Goal: Task Accomplishment & Management: Use online tool/utility

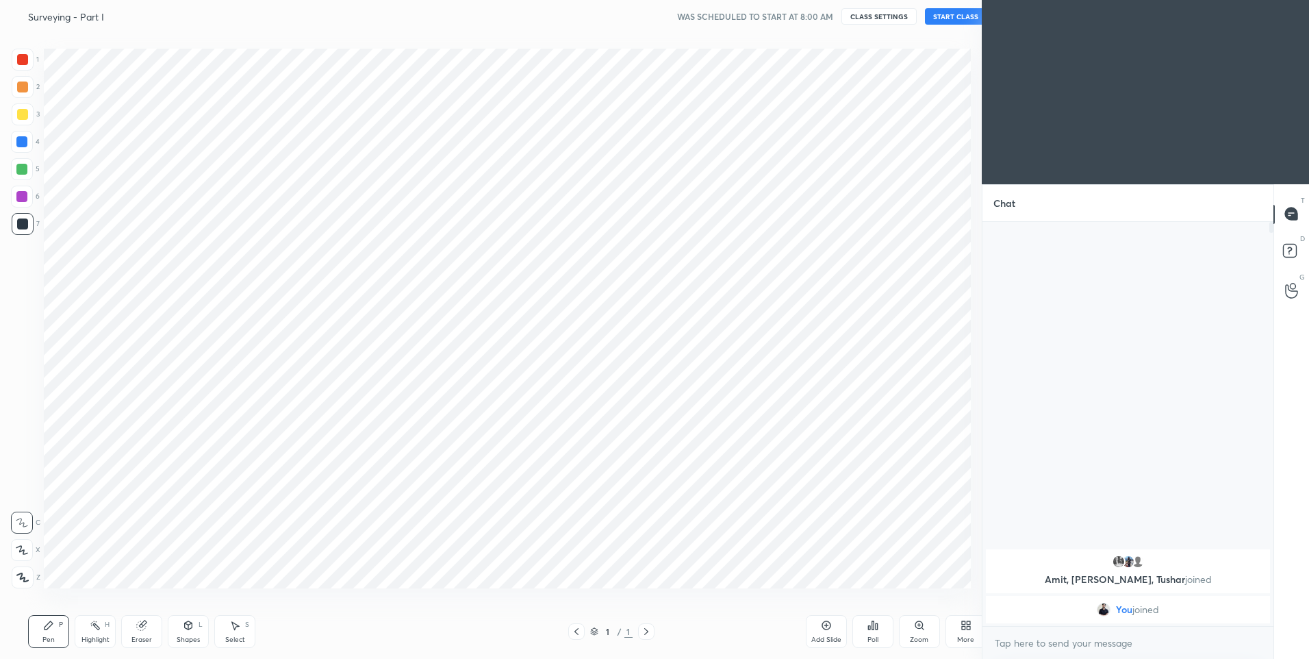
scroll to position [67883, 67527]
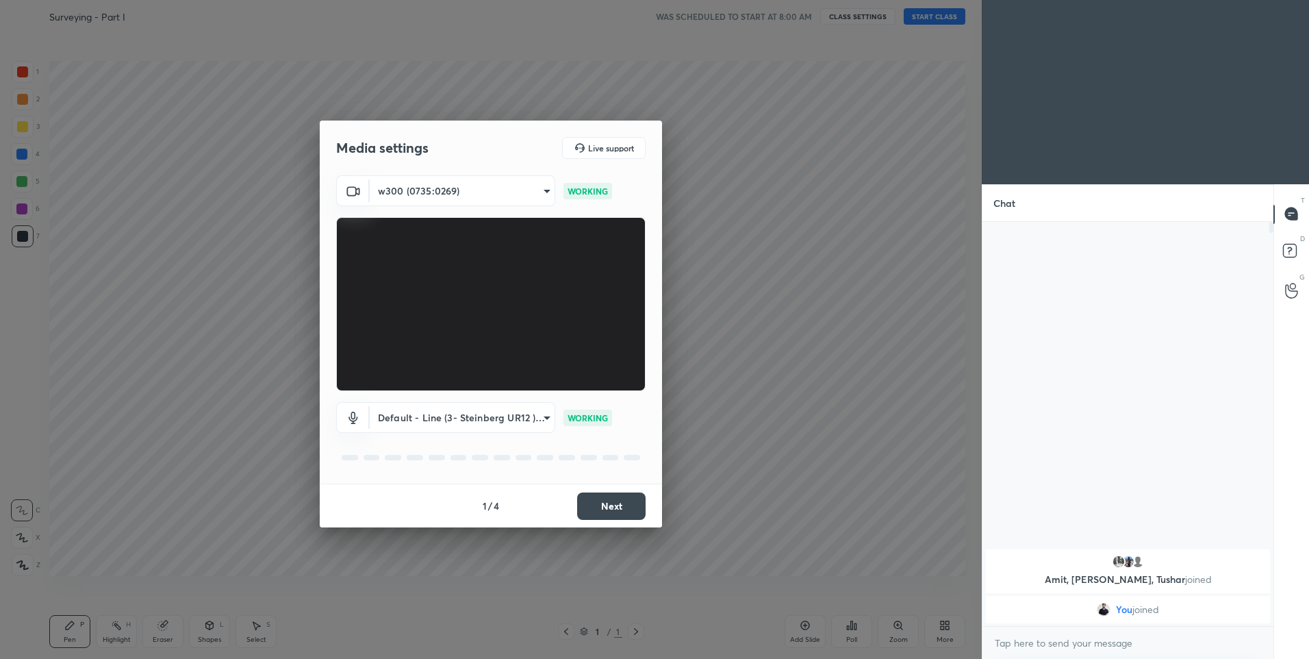
click at [628, 505] on button "Next" at bounding box center [611, 505] width 68 height 27
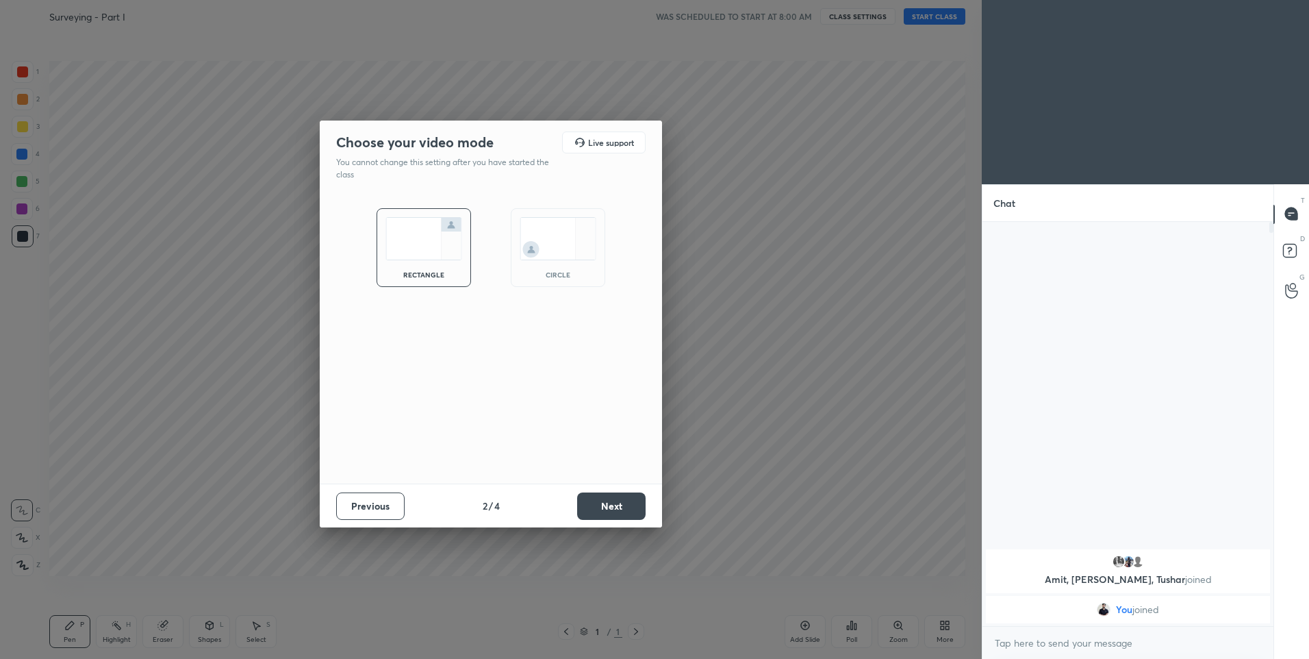
click at [627, 510] on button "Next" at bounding box center [611, 505] width 68 height 27
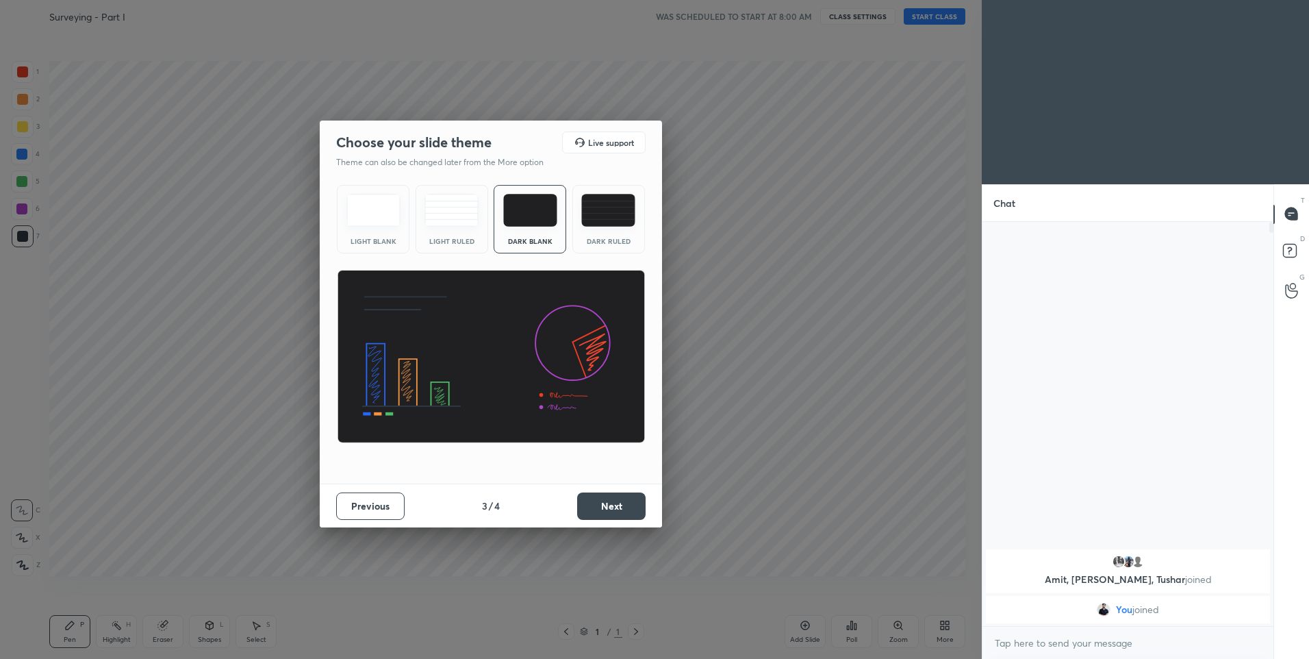
click at [599, 229] on div "Dark Ruled" at bounding box center [608, 219] width 73 height 68
click at [616, 513] on button "Next" at bounding box center [611, 505] width 68 height 27
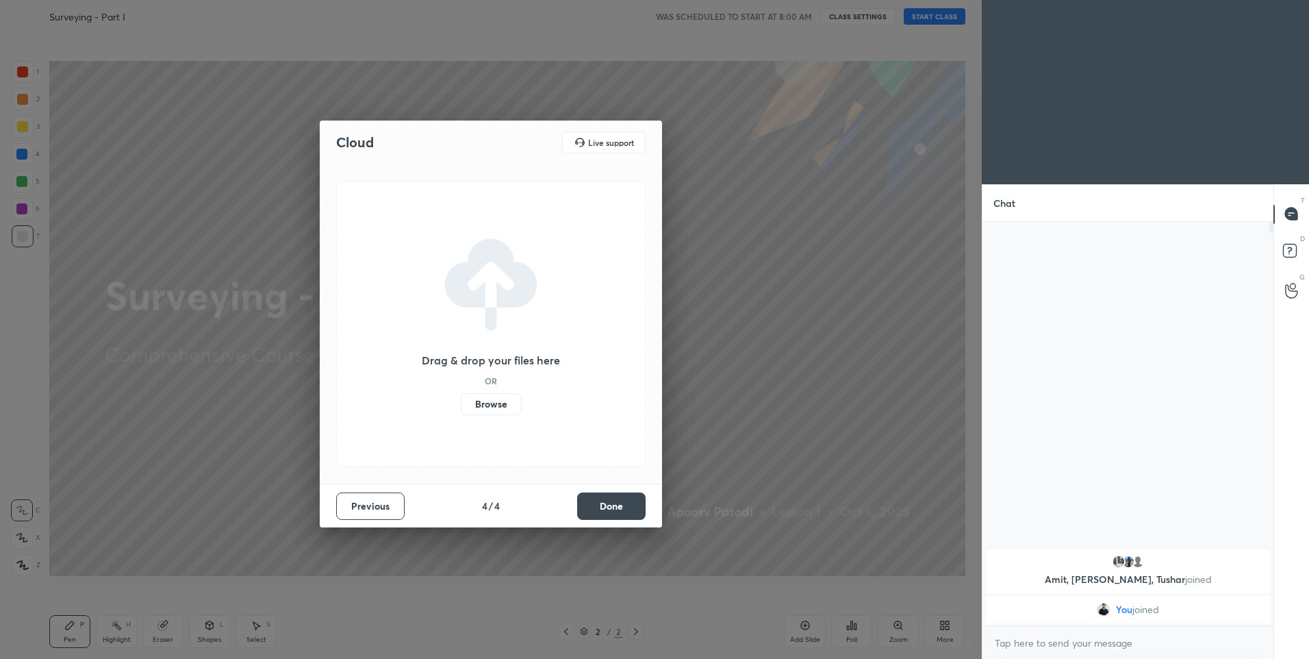
click at [615, 514] on button "Done" at bounding box center [611, 505] width 68 height 27
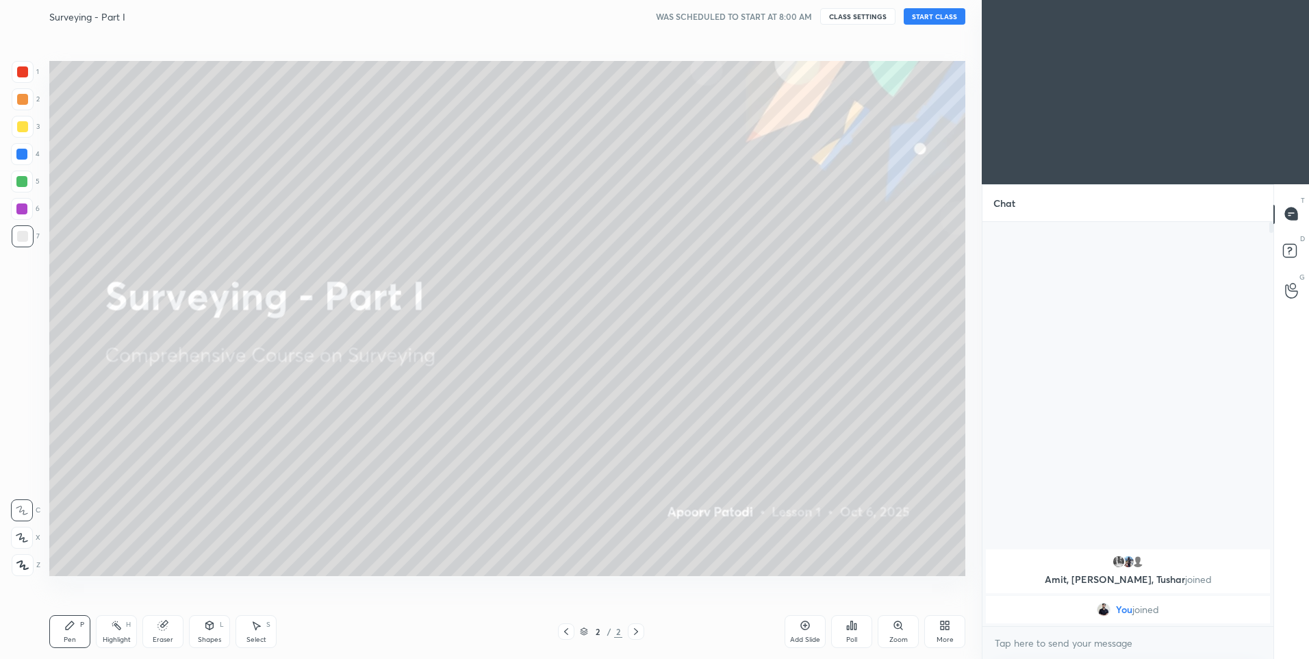
click at [934, 13] on button "START CLASS" at bounding box center [935, 16] width 62 height 16
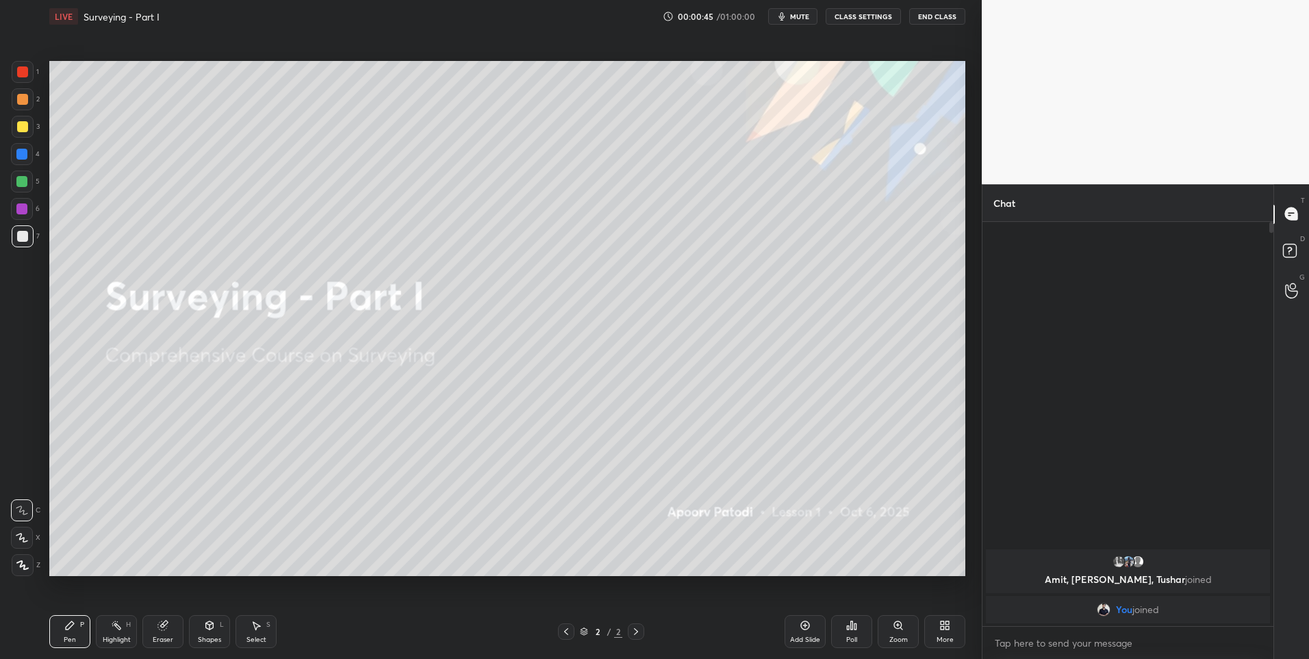
click at [21, 543] on div at bounding box center [22, 537] width 22 height 22
click at [21, 99] on div at bounding box center [22, 99] width 11 height 11
click at [941, 631] on div "More" at bounding box center [944, 631] width 41 height 33
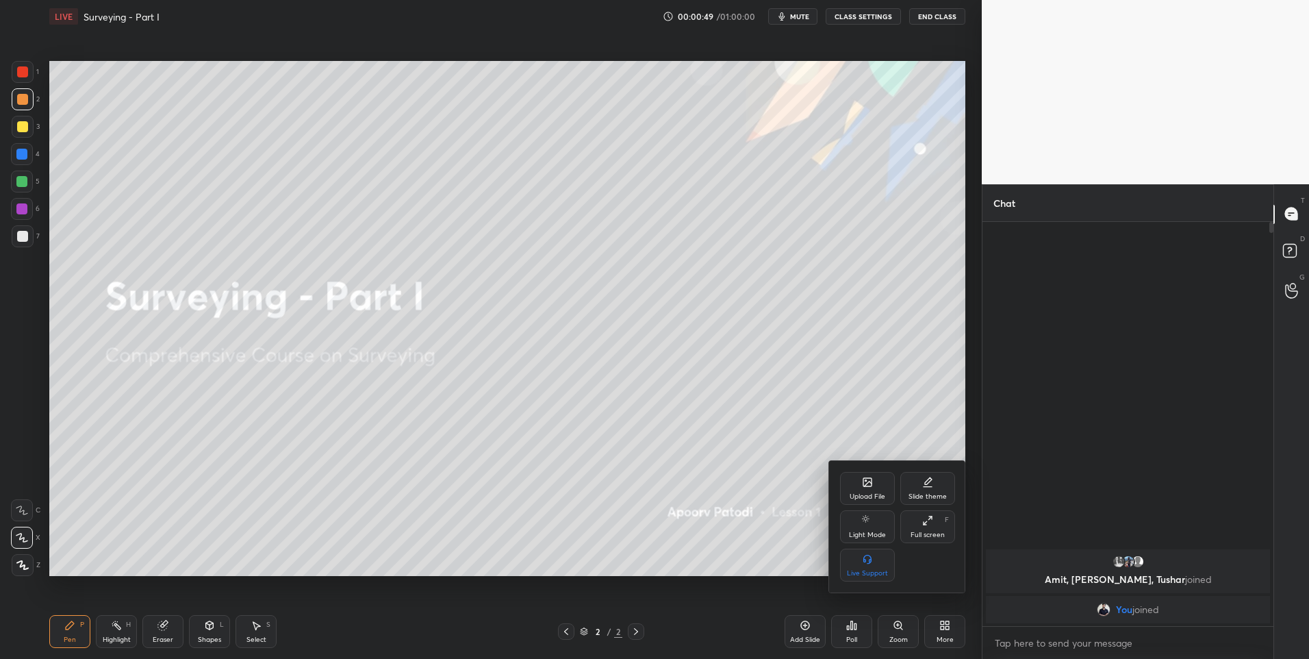
click at [877, 493] on div "Upload File" at bounding box center [868, 496] width 36 height 7
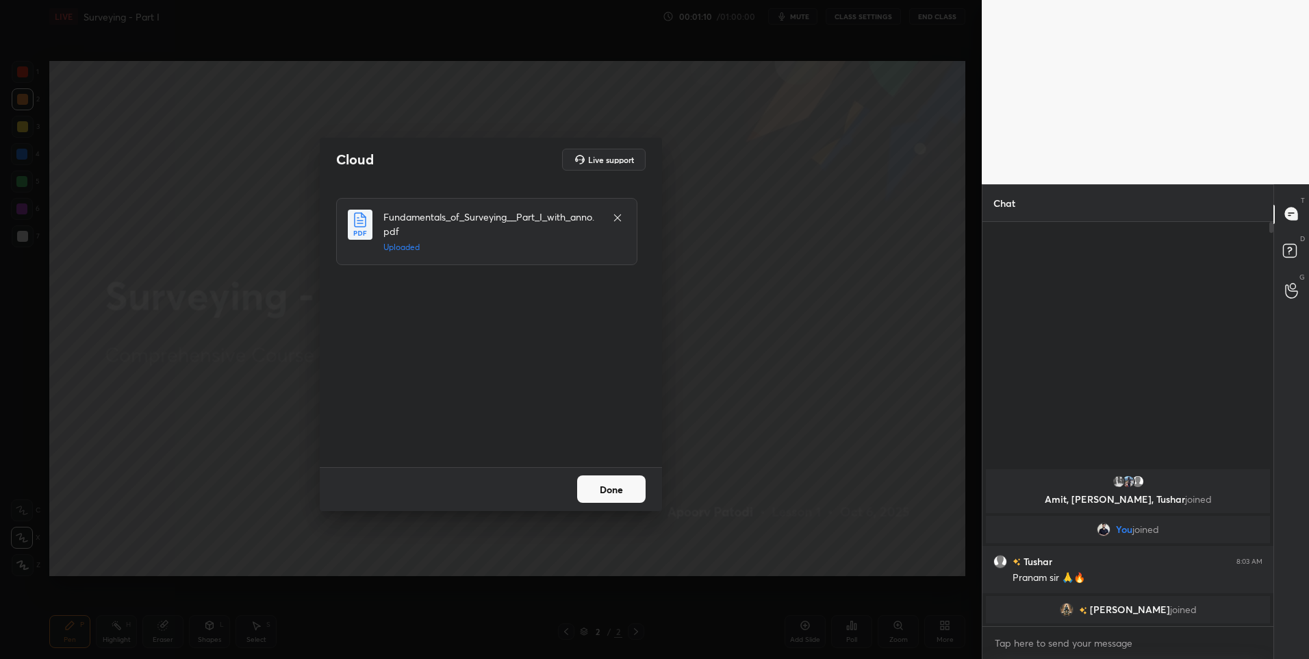
click at [599, 500] on button "Done" at bounding box center [611, 488] width 68 height 27
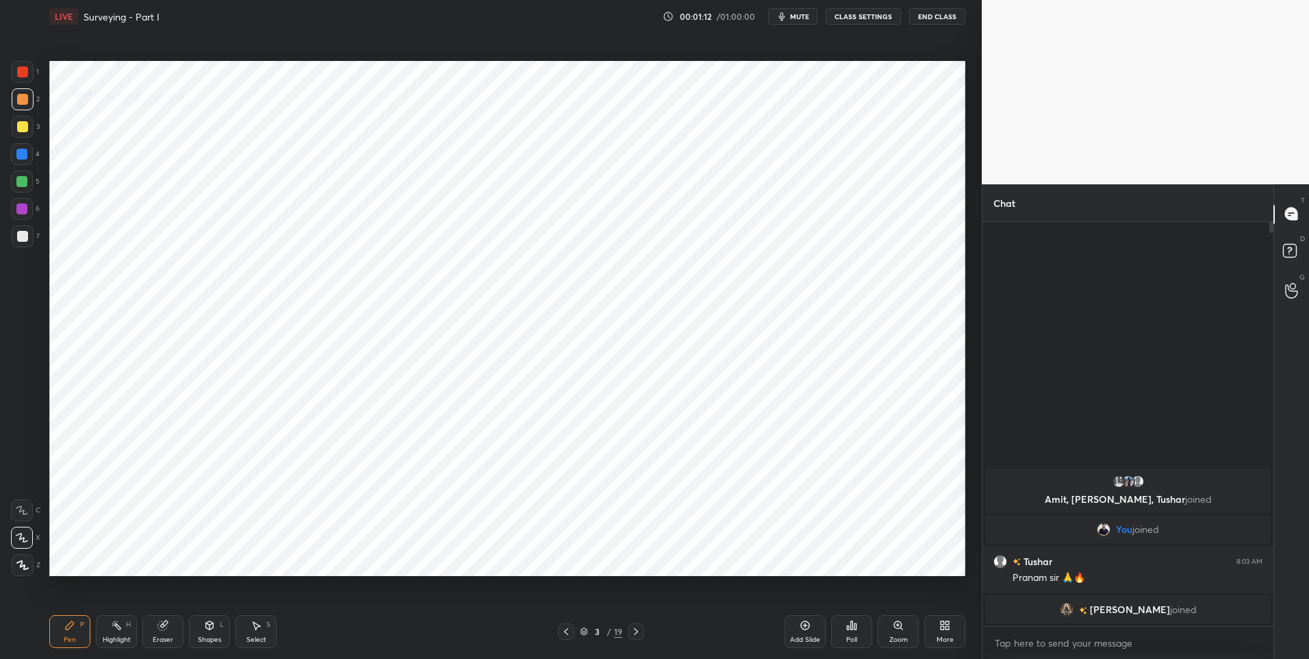
click at [567, 632] on icon at bounding box center [566, 631] width 11 height 11
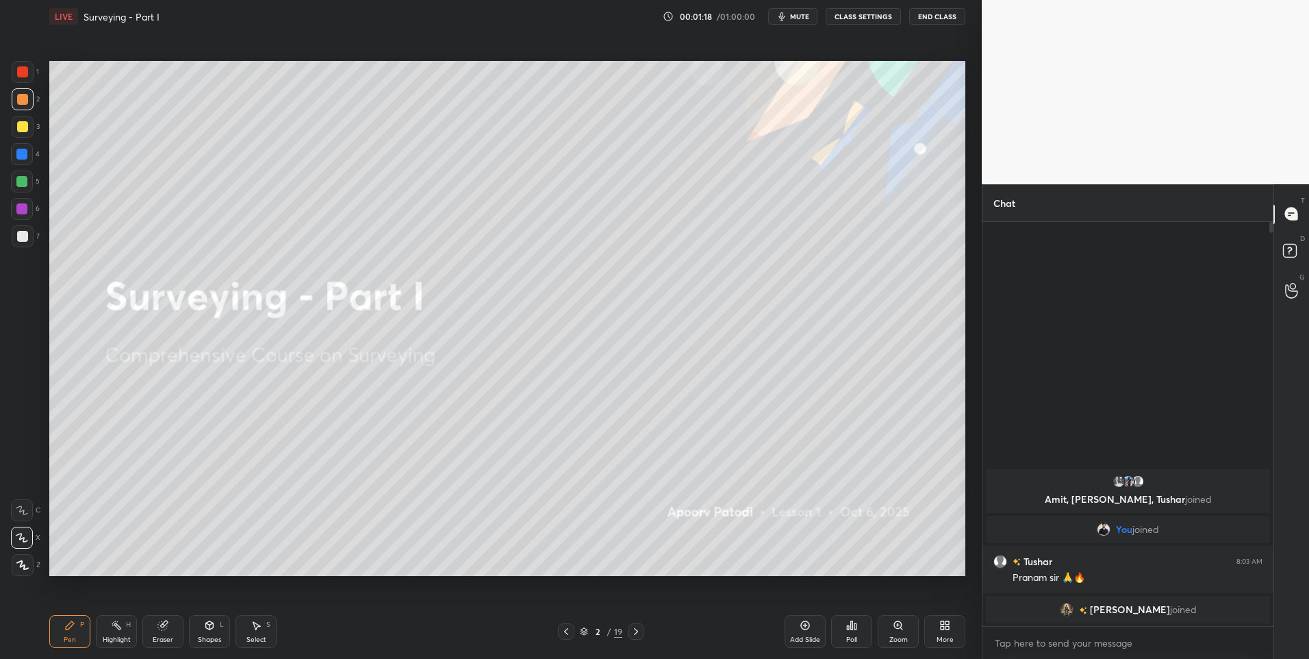
click at [23, 81] on div at bounding box center [23, 72] width 22 height 22
click at [21, 240] on div at bounding box center [22, 236] width 11 height 11
click at [865, 14] on button "CLASS SETTINGS" at bounding box center [863, 16] width 75 height 16
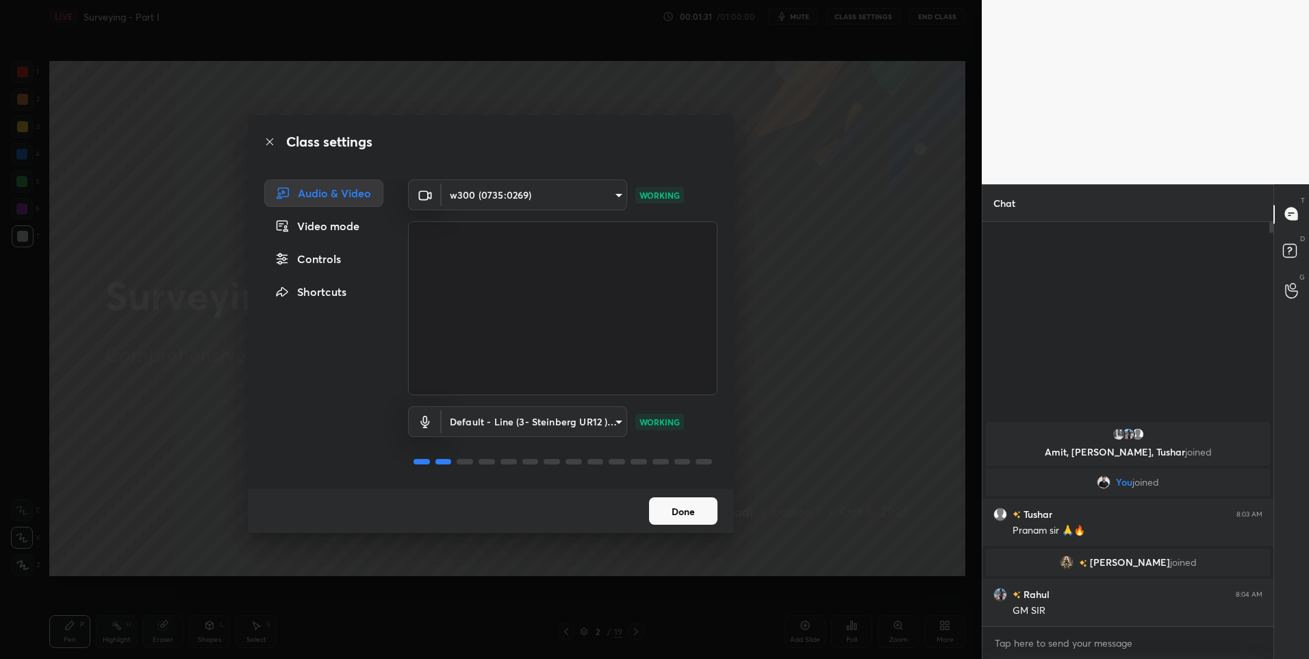
click at [271, 143] on icon at bounding box center [269, 141] width 7 height 7
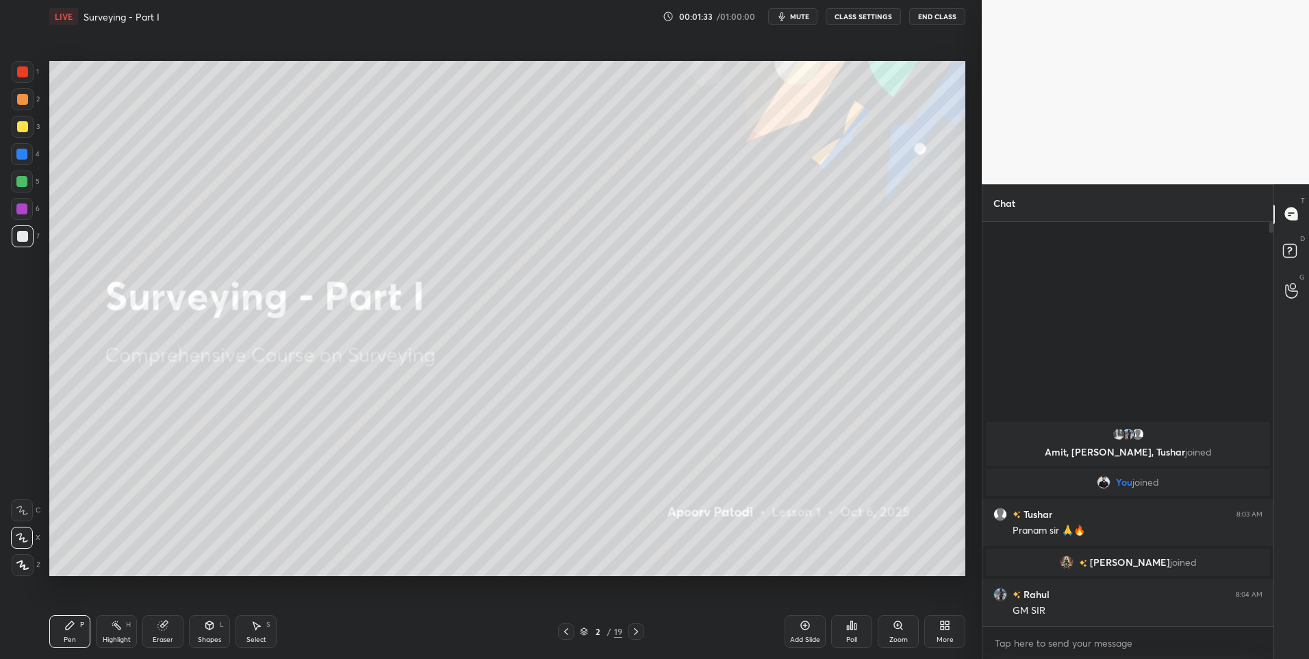
click at [28, 91] on div at bounding box center [23, 99] width 22 height 22
click at [863, 14] on button "CLASS SETTINGS" at bounding box center [863, 16] width 75 height 16
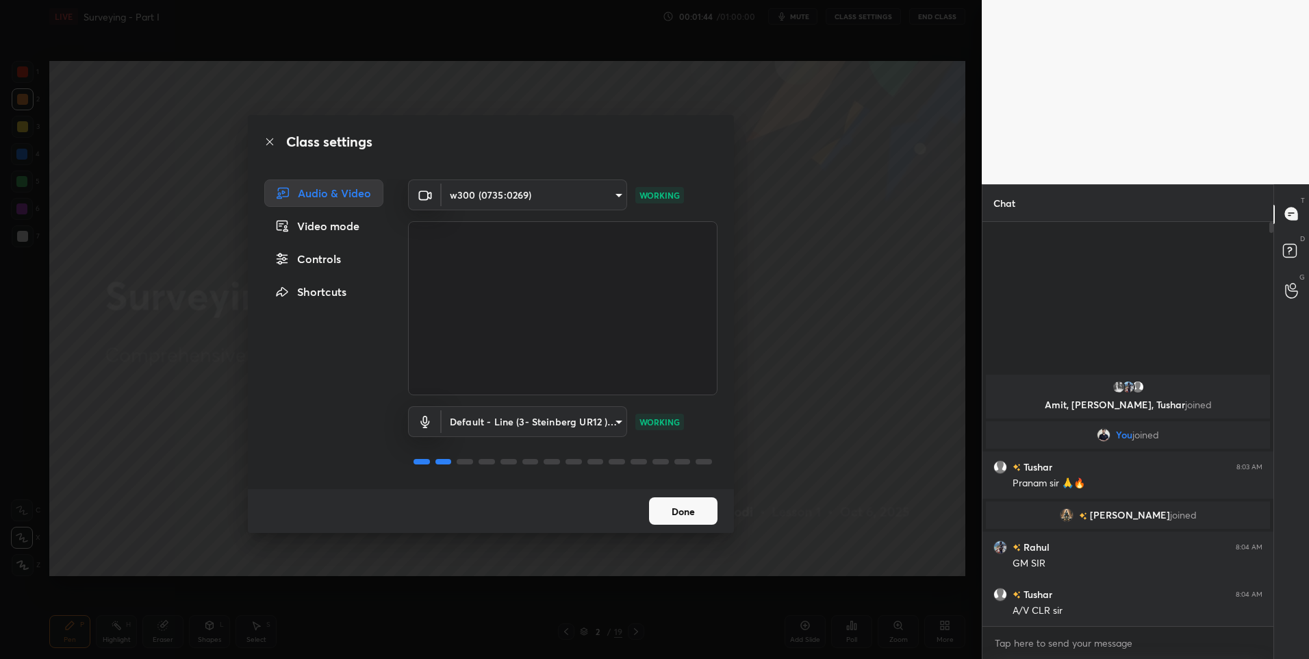
click at [270, 137] on icon at bounding box center [269, 141] width 11 height 11
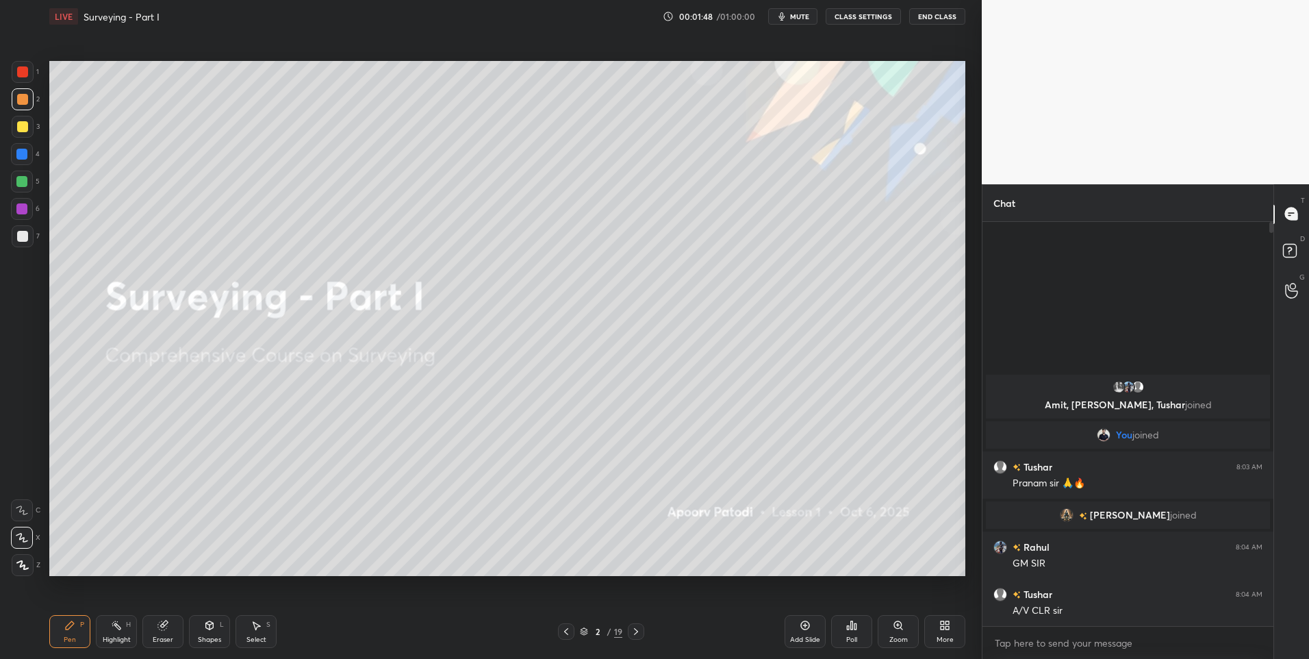
click at [21, 235] on div at bounding box center [22, 236] width 11 height 11
click at [23, 127] on div at bounding box center [22, 126] width 11 height 11
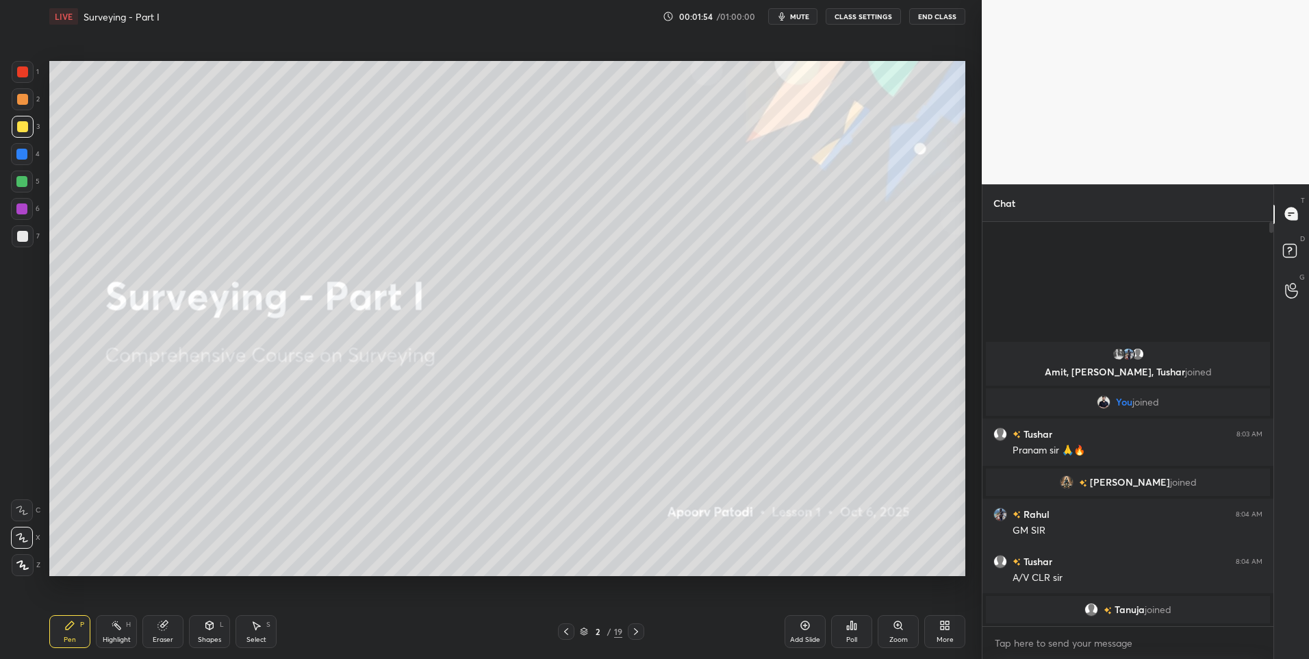
click at [33, 73] on div at bounding box center [23, 72] width 22 height 22
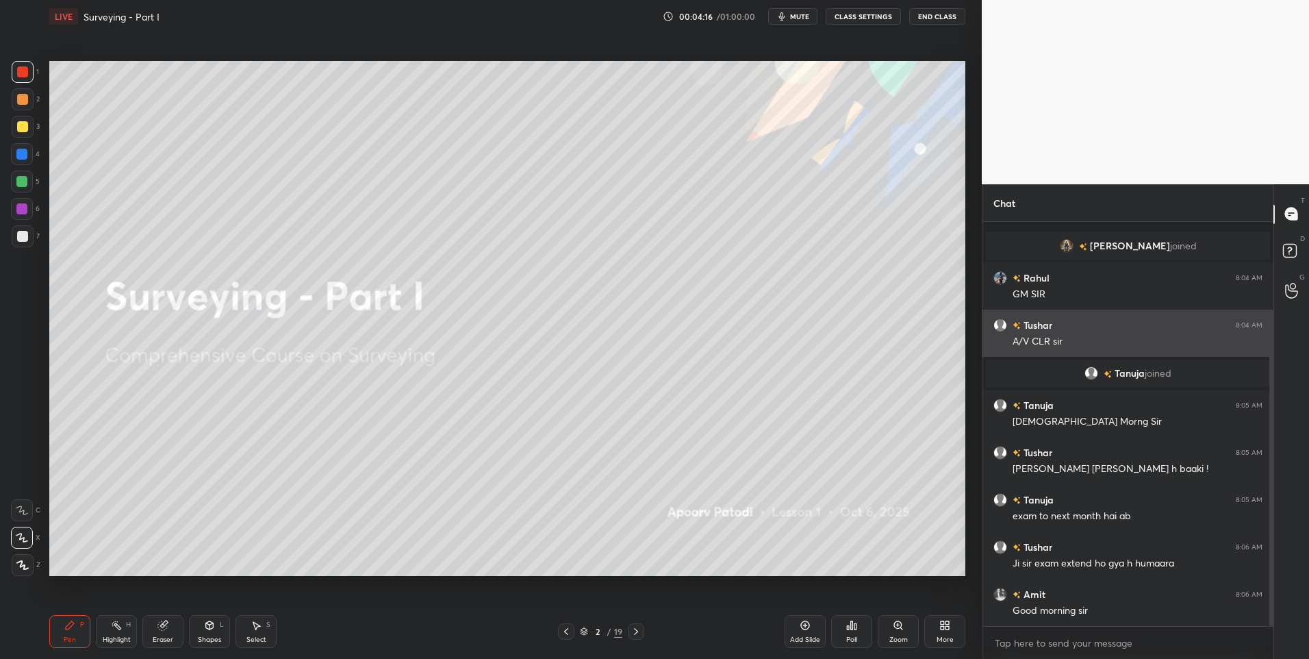
scroll to position [166, 0]
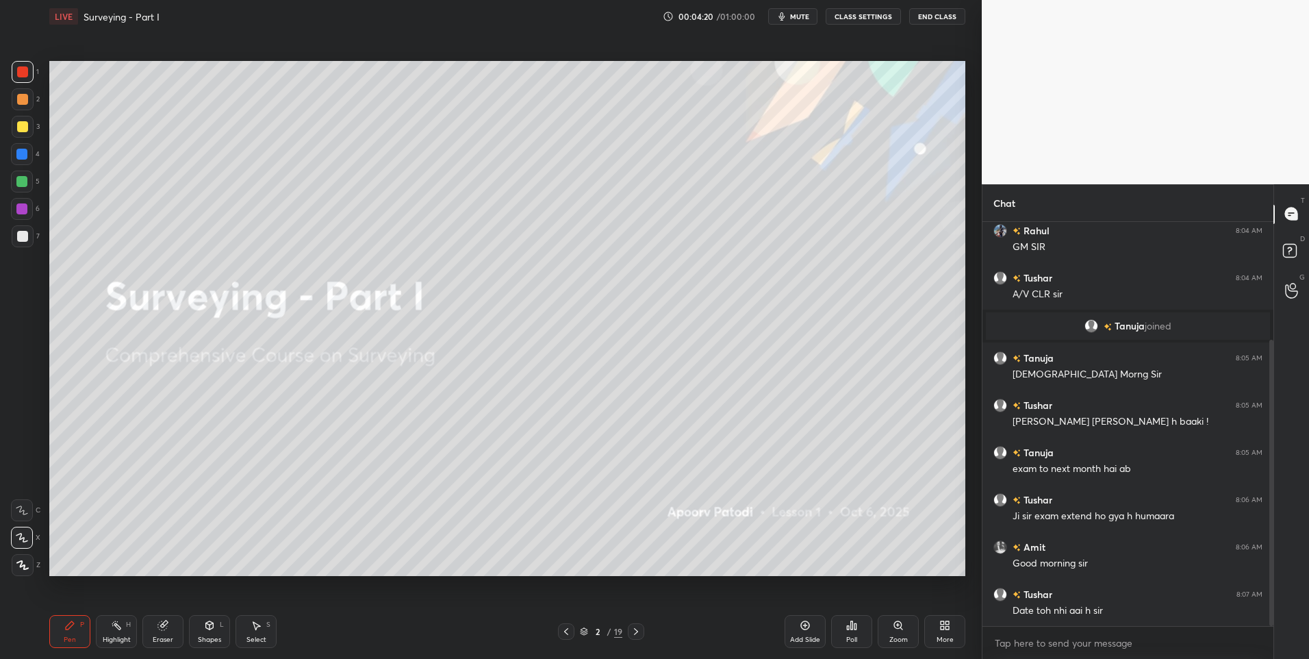
click at [25, 99] on div at bounding box center [22, 99] width 11 height 11
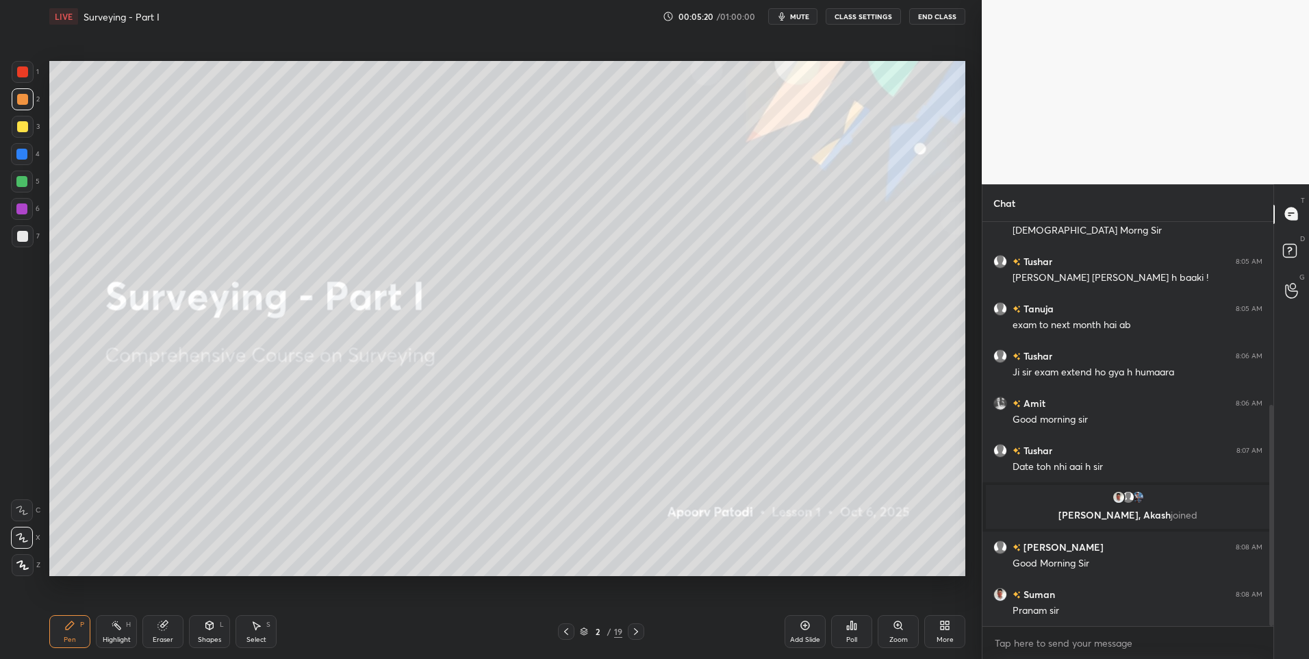
scroll to position [333, 0]
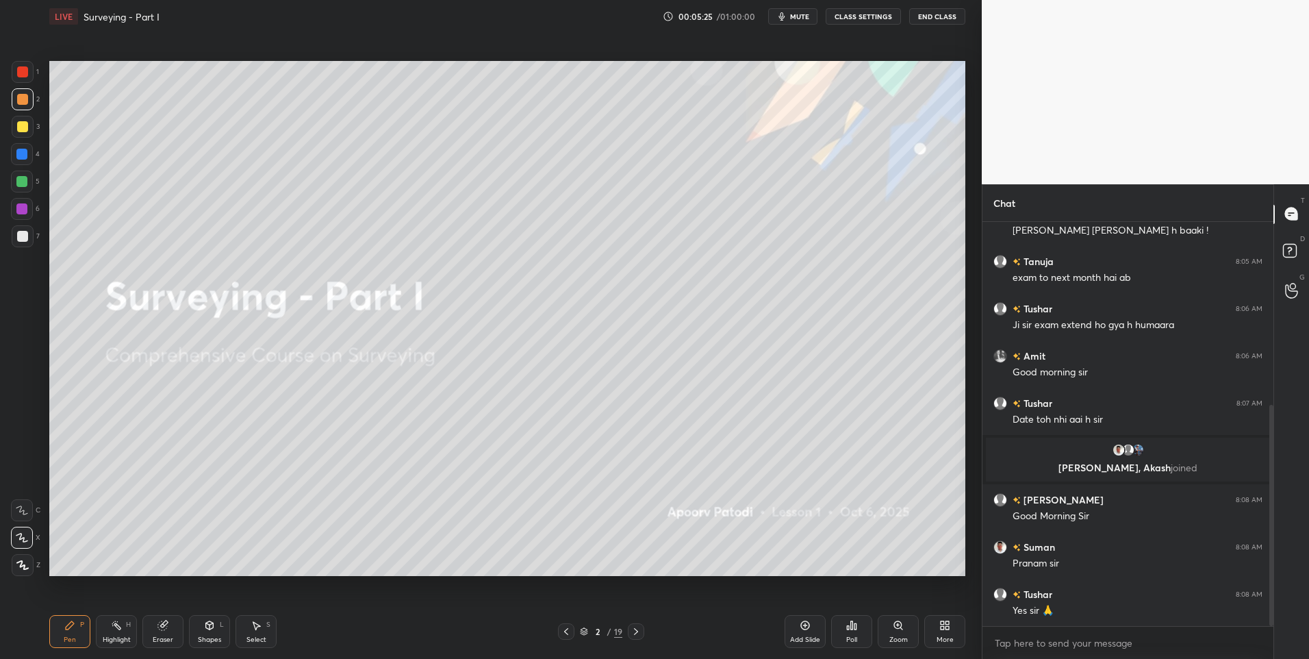
click at [27, 75] on div at bounding box center [22, 71] width 11 height 11
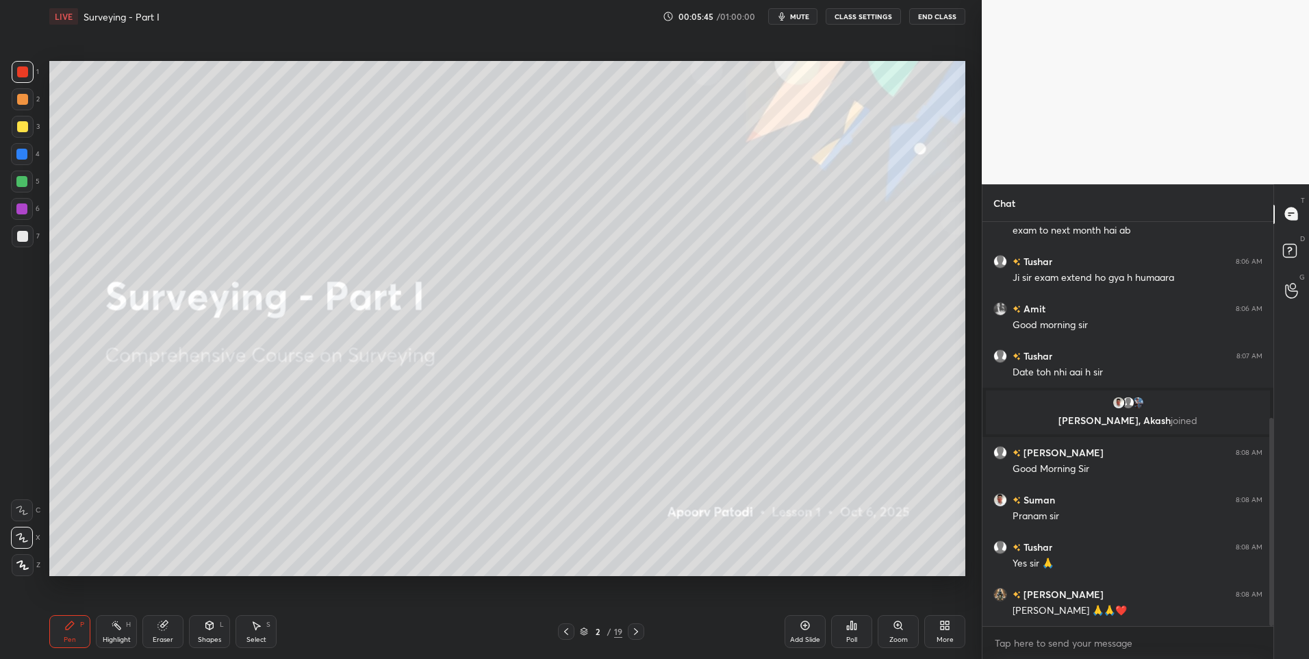
click at [18, 181] on div at bounding box center [21, 181] width 11 height 11
click at [635, 632] on icon at bounding box center [635, 631] width 11 height 11
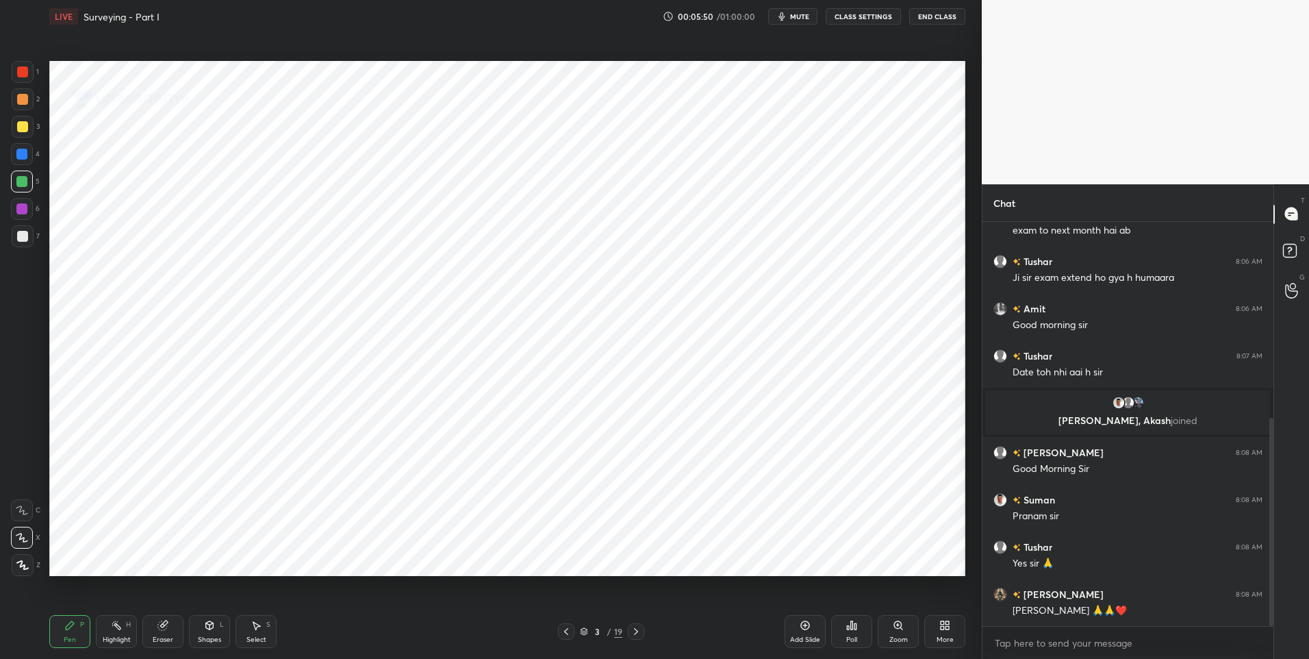
click at [637, 631] on icon at bounding box center [636, 631] width 4 height 7
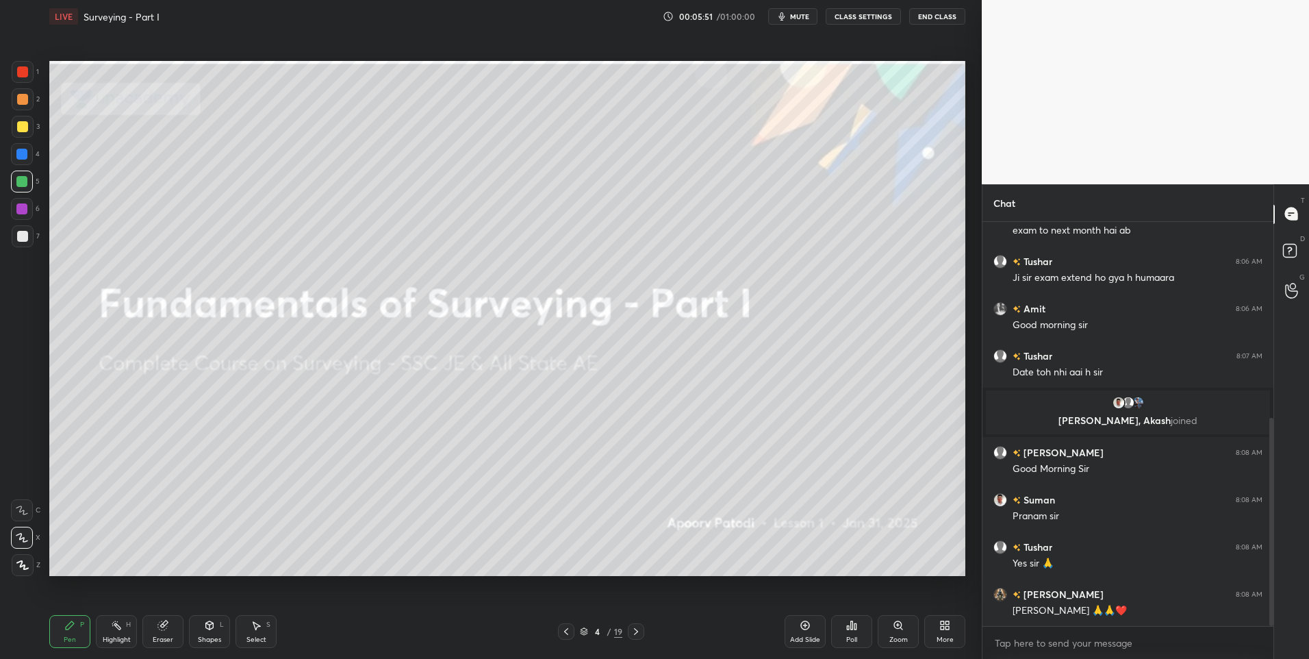
click at [632, 625] on div at bounding box center [636, 631] width 16 height 16
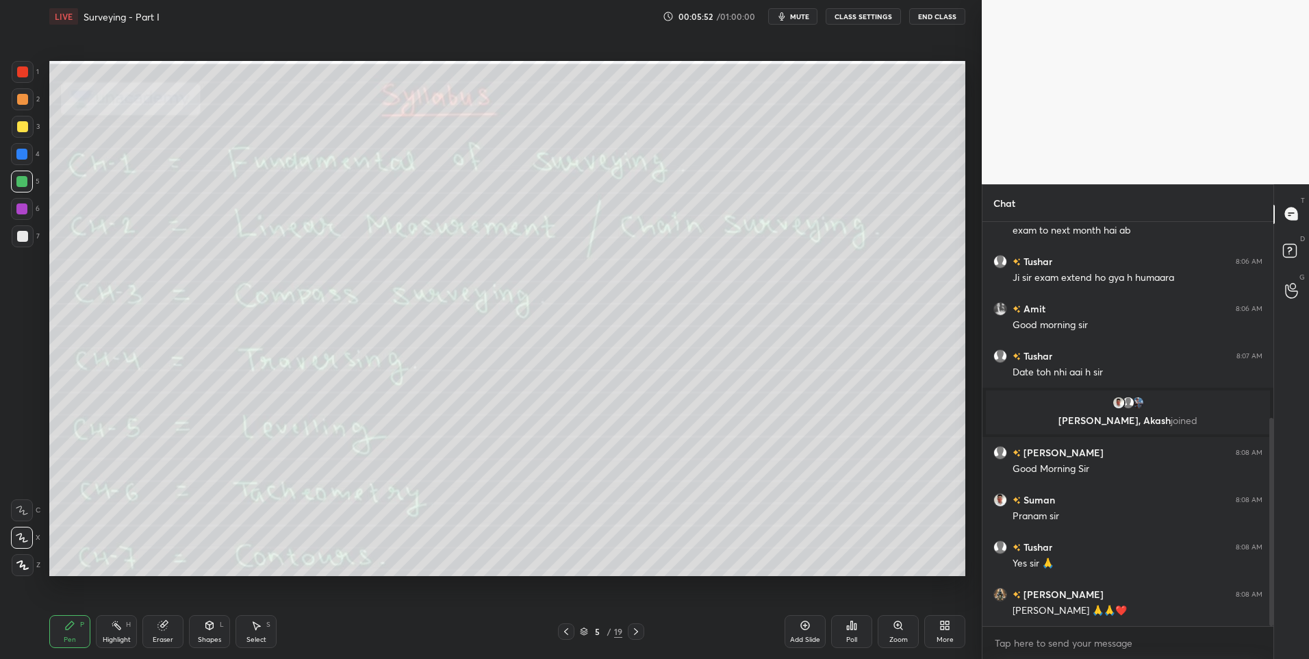
click at [633, 630] on icon at bounding box center [635, 631] width 11 height 11
click at [633, 631] on icon at bounding box center [635, 631] width 11 height 11
click at [118, 633] on div "Highlight H" at bounding box center [116, 631] width 41 height 33
click at [635, 630] on icon at bounding box center [635, 631] width 11 height 11
click at [636, 632] on icon at bounding box center [636, 631] width 4 height 7
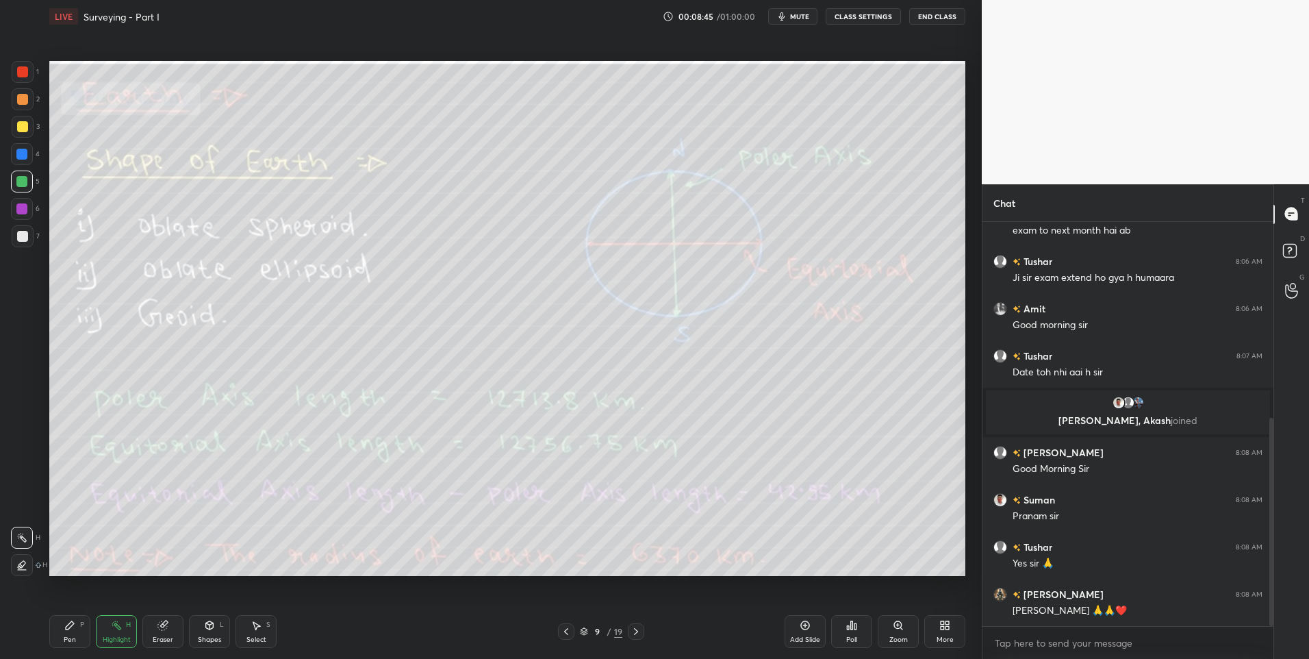
click at [634, 631] on icon at bounding box center [635, 631] width 11 height 11
click at [558, 634] on div at bounding box center [566, 631] width 16 height 16
click at [641, 629] on icon at bounding box center [635, 631] width 11 height 11
click at [62, 630] on div "Pen P" at bounding box center [69, 631] width 41 height 33
click at [116, 634] on div "Highlight H" at bounding box center [116, 631] width 41 height 33
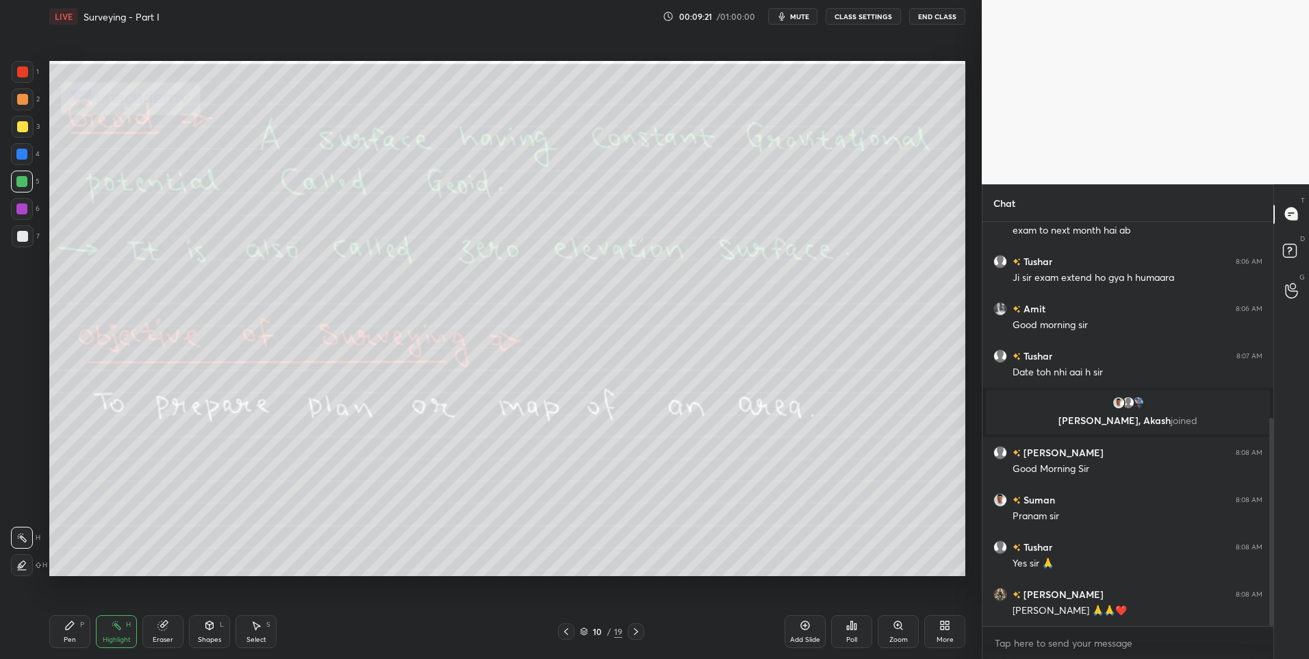
click at [73, 636] on div "Pen" at bounding box center [70, 639] width 12 height 7
click at [27, 243] on div at bounding box center [23, 236] width 22 height 22
click at [118, 631] on div "Highlight H" at bounding box center [116, 631] width 41 height 33
click at [253, 628] on icon at bounding box center [256, 625] width 11 height 11
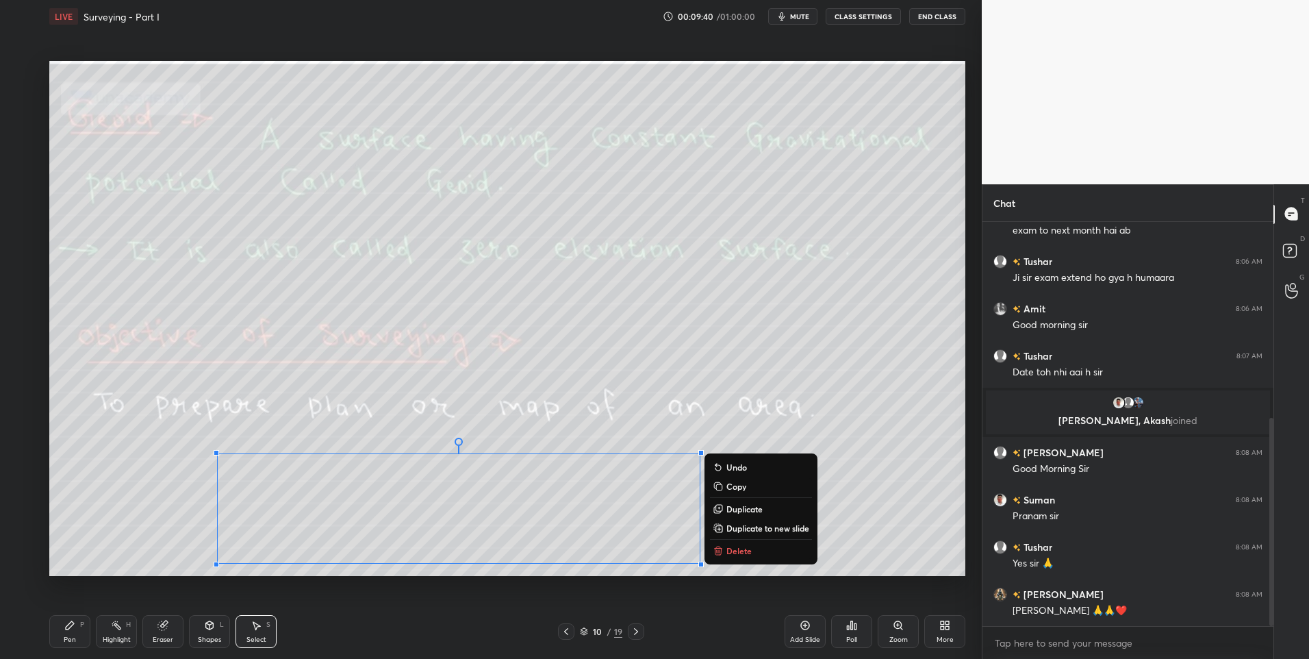
click at [735, 546] on p "Delete" at bounding box center [738, 550] width 25 height 11
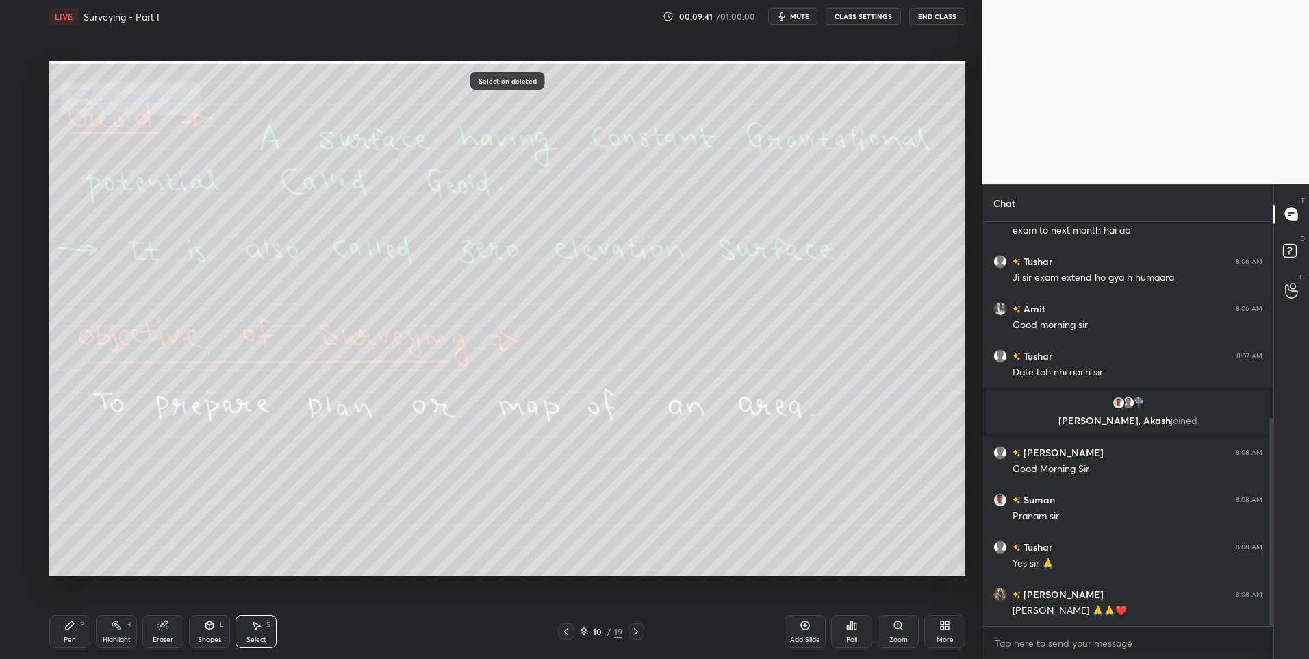
click at [120, 621] on icon at bounding box center [116, 625] width 11 height 11
click at [122, 626] on div "Highlight H" at bounding box center [116, 631] width 41 height 33
click at [633, 626] on icon at bounding box center [635, 631] width 11 height 11
click at [23, 183] on div at bounding box center [21, 181] width 11 height 11
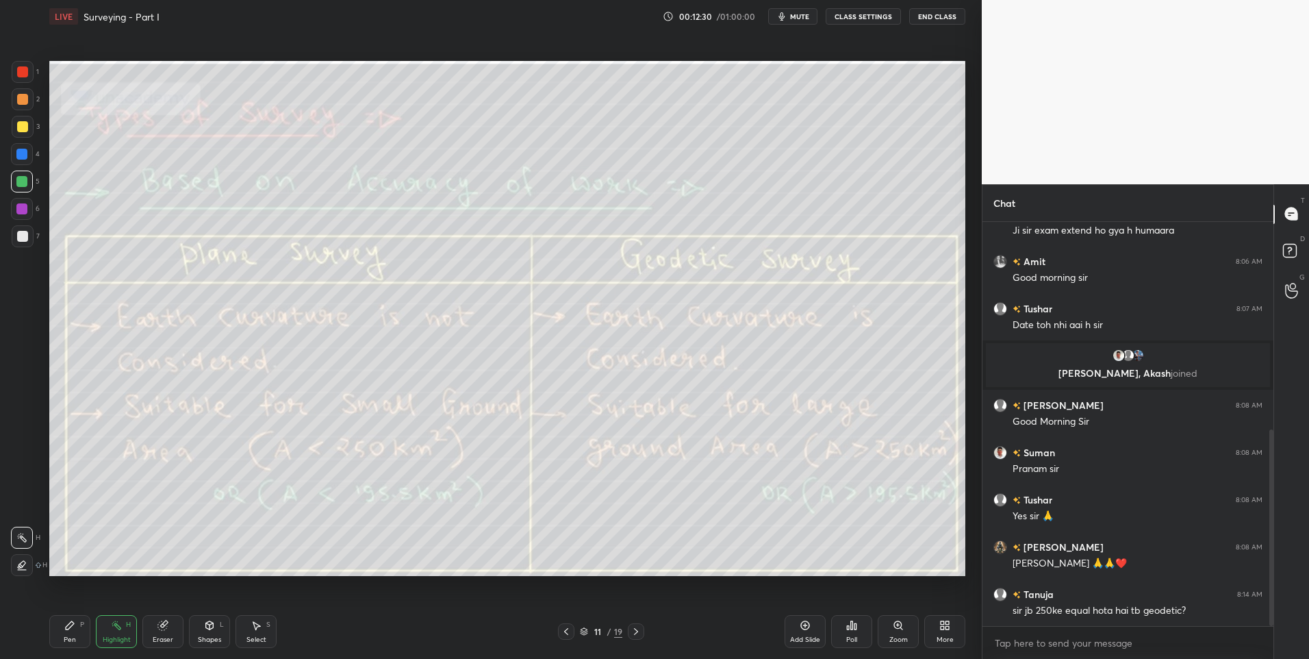
click at [635, 634] on icon at bounding box center [636, 631] width 4 height 7
click at [639, 627] on icon at bounding box center [635, 631] width 11 height 11
click at [634, 635] on icon at bounding box center [635, 631] width 11 height 11
click at [81, 633] on div "Pen P" at bounding box center [69, 631] width 41 height 33
click at [122, 629] on div "Highlight H" at bounding box center [116, 631] width 41 height 33
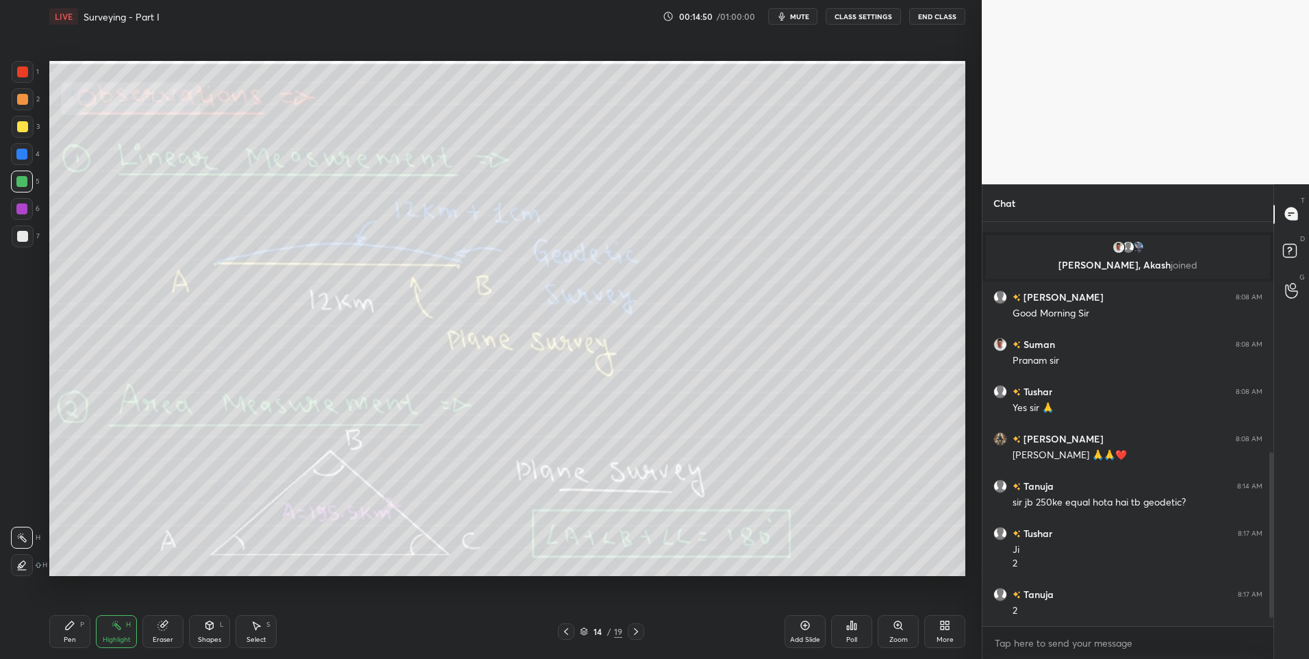
scroll to position [583, 0]
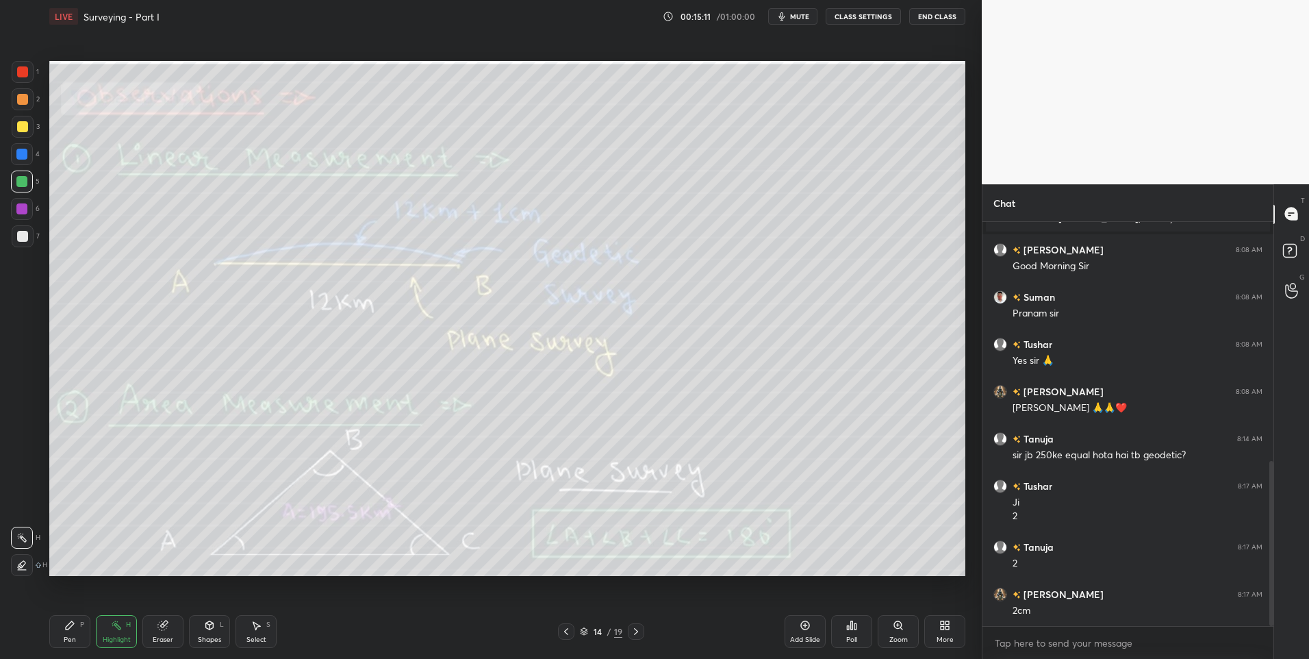
click at [635, 633] on icon at bounding box center [636, 631] width 4 height 7
click at [207, 640] on div "Shapes" at bounding box center [209, 639] width 23 height 7
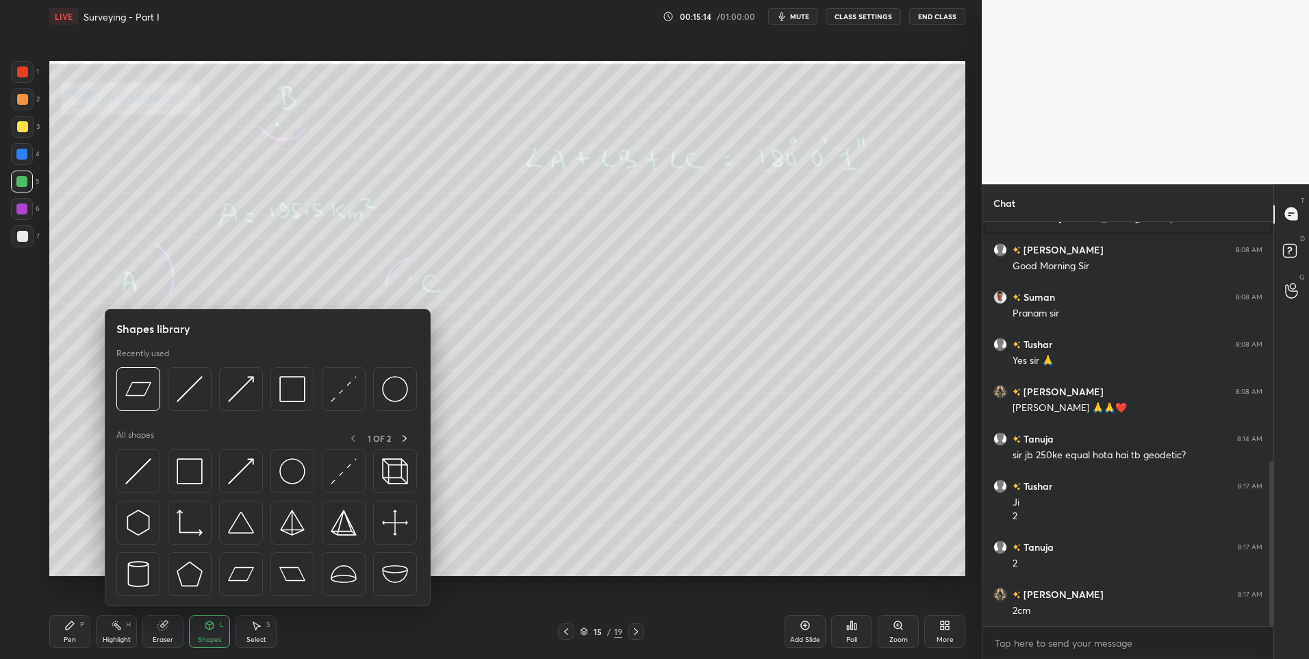
click at [59, 630] on div "Pen P" at bounding box center [69, 631] width 41 height 33
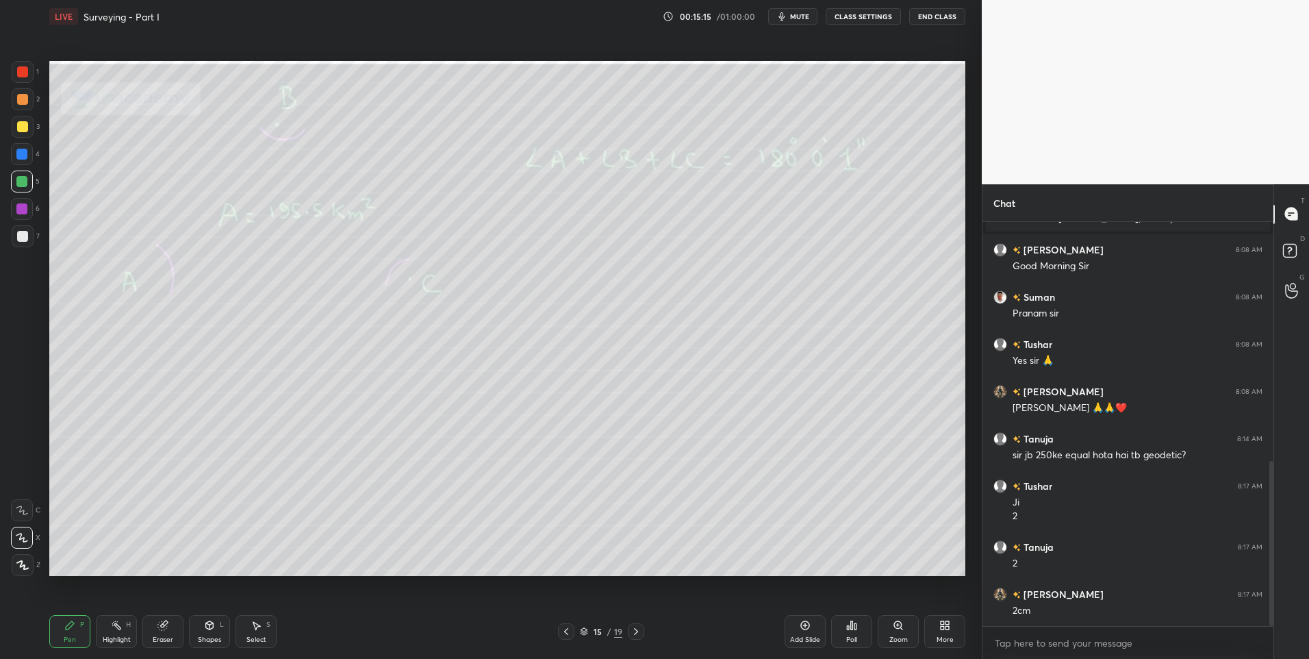
click at [12, 114] on div "2" at bounding box center [26, 101] width 28 height 27
click at [117, 634] on div "Highlight H" at bounding box center [116, 631] width 41 height 33
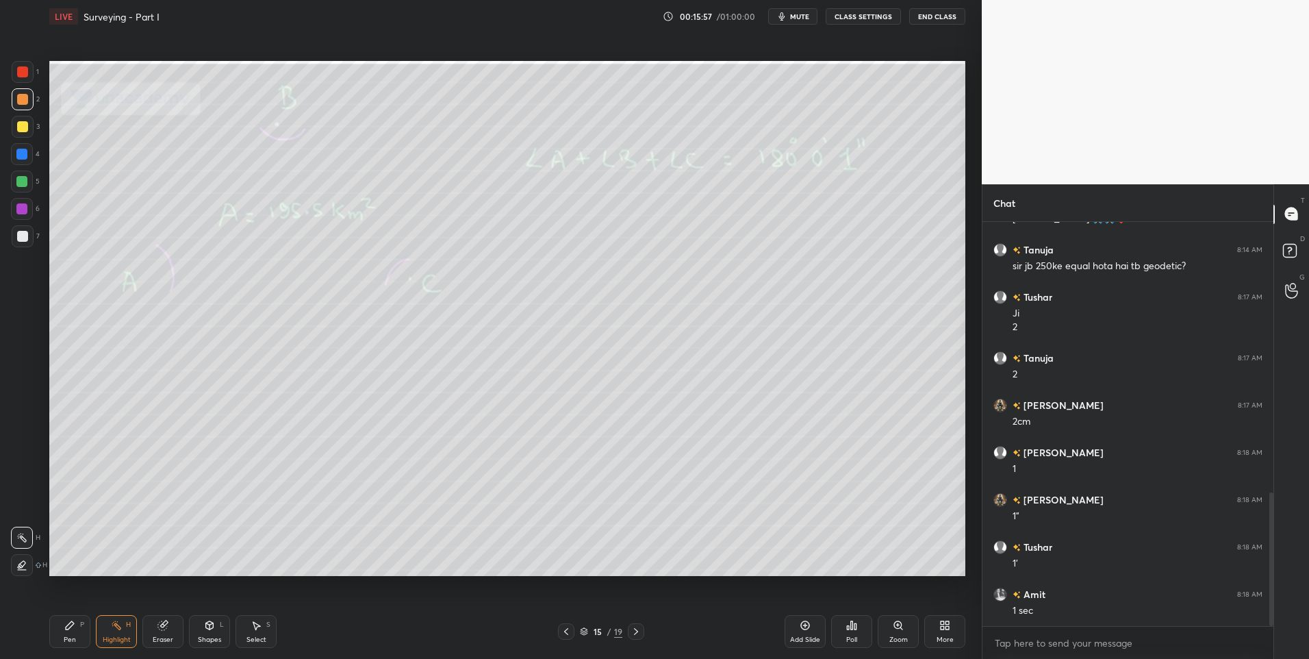
scroll to position [819, 0]
click at [636, 628] on icon at bounding box center [635, 631] width 11 height 11
click at [637, 630] on icon at bounding box center [635, 631] width 11 height 11
click at [633, 628] on icon at bounding box center [635, 631] width 11 height 11
click at [635, 637] on div at bounding box center [636, 631] width 16 height 16
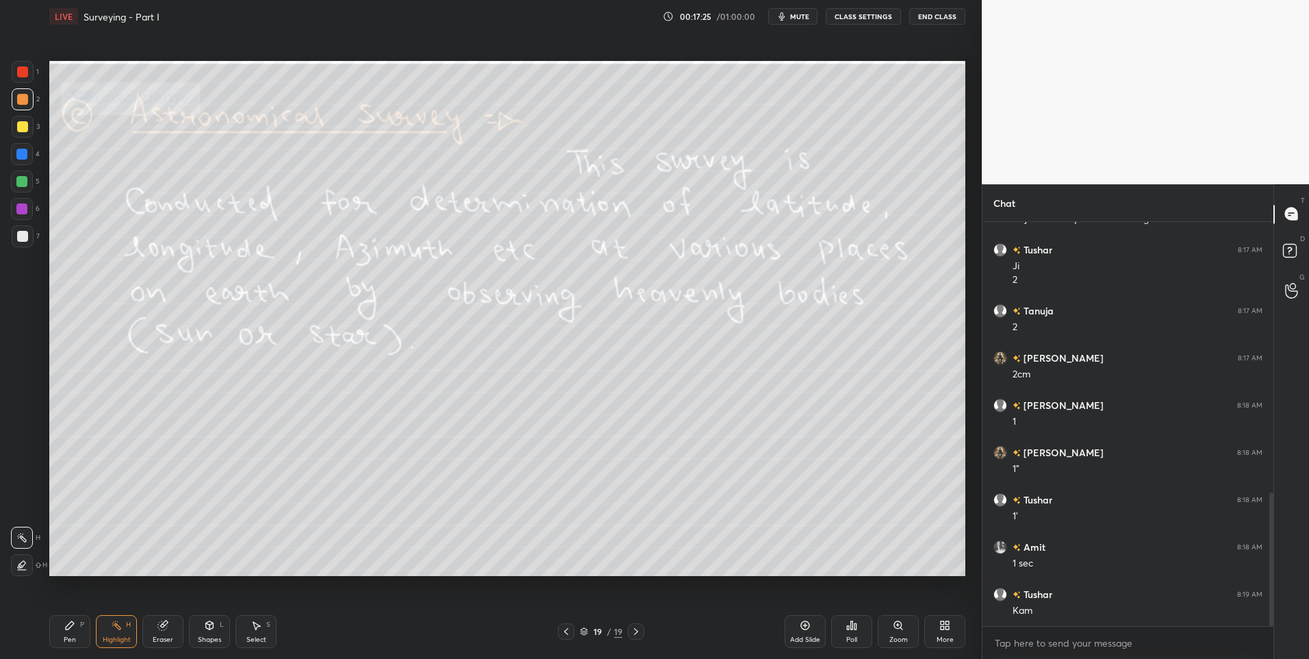
click at [27, 180] on div at bounding box center [21, 181] width 11 height 11
click at [635, 630] on icon at bounding box center [636, 631] width 4 height 7
click at [954, 646] on div "More" at bounding box center [944, 631] width 41 height 33
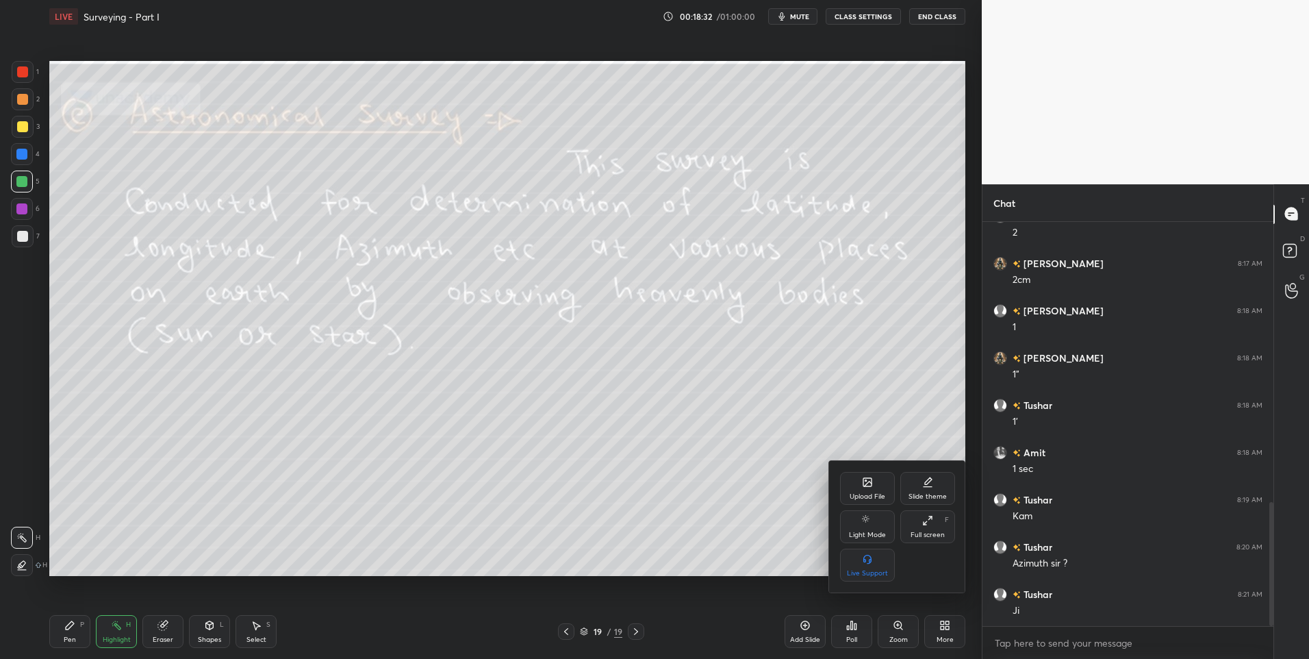
click at [870, 499] on div "Upload File" at bounding box center [868, 496] width 36 height 7
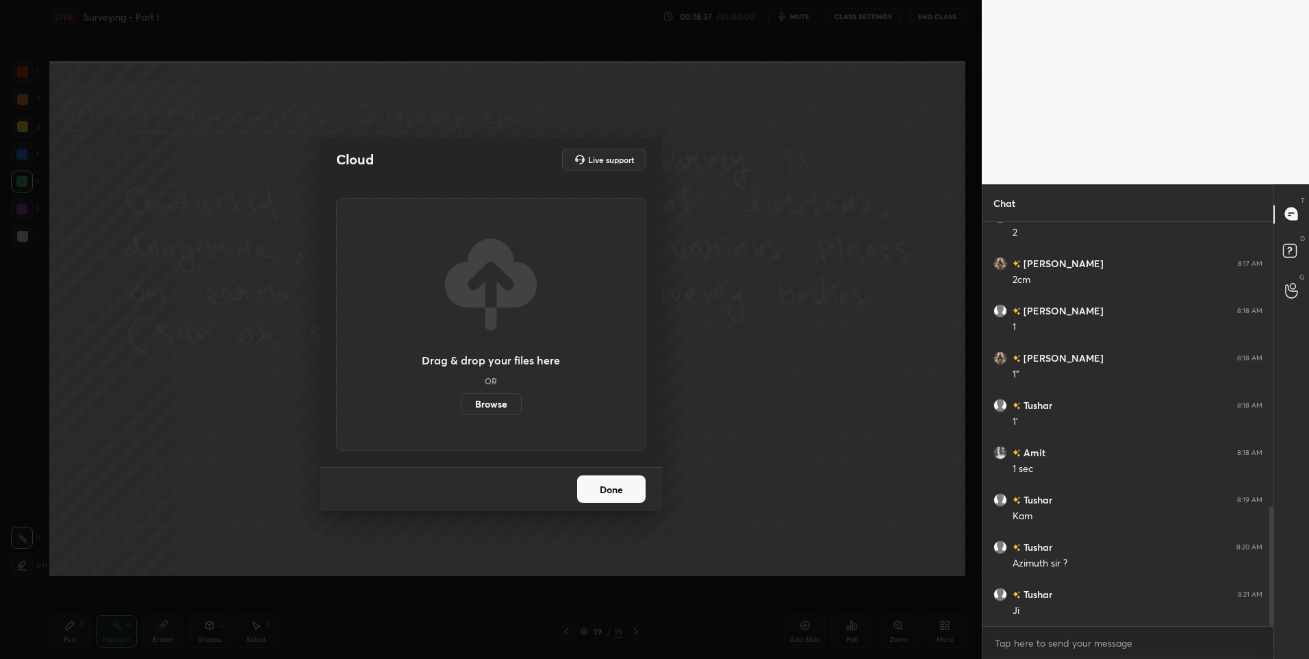
scroll to position [961, 0]
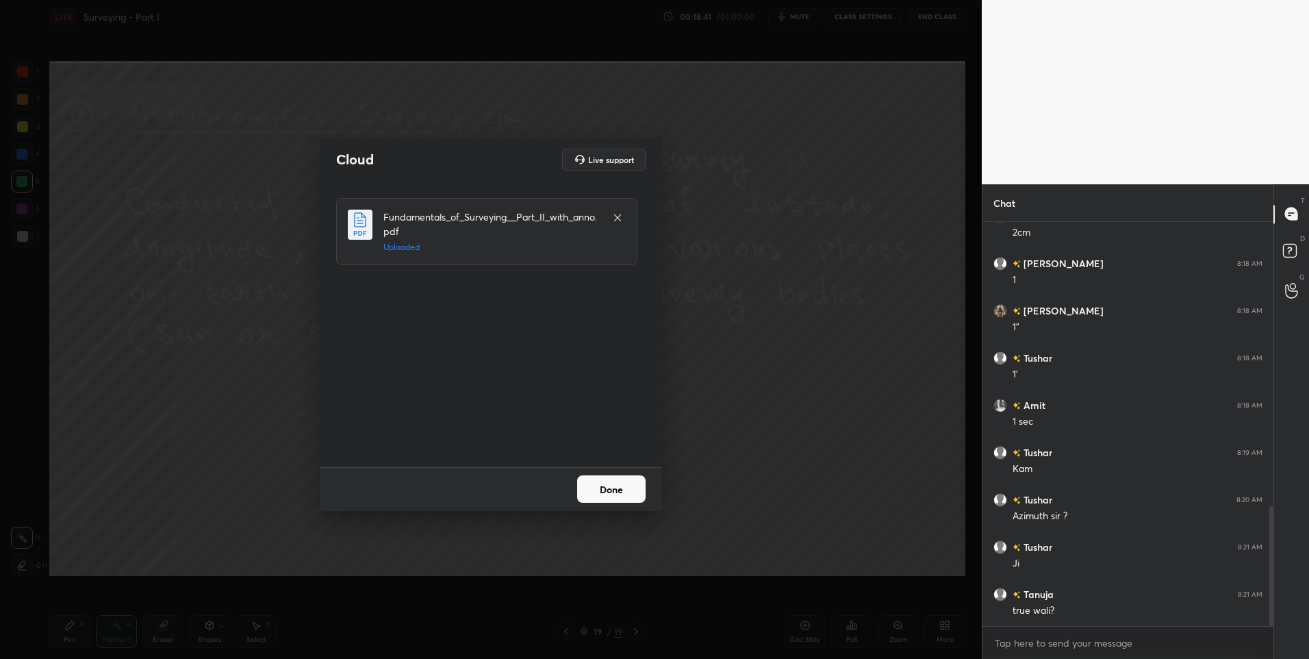
click at [624, 489] on button "Done" at bounding box center [611, 488] width 68 height 27
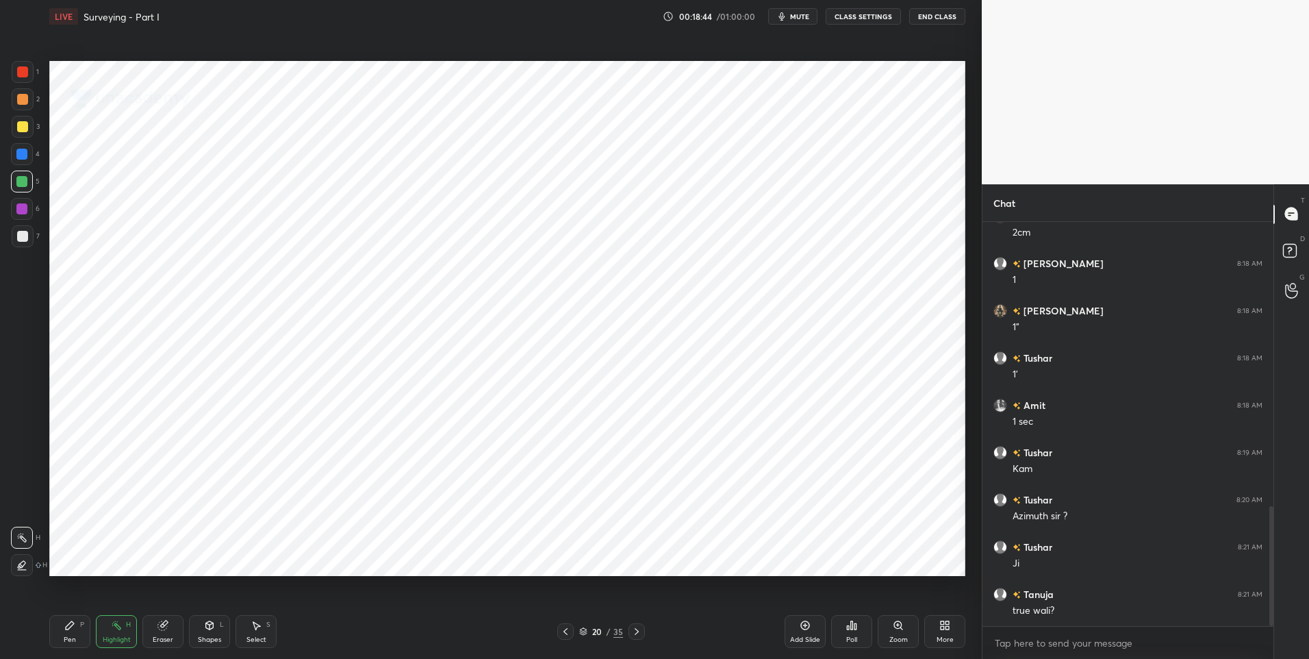
click at [97, 633] on div "Highlight H" at bounding box center [116, 631] width 41 height 33
click at [79, 637] on div "Pen P" at bounding box center [69, 631] width 41 height 33
click at [31, 68] on div at bounding box center [23, 72] width 22 height 22
click at [562, 628] on icon at bounding box center [565, 631] width 11 height 11
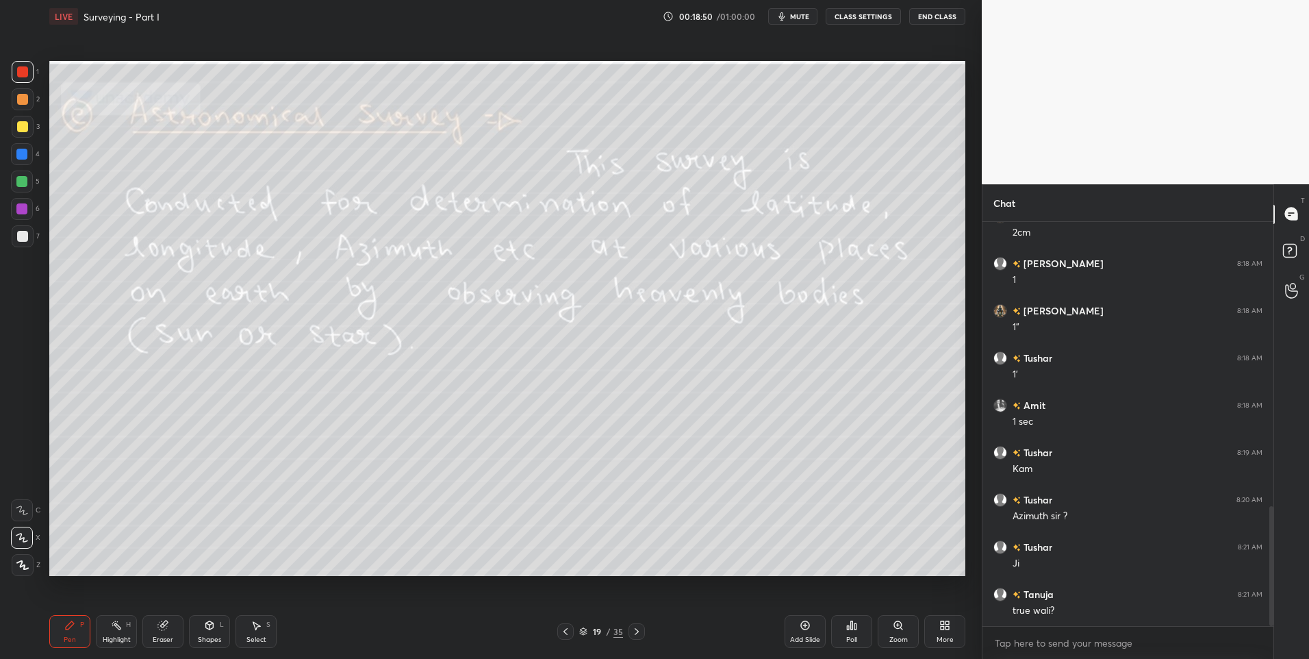
click at [77, 626] on div "Pen P" at bounding box center [69, 631] width 41 height 33
click at [118, 636] on div "Highlight" at bounding box center [117, 639] width 28 height 7
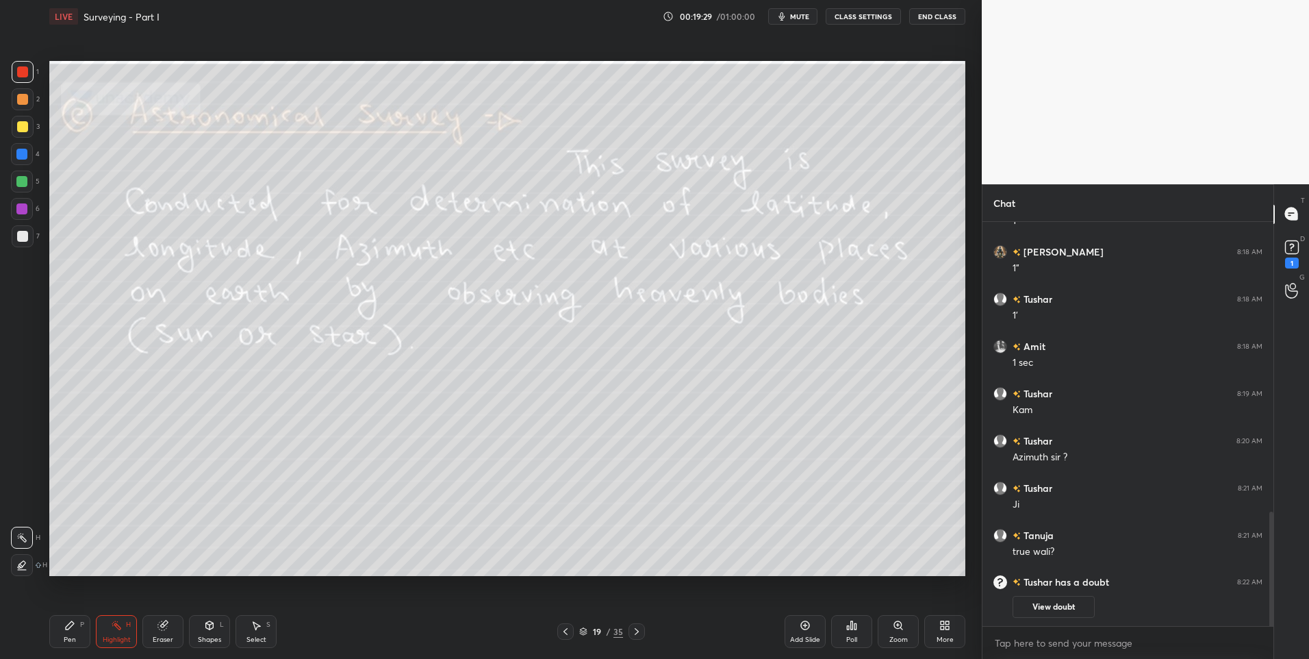
click at [259, 633] on div "Select S" at bounding box center [255, 631] width 41 height 33
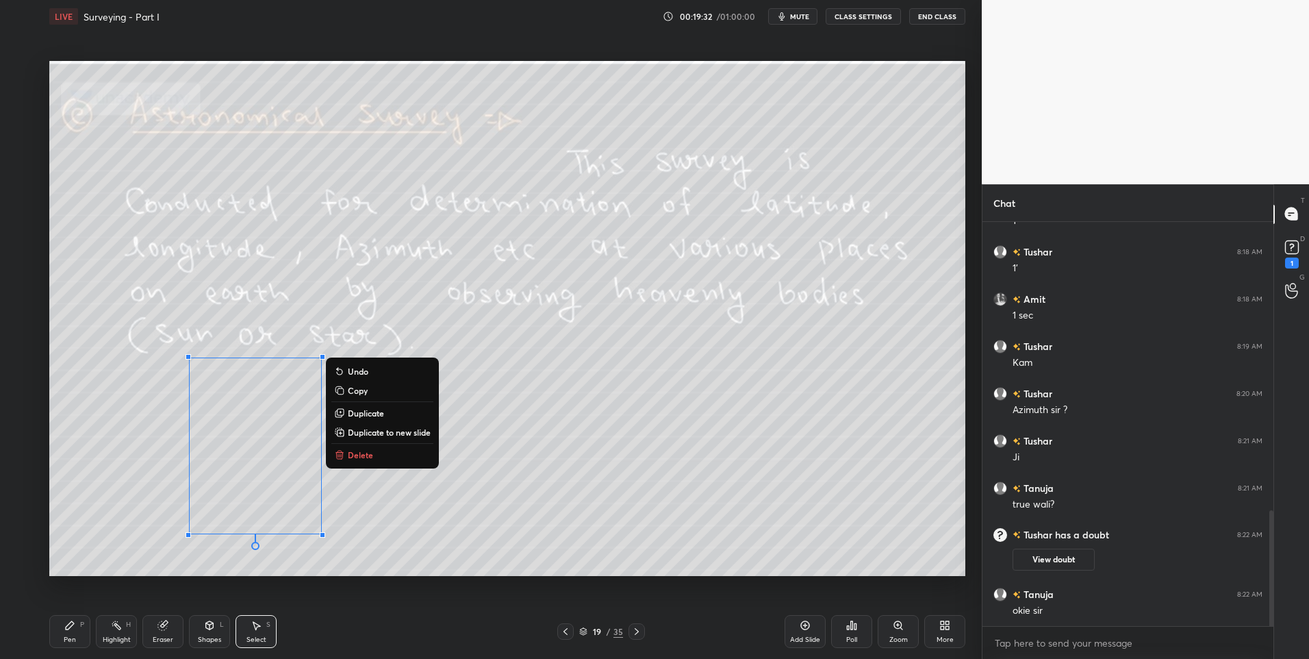
click at [387, 465] on div "0 ° Undo Copy Duplicate Duplicate to new slide Delete" at bounding box center [507, 318] width 916 height 515
click at [373, 461] on button "Delete" at bounding box center [382, 454] width 102 height 16
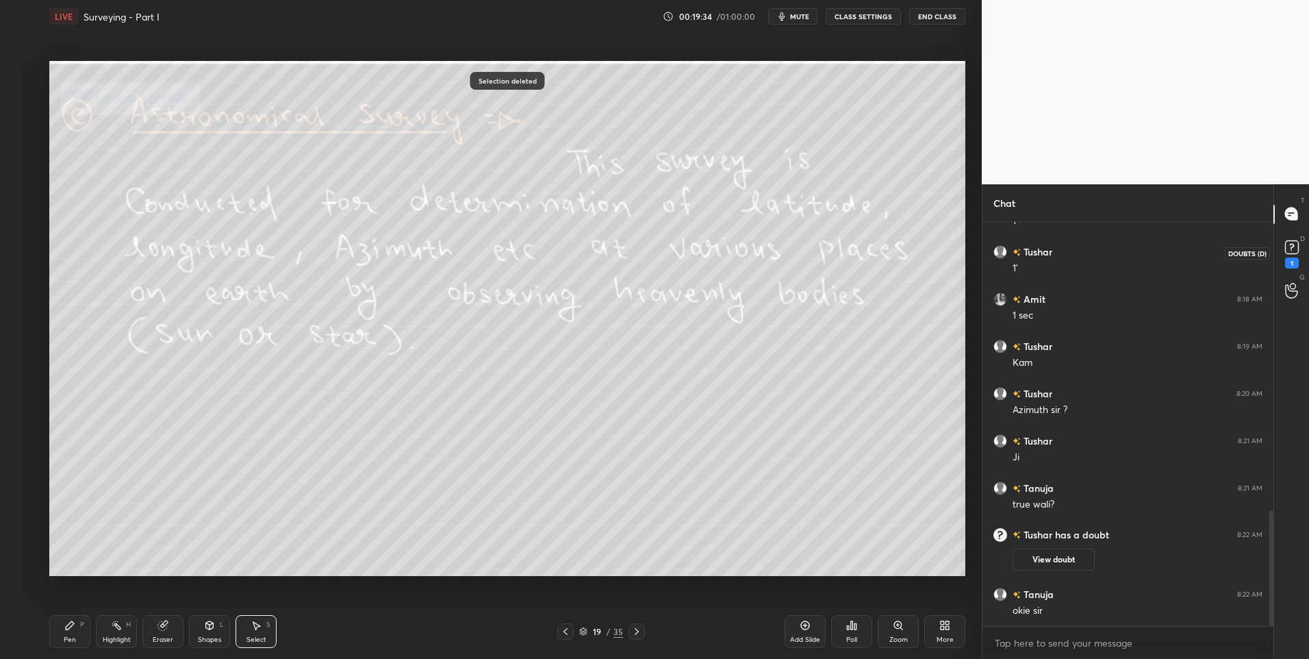
click at [1291, 251] on rect at bounding box center [1291, 246] width 13 height 13
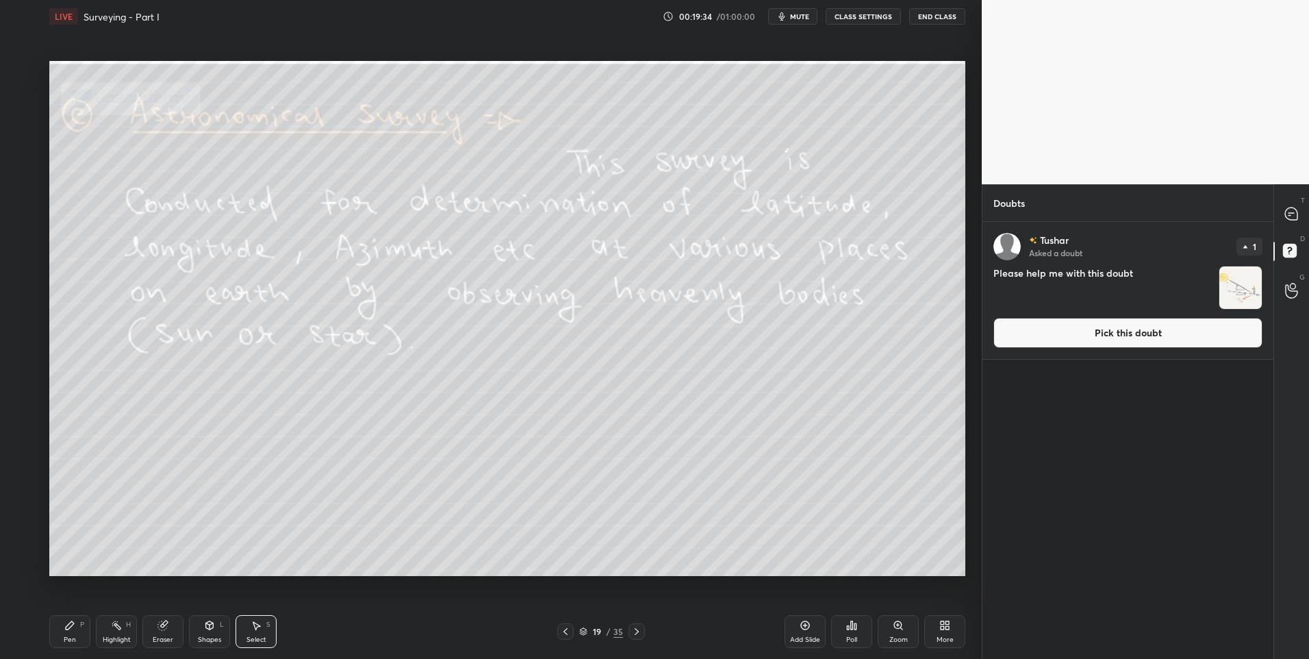
click at [1235, 296] on img "grid" at bounding box center [1240, 287] width 42 height 42
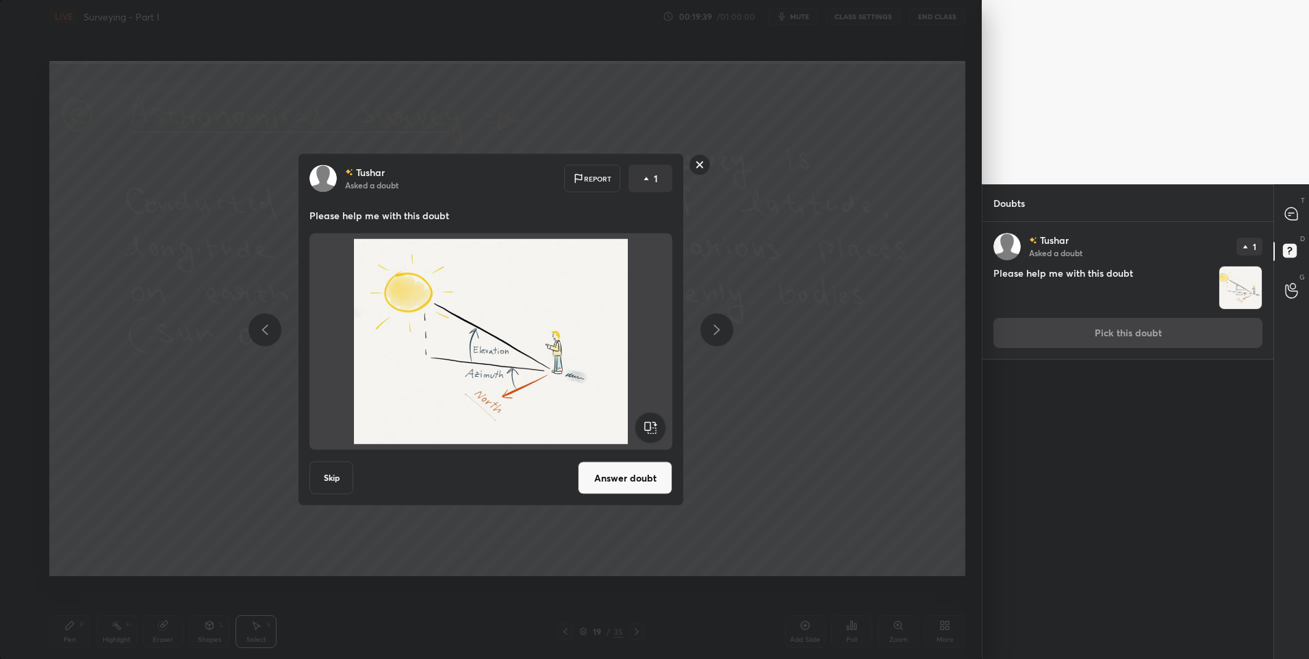
click at [697, 165] on rect at bounding box center [699, 164] width 21 height 21
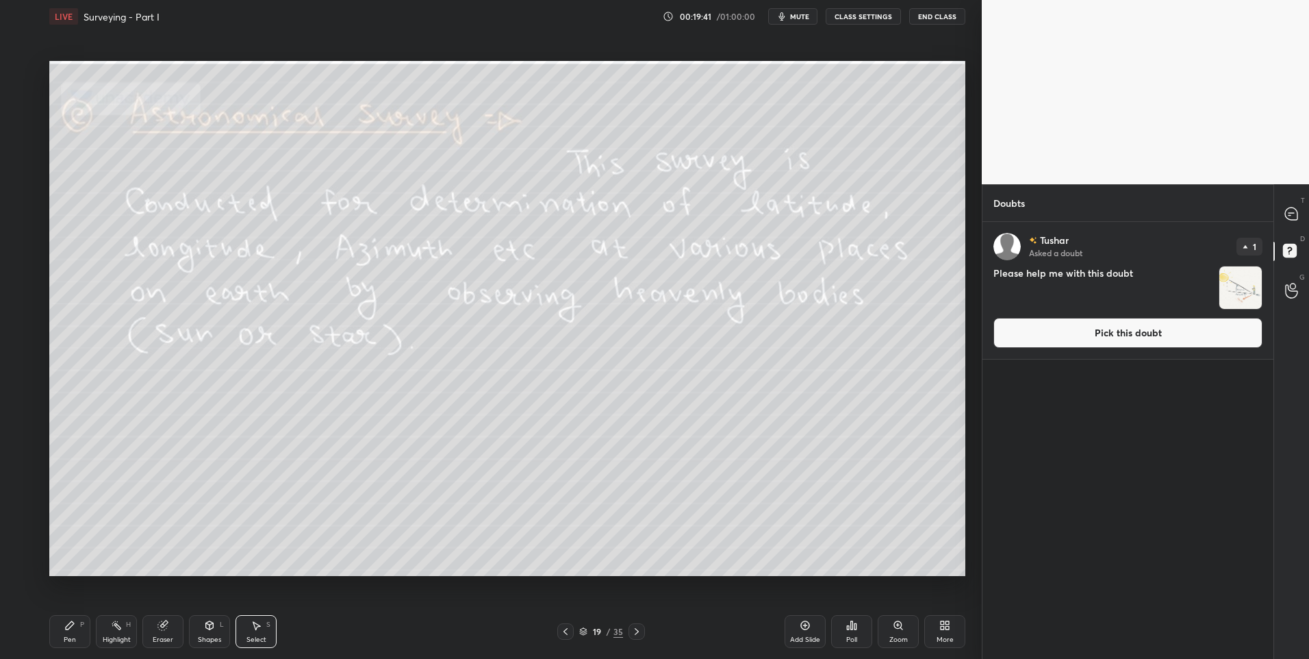
click at [1245, 288] on img "grid" at bounding box center [1240, 287] width 42 height 42
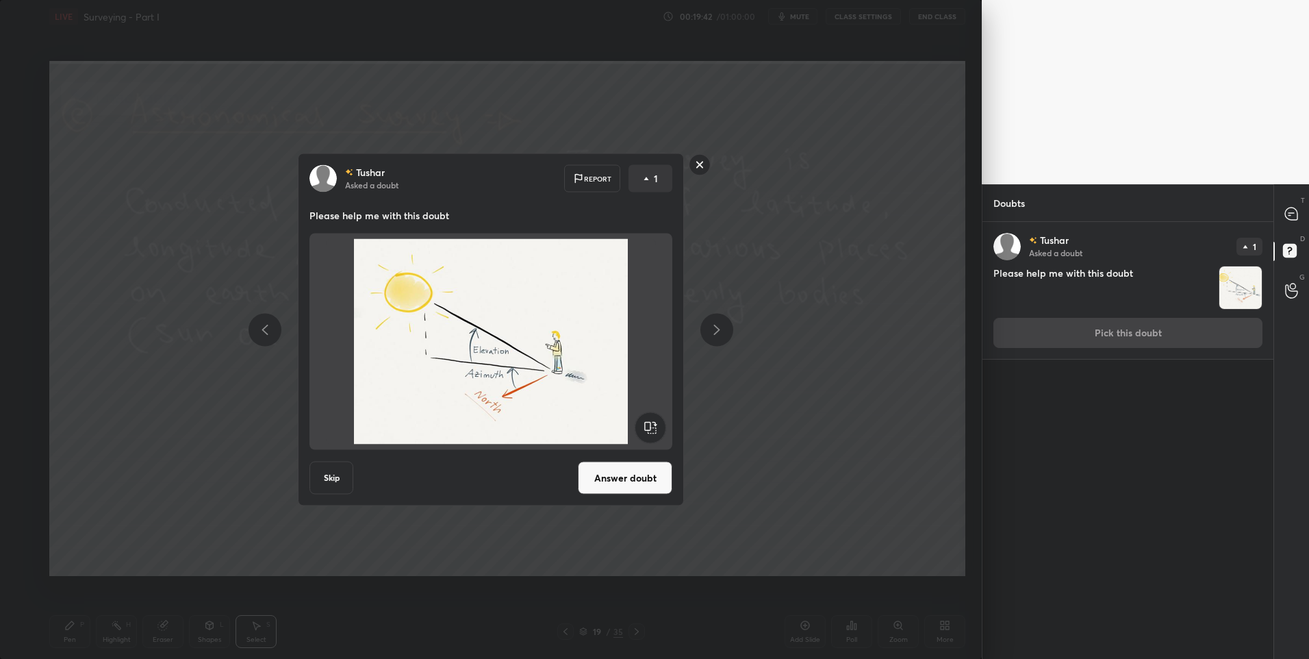
click at [646, 473] on button "Answer doubt" at bounding box center [625, 477] width 94 height 33
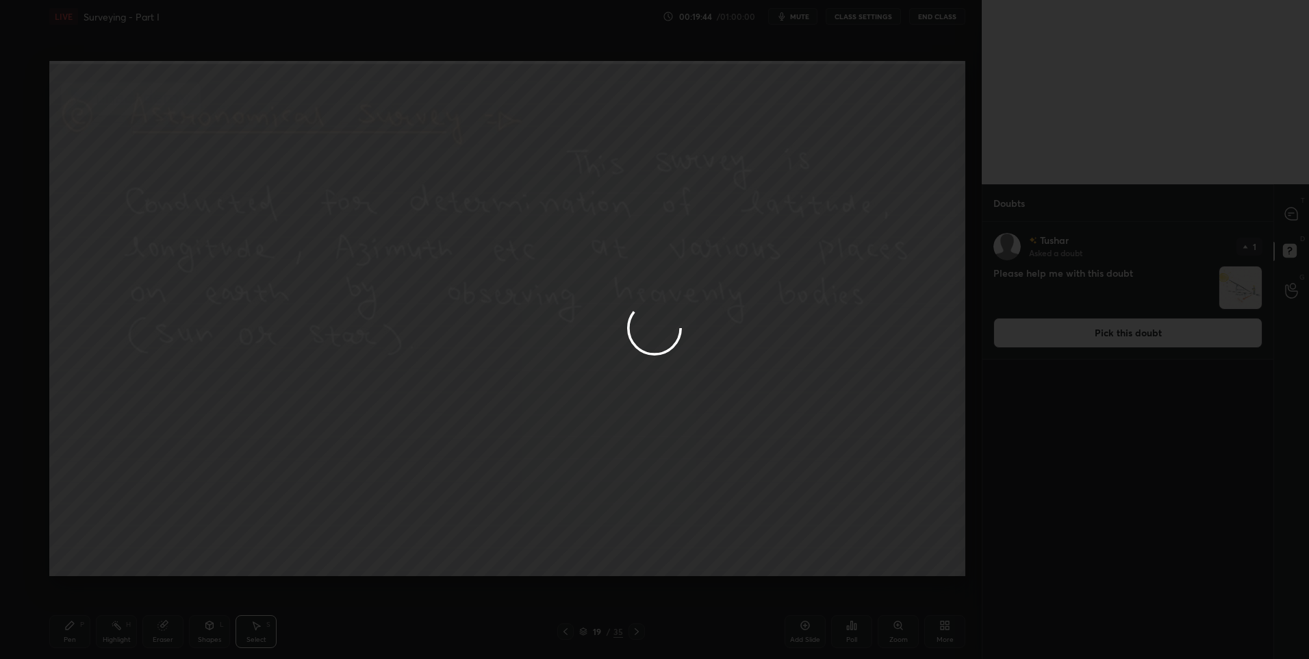
click at [1291, 216] on div at bounding box center [654, 329] width 1309 height 659
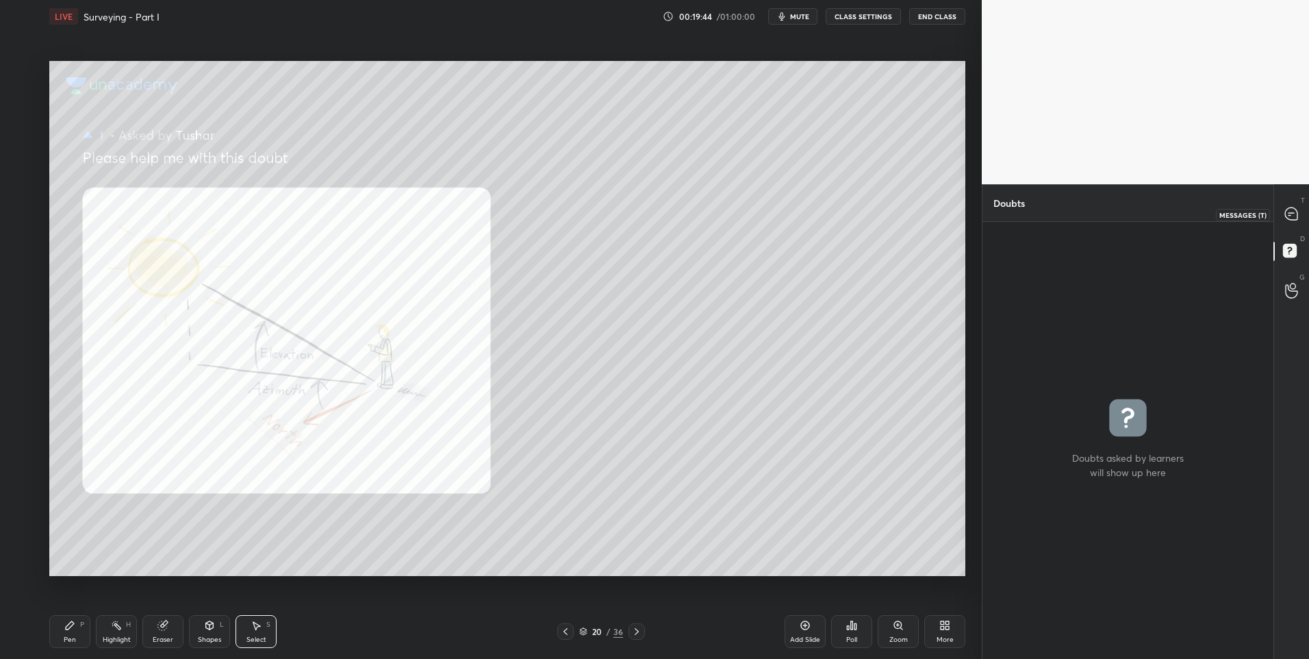
click at [1287, 218] on icon at bounding box center [1291, 213] width 12 height 12
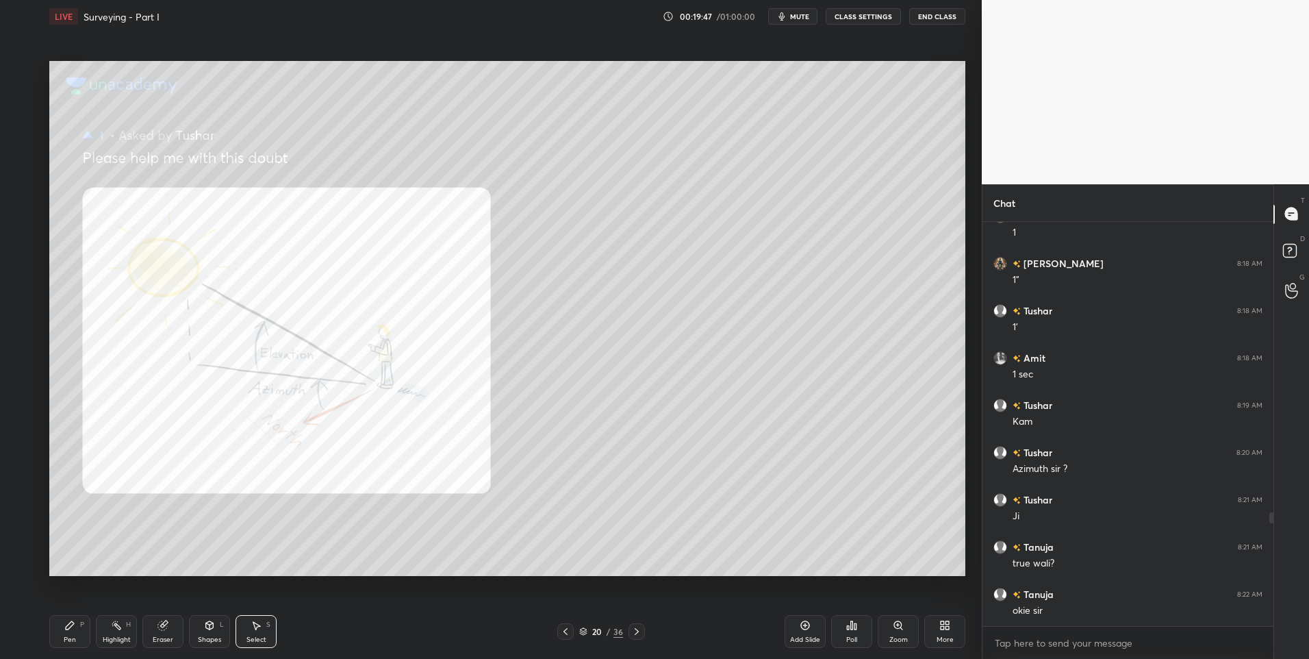
click at [111, 637] on div "Highlight" at bounding box center [117, 639] width 28 height 7
click at [119, 636] on div "Highlight" at bounding box center [117, 639] width 28 height 7
click at [26, 157] on div at bounding box center [21, 154] width 11 height 11
click at [65, 636] on div "Pen" at bounding box center [70, 639] width 12 height 7
click at [567, 637] on div at bounding box center [565, 631] width 16 height 16
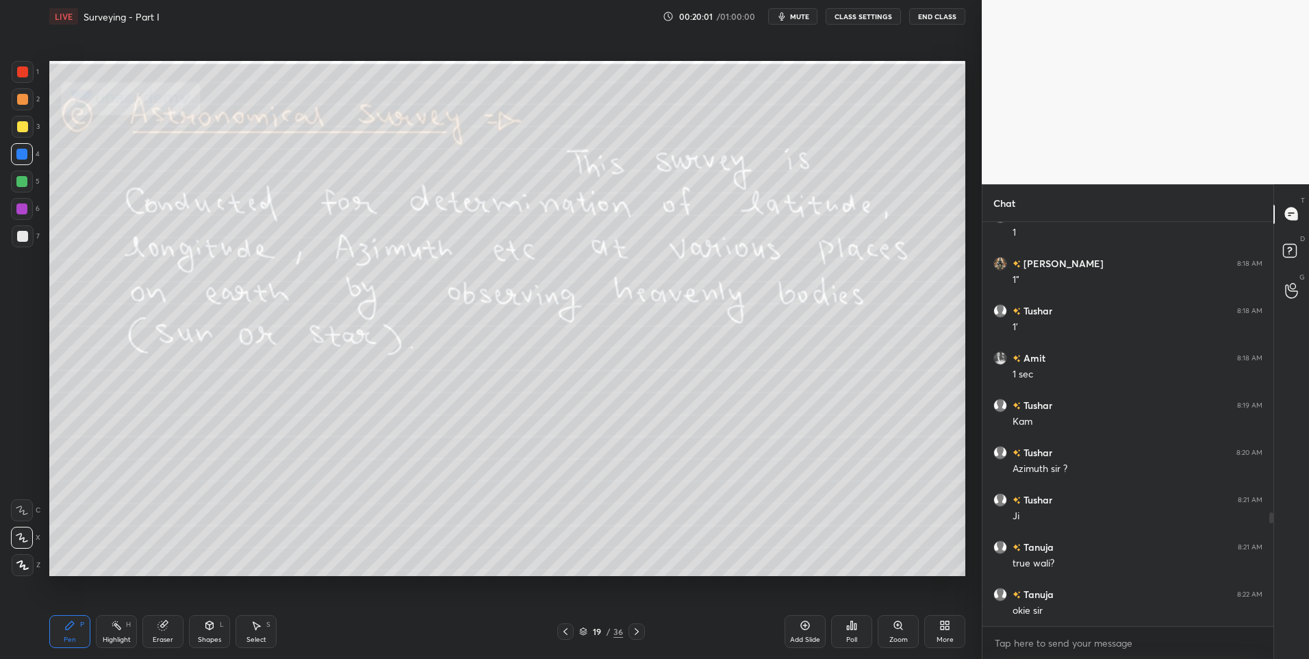
click at [640, 631] on icon at bounding box center [636, 631] width 11 height 11
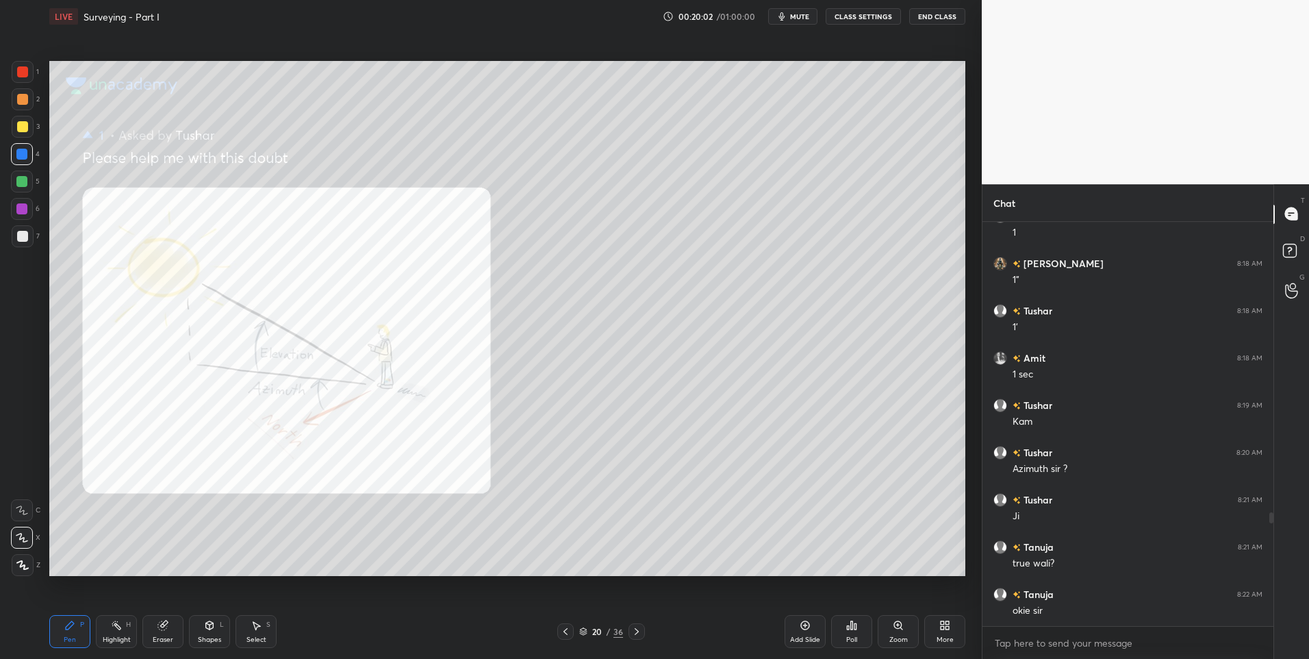
click at [648, 634] on div "20 / 36" at bounding box center [601, 631] width 368 height 16
click at [641, 635] on icon at bounding box center [636, 631] width 11 height 11
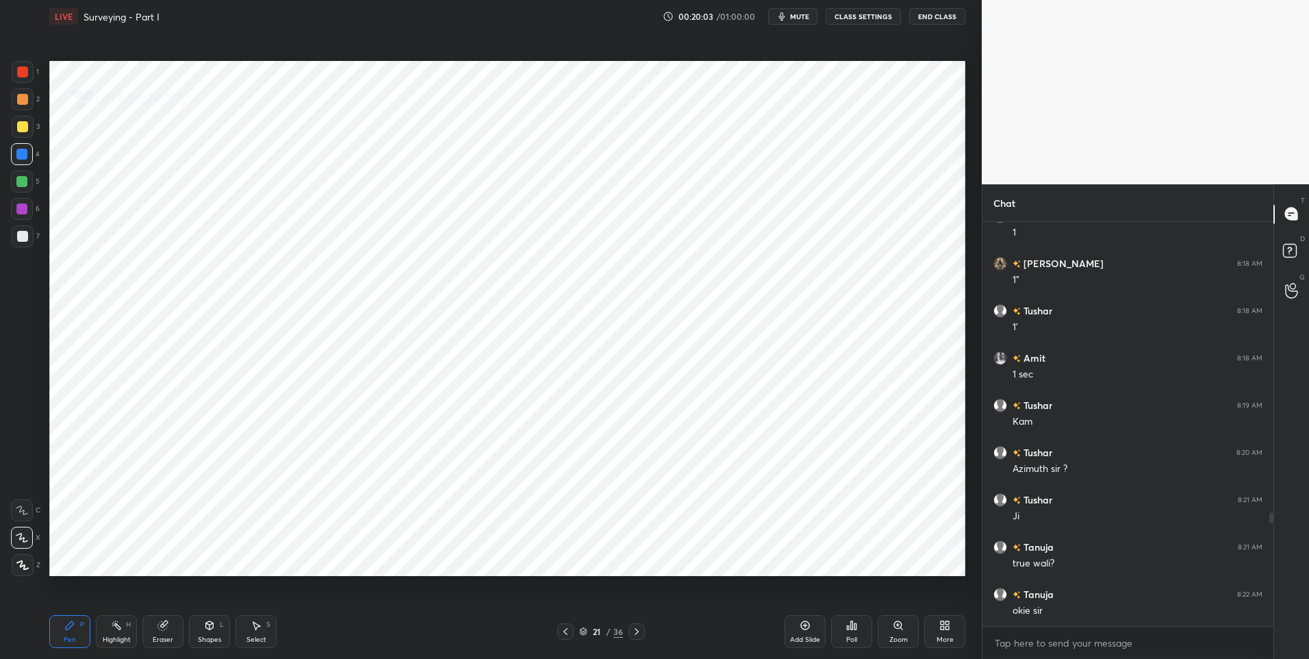
click at [634, 636] on icon at bounding box center [636, 631] width 11 height 11
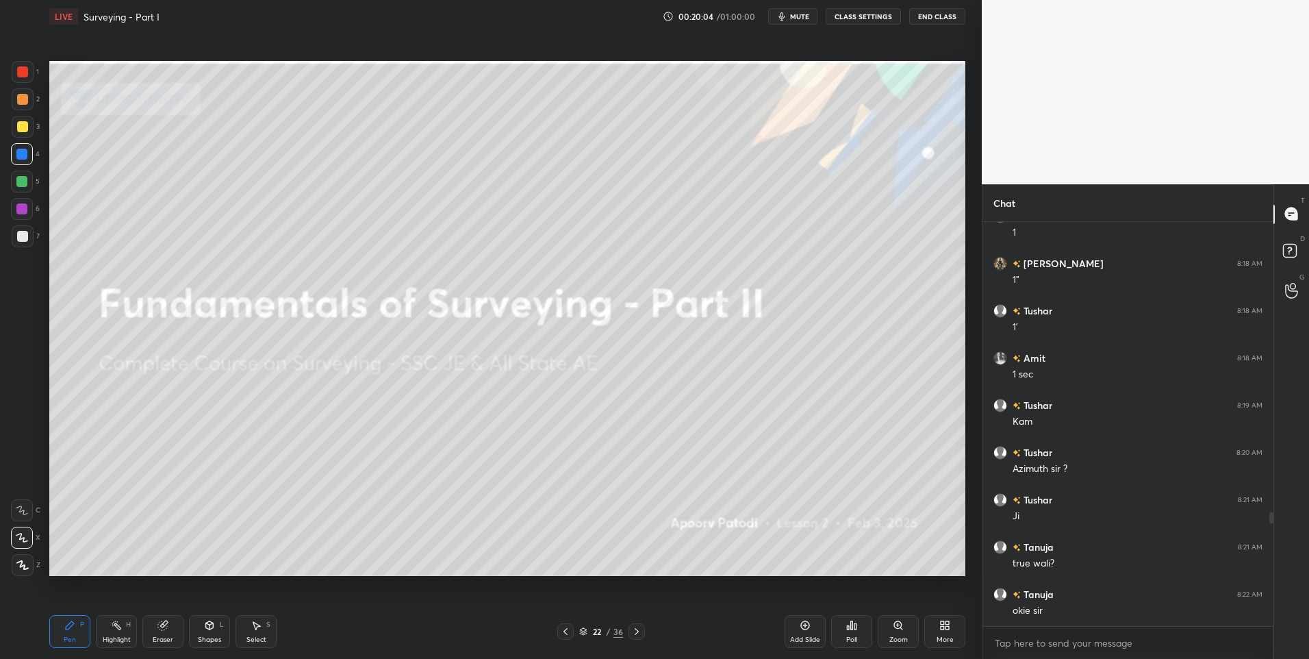
click at [643, 631] on div at bounding box center [636, 631] width 16 height 16
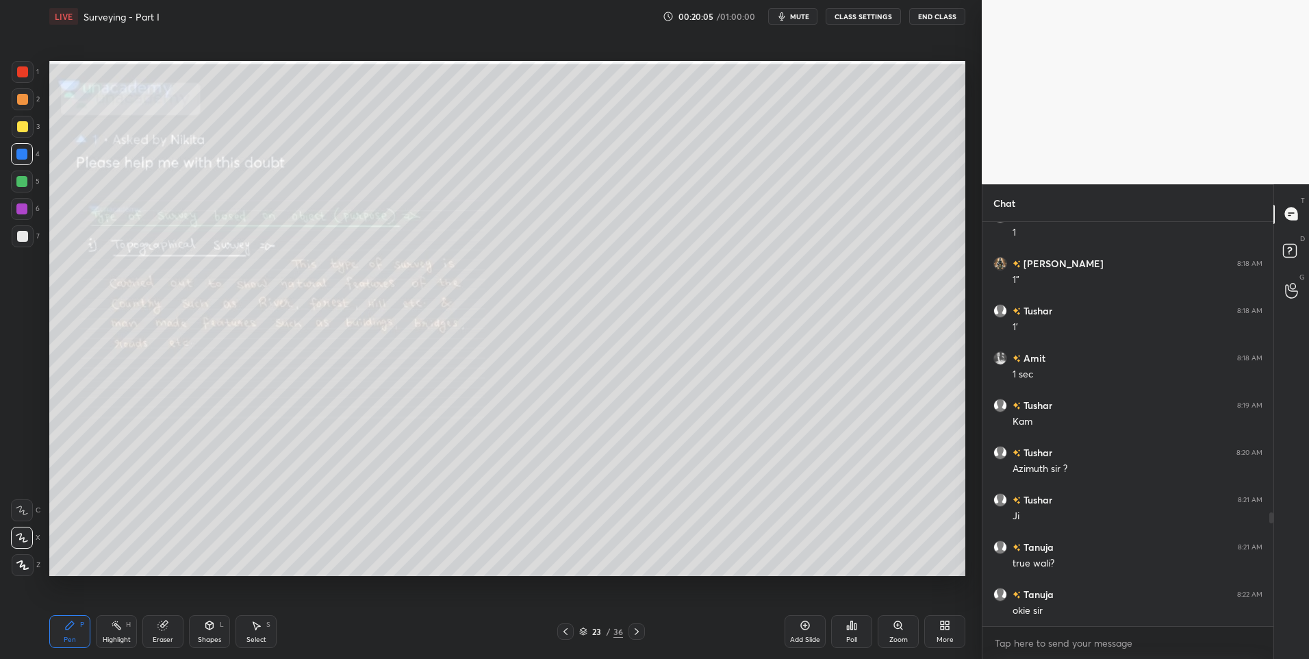
click at [639, 630] on icon at bounding box center [636, 631] width 11 height 11
click at [123, 621] on div "Highlight H" at bounding box center [116, 631] width 41 height 33
click at [27, 81] on div at bounding box center [23, 72] width 22 height 22
click at [637, 633] on icon at bounding box center [637, 631] width 4 height 7
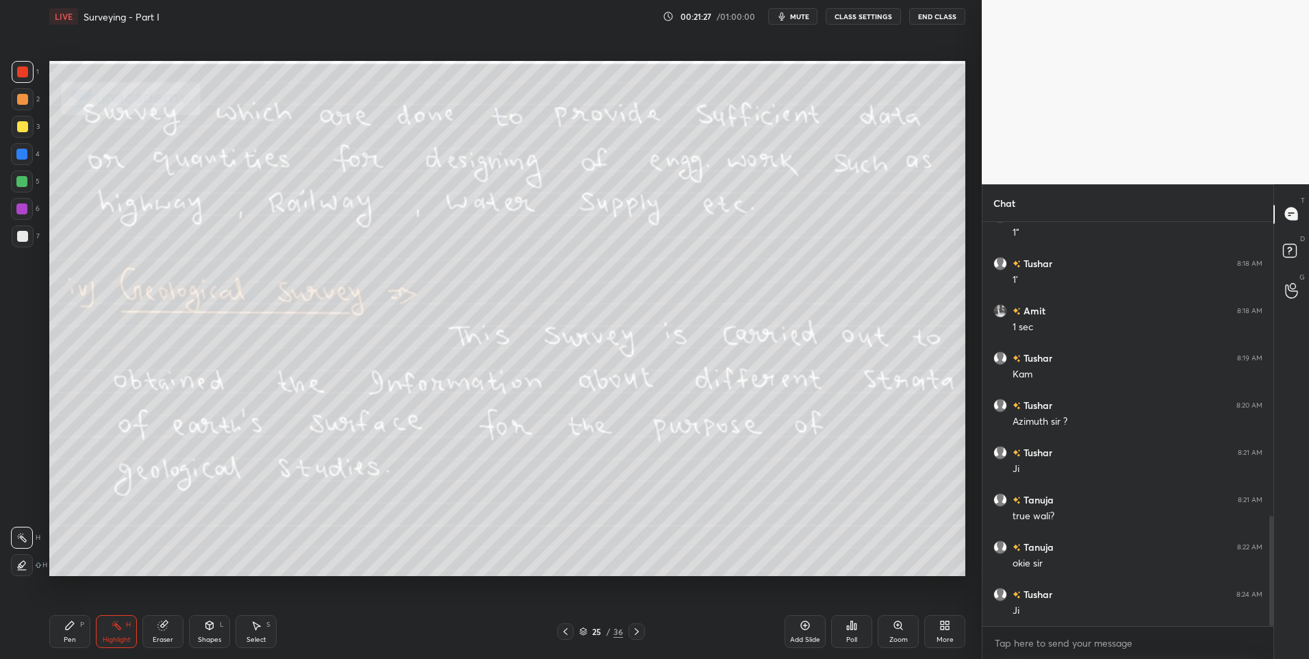
click at [77, 637] on div "Pen P" at bounding box center [69, 631] width 41 height 33
click at [123, 627] on div "Highlight H" at bounding box center [116, 631] width 41 height 33
click at [269, 633] on div "Select S" at bounding box center [255, 631] width 41 height 33
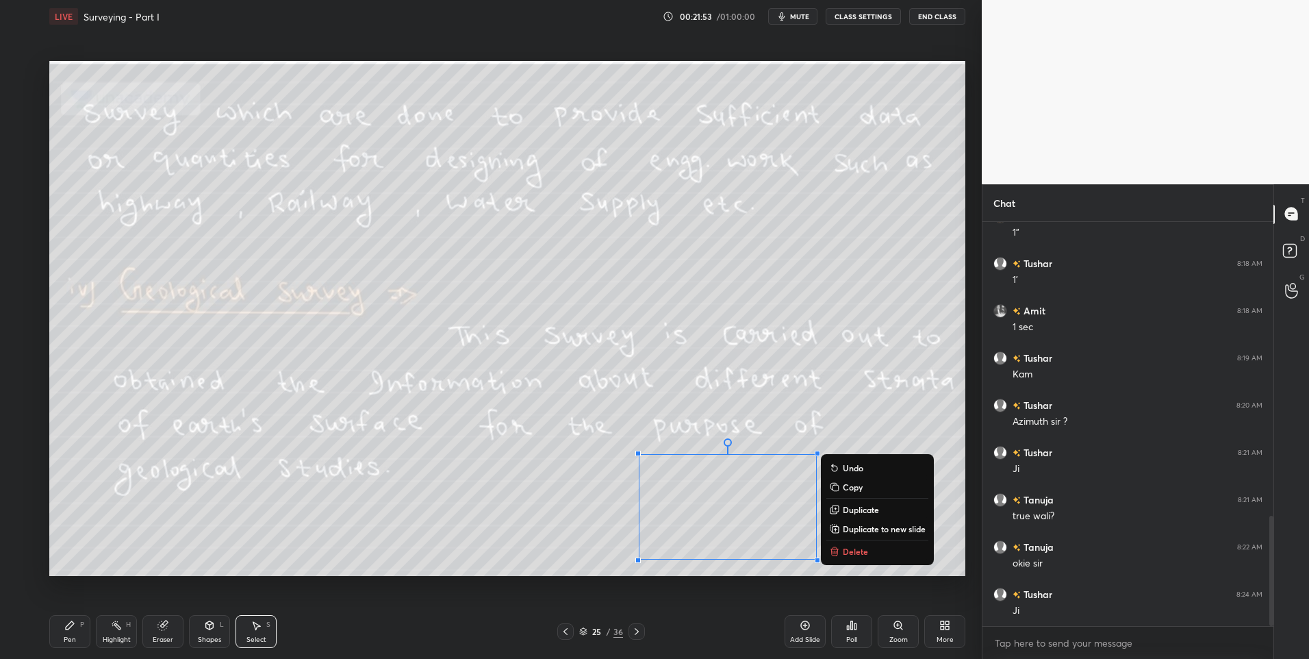
click at [850, 553] on p "Delete" at bounding box center [855, 551] width 25 height 11
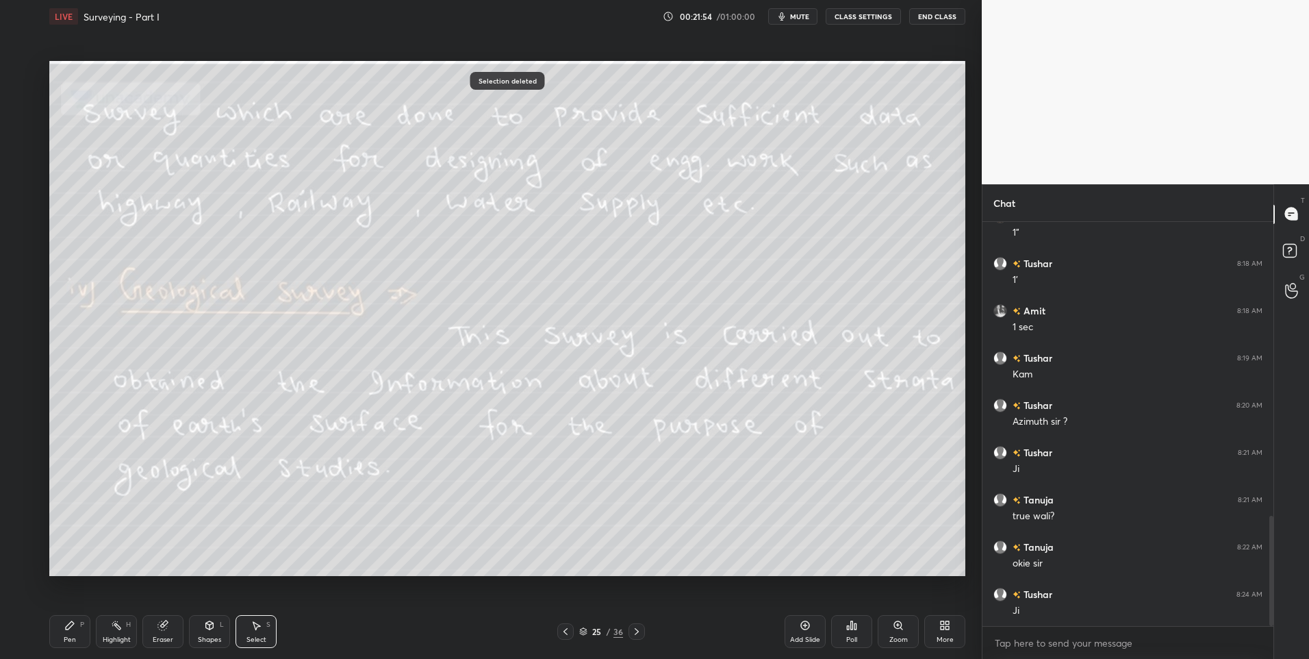
click at [122, 636] on div "Highlight" at bounding box center [117, 639] width 28 height 7
click at [69, 638] on div "Pen" at bounding box center [70, 639] width 12 height 7
click at [25, 181] on div at bounding box center [21, 181] width 11 height 11
click at [25, 99] on div at bounding box center [22, 99] width 11 height 11
click at [636, 626] on icon at bounding box center [636, 631] width 11 height 11
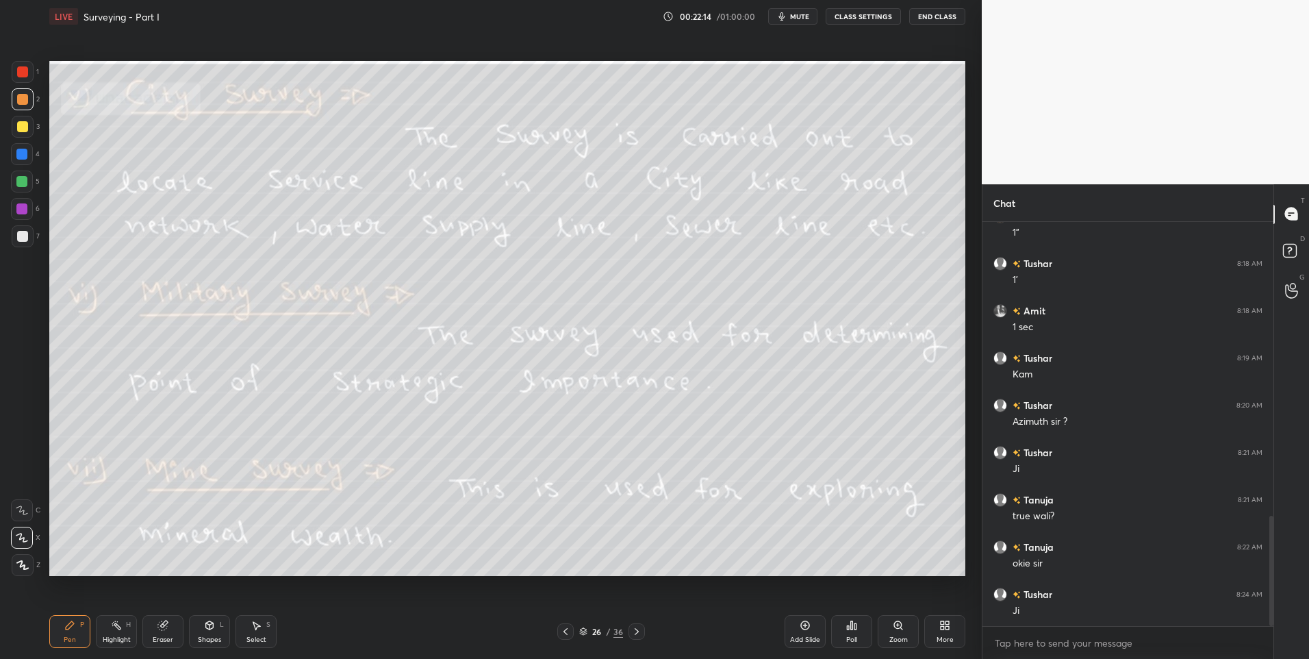
click at [112, 628] on icon at bounding box center [116, 625] width 11 height 11
click at [21, 239] on div at bounding box center [22, 236] width 11 height 11
click at [636, 629] on icon at bounding box center [637, 631] width 4 height 7
click at [641, 628] on icon at bounding box center [636, 631] width 11 height 11
click at [21, 129] on div at bounding box center [22, 126] width 11 height 11
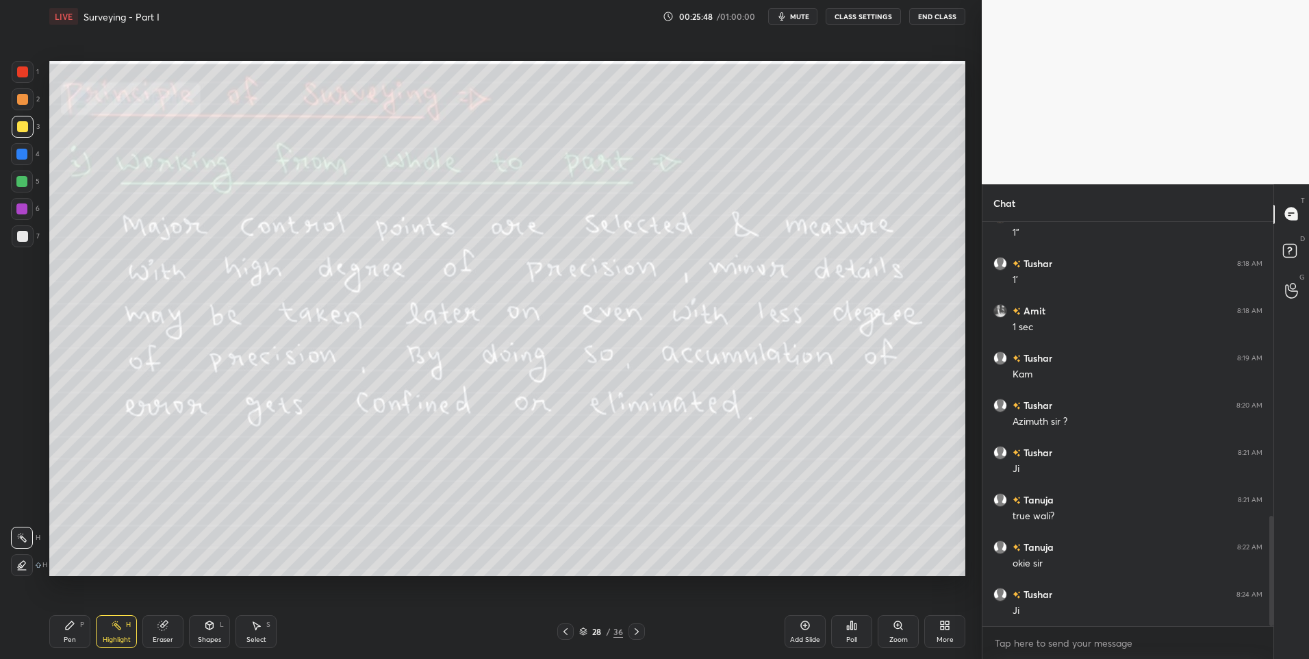
click at [631, 626] on icon at bounding box center [636, 631] width 11 height 11
click at [641, 627] on icon at bounding box center [636, 631] width 11 height 11
click at [634, 629] on icon at bounding box center [636, 631] width 11 height 11
click at [29, 184] on div at bounding box center [22, 181] width 22 height 22
click at [635, 632] on icon at bounding box center [636, 631] width 11 height 11
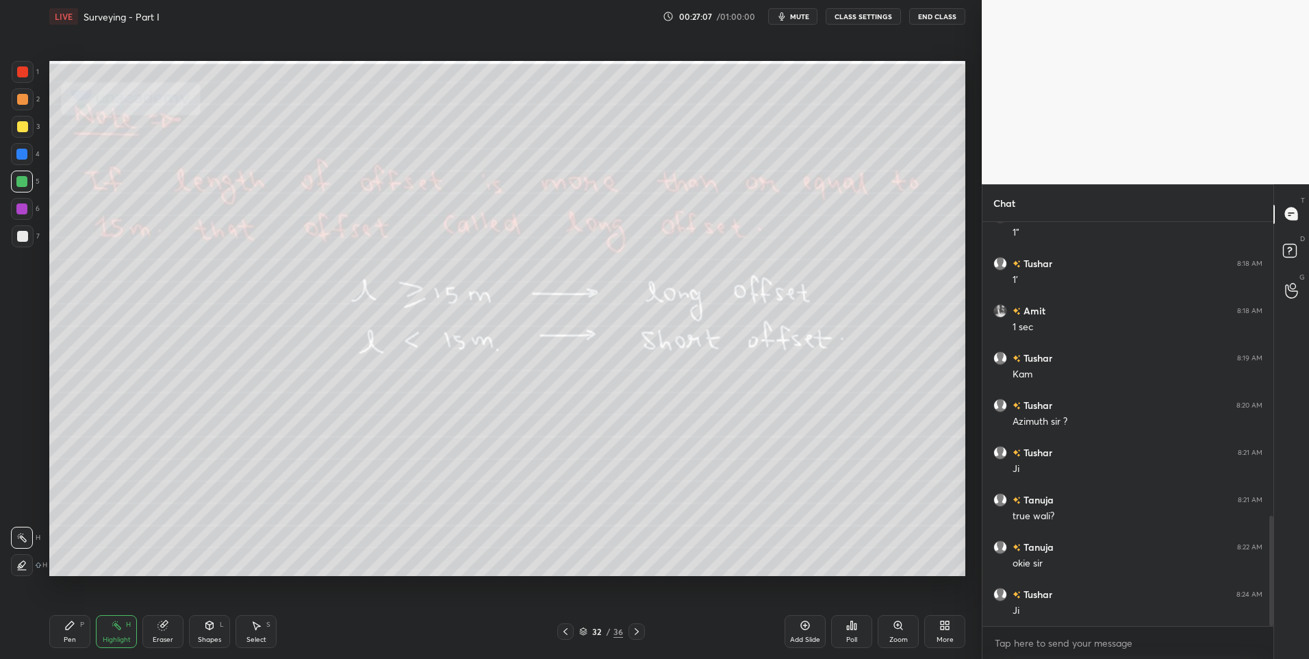
click at [569, 633] on icon at bounding box center [565, 631] width 11 height 11
click at [946, 630] on div "More" at bounding box center [944, 631] width 41 height 33
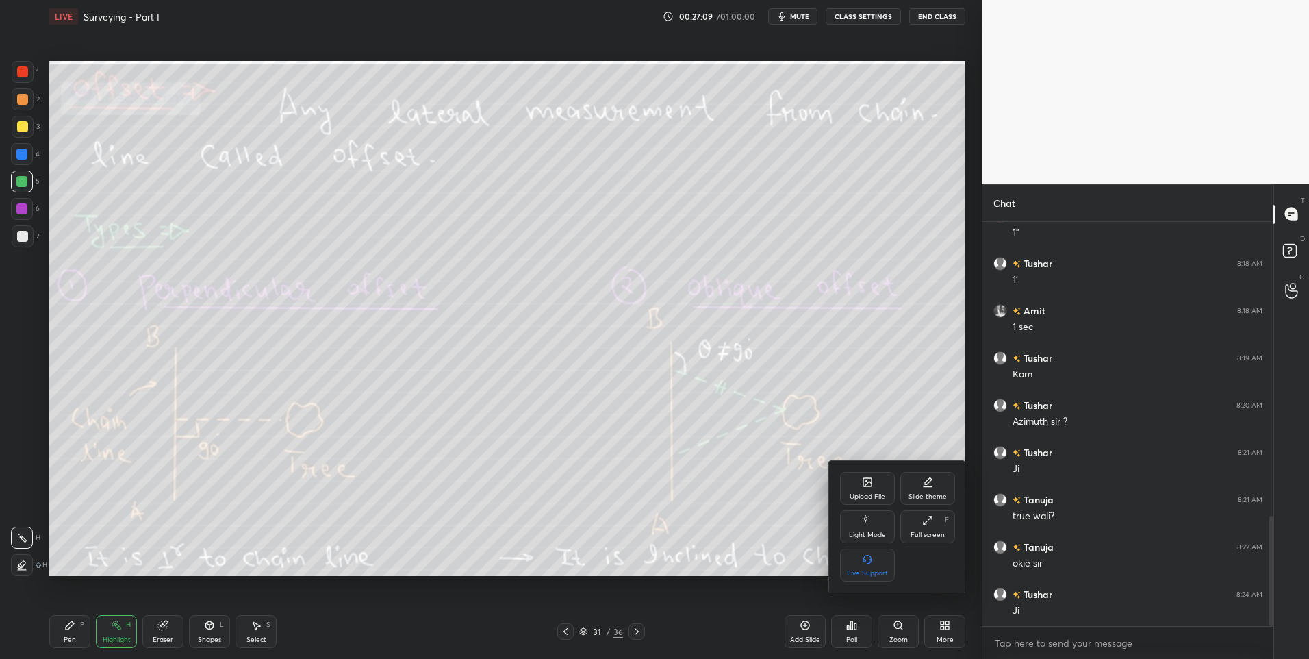
click at [853, 488] on div "Upload File" at bounding box center [867, 488] width 55 height 33
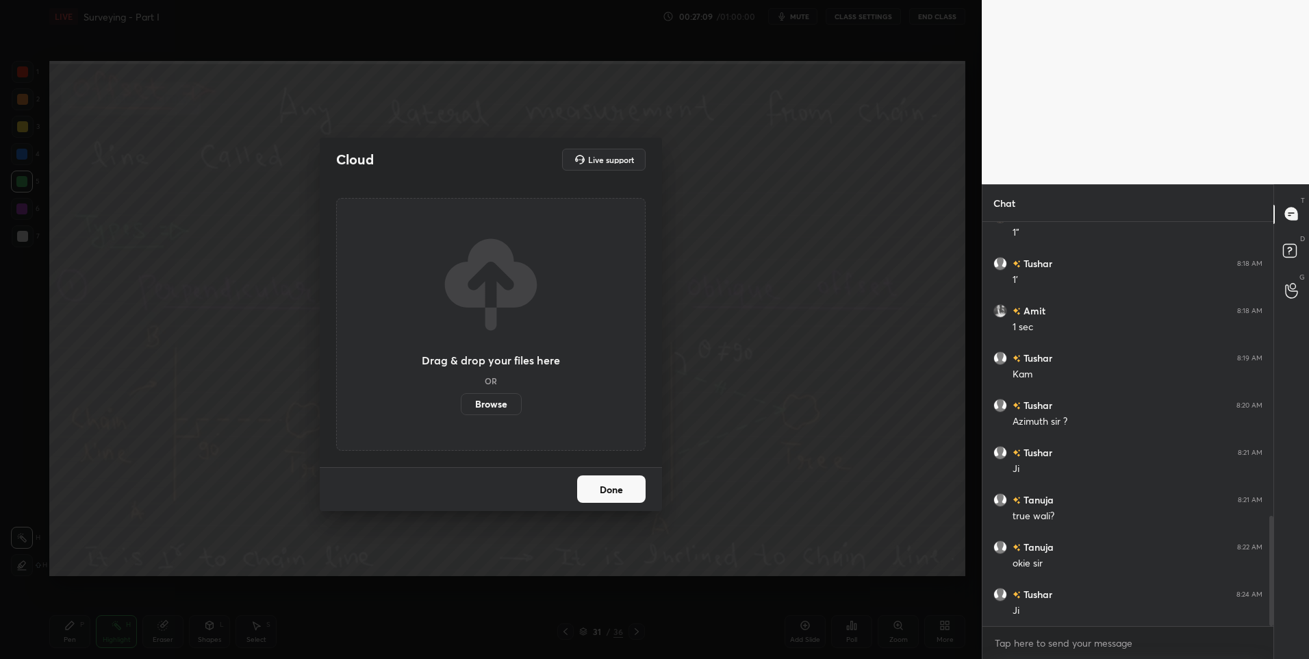
scroll to position [1112, 0]
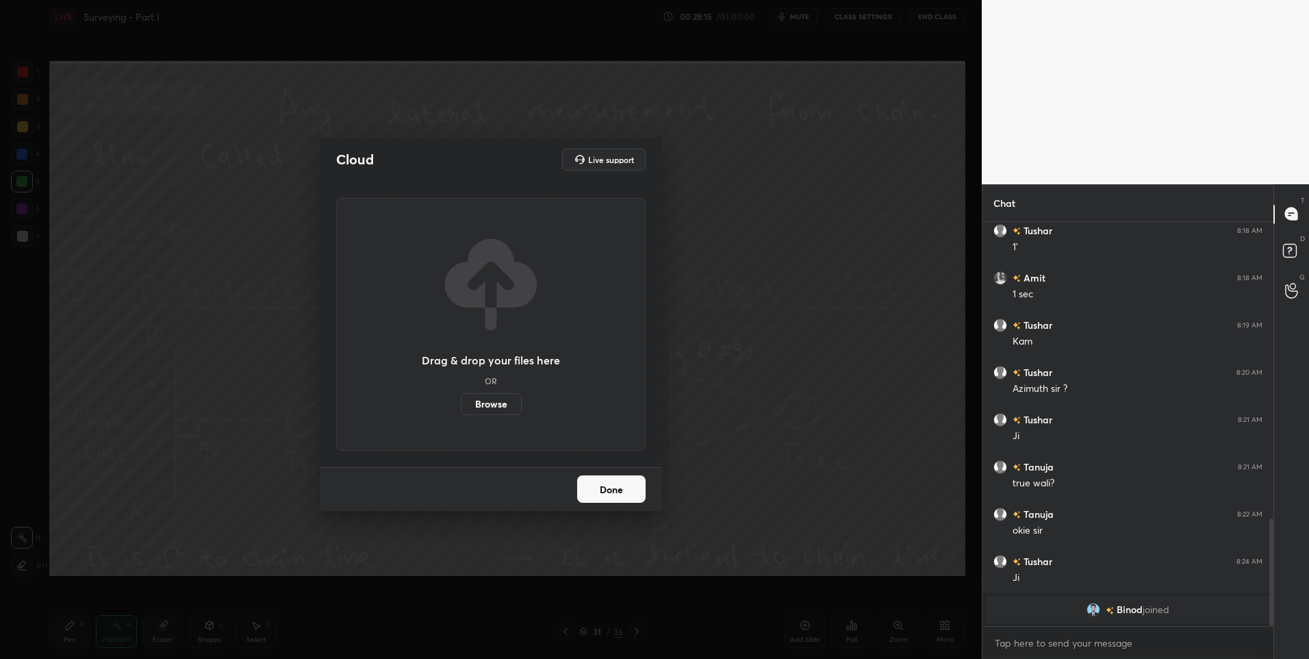
click at [628, 507] on div "Done" at bounding box center [491, 489] width 342 height 44
click at [604, 494] on button "Done" at bounding box center [611, 488] width 68 height 27
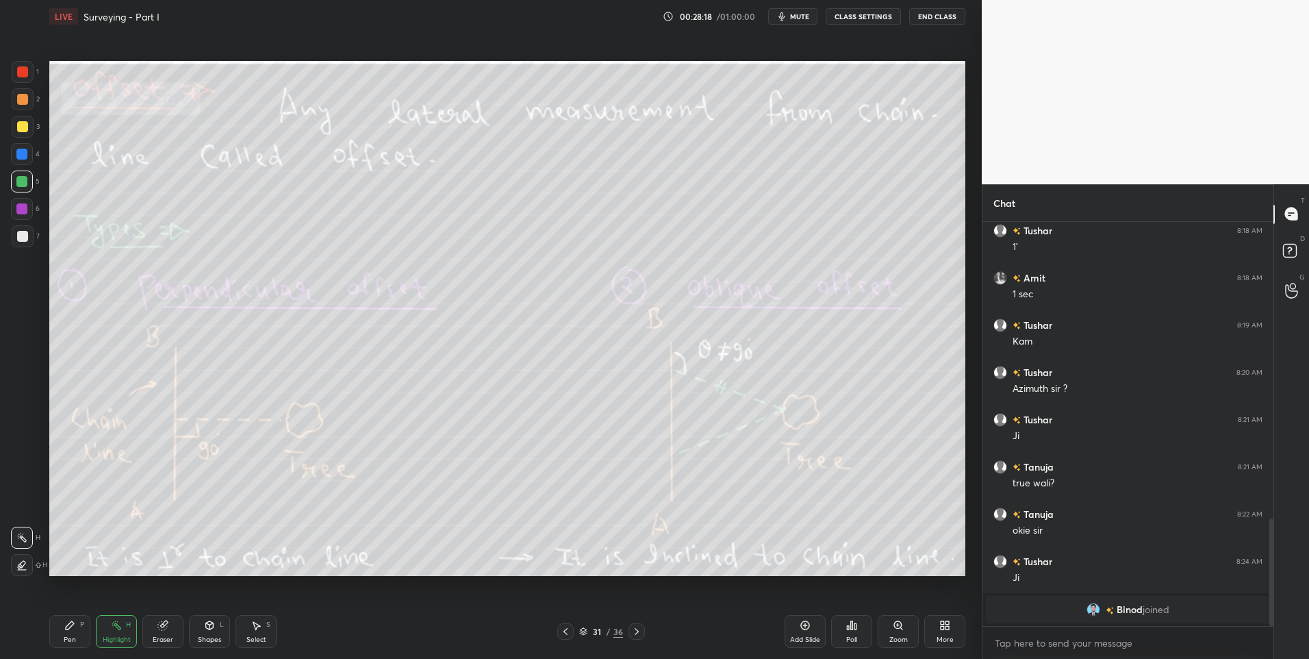
click at [68, 637] on div "Pen" at bounding box center [70, 639] width 12 height 7
click at [18, 149] on div at bounding box center [21, 154] width 11 height 11
click at [26, 131] on div at bounding box center [22, 126] width 11 height 11
click at [114, 640] on div "Highlight" at bounding box center [117, 639] width 28 height 7
click at [68, 634] on div "Pen P" at bounding box center [69, 631] width 41 height 33
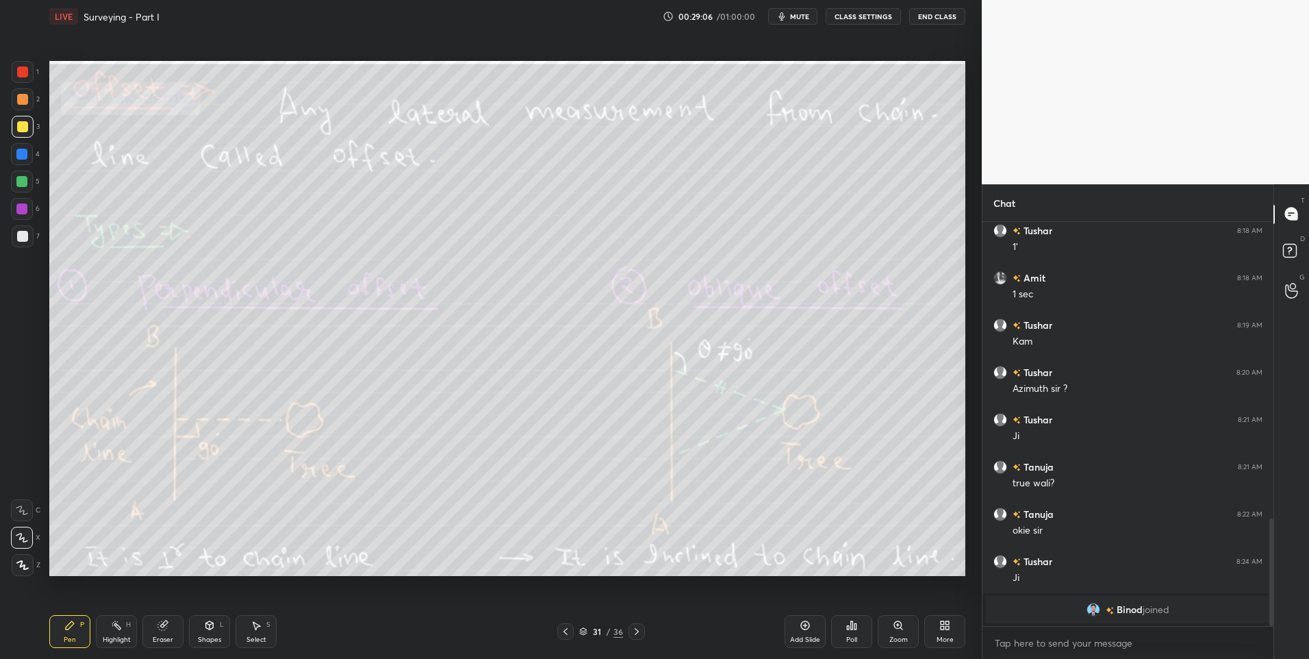
click at [124, 633] on div "Highlight H" at bounding box center [116, 631] width 41 height 33
click at [630, 629] on div at bounding box center [636, 631] width 16 height 16
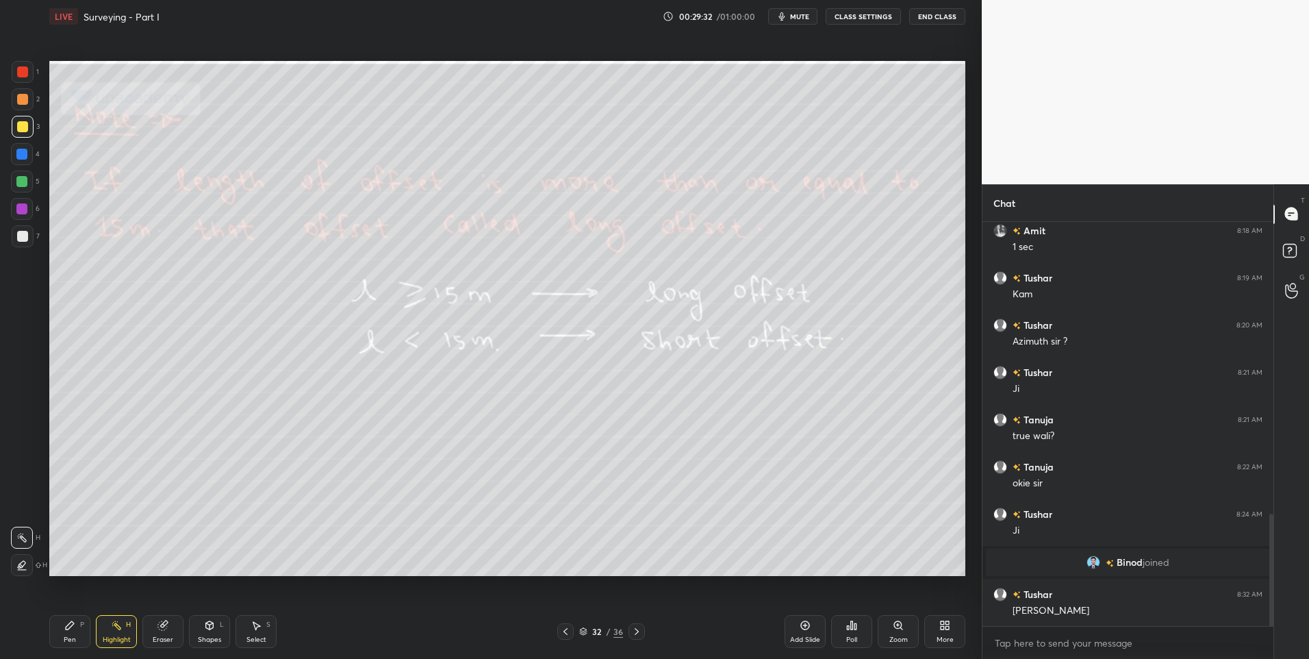
click at [69, 628] on icon at bounding box center [70, 625] width 8 height 8
click at [68, 621] on icon at bounding box center [69, 625] width 11 height 11
click at [163, 628] on icon at bounding box center [162, 625] width 9 height 9
click at [25, 531] on div at bounding box center [22, 537] width 22 height 22
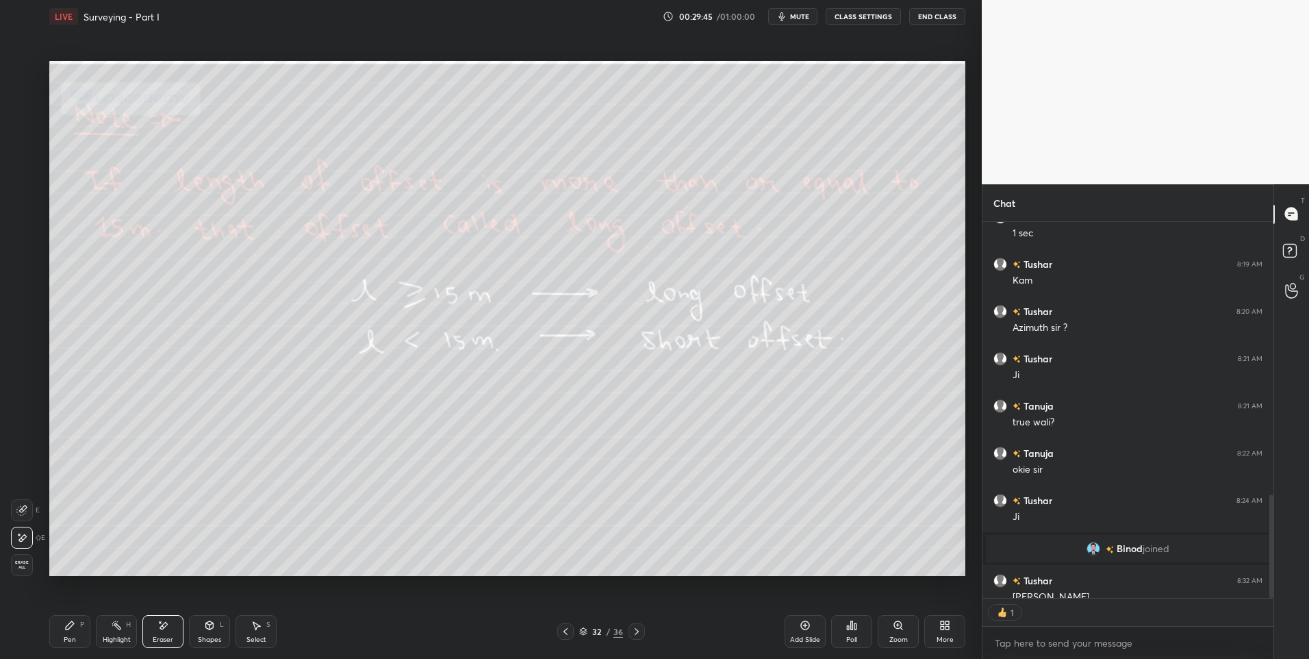
scroll to position [372, 287]
click at [124, 631] on div "Highlight H" at bounding box center [116, 631] width 41 height 33
click at [118, 629] on icon at bounding box center [116, 625] width 11 height 11
click at [631, 631] on icon at bounding box center [636, 631] width 11 height 11
type textarea "x"
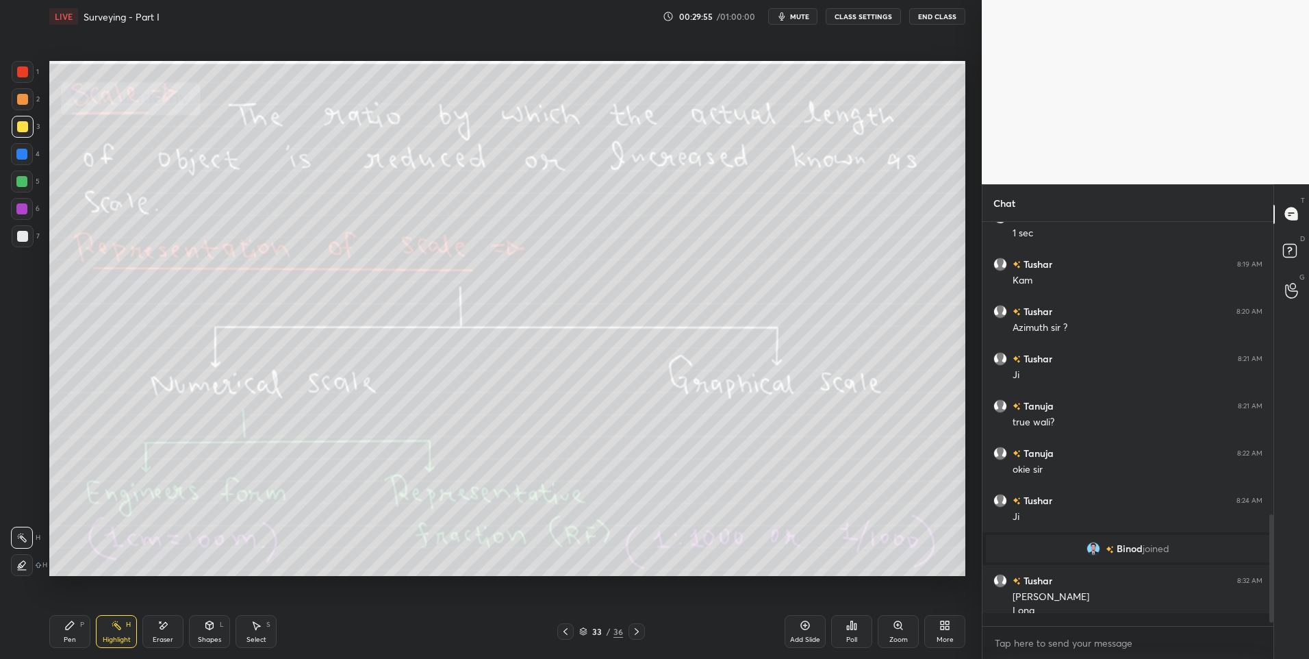
scroll to position [1061, 0]
click at [637, 629] on icon at bounding box center [636, 631] width 11 height 11
click at [637, 626] on icon at bounding box center [636, 631] width 11 height 11
click at [67, 636] on div "Pen" at bounding box center [70, 639] width 12 height 7
click at [122, 627] on div "Highlight H" at bounding box center [116, 631] width 41 height 33
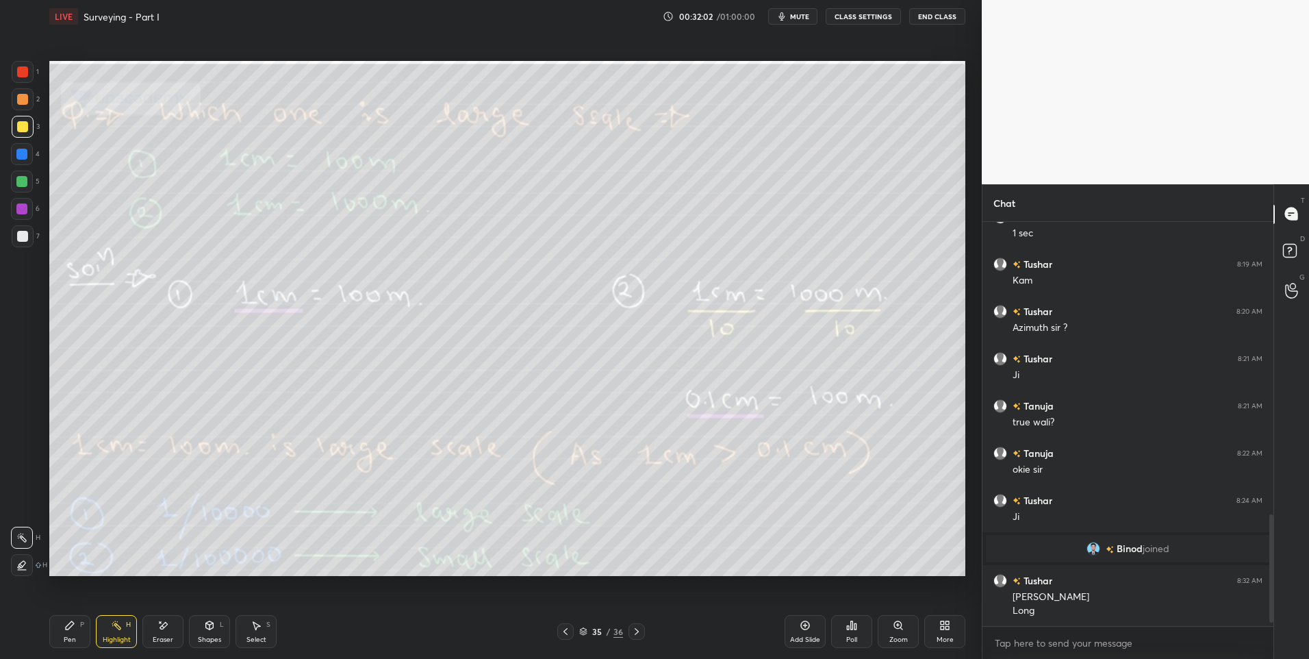
click at [80, 636] on div "Pen P" at bounding box center [69, 631] width 41 height 33
click at [74, 639] on div "Pen" at bounding box center [70, 639] width 12 height 7
click at [119, 628] on rect at bounding box center [117, 626] width 7 height 7
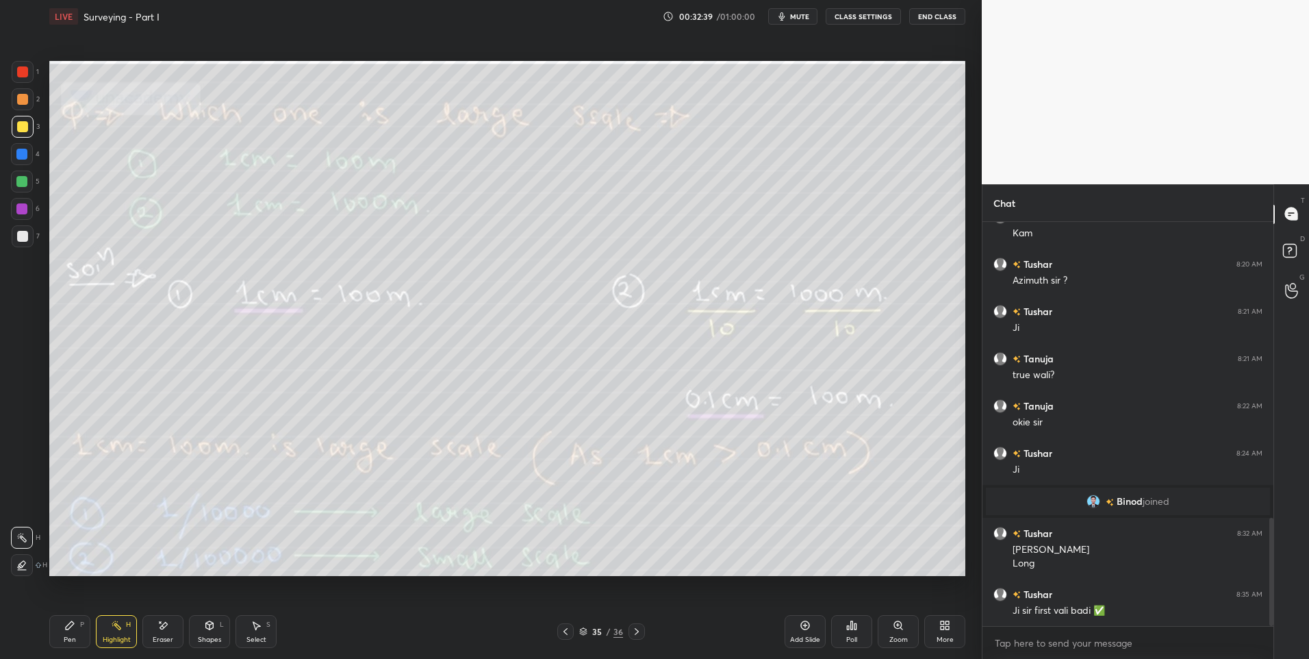
click at [639, 630] on icon at bounding box center [636, 631] width 11 height 11
click at [60, 638] on div "Pen P" at bounding box center [69, 631] width 41 height 33
click at [112, 636] on div "Highlight" at bounding box center [117, 639] width 28 height 7
click at [637, 624] on div at bounding box center [636, 631] width 16 height 16
click at [638, 620] on div "Pen P Highlight H Eraser Shapes L Select S 36 / 36 Add Slide Poll Zoom More" at bounding box center [507, 631] width 916 height 55
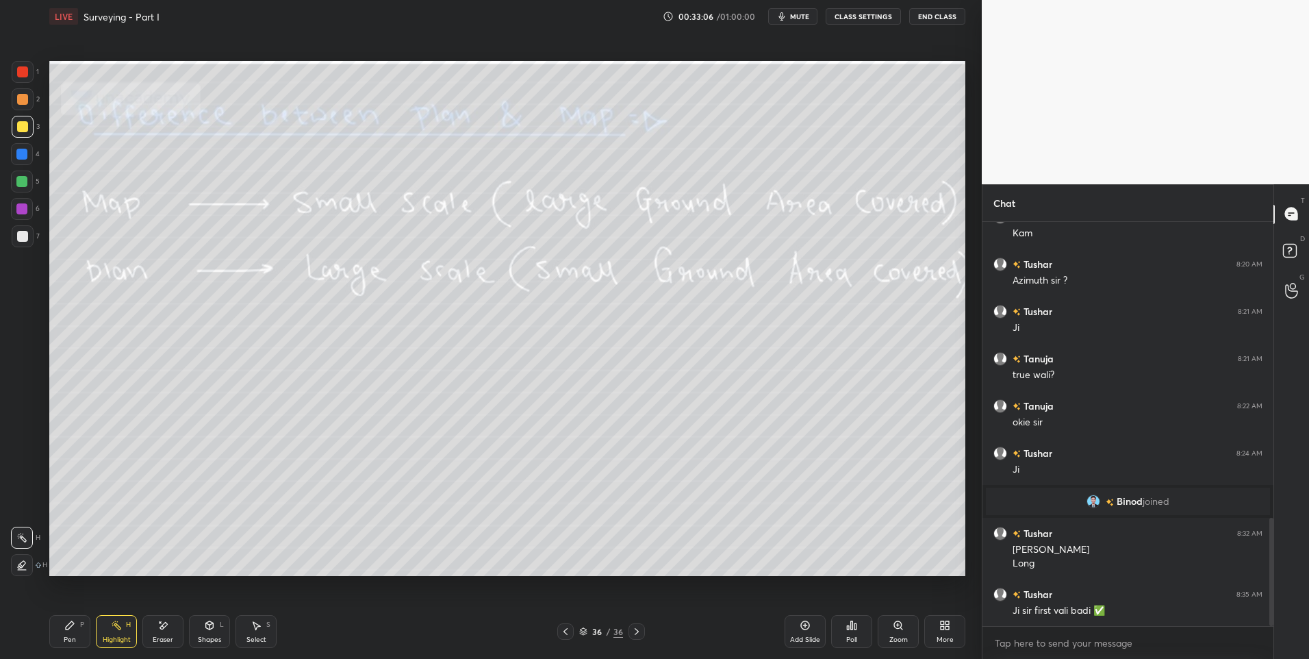
click at [944, 642] on div "More" at bounding box center [944, 639] width 17 height 7
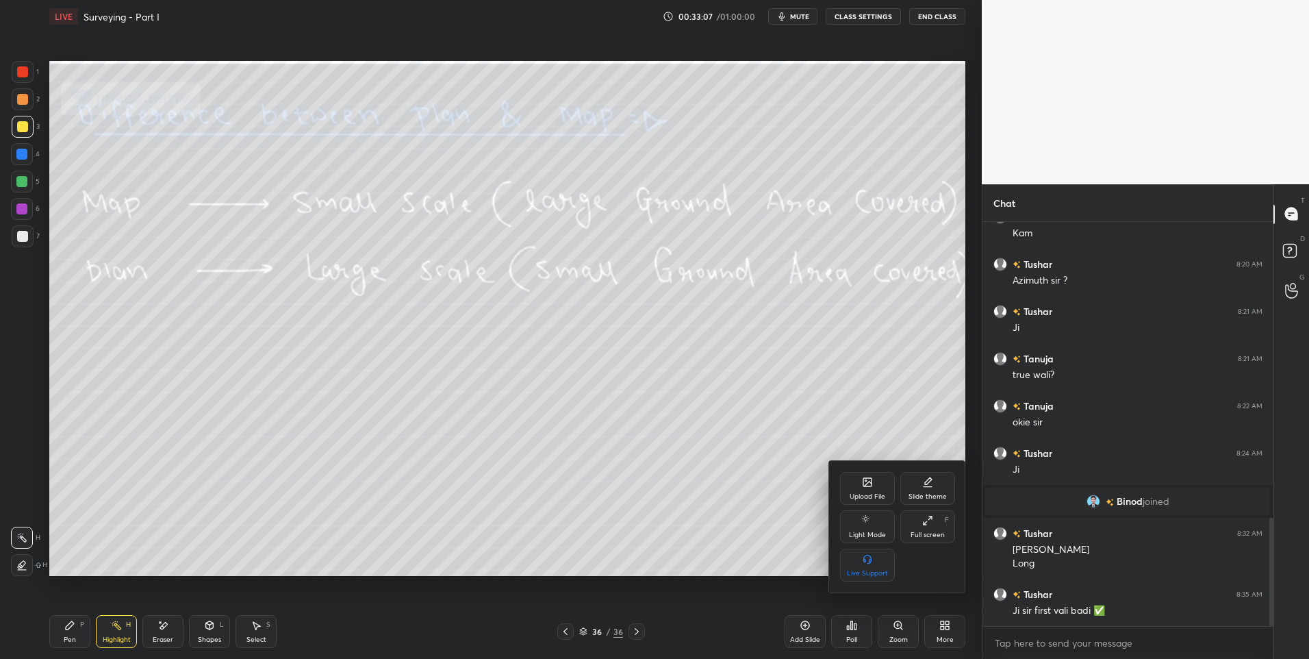
click at [865, 491] on div "Upload File" at bounding box center [867, 488] width 55 height 33
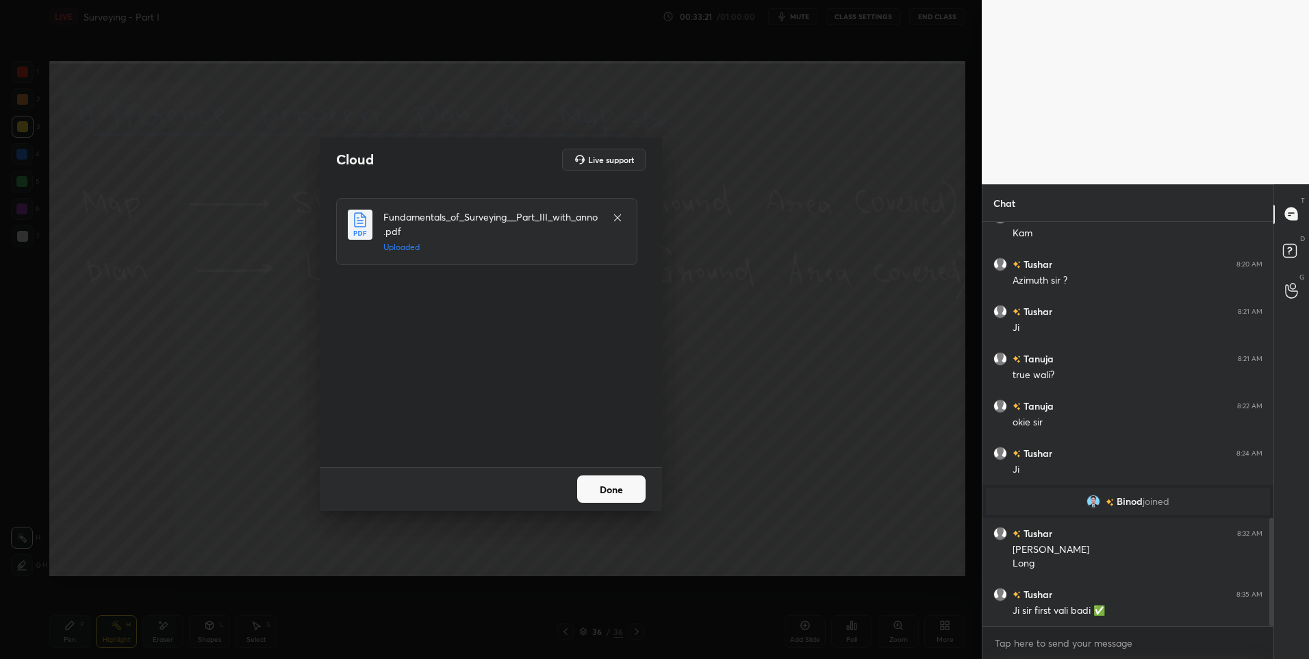
click at [615, 490] on button "Done" at bounding box center [611, 488] width 68 height 27
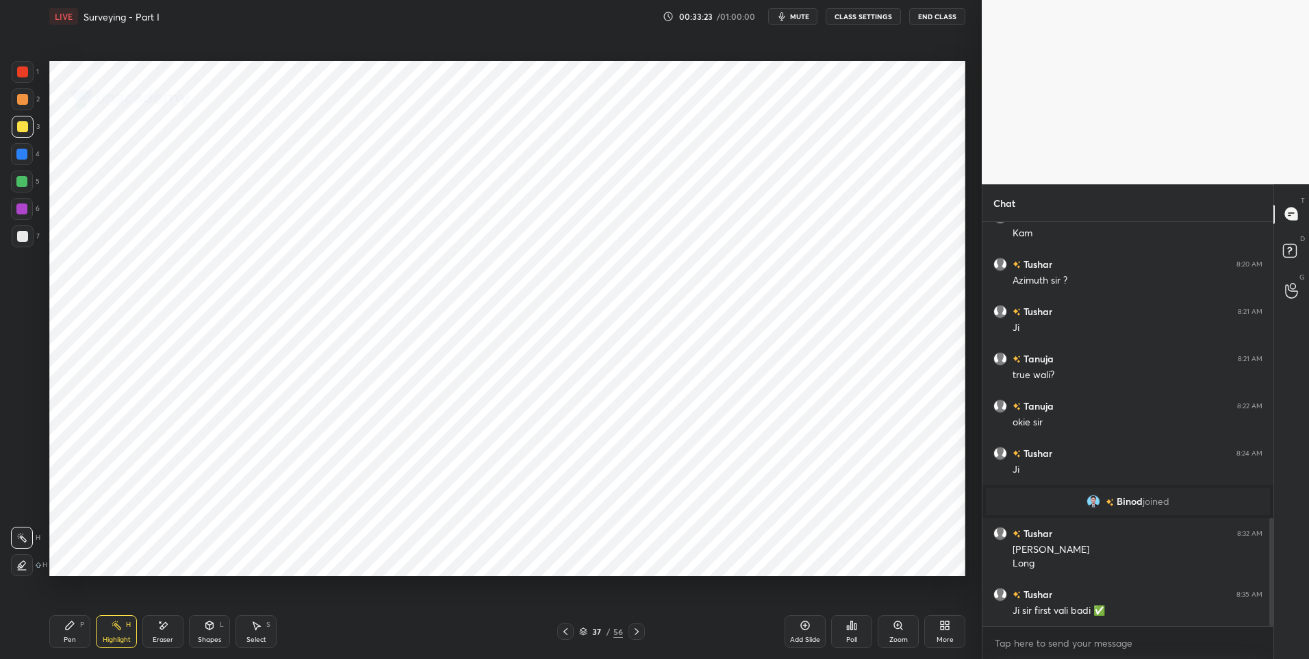
click at [632, 629] on icon at bounding box center [636, 631] width 11 height 11
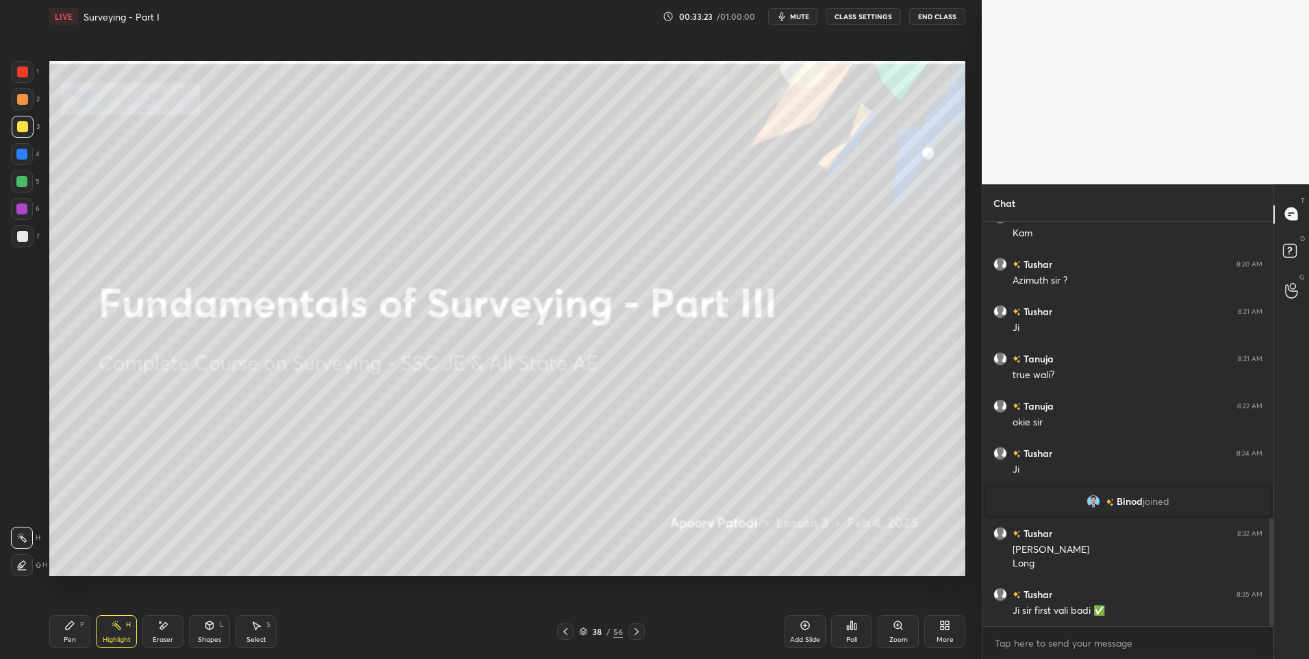
click at [638, 629] on icon at bounding box center [636, 631] width 11 height 11
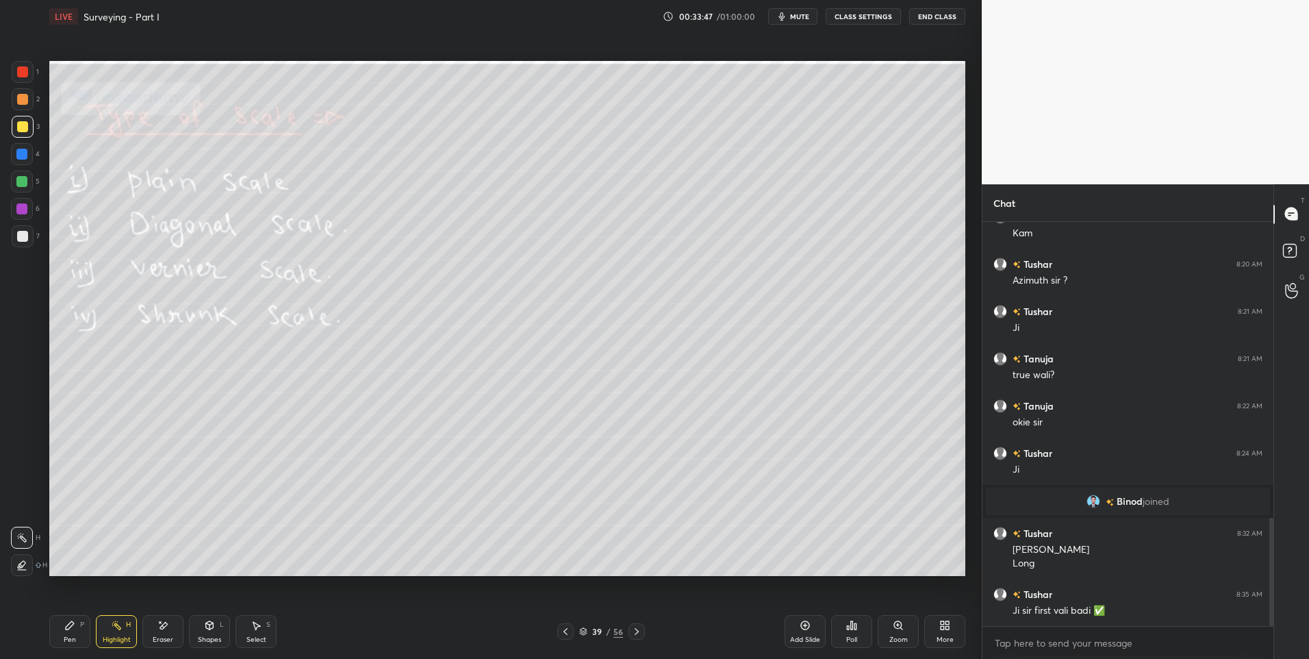
click at [635, 634] on icon at bounding box center [637, 631] width 4 height 7
click at [641, 628] on icon at bounding box center [636, 631] width 11 height 11
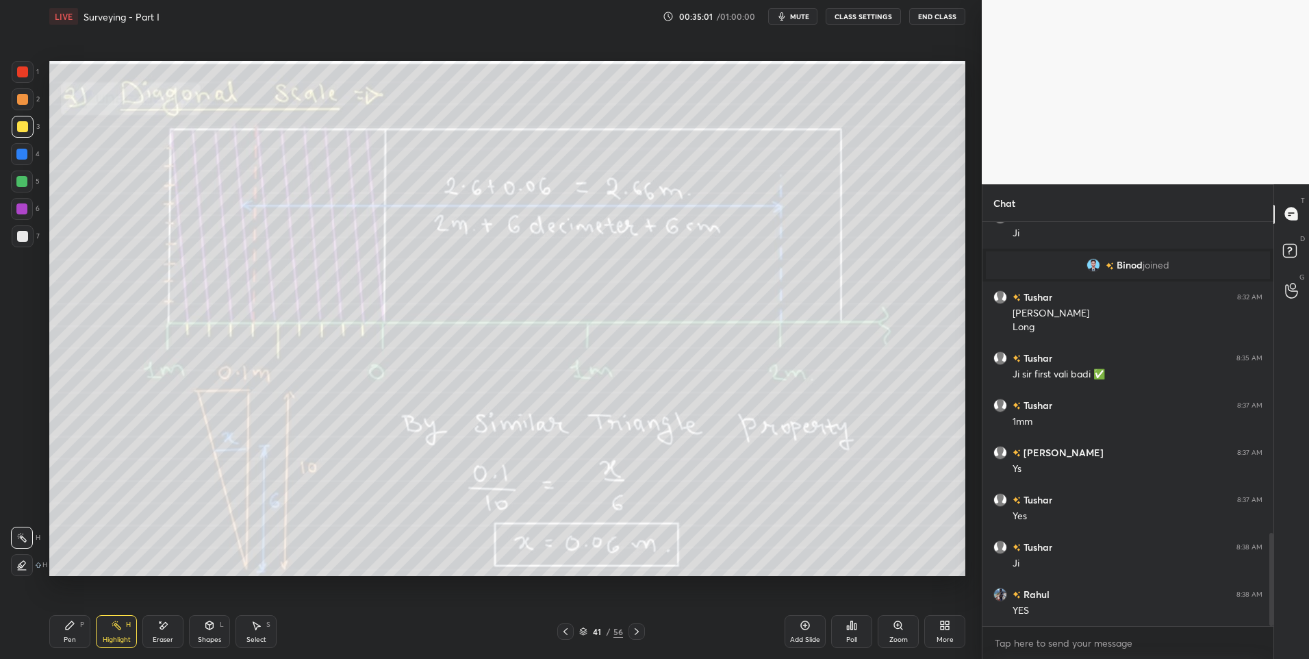
scroll to position [1392, 0]
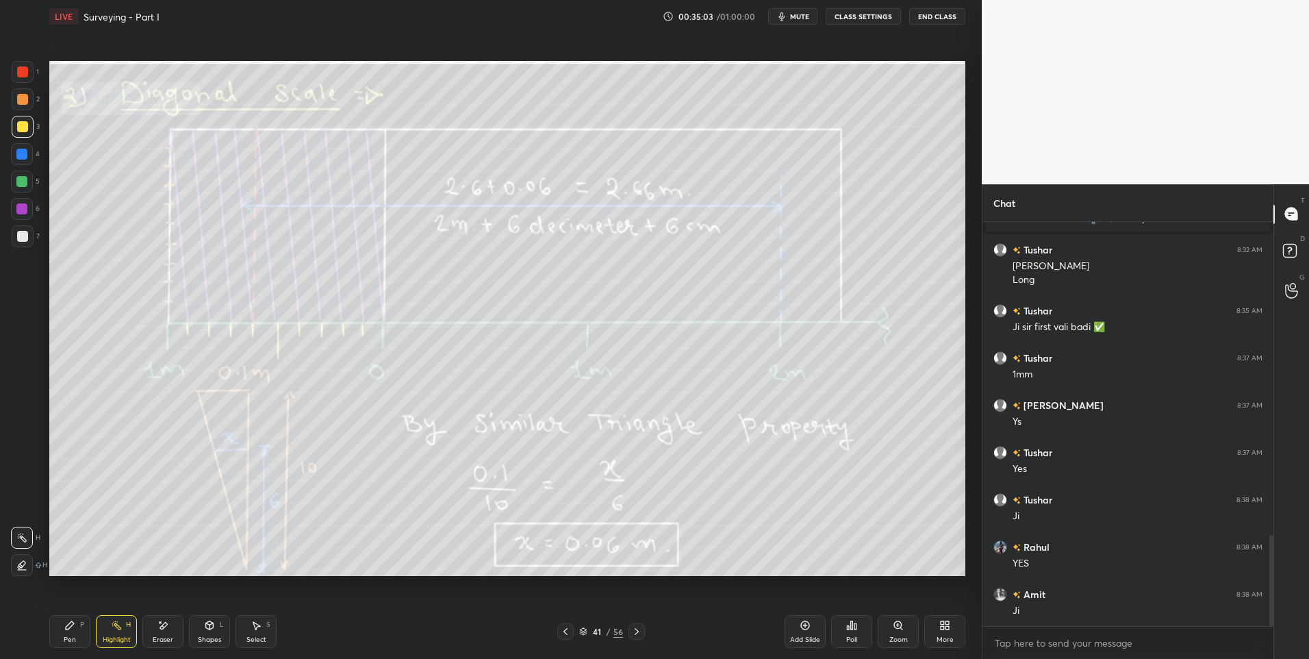
click at [634, 628] on icon at bounding box center [636, 631] width 11 height 11
click at [638, 628] on icon at bounding box center [636, 631] width 11 height 11
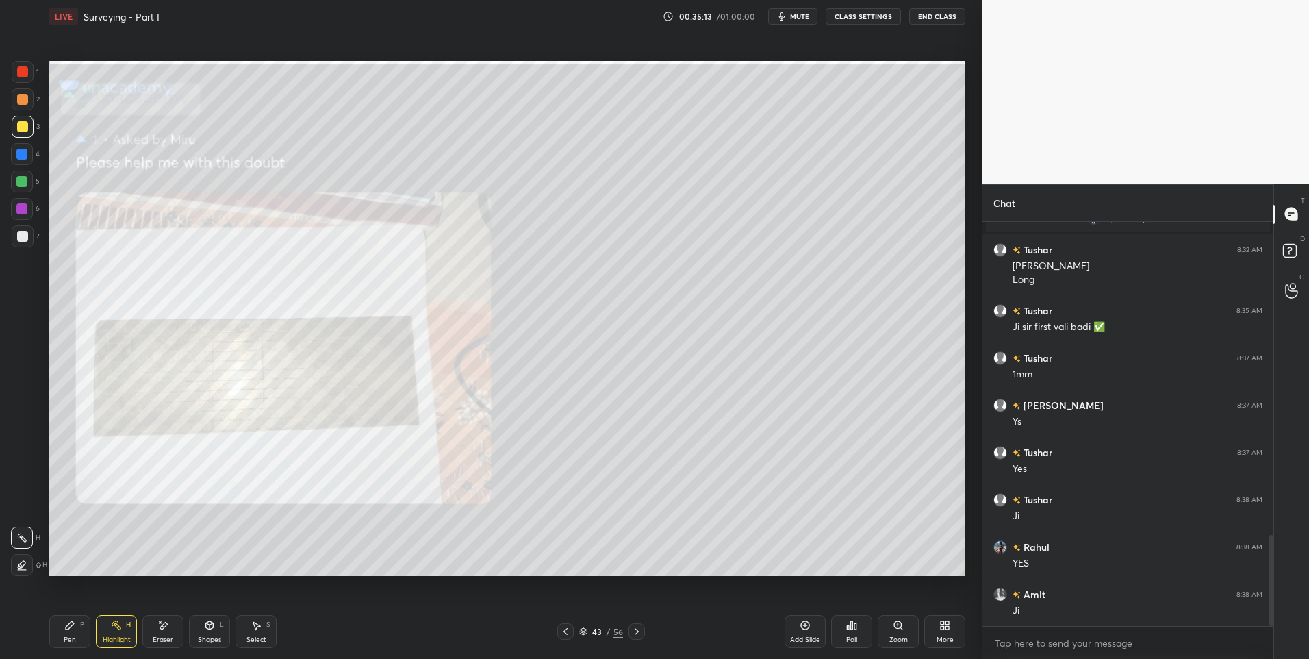
click at [638, 633] on icon at bounding box center [636, 631] width 11 height 11
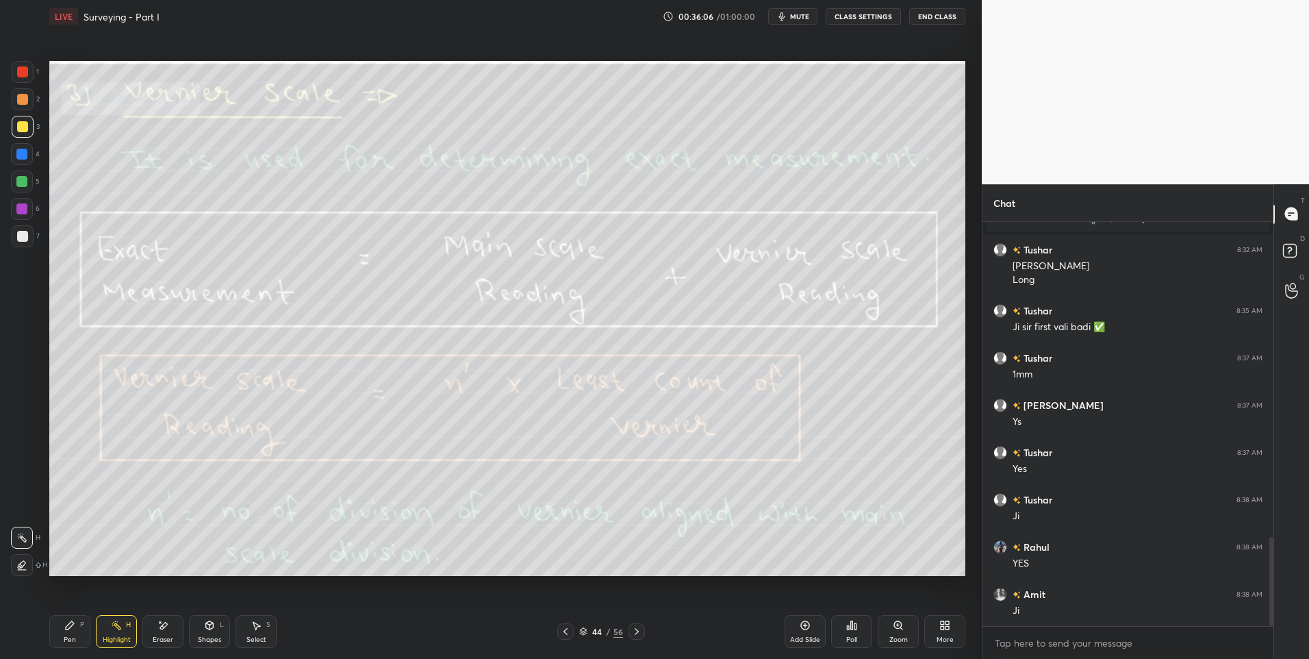
scroll to position [1425, 0]
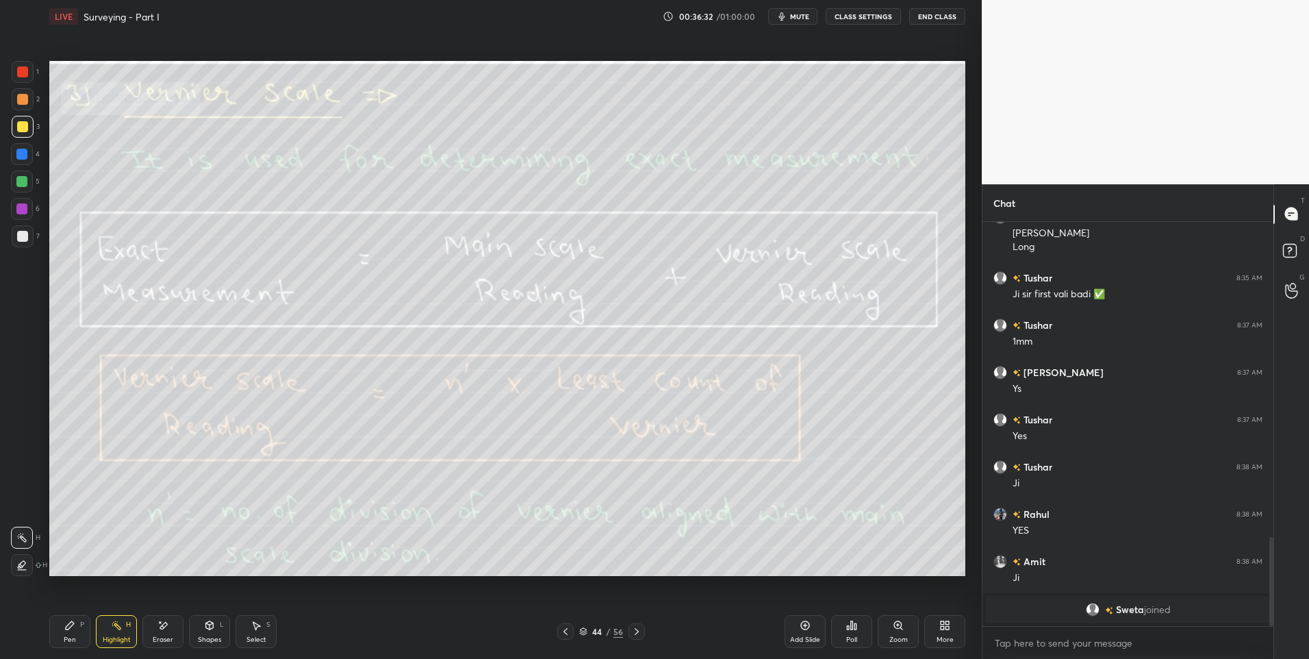
click at [635, 632] on icon at bounding box center [636, 631] width 11 height 11
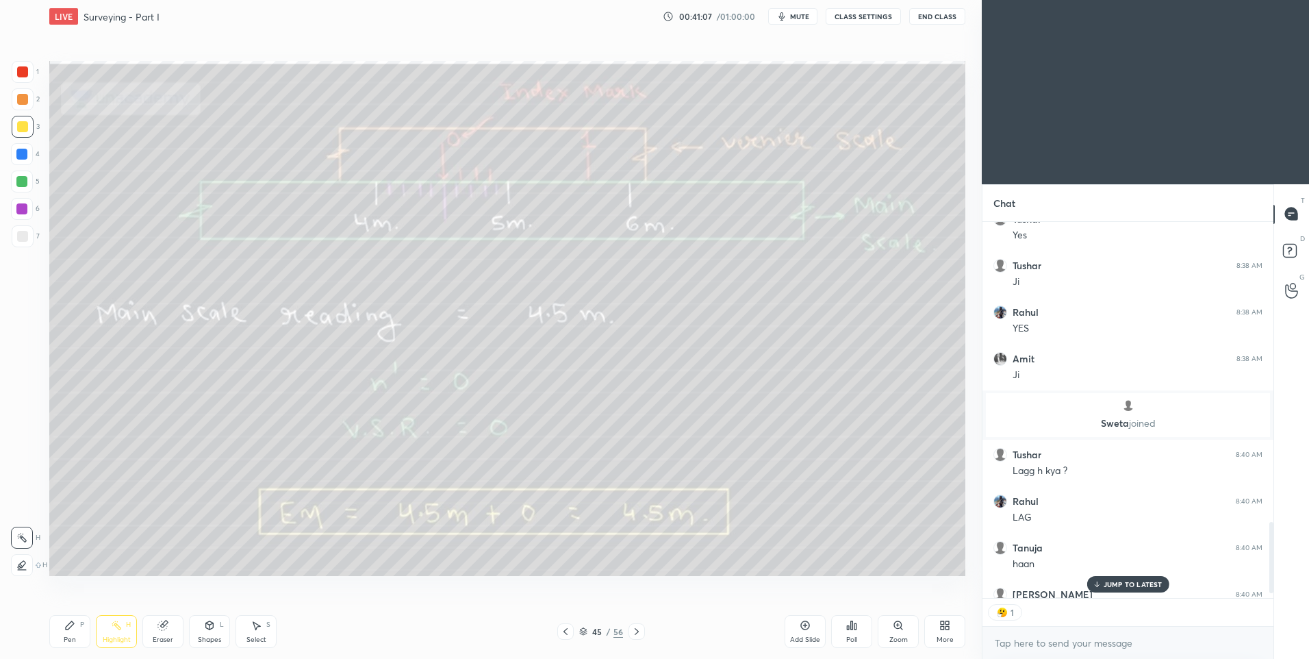
scroll to position [1615, 0]
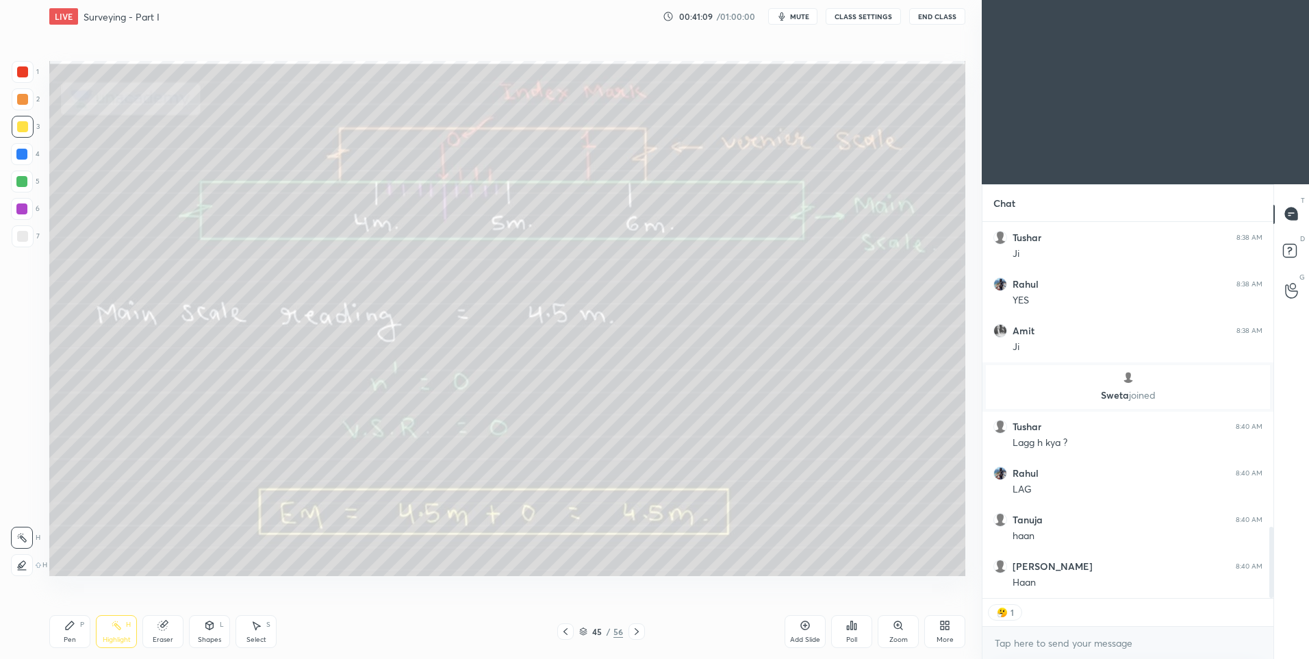
click at [958, 639] on div "More" at bounding box center [944, 631] width 41 height 33
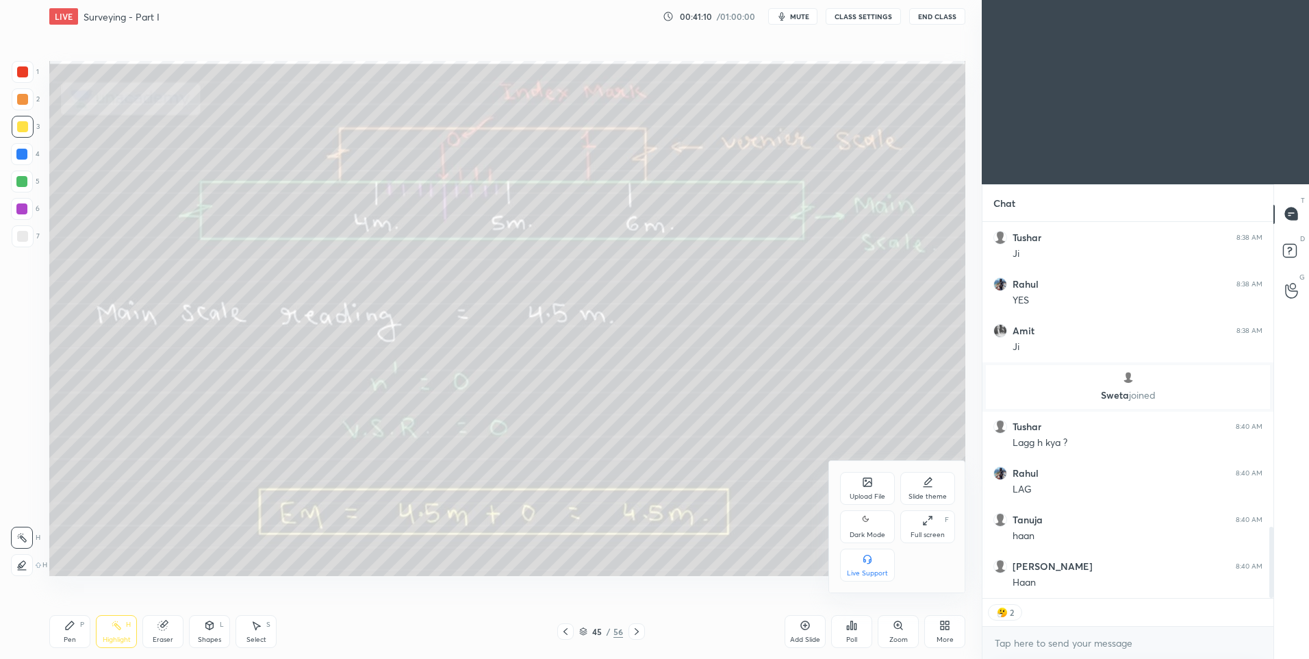
click at [863, 525] on icon at bounding box center [867, 520] width 11 height 16
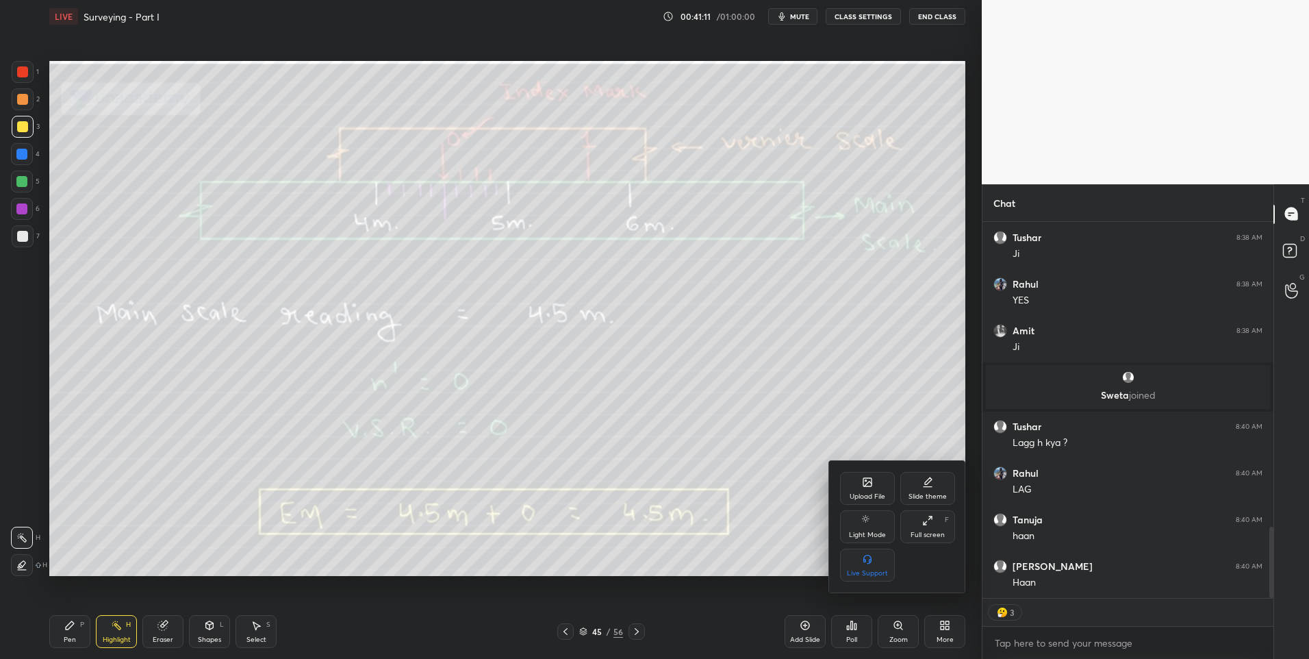
click at [934, 617] on div at bounding box center [654, 329] width 1309 height 659
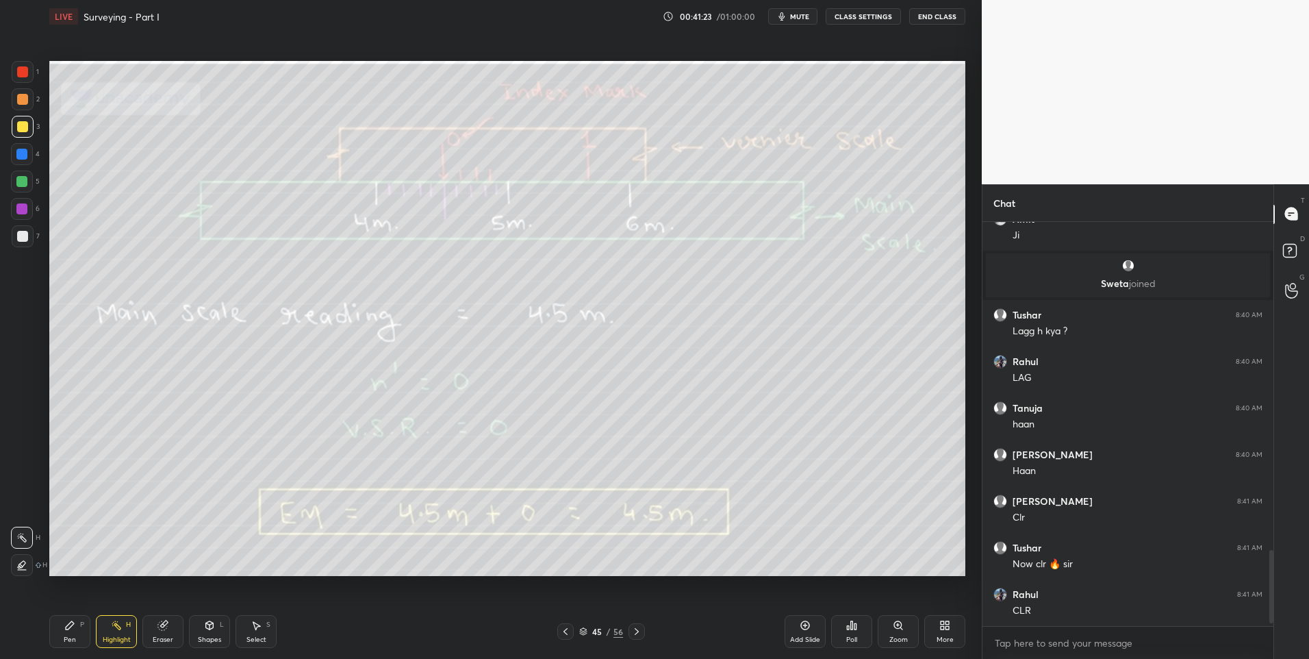
scroll to position [1798, 0]
click at [27, 79] on div at bounding box center [23, 72] width 22 height 22
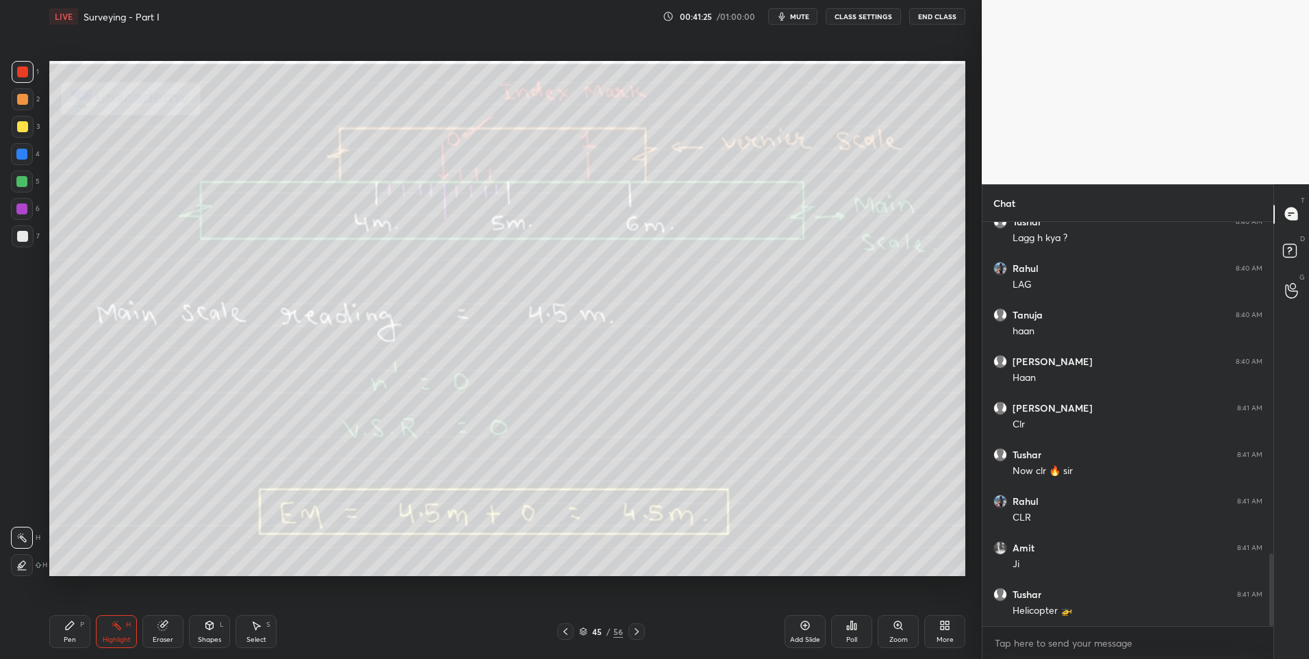
click at [564, 629] on icon at bounding box center [565, 631] width 11 height 11
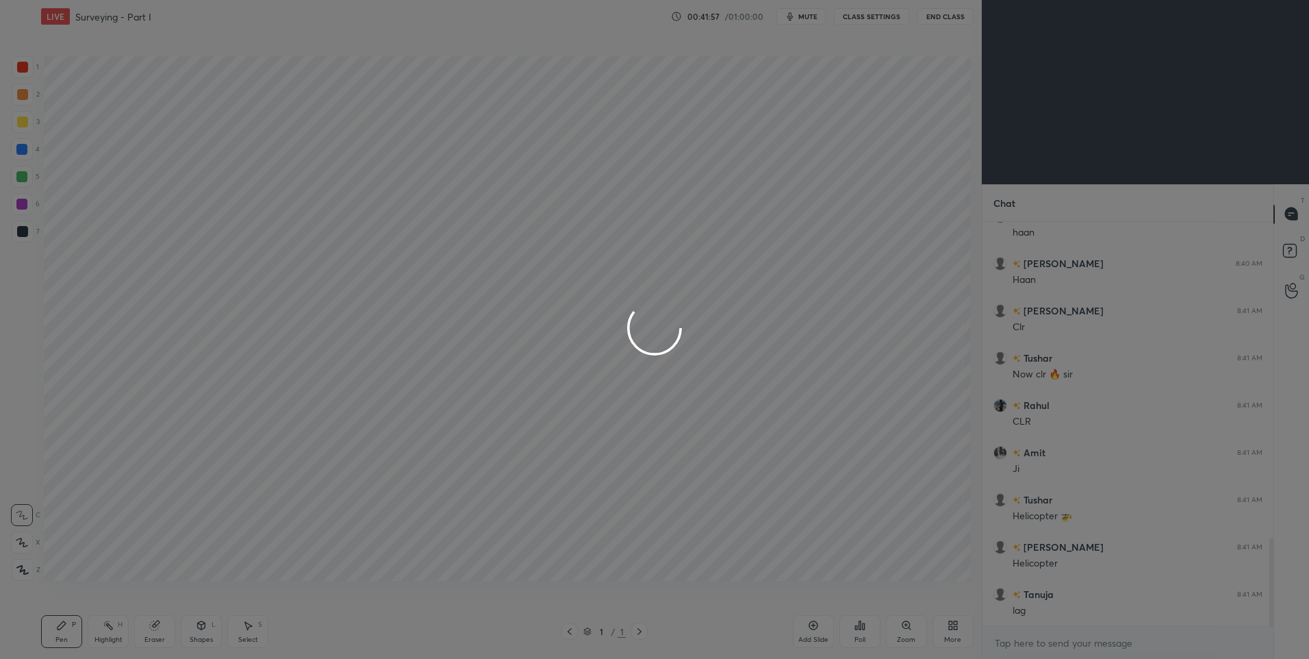
scroll to position [67883, 67527]
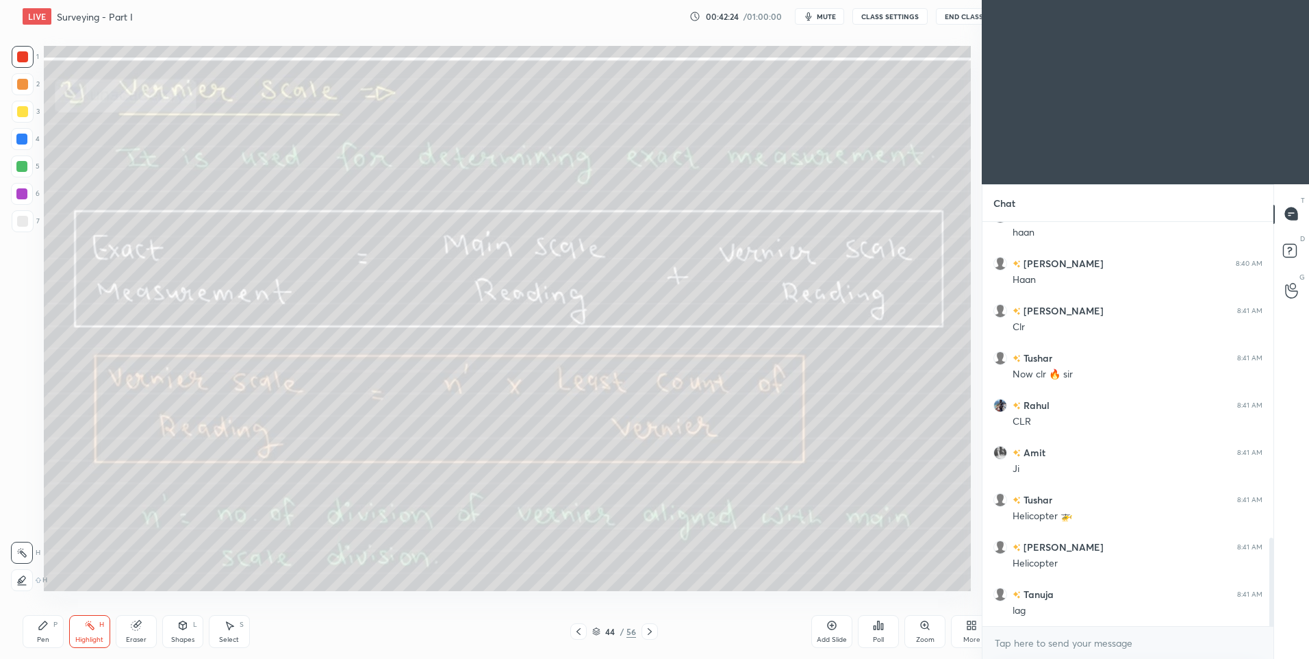
scroll to position [67883, 67527]
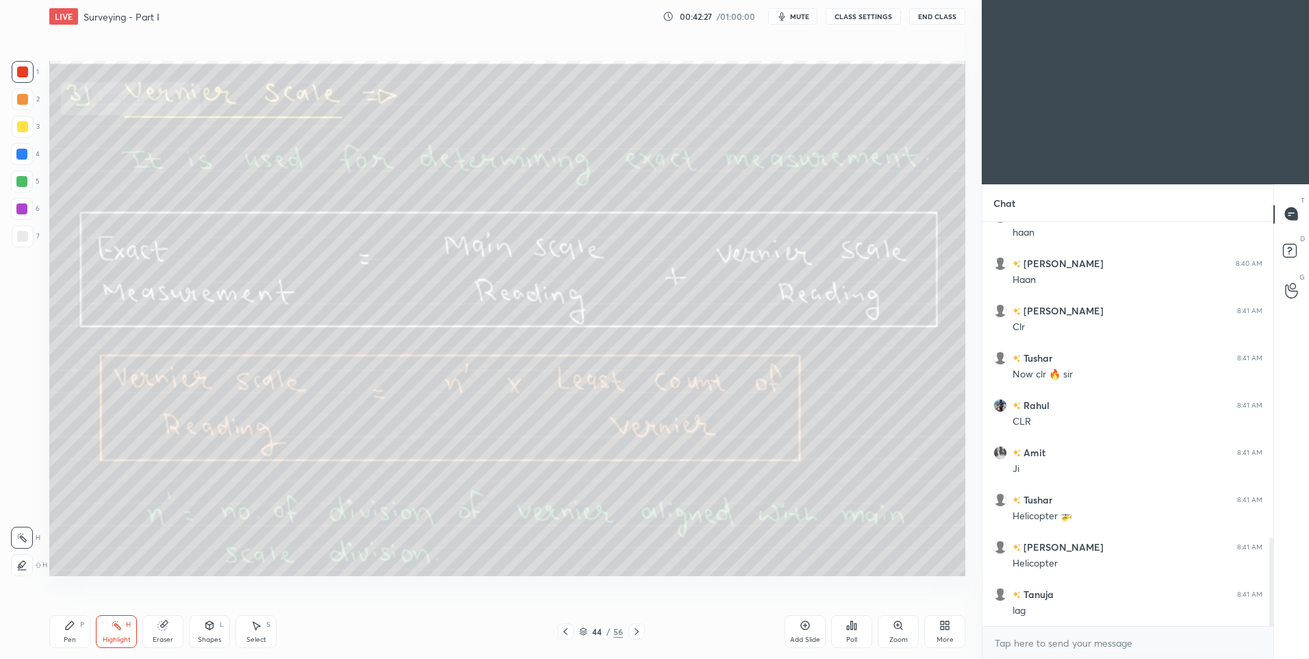
click at [945, 633] on div "More" at bounding box center [944, 631] width 41 height 33
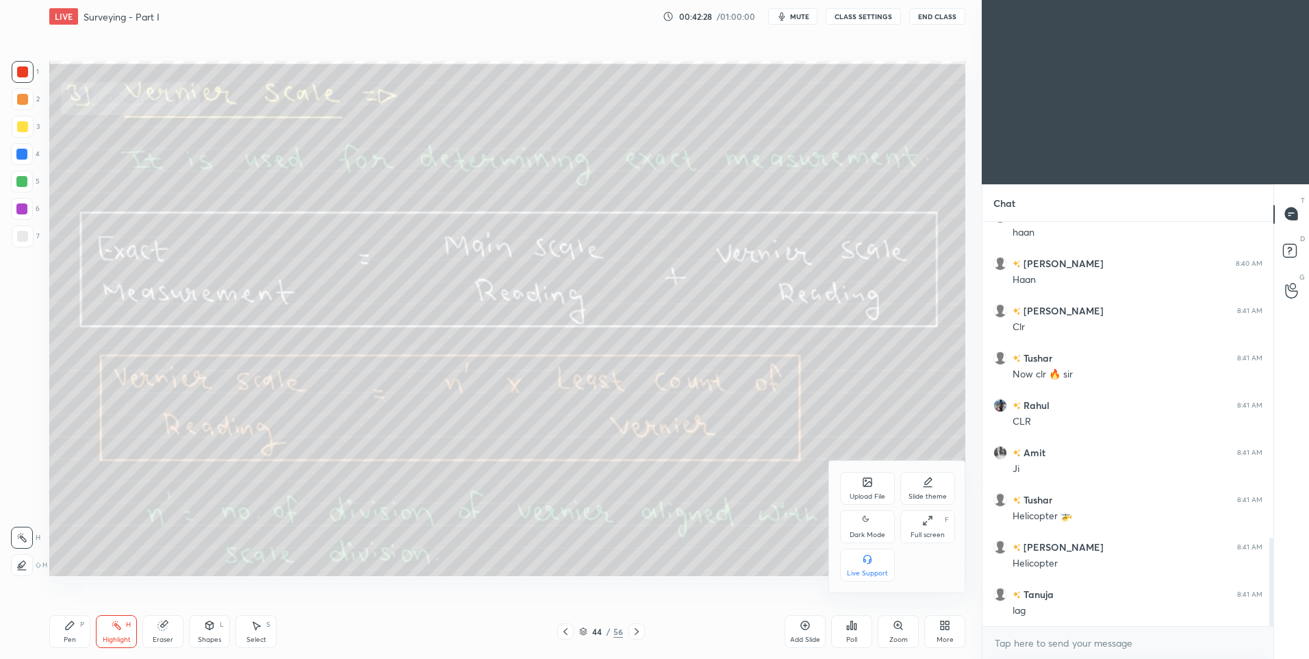
click at [860, 531] on div "Dark Mode" at bounding box center [868, 534] width 36 height 7
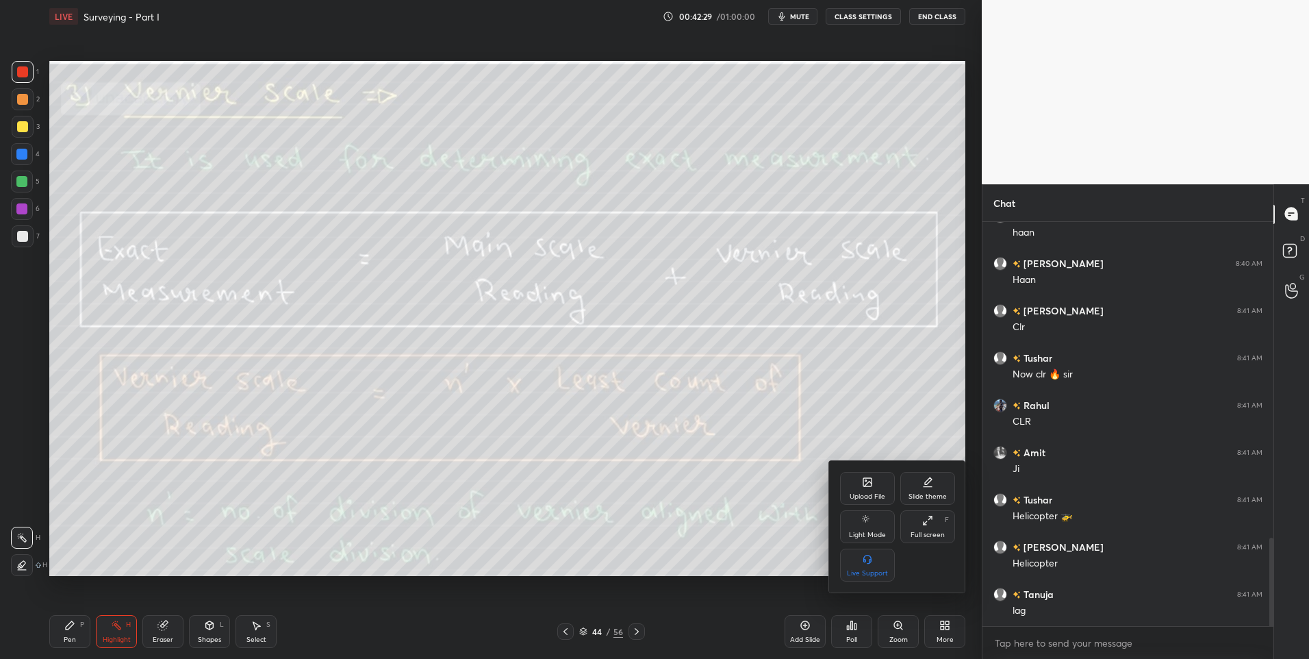
click at [939, 632] on div at bounding box center [654, 329] width 1309 height 659
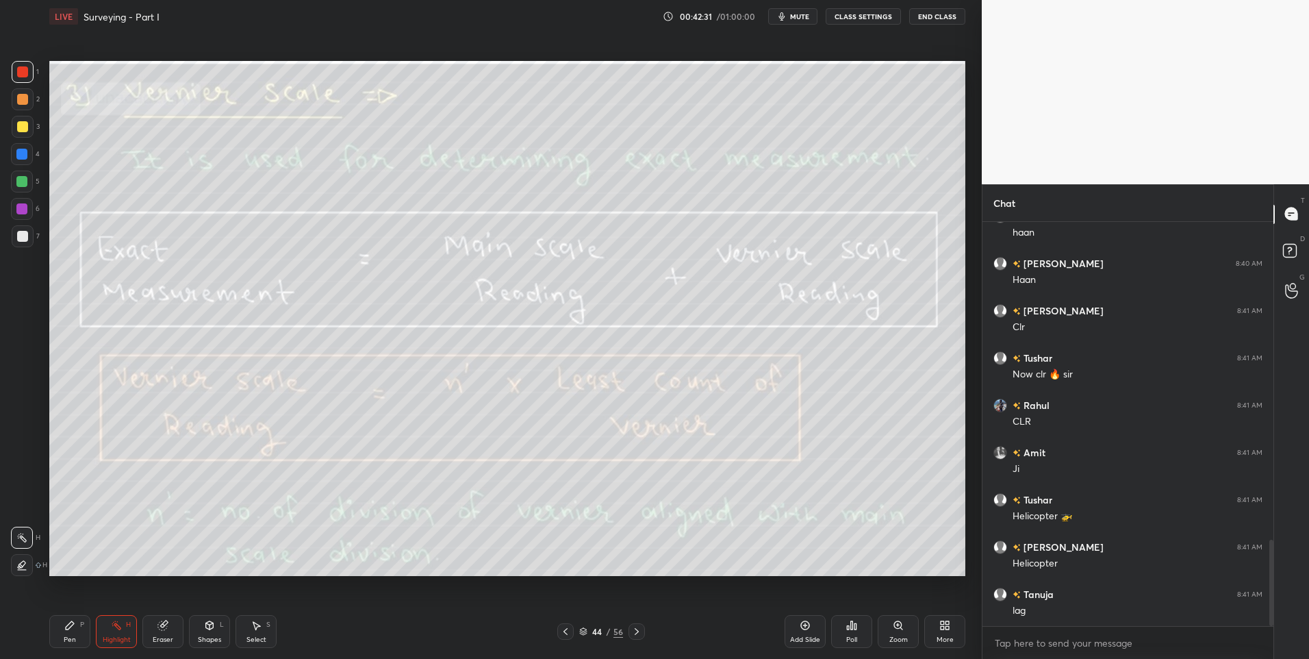
scroll to position [1489, 0]
click at [17, 235] on div at bounding box center [22, 236] width 11 height 11
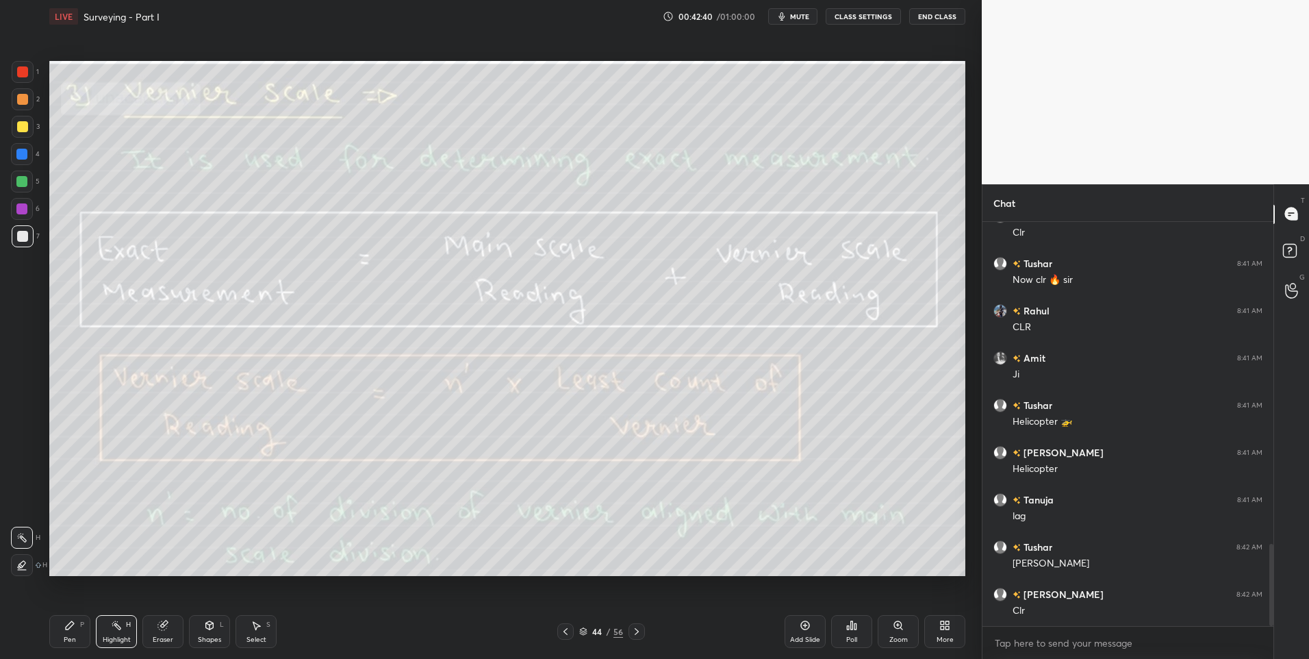
scroll to position [1583, 0]
click at [635, 631] on icon at bounding box center [636, 631] width 11 height 11
click at [27, 177] on div at bounding box center [22, 181] width 22 height 22
click at [130, 625] on div "H" at bounding box center [128, 624] width 5 height 7
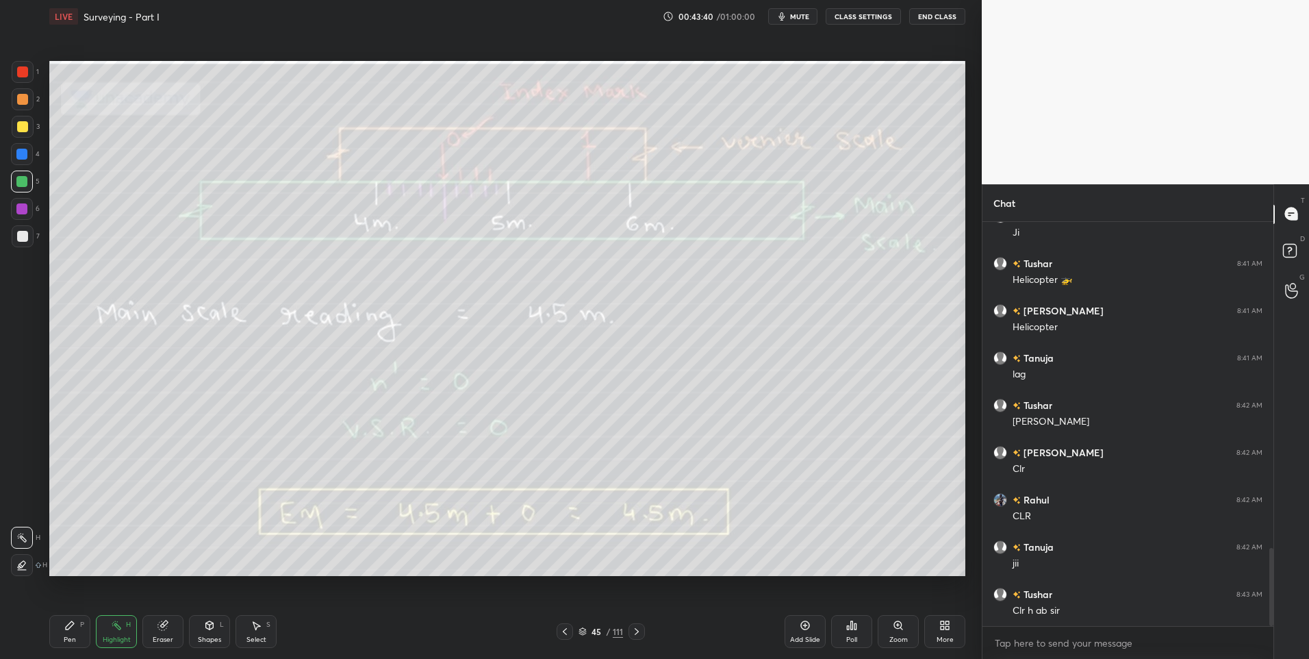
click at [565, 633] on icon at bounding box center [565, 631] width 4 height 7
click at [634, 630] on icon at bounding box center [636, 631] width 11 height 11
click at [632, 629] on icon at bounding box center [636, 631] width 11 height 11
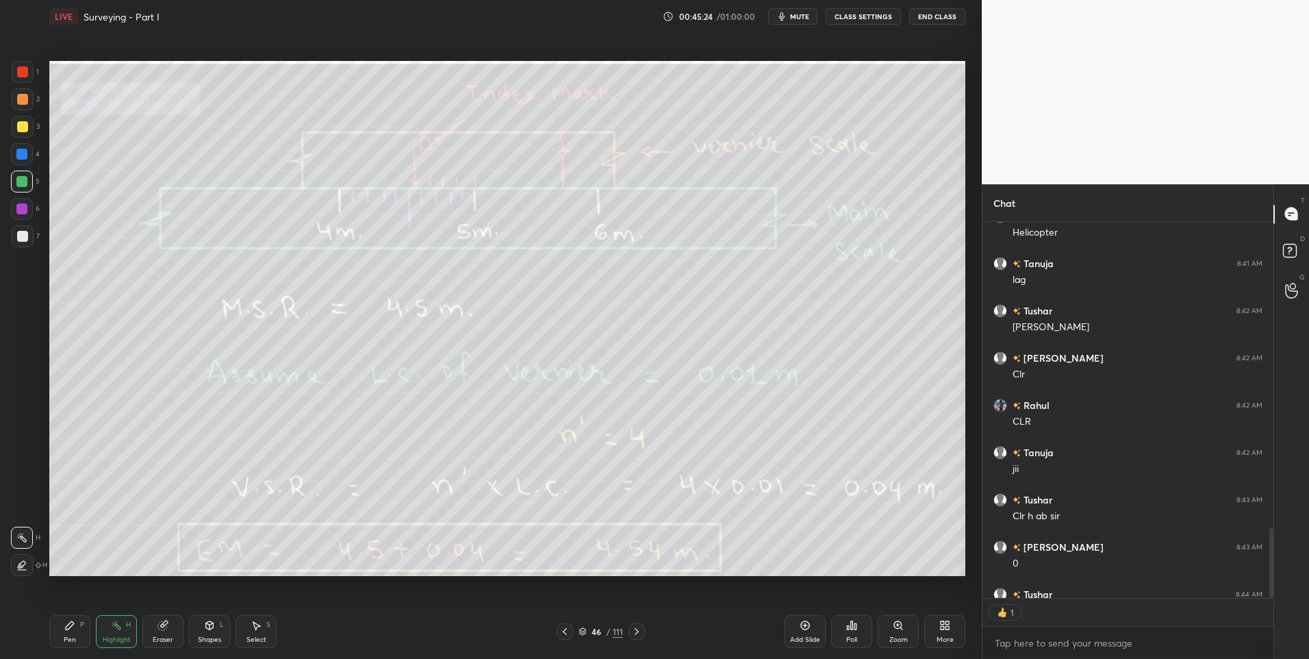
type textarea "x"
click at [636, 628] on icon at bounding box center [636, 631] width 11 height 11
click at [74, 630] on div "Pen P" at bounding box center [69, 631] width 41 height 33
click at [34, 240] on div "7" at bounding box center [26, 236] width 28 height 22
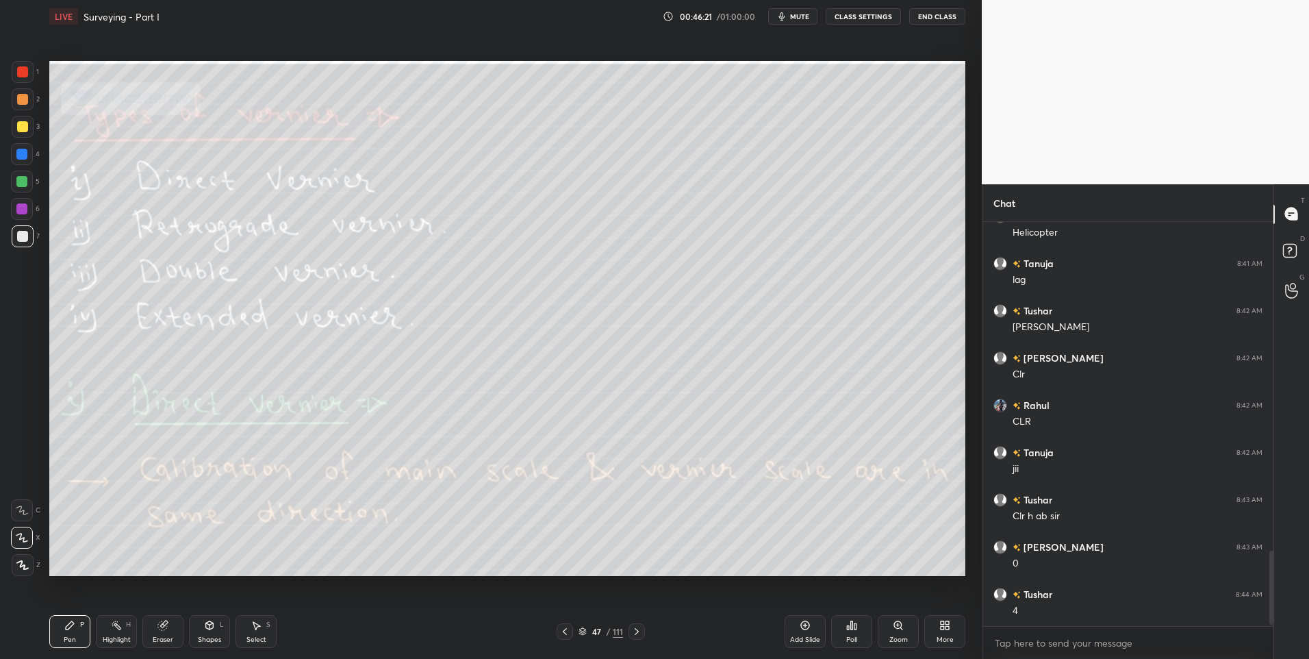
click at [259, 633] on div "Select S" at bounding box center [255, 631] width 41 height 33
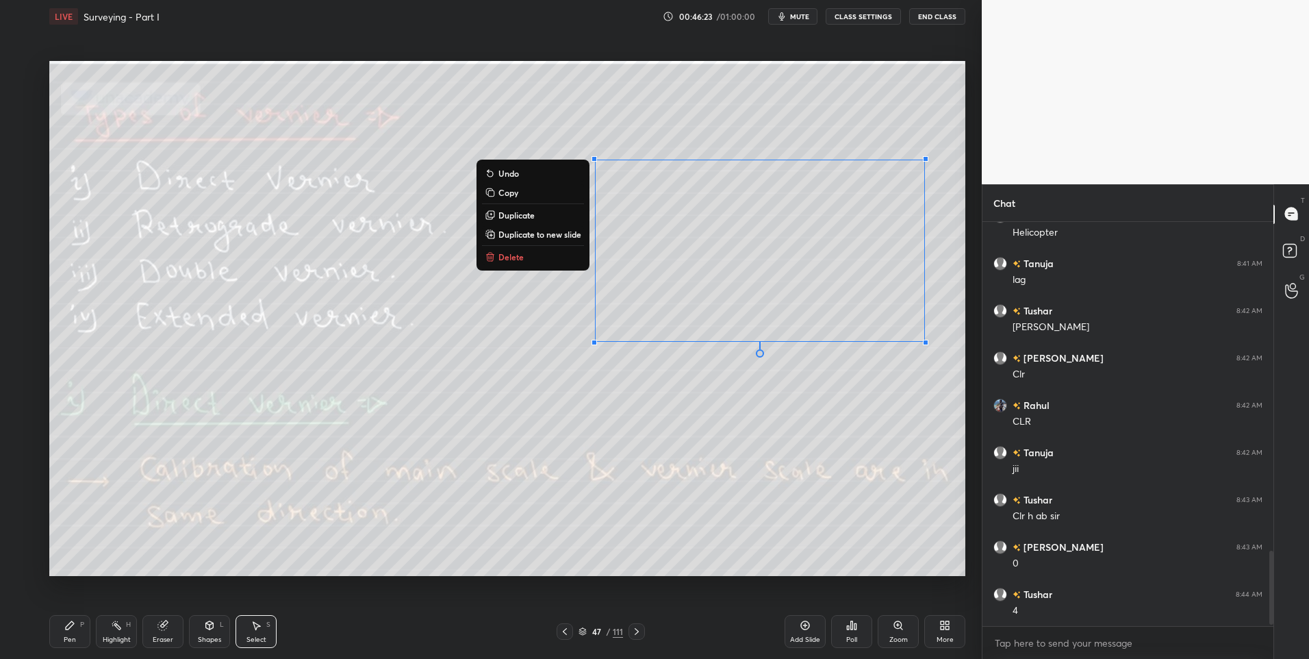
click at [528, 255] on button "Delete" at bounding box center [533, 256] width 102 height 16
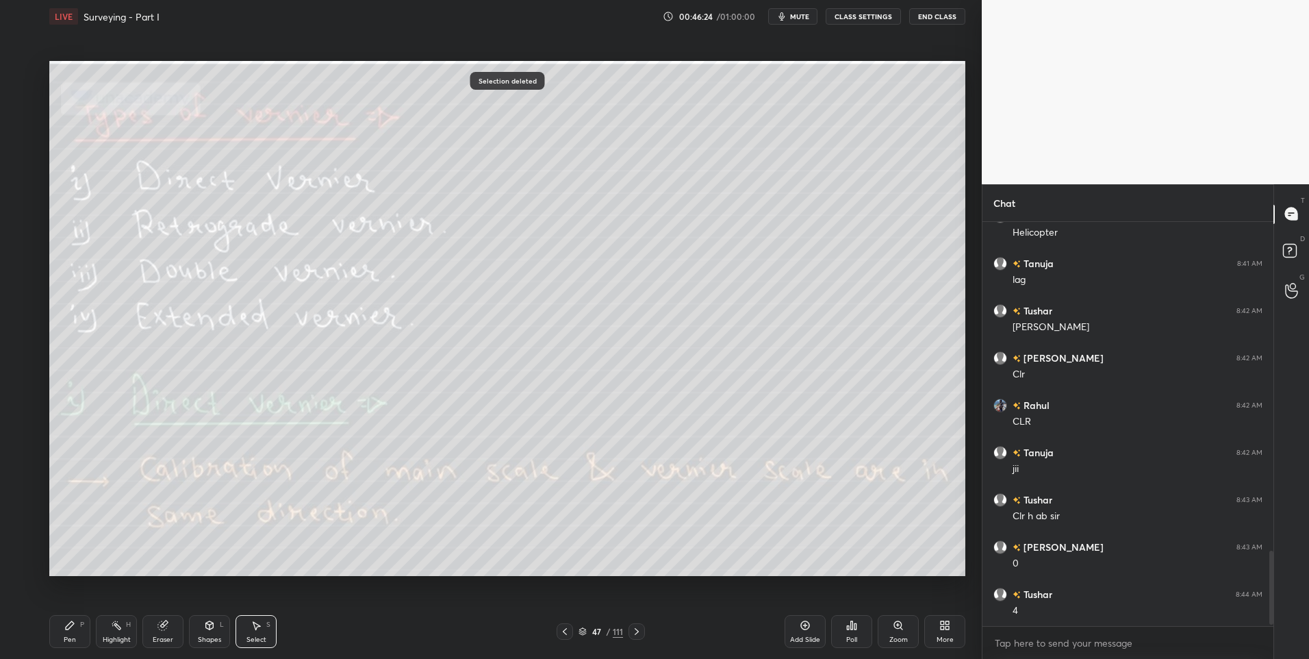
click at [76, 641] on div "Pen P" at bounding box center [69, 631] width 41 height 33
click at [15, 76] on div at bounding box center [23, 72] width 22 height 22
click at [110, 626] on div "Highlight H" at bounding box center [116, 631] width 41 height 33
click at [636, 637] on div at bounding box center [636, 631] width 16 height 16
click at [73, 636] on div "Pen" at bounding box center [70, 639] width 12 height 7
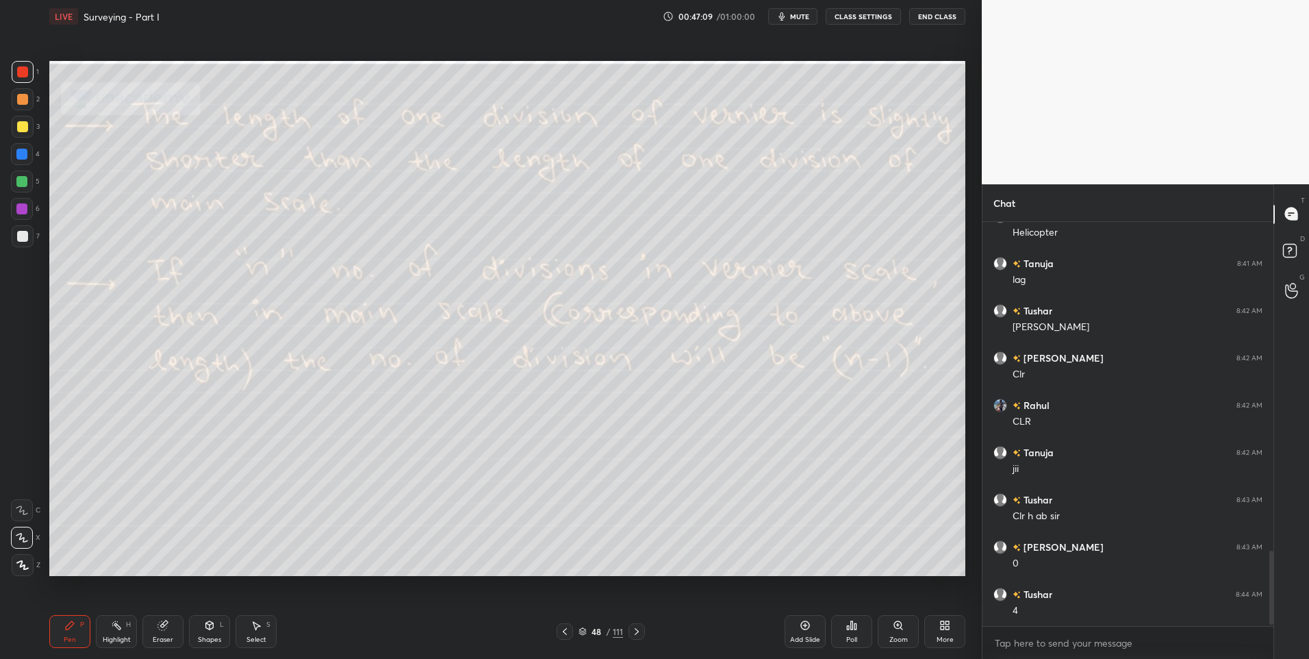
click at [645, 630] on div "48 / 111" at bounding box center [601, 631] width 368 height 16
click at [638, 630] on icon at bounding box center [636, 631] width 11 height 11
click at [126, 639] on div "Highlight" at bounding box center [117, 639] width 28 height 7
click at [66, 634] on div "Pen P" at bounding box center [69, 631] width 41 height 33
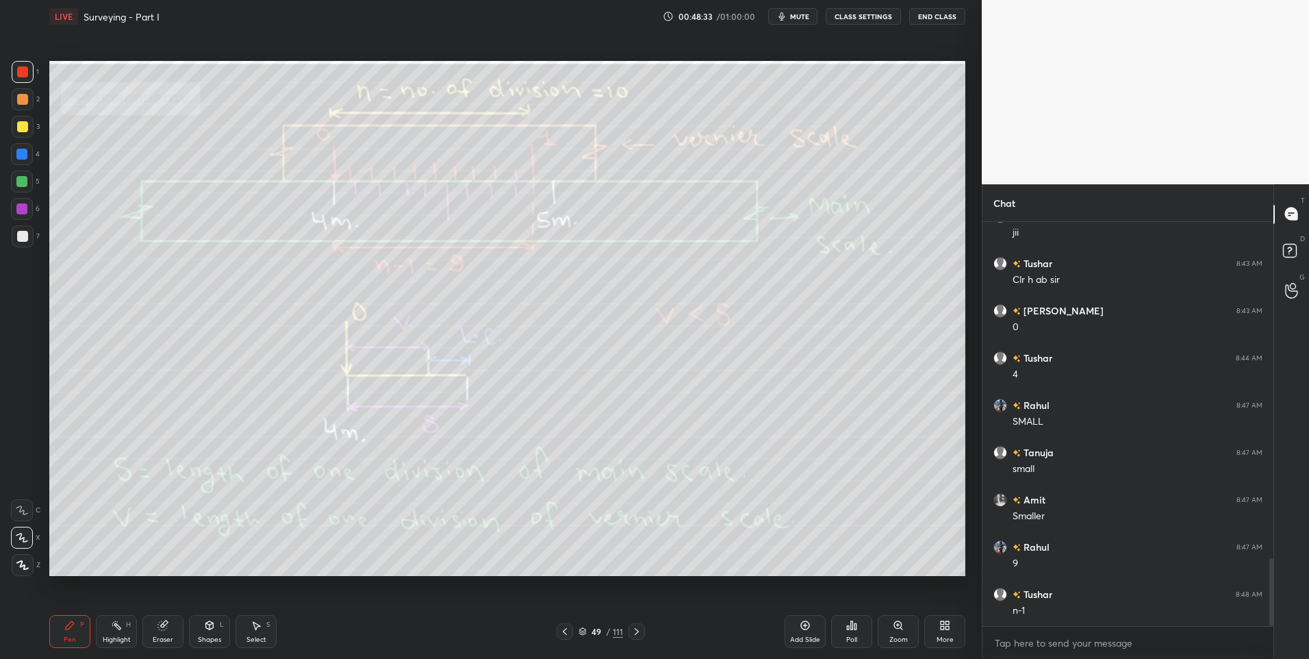
click at [115, 632] on div "Highlight H" at bounding box center [116, 631] width 41 height 33
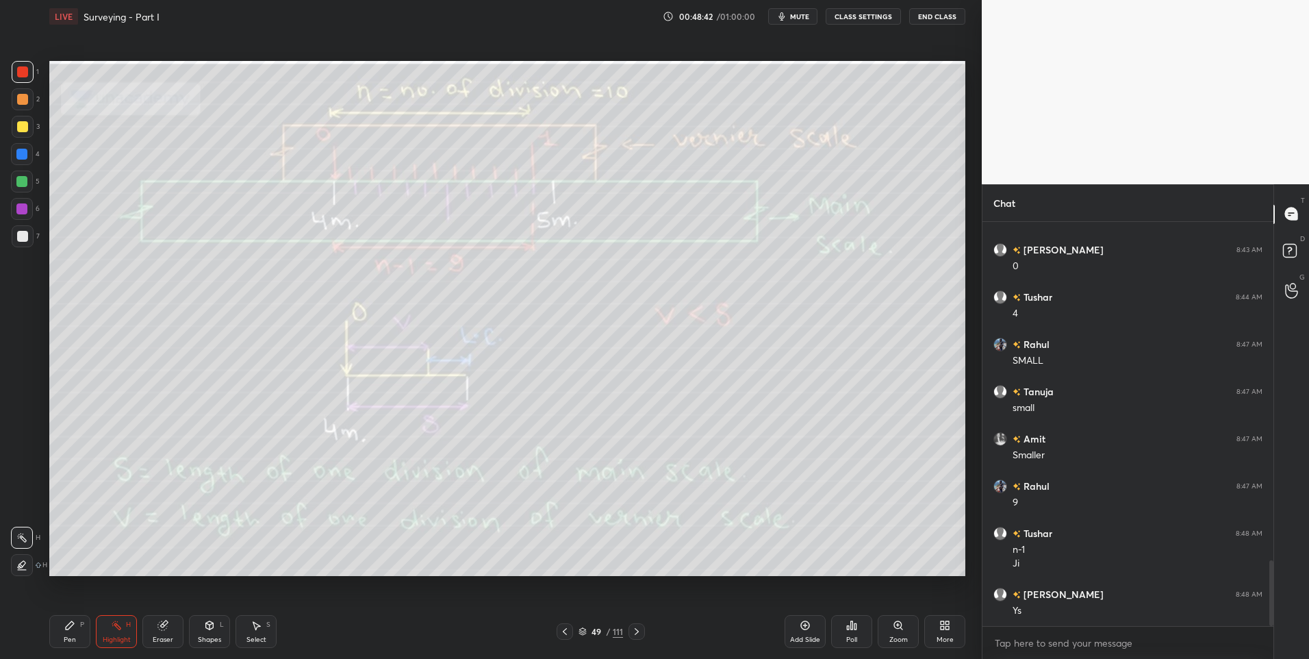
scroll to position [2117, 0]
click at [637, 633] on icon at bounding box center [636, 631] width 11 height 11
click at [71, 626] on icon at bounding box center [70, 625] width 8 height 8
click at [559, 628] on icon at bounding box center [564, 631] width 11 height 11
click at [639, 626] on icon at bounding box center [636, 631] width 11 height 11
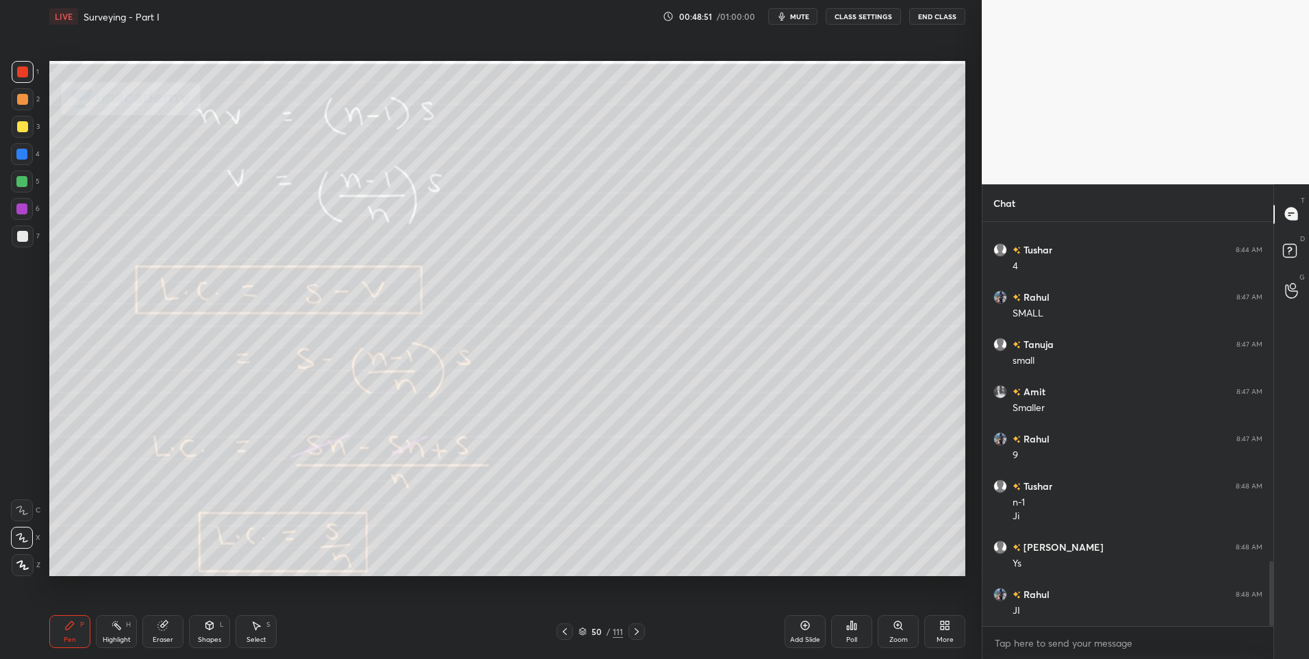
click at [112, 636] on div "Highlight" at bounding box center [117, 639] width 28 height 7
click at [643, 629] on div at bounding box center [636, 631] width 16 height 16
click at [637, 635] on icon at bounding box center [636, 631] width 11 height 11
click at [642, 633] on div at bounding box center [636, 631] width 16 height 16
click at [643, 628] on div at bounding box center [636, 631] width 16 height 16
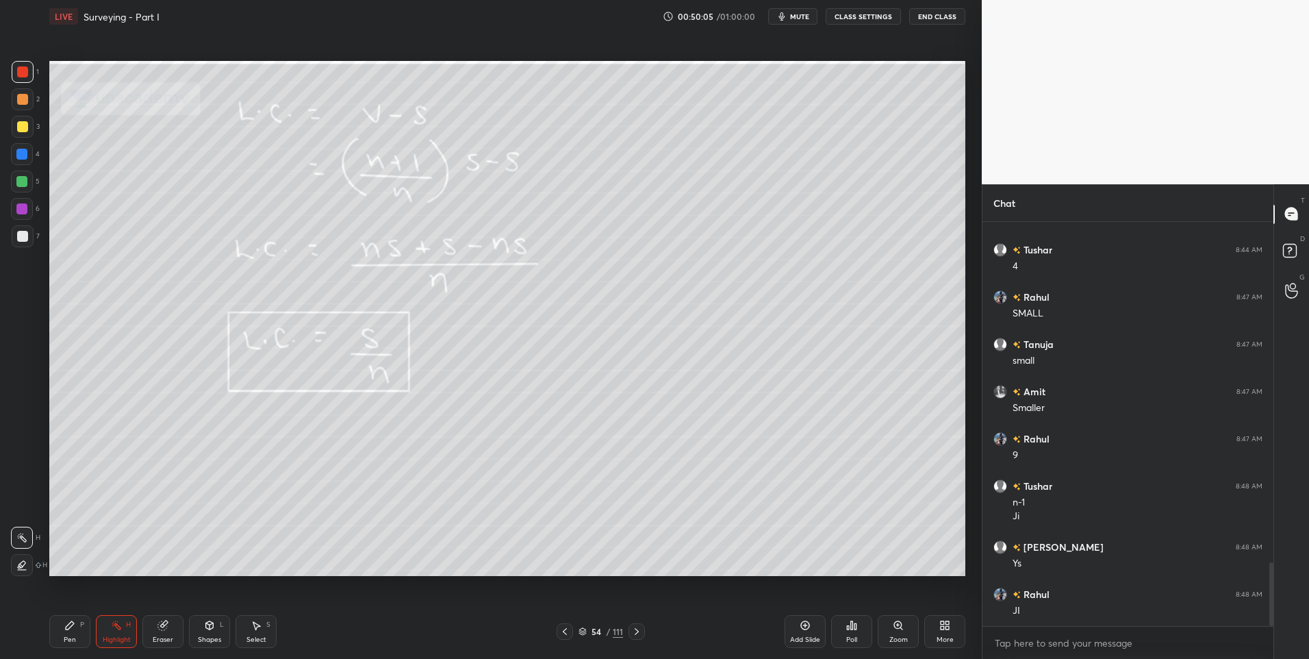
scroll to position [2164, 0]
click at [644, 628] on div at bounding box center [636, 631] width 16 height 16
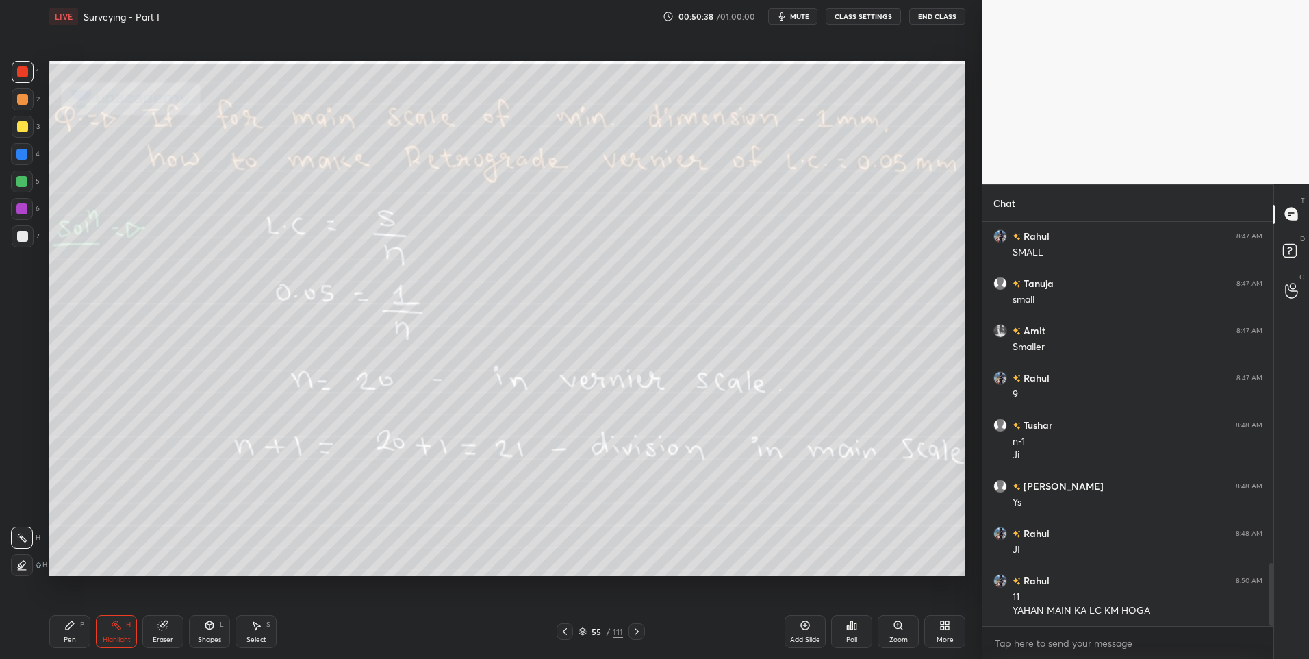
click at [568, 633] on icon at bounding box center [564, 631] width 11 height 11
click at [571, 633] on div at bounding box center [565, 631] width 16 height 16
click at [118, 637] on div "Highlight" at bounding box center [117, 639] width 28 height 7
click at [565, 632] on icon at bounding box center [564, 631] width 11 height 11
click at [561, 631] on icon at bounding box center [564, 631] width 11 height 11
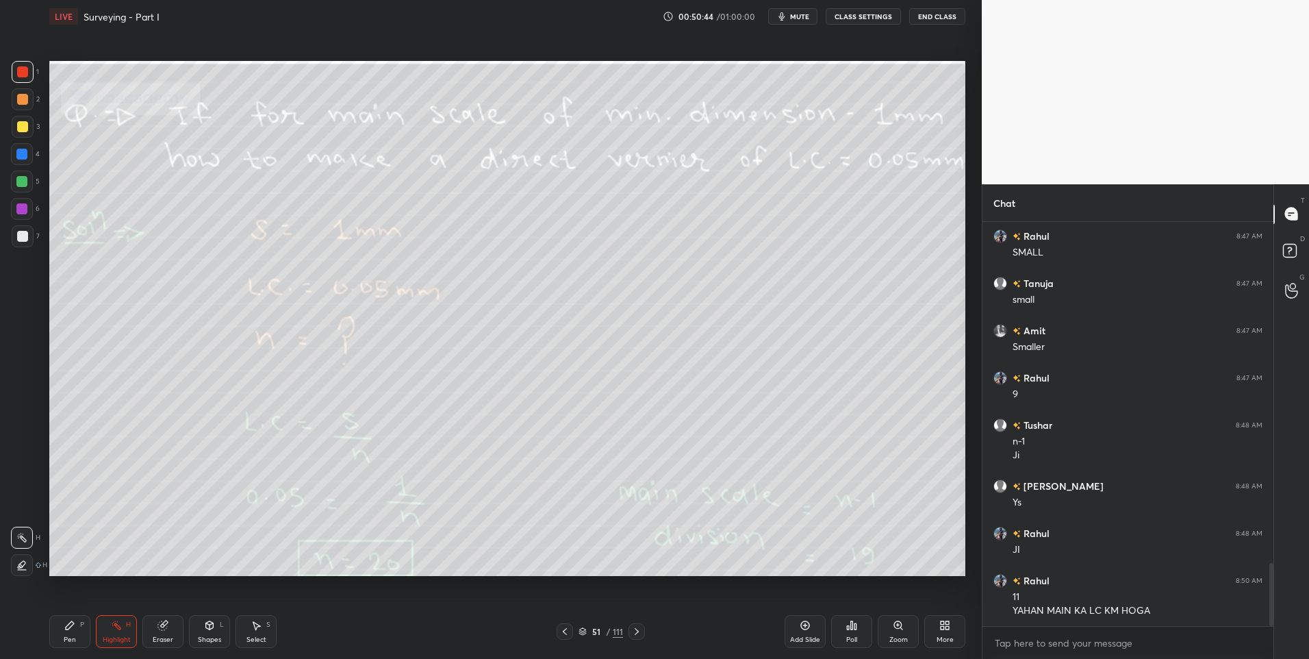
click at [565, 634] on icon at bounding box center [564, 631] width 11 height 11
click at [564, 631] on icon at bounding box center [564, 631] width 11 height 11
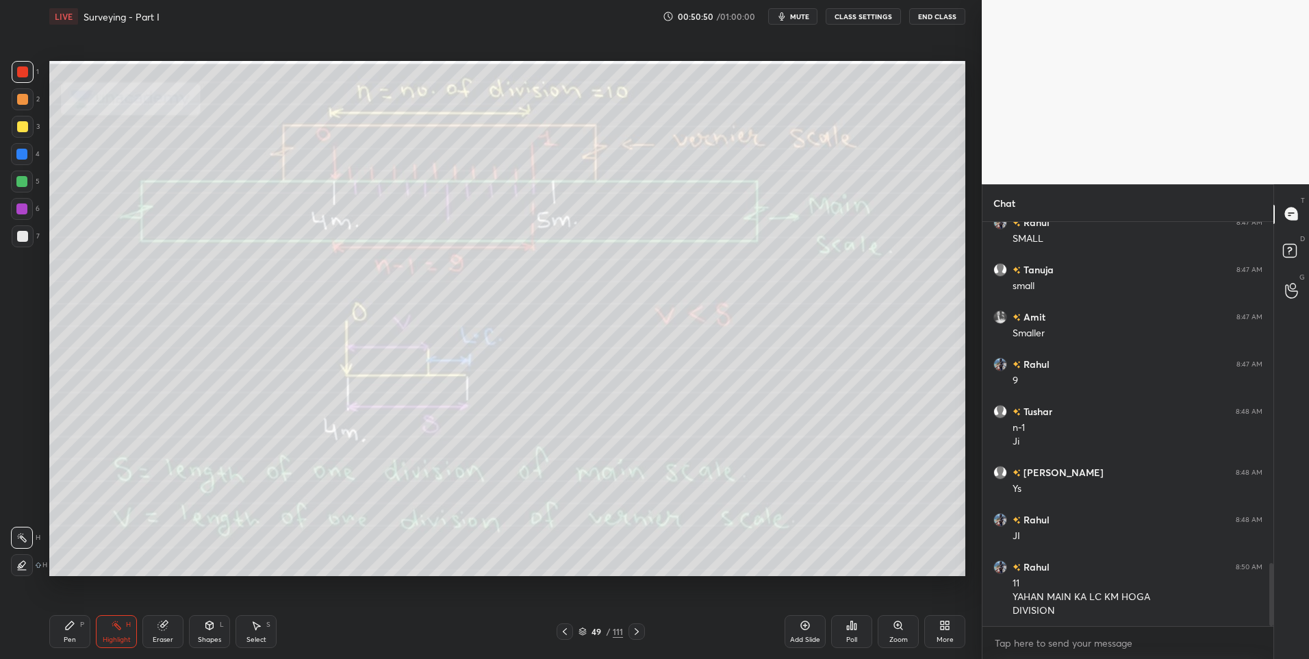
click at [633, 629] on icon at bounding box center [636, 631] width 11 height 11
click at [634, 632] on icon at bounding box center [636, 631] width 11 height 11
click at [637, 633] on icon at bounding box center [636, 631] width 11 height 11
click at [640, 632] on icon at bounding box center [636, 631] width 11 height 11
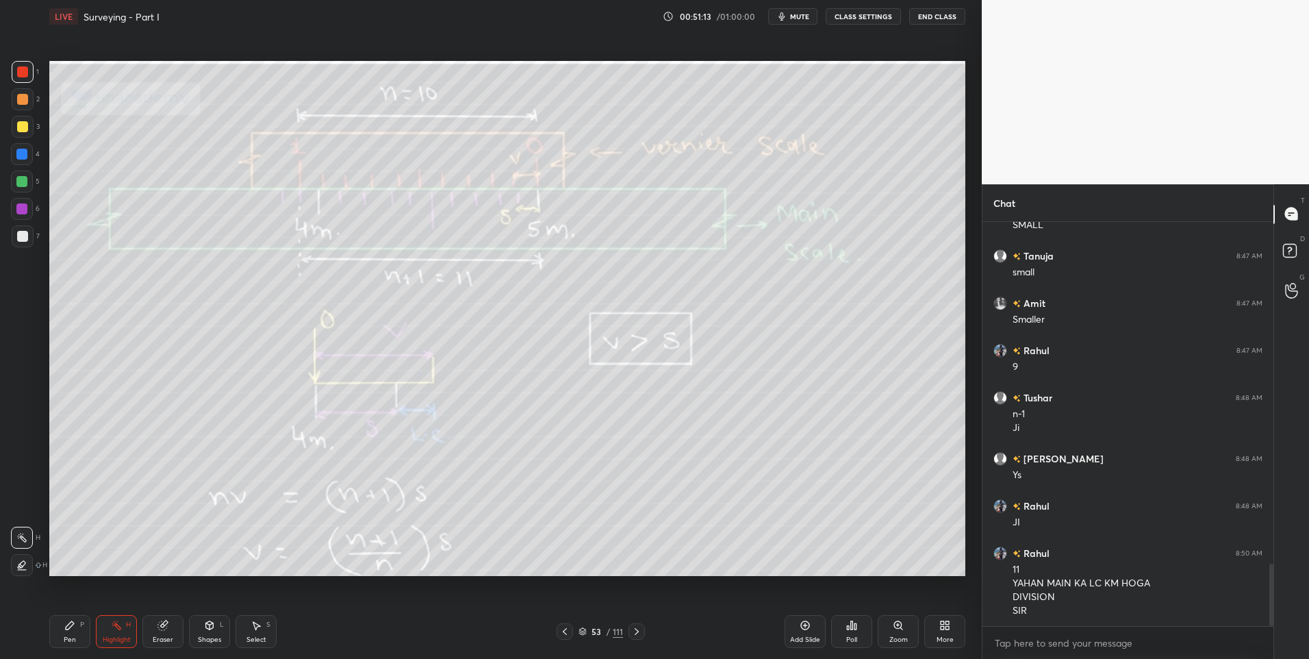
click at [638, 631] on icon at bounding box center [637, 631] width 4 height 7
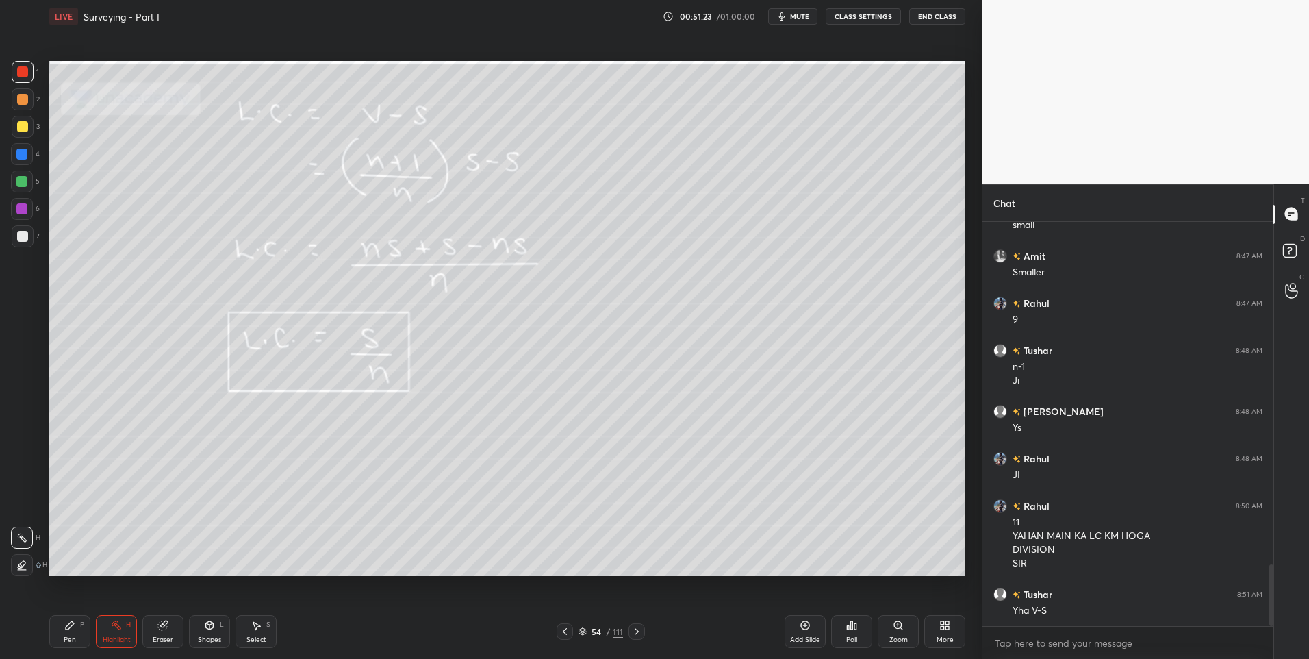
click at [637, 639] on div at bounding box center [636, 631] width 16 height 16
click at [632, 631] on icon at bounding box center [636, 631] width 11 height 11
click at [634, 635] on icon at bounding box center [636, 631] width 11 height 11
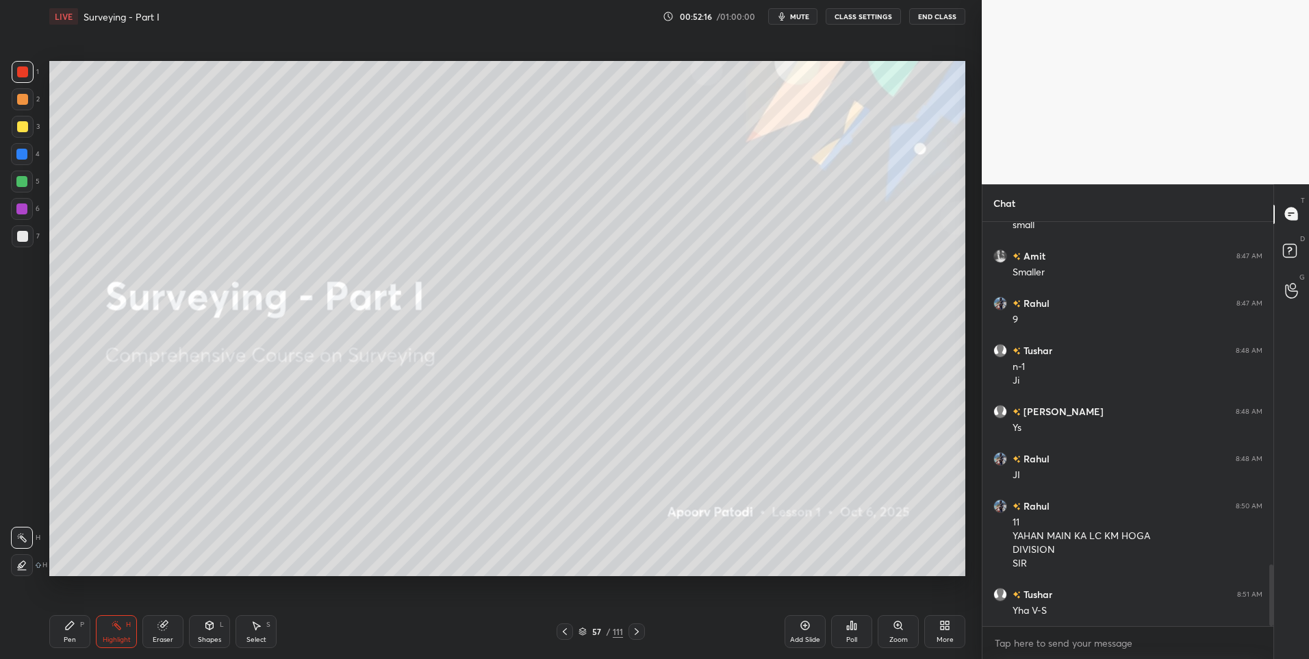
click at [637, 631] on icon at bounding box center [636, 631] width 11 height 11
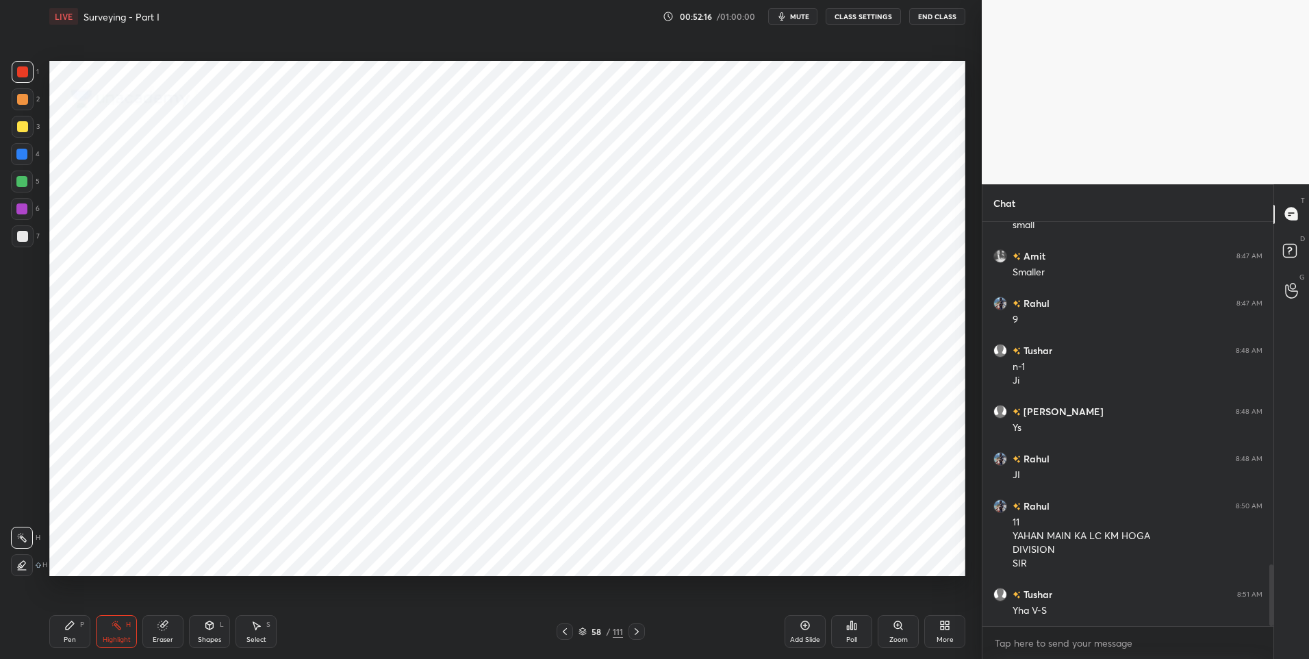
click at [636, 633] on icon at bounding box center [637, 631] width 4 height 7
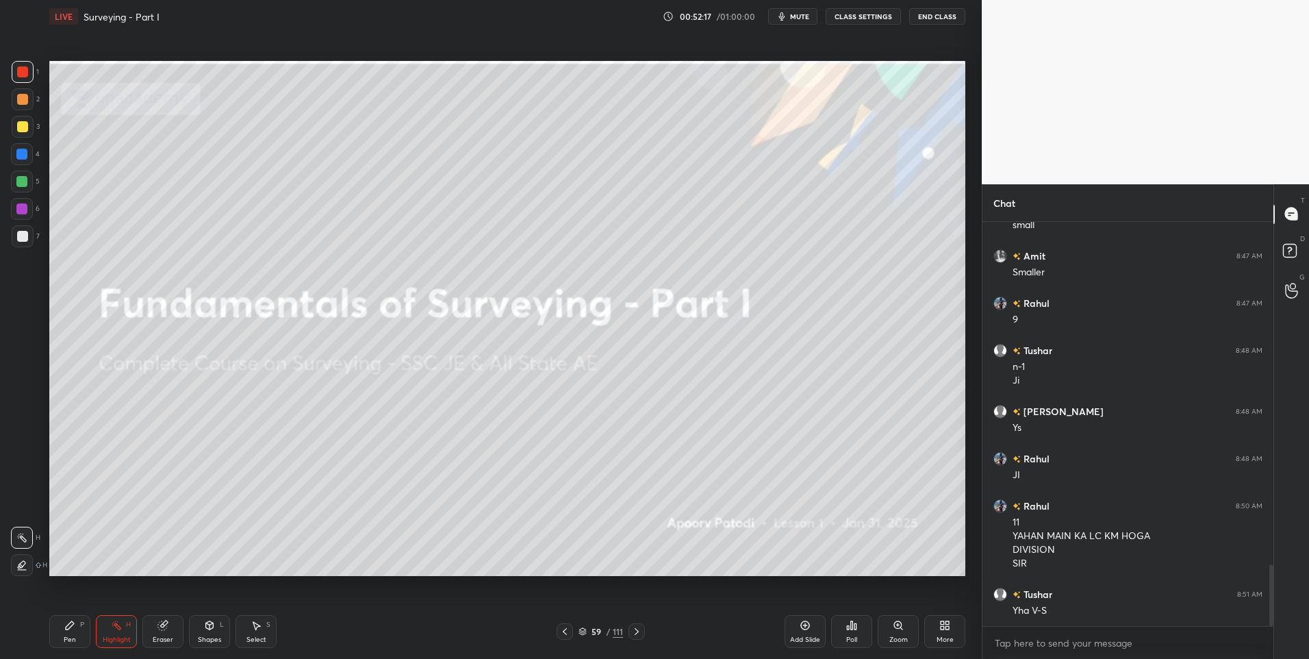
click at [637, 632] on icon at bounding box center [636, 631] width 11 height 11
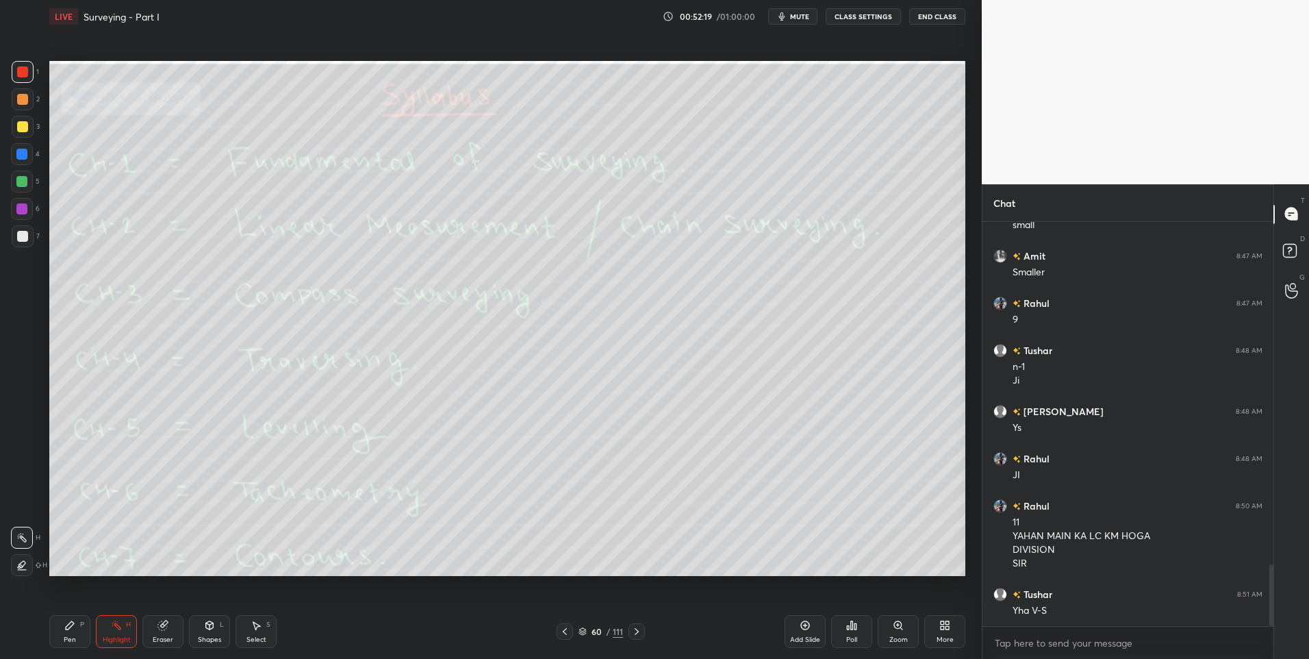
scroll to position [2299, 0]
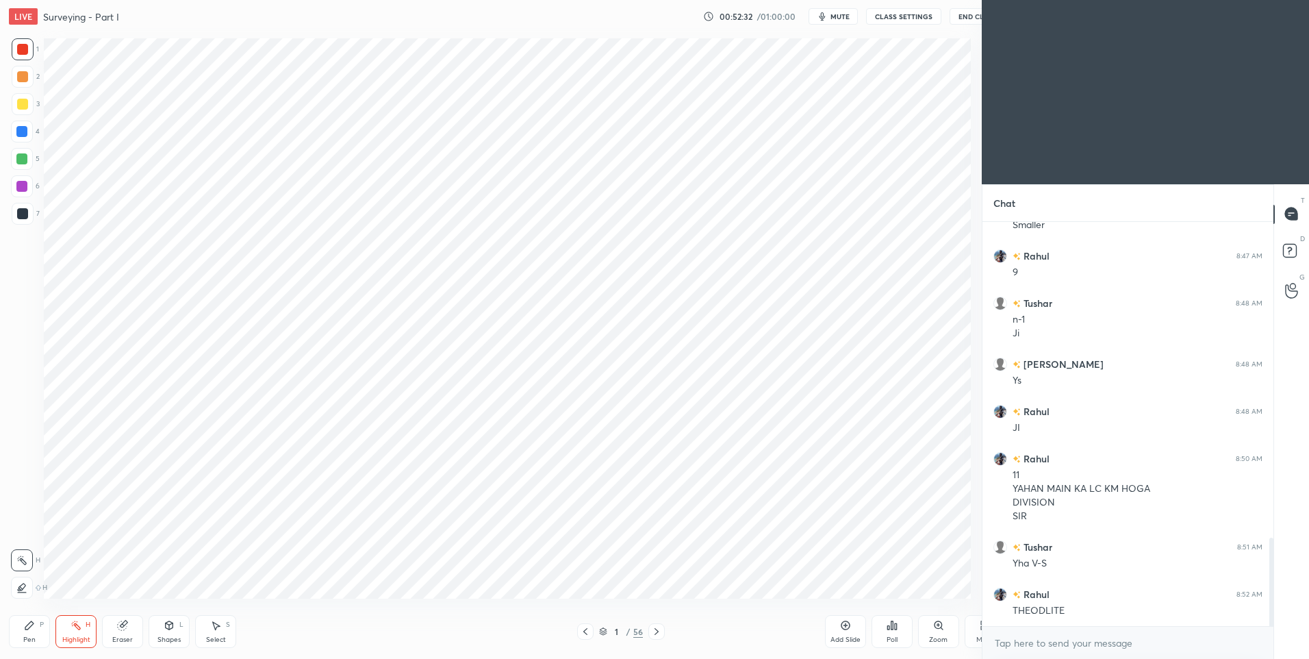
scroll to position [67883, 67527]
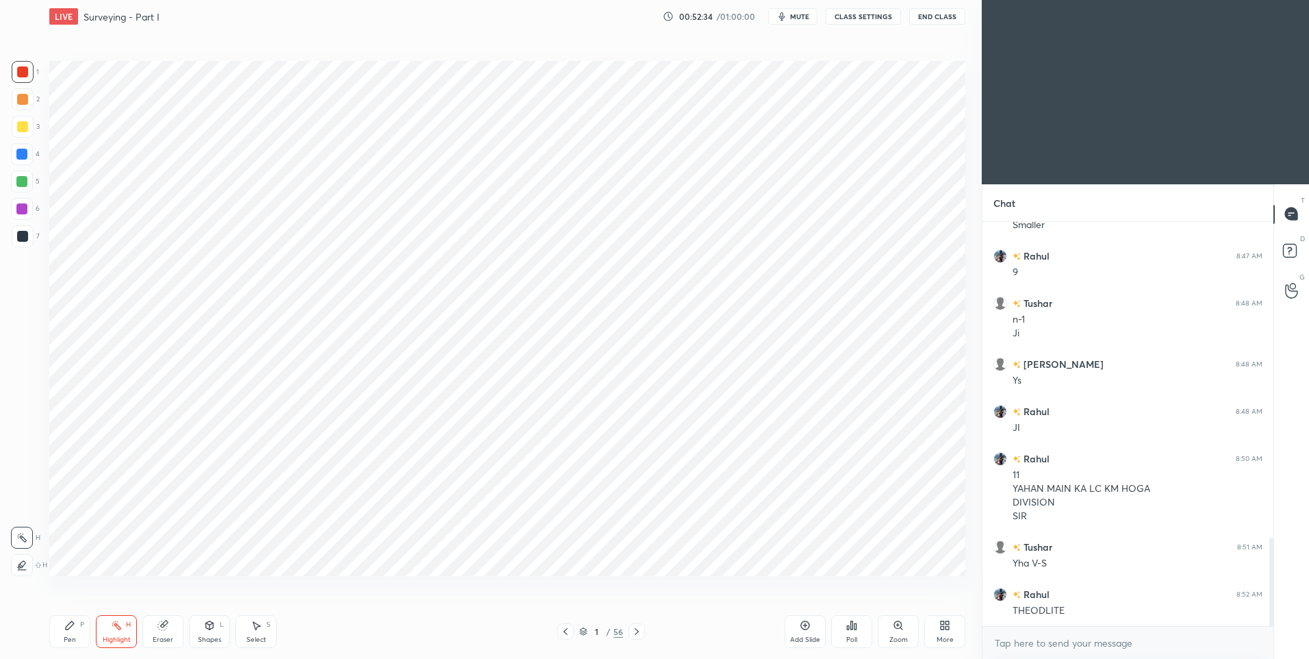
click at [943, 637] on div "More" at bounding box center [944, 639] width 17 height 7
click at [860, 524] on div "Dark Mode" at bounding box center [867, 526] width 55 height 33
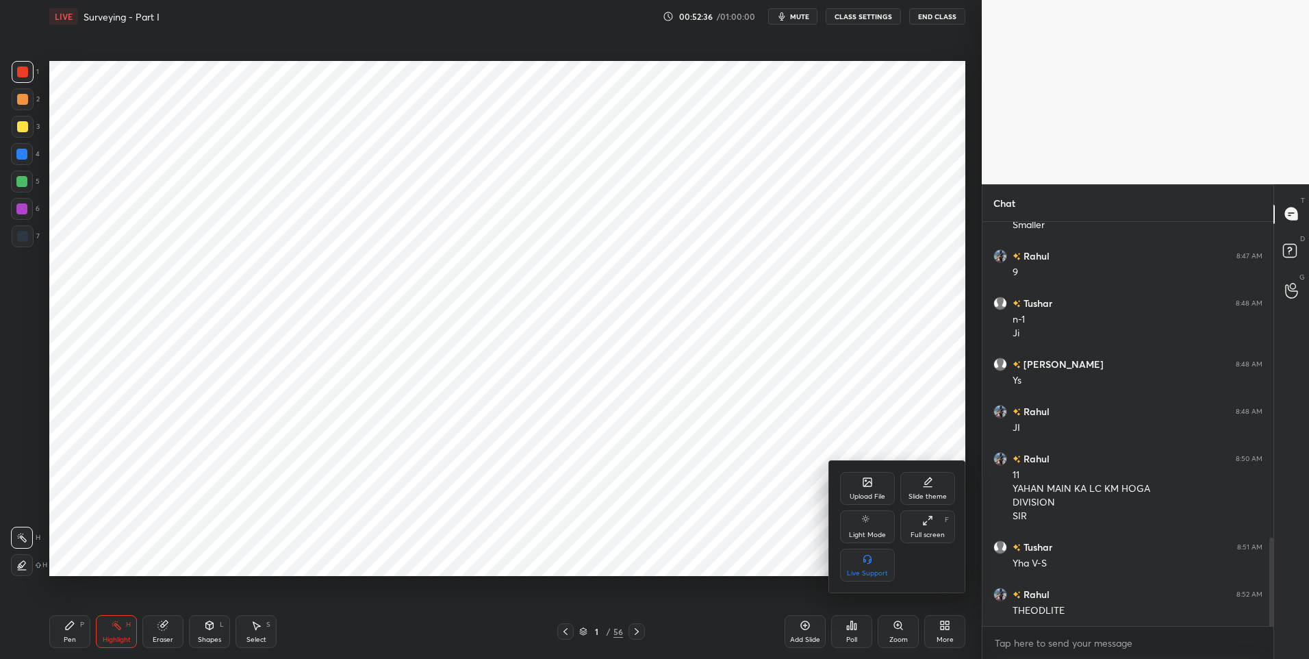
click at [943, 633] on div at bounding box center [654, 329] width 1309 height 659
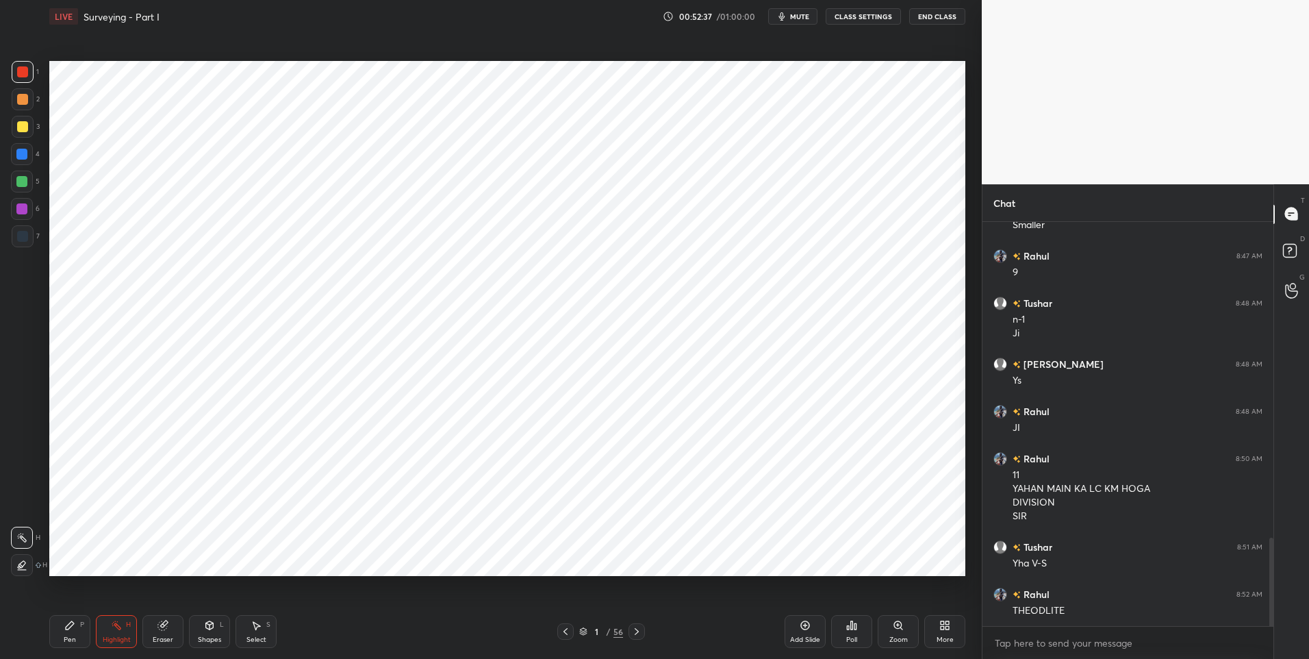
click at [580, 633] on icon at bounding box center [583, 631] width 8 height 8
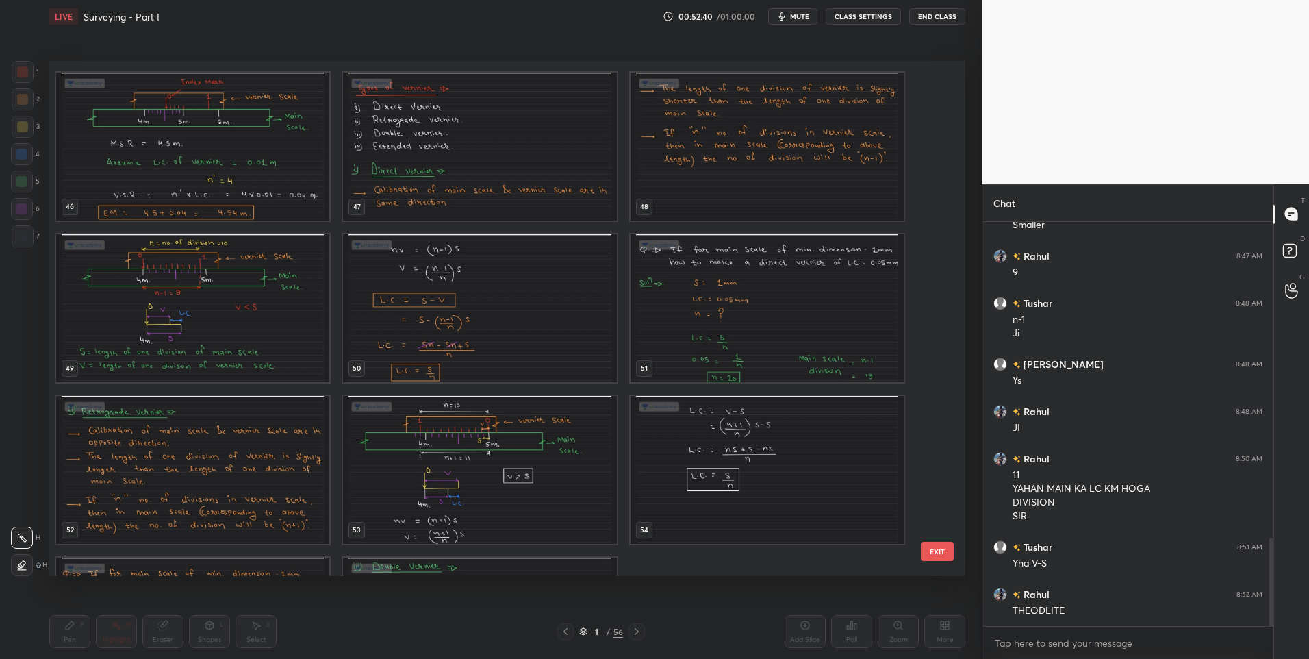
scroll to position [2553, 0]
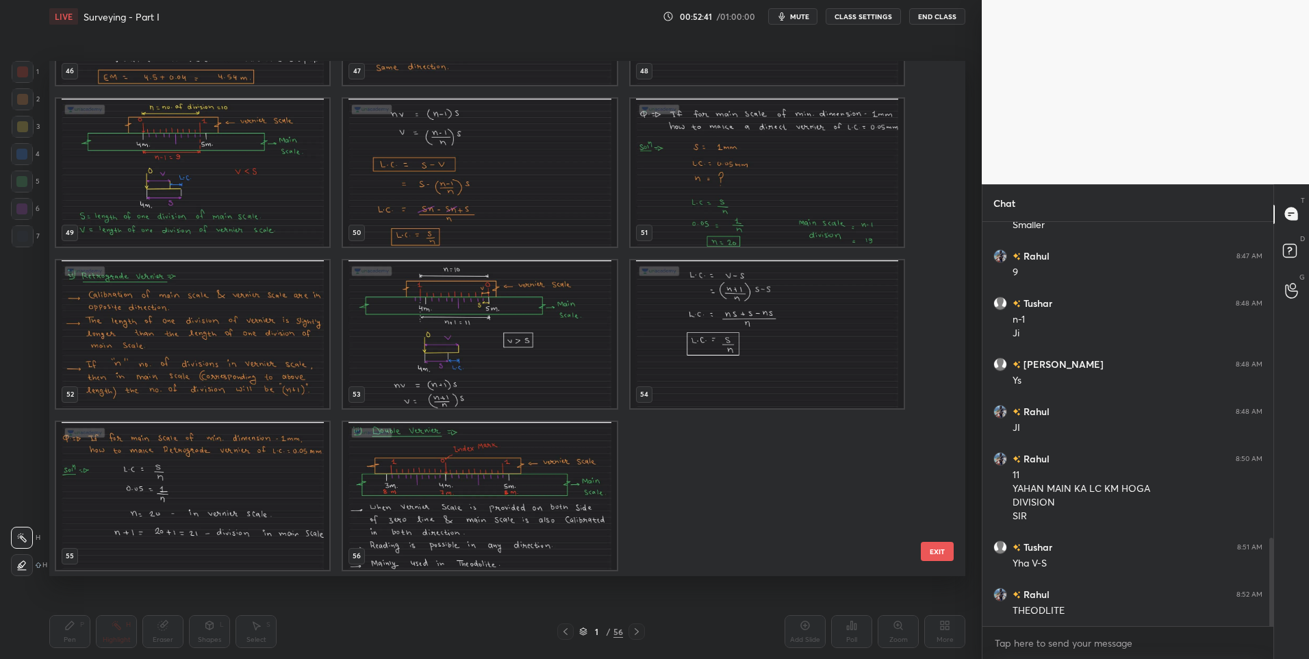
click at [505, 497] on img "grid" at bounding box center [479, 495] width 273 height 148
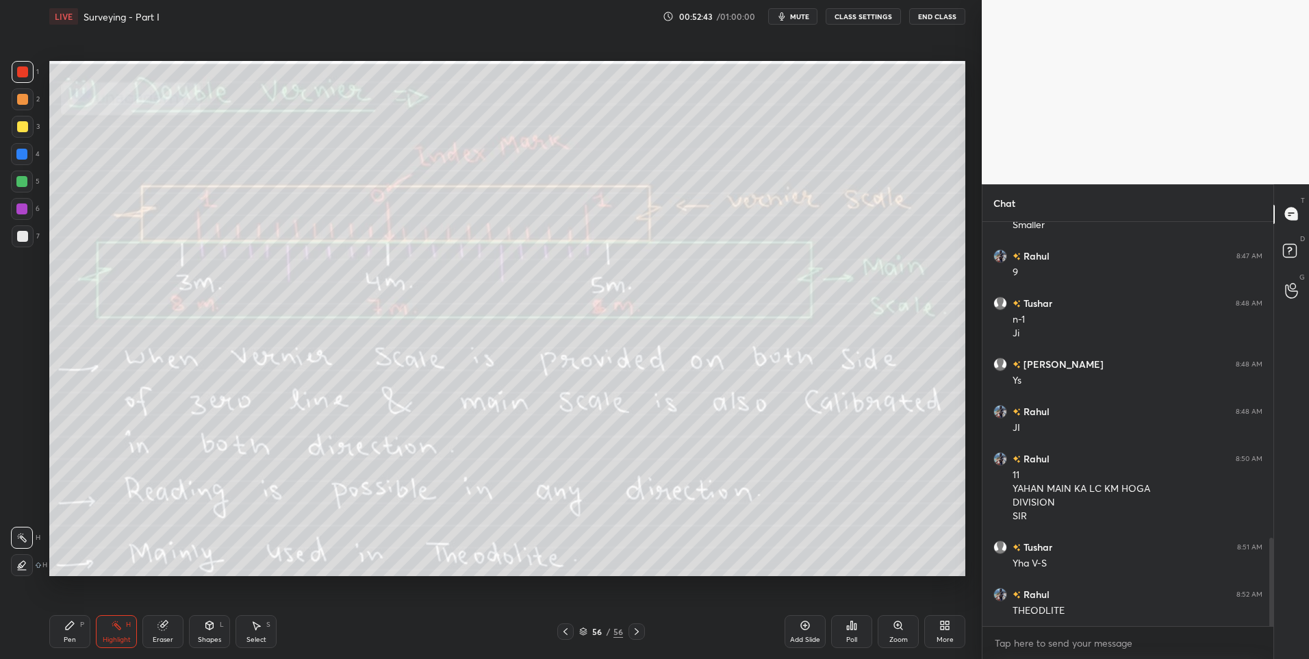
click at [943, 629] on icon at bounding box center [942, 627] width 3 height 3
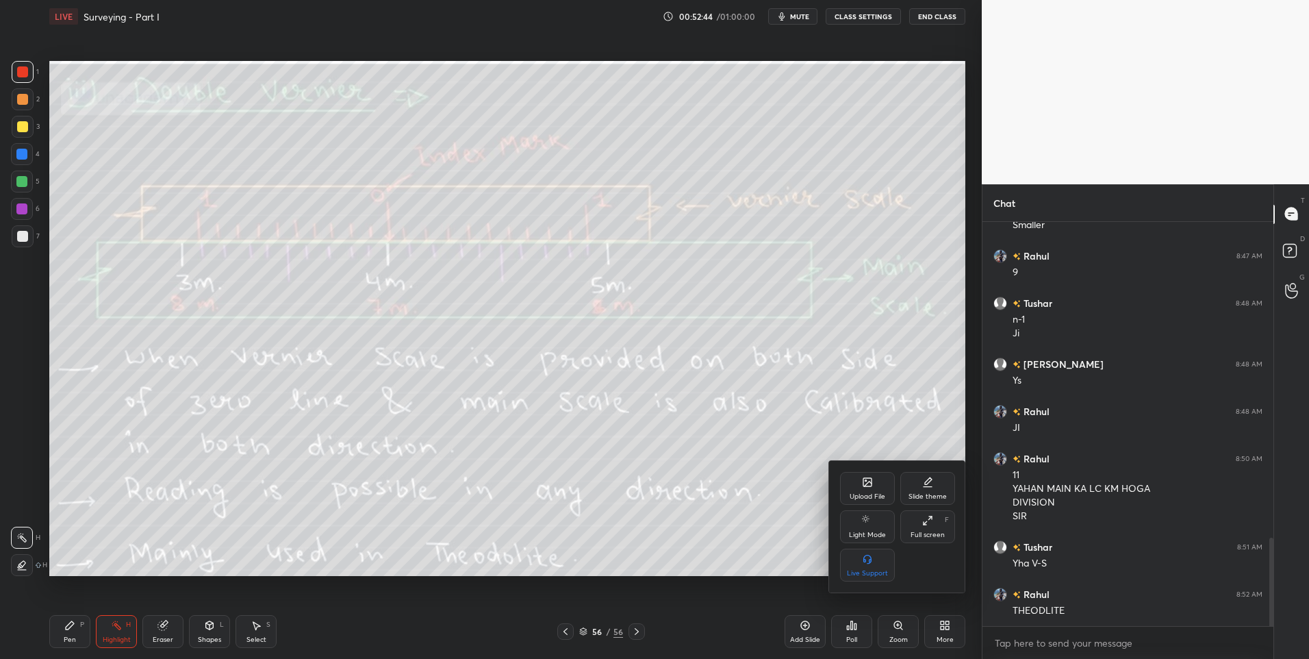
click at [880, 493] on div "Upload File" at bounding box center [868, 496] width 36 height 7
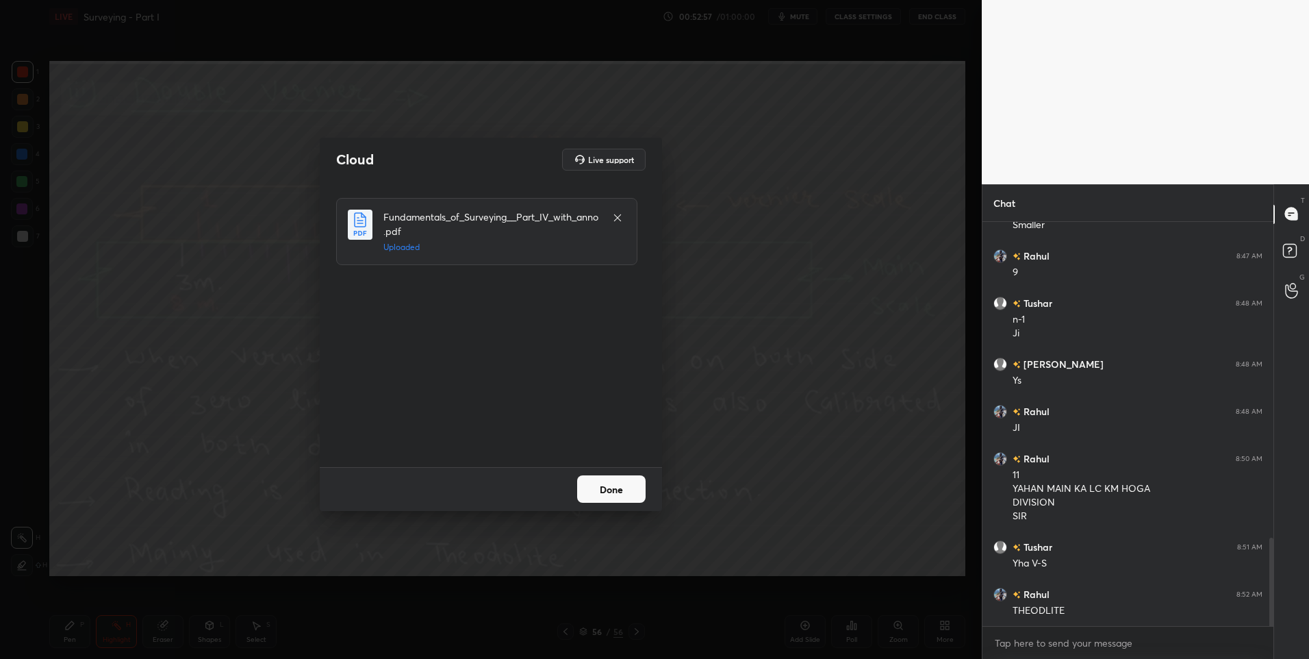
click at [611, 488] on button "Done" at bounding box center [611, 488] width 68 height 27
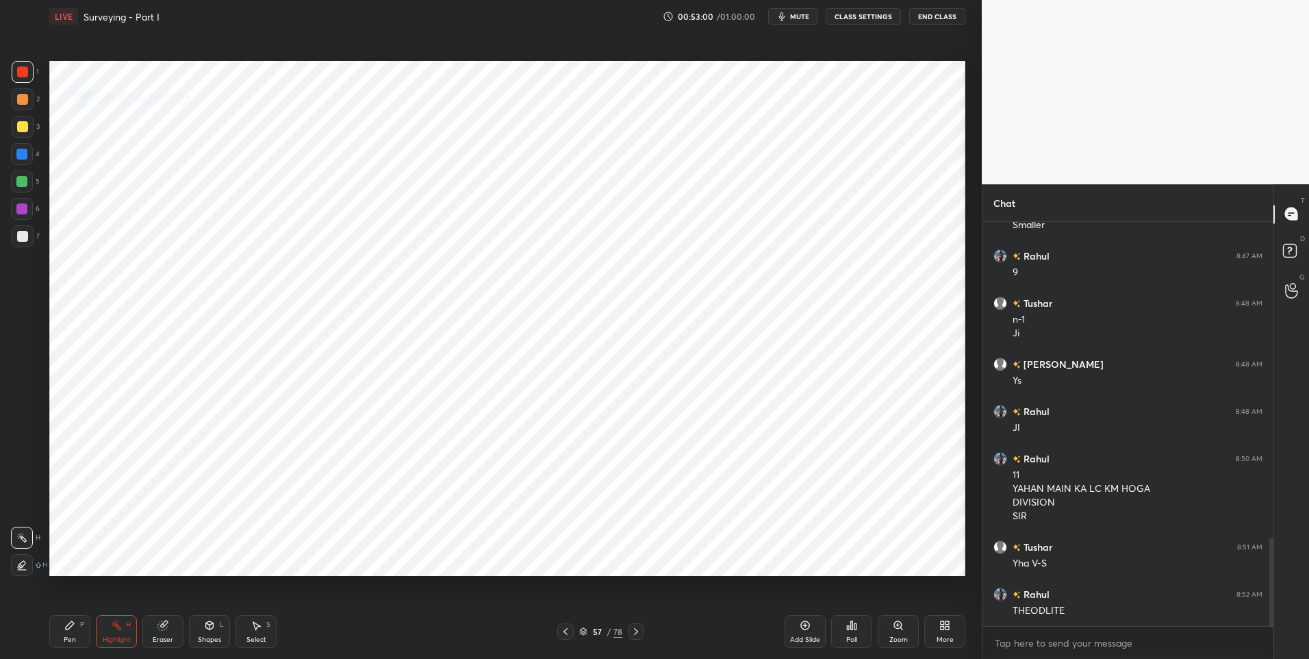
click at [637, 630] on icon at bounding box center [635, 631] width 11 height 11
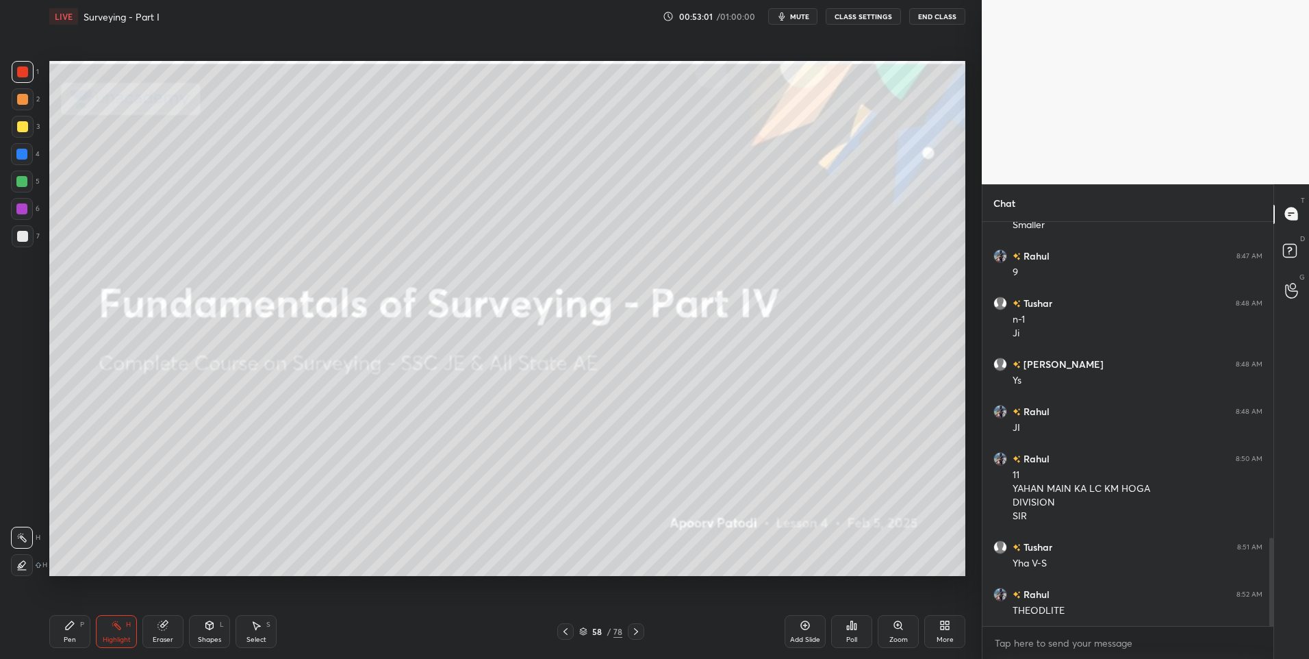
click at [640, 630] on icon at bounding box center [635, 631] width 11 height 11
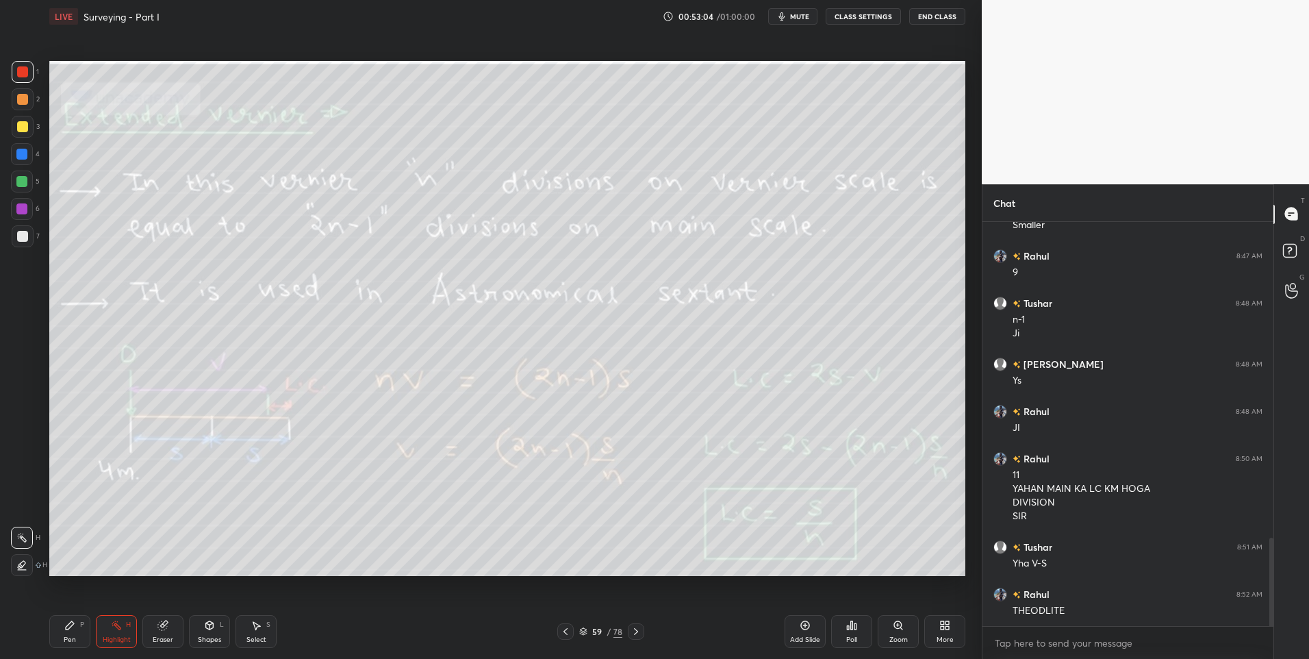
click at [120, 638] on div "Highlight" at bounding box center [117, 639] width 28 height 7
click at [73, 639] on div "Pen" at bounding box center [70, 639] width 12 height 7
click at [262, 630] on div "Select S" at bounding box center [255, 631] width 41 height 33
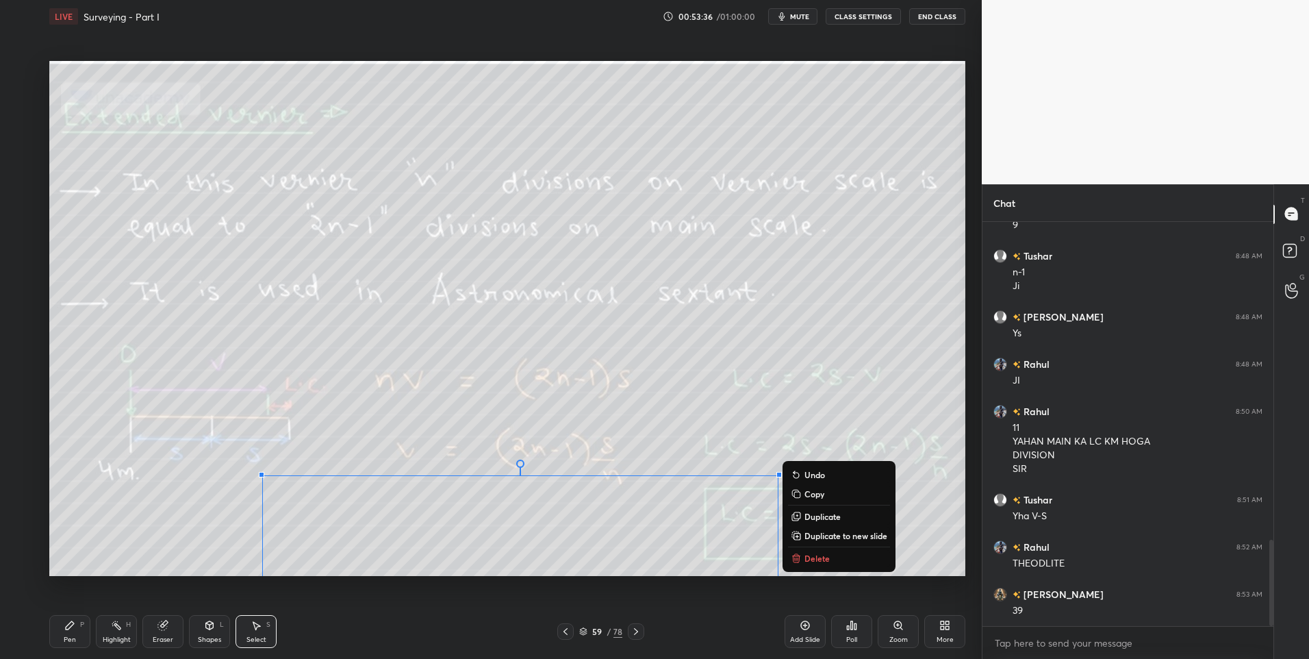
click at [827, 559] on p "Delete" at bounding box center [816, 557] width 25 height 11
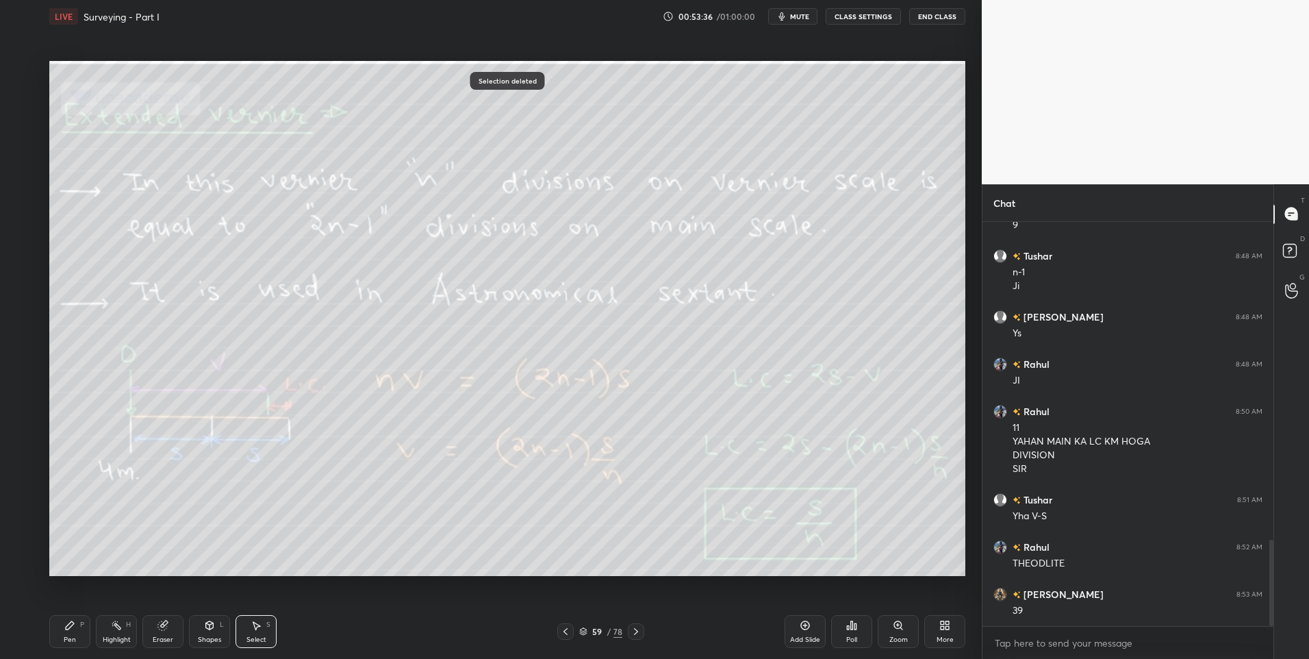
click at [643, 492] on div "0 ° Undo Copy Duplicate Duplicate to new slide Delete" at bounding box center [507, 318] width 916 height 515
click at [120, 630] on div "Highlight H" at bounding box center [116, 631] width 41 height 33
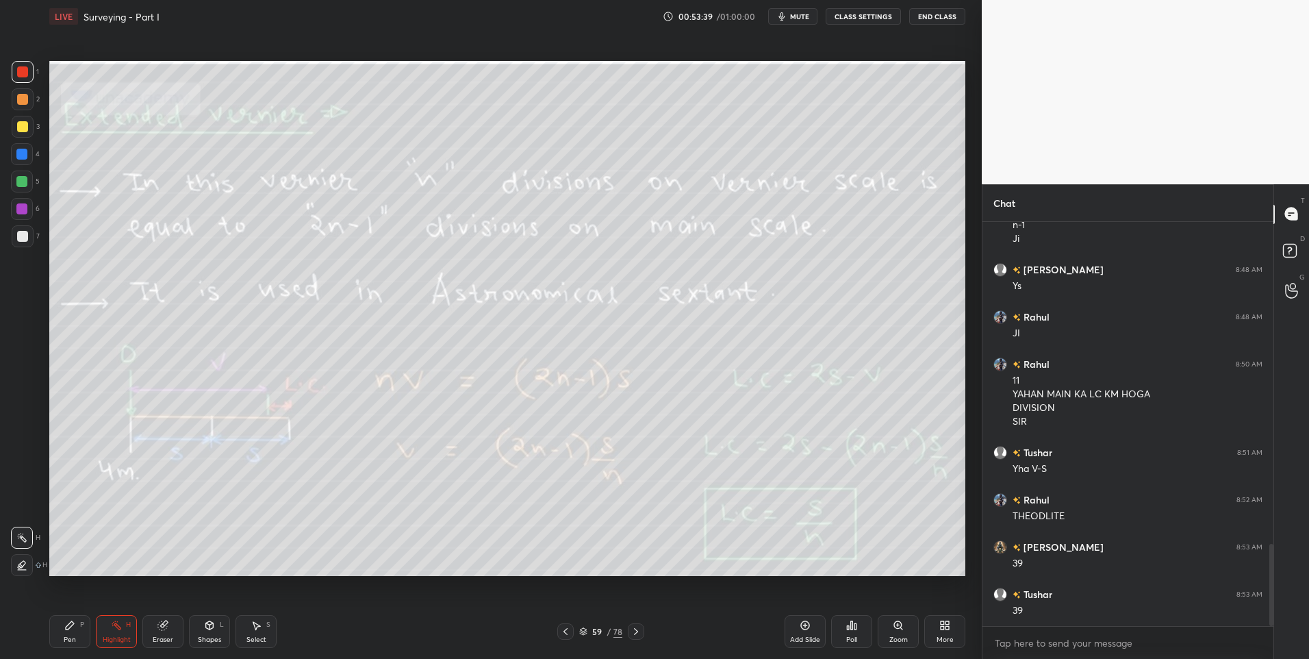
scroll to position [1581, 0]
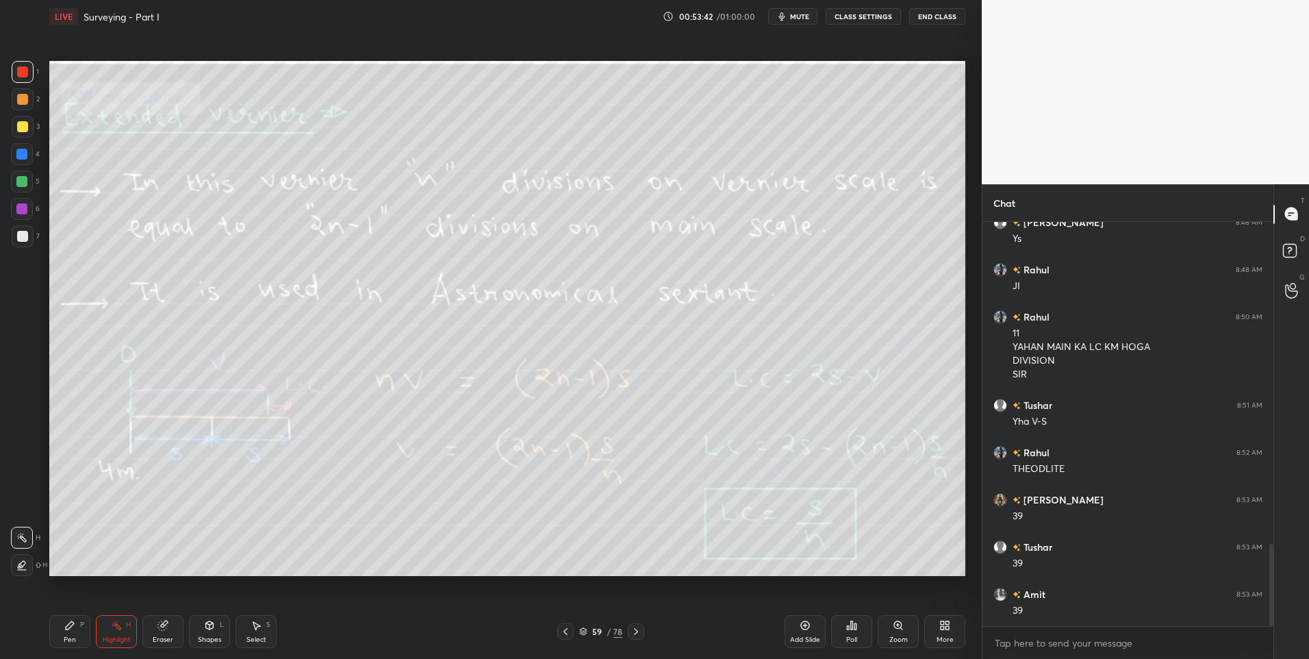
click at [636, 633] on icon at bounding box center [636, 631] width 4 height 7
click at [634, 632] on icon at bounding box center [635, 631] width 11 height 11
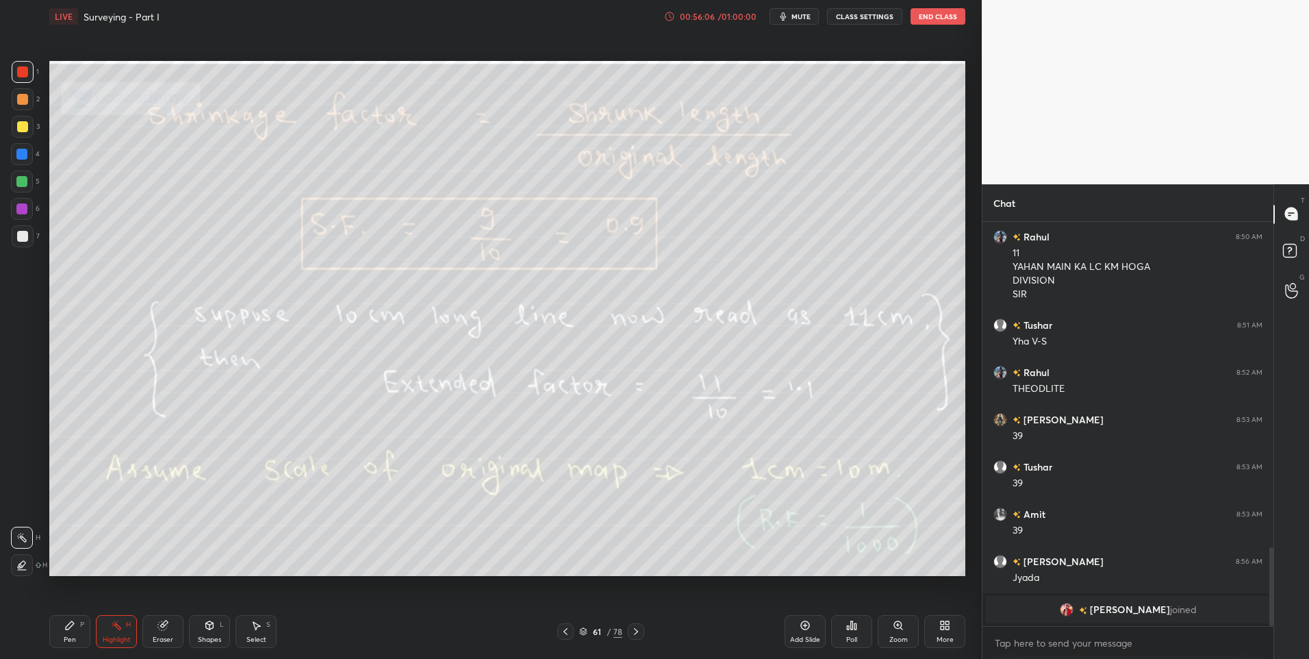
scroll to position [1463, 0]
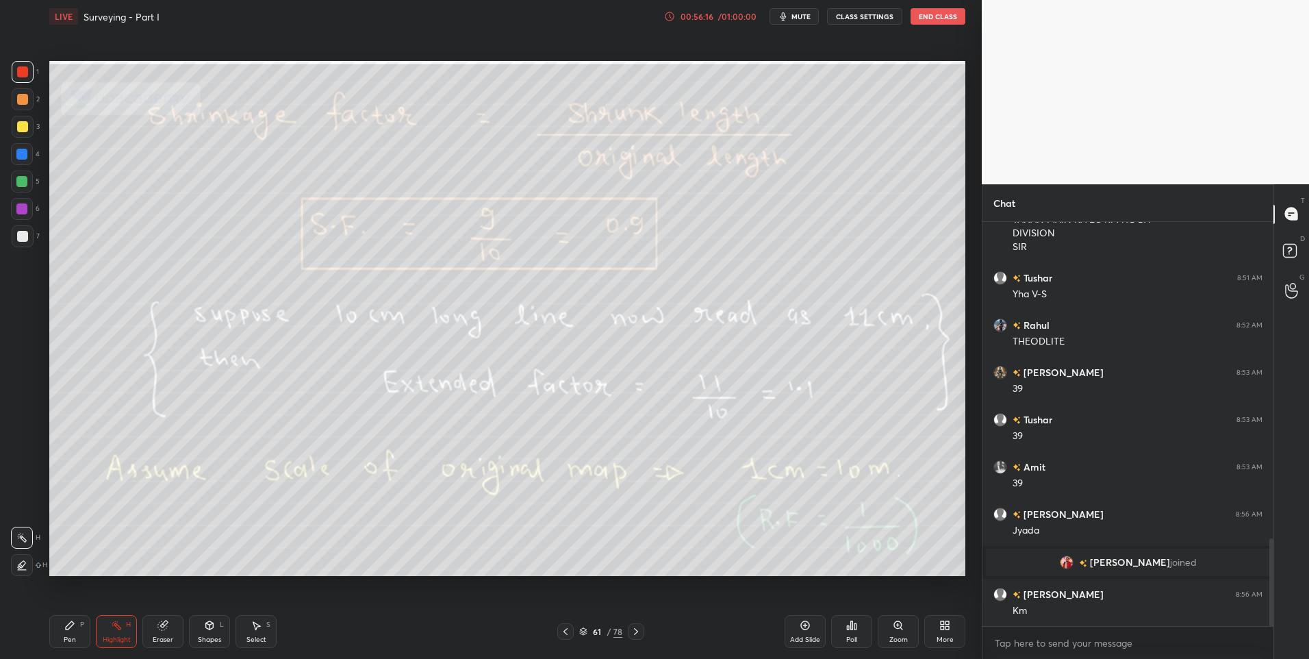
click at [564, 630] on icon at bounding box center [565, 631] width 4 height 7
click at [632, 634] on icon at bounding box center [635, 631] width 11 height 11
click at [639, 633] on icon at bounding box center [635, 631] width 11 height 11
click at [565, 633] on icon at bounding box center [565, 631] width 4 height 7
click at [568, 633] on icon at bounding box center [565, 631] width 11 height 11
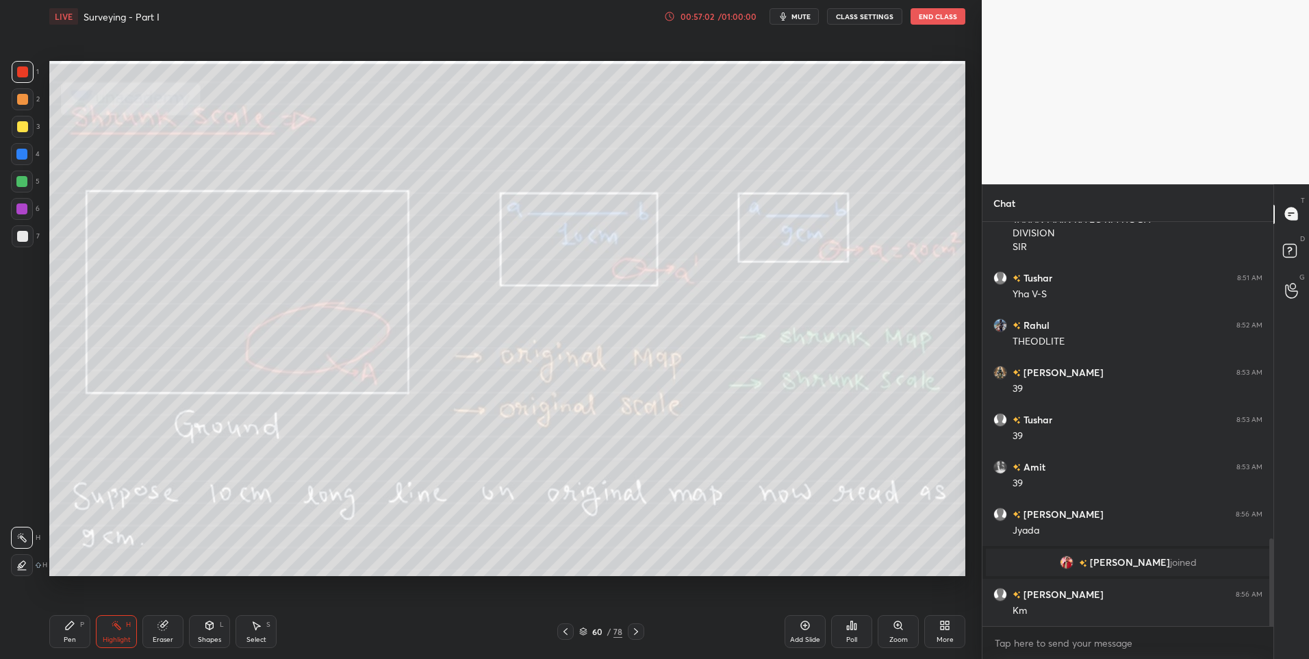
click at [641, 631] on icon at bounding box center [635, 631] width 11 height 11
click at [635, 627] on icon at bounding box center [635, 631] width 11 height 11
click at [559, 630] on div at bounding box center [565, 631] width 16 height 16
click at [563, 631] on icon at bounding box center [565, 631] width 4 height 7
click at [637, 632] on icon at bounding box center [635, 631] width 11 height 11
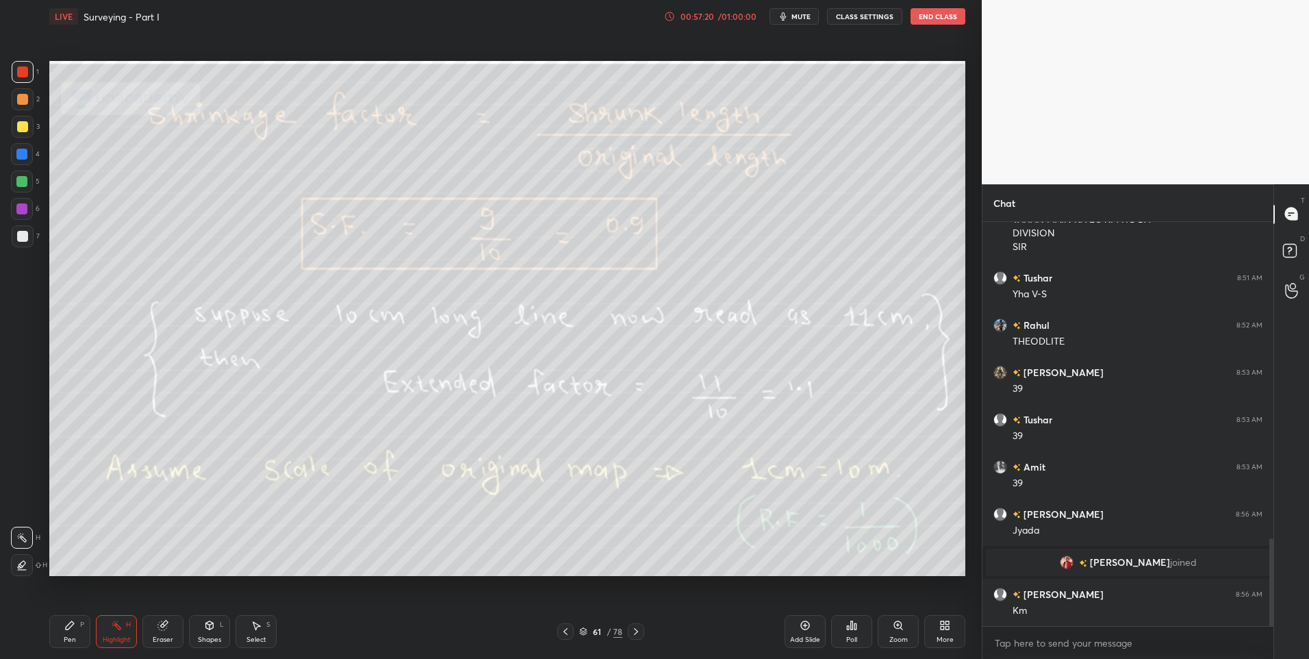
click at [637, 635] on icon at bounding box center [635, 631] width 11 height 11
click at [639, 638] on div at bounding box center [636, 631] width 16 height 16
click at [565, 634] on icon at bounding box center [565, 631] width 11 height 11
click at [566, 631] on icon at bounding box center [565, 631] width 11 height 11
click at [572, 633] on div at bounding box center [565, 631] width 16 height 16
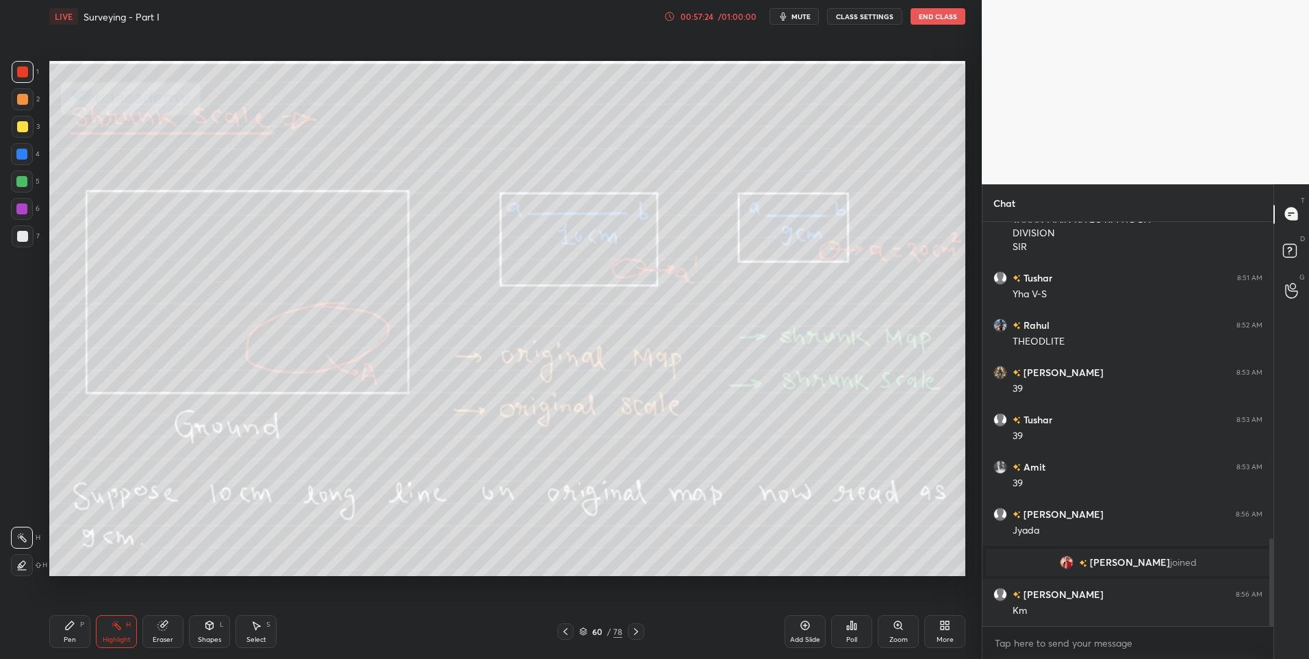
click at [68, 627] on icon at bounding box center [70, 625] width 8 height 8
click at [170, 622] on div "Eraser" at bounding box center [162, 631] width 41 height 33
click at [121, 633] on div "Highlight H" at bounding box center [116, 631] width 41 height 33
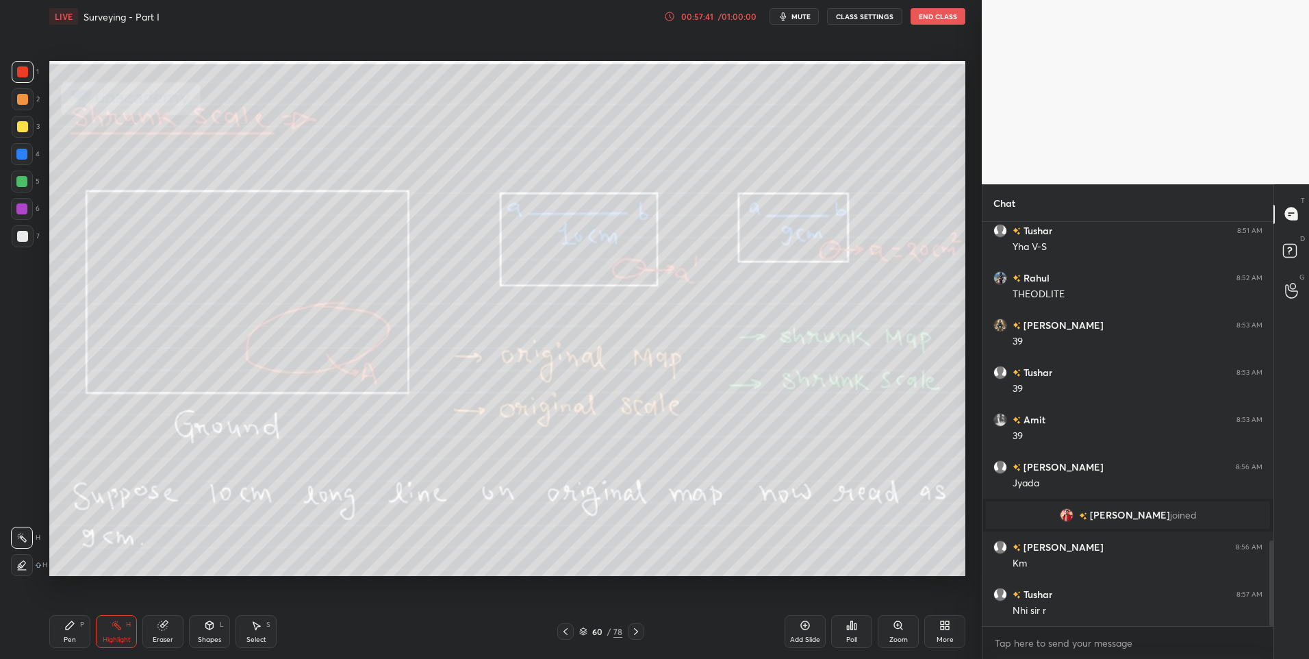
click at [66, 637] on div "Pen" at bounding box center [70, 639] width 12 height 7
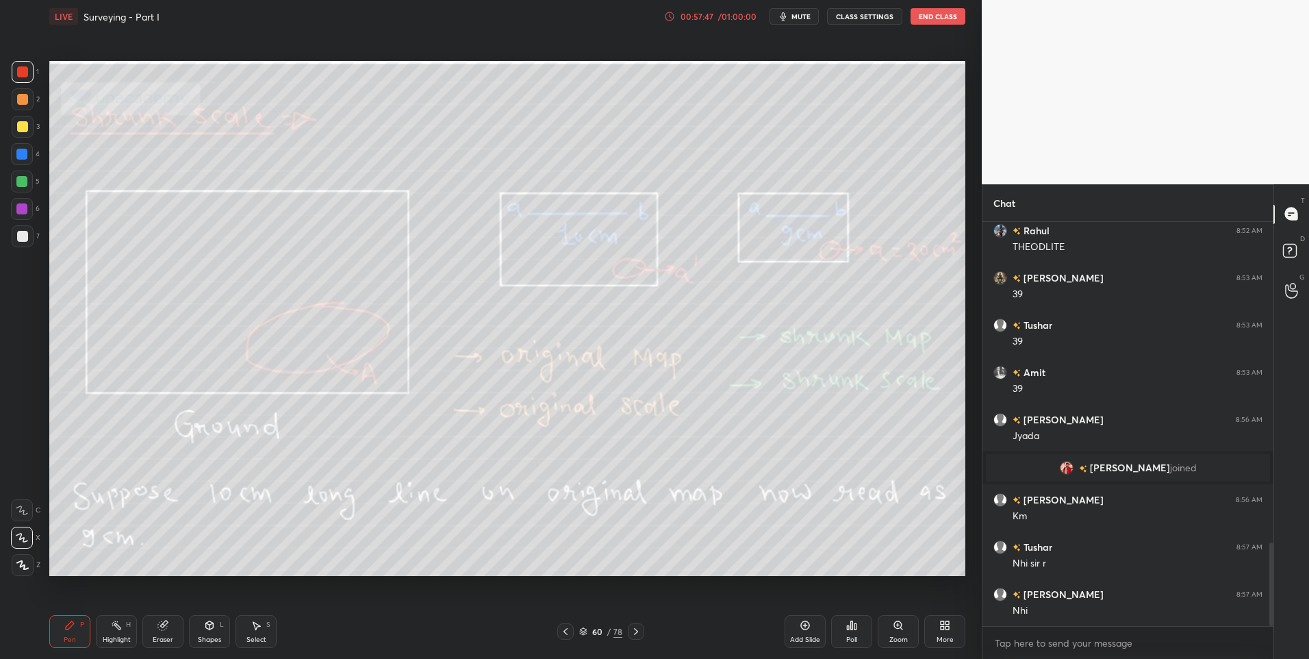
click at [116, 628] on icon at bounding box center [116, 625] width 11 height 11
click at [638, 629] on icon at bounding box center [635, 631] width 11 height 11
click at [638, 630] on icon at bounding box center [635, 631] width 11 height 11
click at [564, 633] on icon at bounding box center [565, 631] width 11 height 11
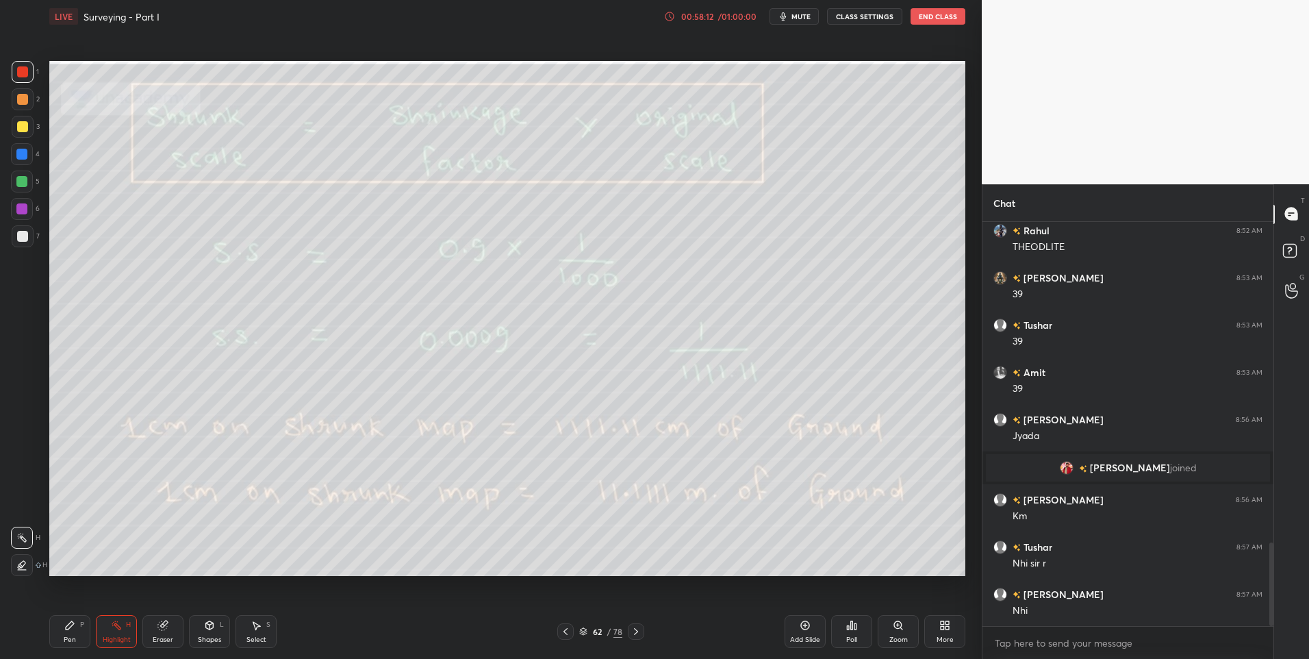
click at [563, 633] on icon at bounding box center [565, 631] width 11 height 11
click at [563, 632] on icon at bounding box center [565, 631] width 11 height 11
click at [635, 633] on icon at bounding box center [635, 631] width 11 height 11
click at [633, 629] on icon at bounding box center [635, 631] width 11 height 11
click at [637, 627] on icon at bounding box center [635, 631] width 11 height 11
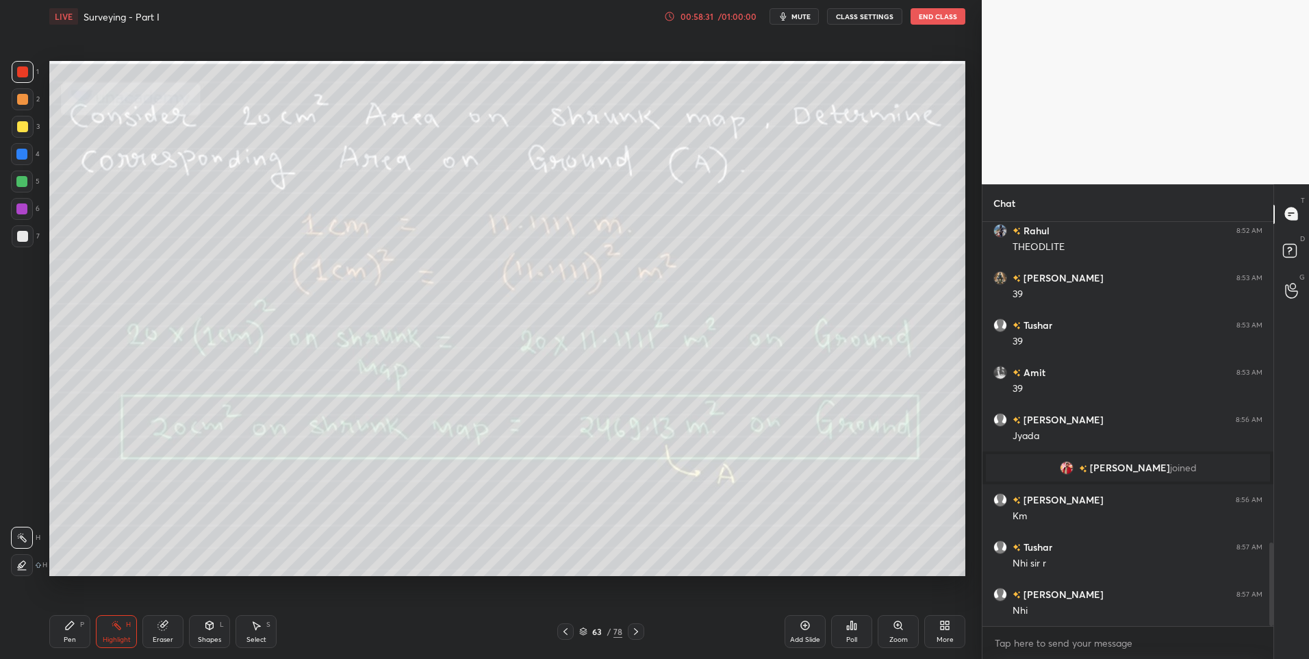
click at [567, 626] on icon at bounding box center [565, 631] width 11 height 11
click at [639, 630] on icon at bounding box center [635, 631] width 11 height 11
click at [636, 630] on icon at bounding box center [635, 631] width 11 height 11
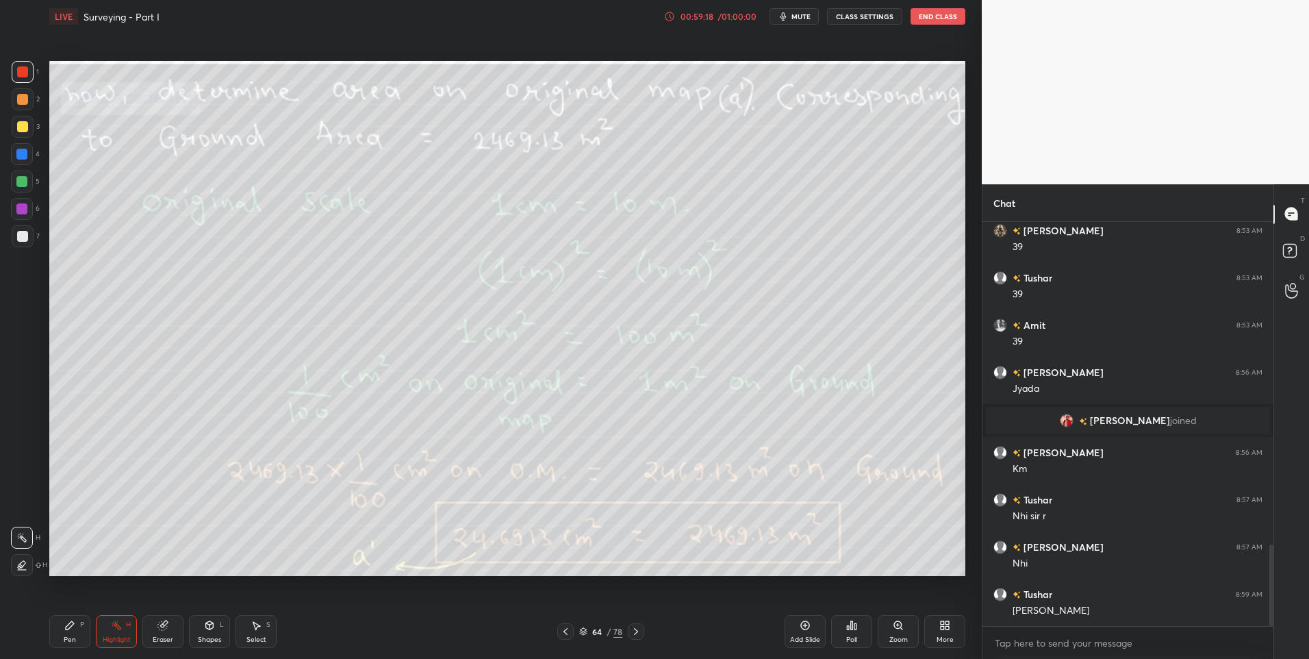
click at [566, 633] on icon at bounding box center [565, 631] width 11 height 11
click at [567, 633] on icon at bounding box center [565, 631] width 11 height 11
click at [567, 635] on icon at bounding box center [565, 631] width 11 height 11
click at [567, 638] on div at bounding box center [565, 631] width 16 height 16
click at [636, 629] on icon at bounding box center [635, 631] width 11 height 11
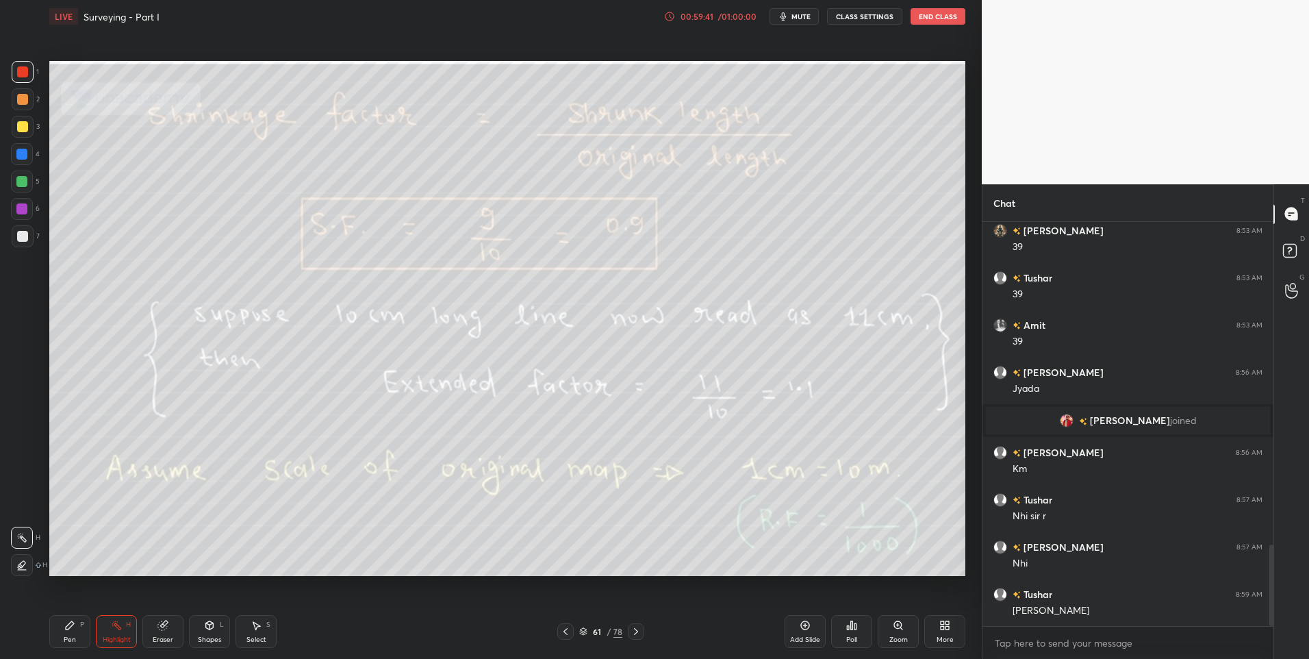
click at [633, 629] on icon at bounding box center [635, 631] width 11 height 11
click at [637, 630] on icon at bounding box center [636, 631] width 4 height 7
click at [637, 636] on icon at bounding box center [635, 631] width 11 height 11
click at [567, 633] on icon at bounding box center [565, 631] width 11 height 11
click at [637, 632] on icon at bounding box center [635, 631] width 11 height 11
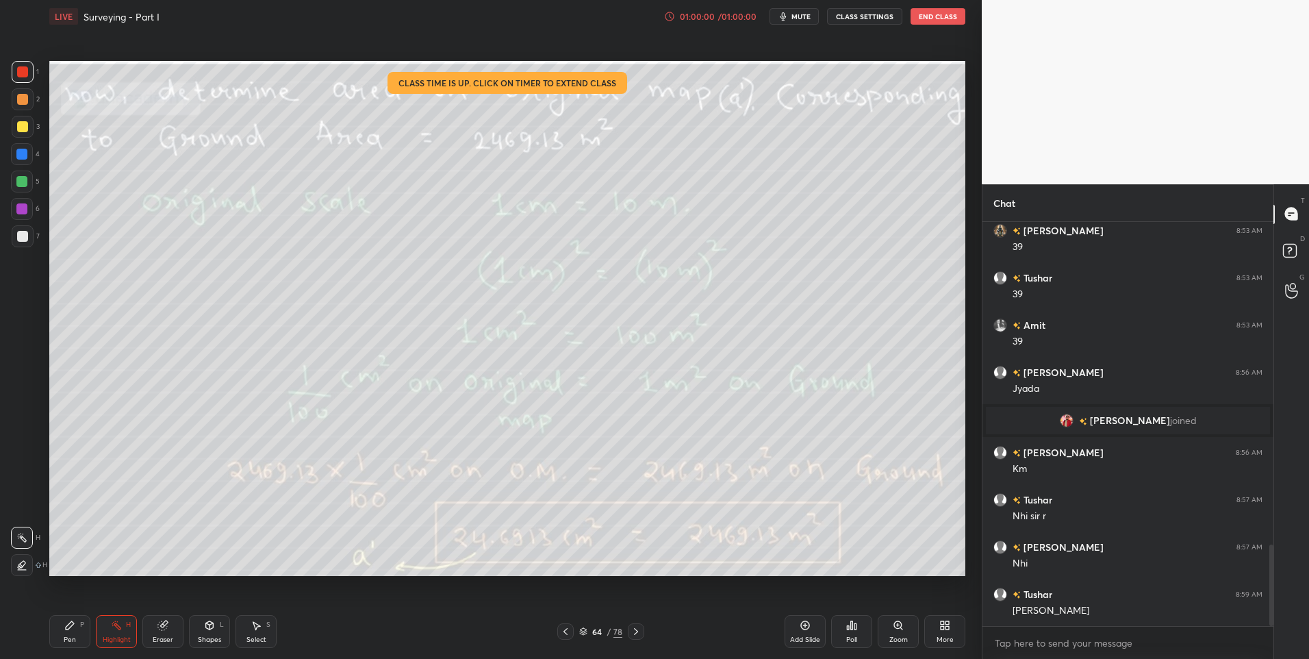
click at [561, 634] on icon at bounding box center [565, 631] width 11 height 11
click at [633, 637] on div at bounding box center [636, 631] width 16 height 16
click at [565, 628] on icon at bounding box center [565, 631] width 11 height 11
click at [563, 631] on icon at bounding box center [565, 631] width 4 height 7
click at [564, 632] on icon at bounding box center [565, 631] width 4 height 7
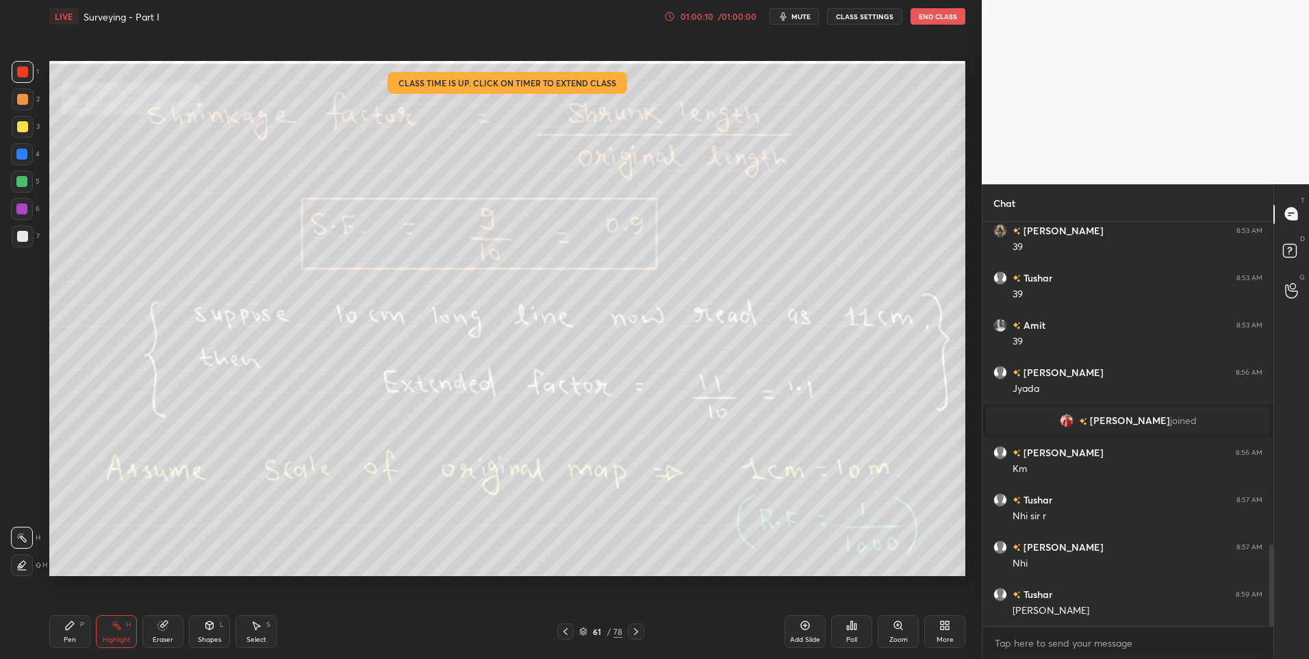
click at [557, 633] on div "61 / 78" at bounding box center [601, 631] width 368 height 16
click at [563, 630] on icon at bounding box center [565, 631] width 11 height 11
click at [644, 635] on div "60 / 78" at bounding box center [601, 631] width 368 height 16
click at [639, 631] on icon at bounding box center [635, 631] width 11 height 11
click at [631, 633] on icon at bounding box center [635, 631] width 11 height 11
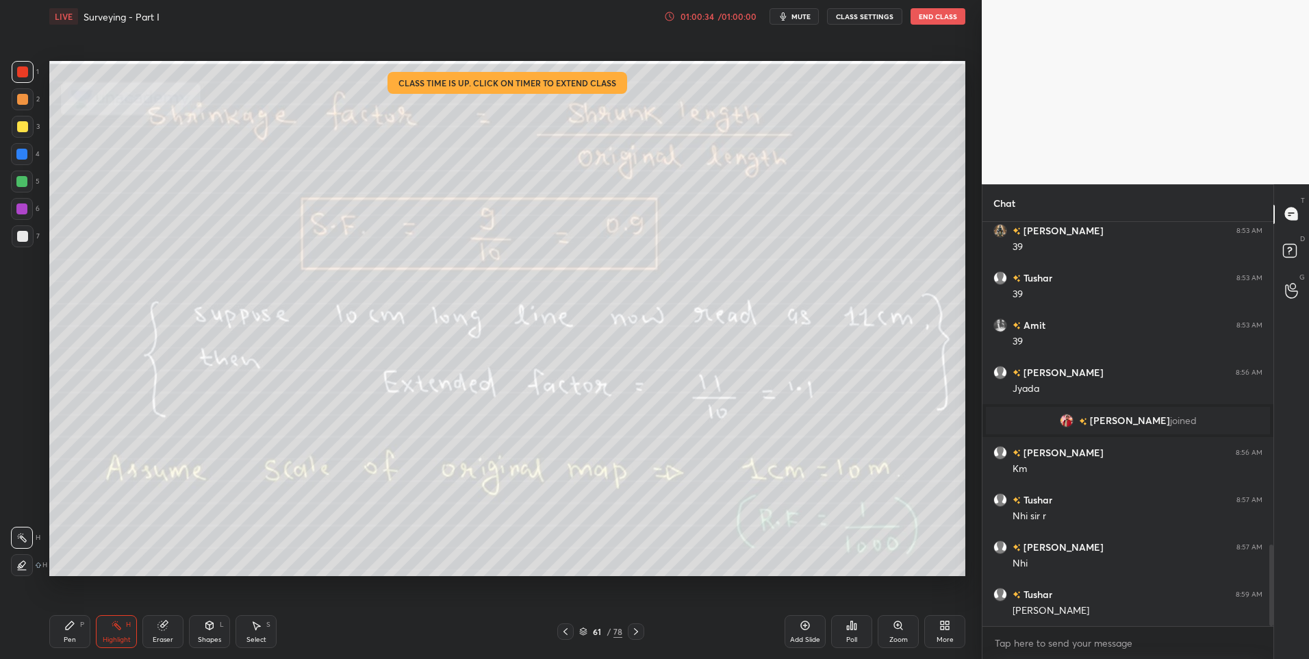
click at [633, 630] on icon at bounding box center [635, 631] width 11 height 11
click at [635, 630] on icon at bounding box center [635, 631] width 11 height 11
click at [637, 627] on icon at bounding box center [635, 631] width 11 height 11
click at [564, 631] on icon at bounding box center [565, 631] width 4 height 7
click at [565, 632] on icon at bounding box center [565, 631] width 4 height 7
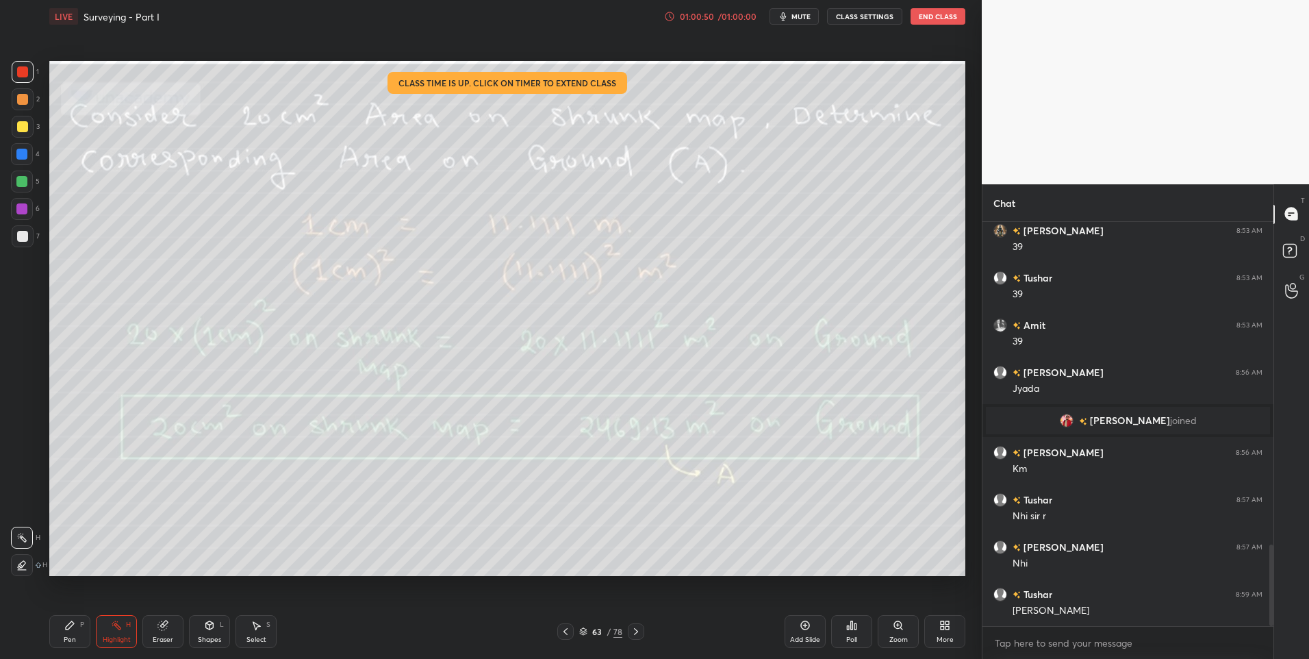
click at [563, 629] on icon at bounding box center [565, 631] width 11 height 11
click at [562, 631] on icon at bounding box center [565, 631] width 11 height 11
click at [559, 629] on div at bounding box center [565, 631] width 16 height 16
click at [642, 630] on div at bounding box center [636, 631] width 16 height 16
click at [638, 630] on icon at bounding box center [635, 631] width 11 height 11
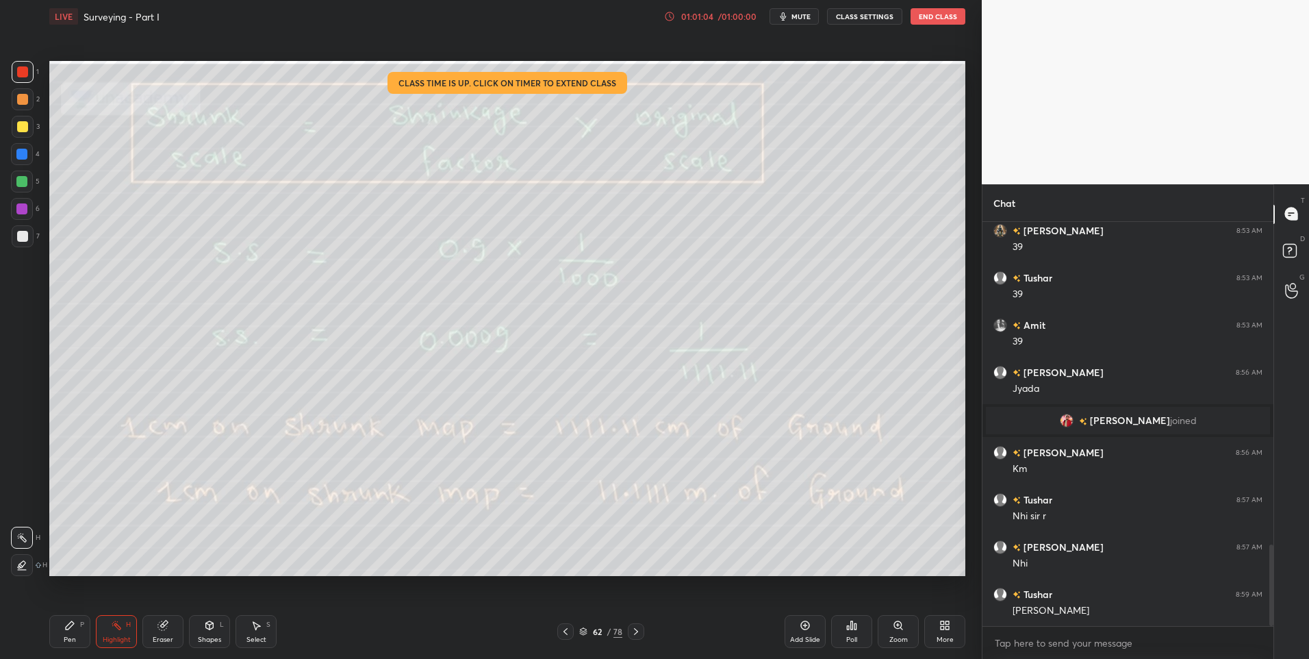
click at [639, 630] on icon at bounding box center [635, 631] width 11 height 11
click at [637, 630] on icon at bounding box center [635, 631] width 11 height 11
click at [636, 633] on icon at bounding box center [636, 631] width 4 height 7
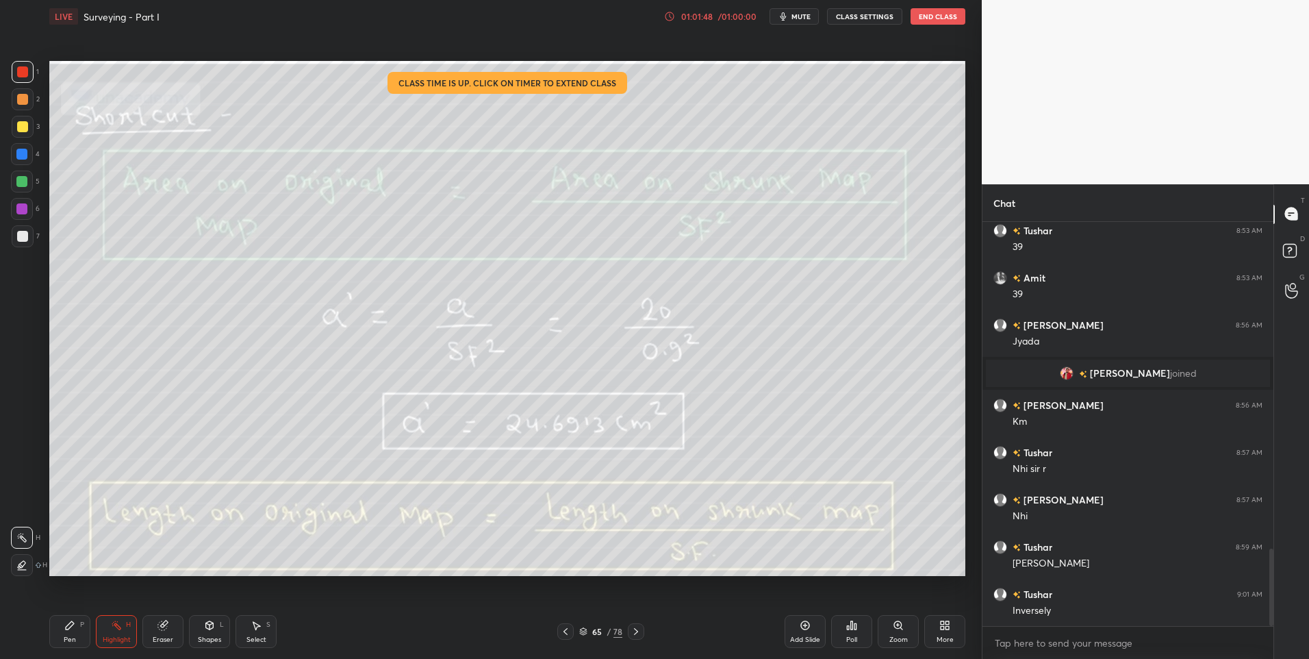
scroll to position [1699, 0]
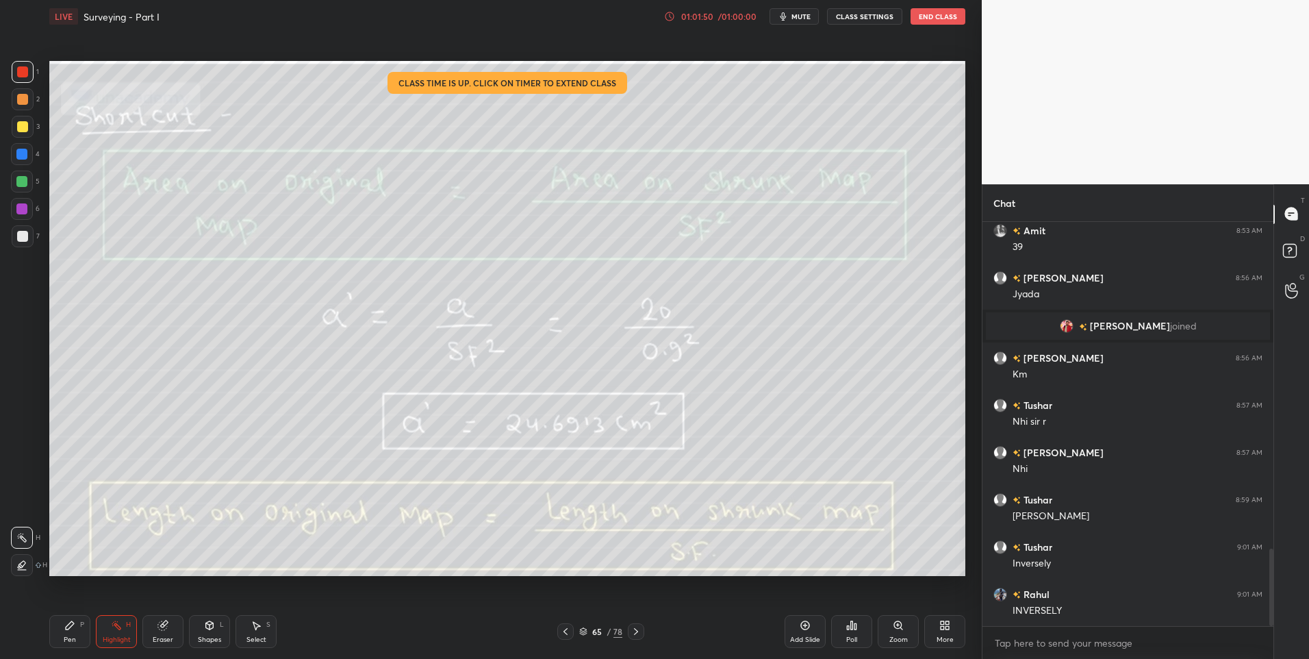
click at [636, 626] on icon at bounding box center [635, 631] width 11 height 11
click at [635, 628] on icon at bounding box center [635, 631] width 11 height 11
click at [639, 630] on icon at bounding box center [635, 631] width 11 height 11
click at [641, 628] on icon at bounding box center [635, 631] width 11 height 11
click at [641, 629] on div at bounding box center [636, 631] width 16 height 16
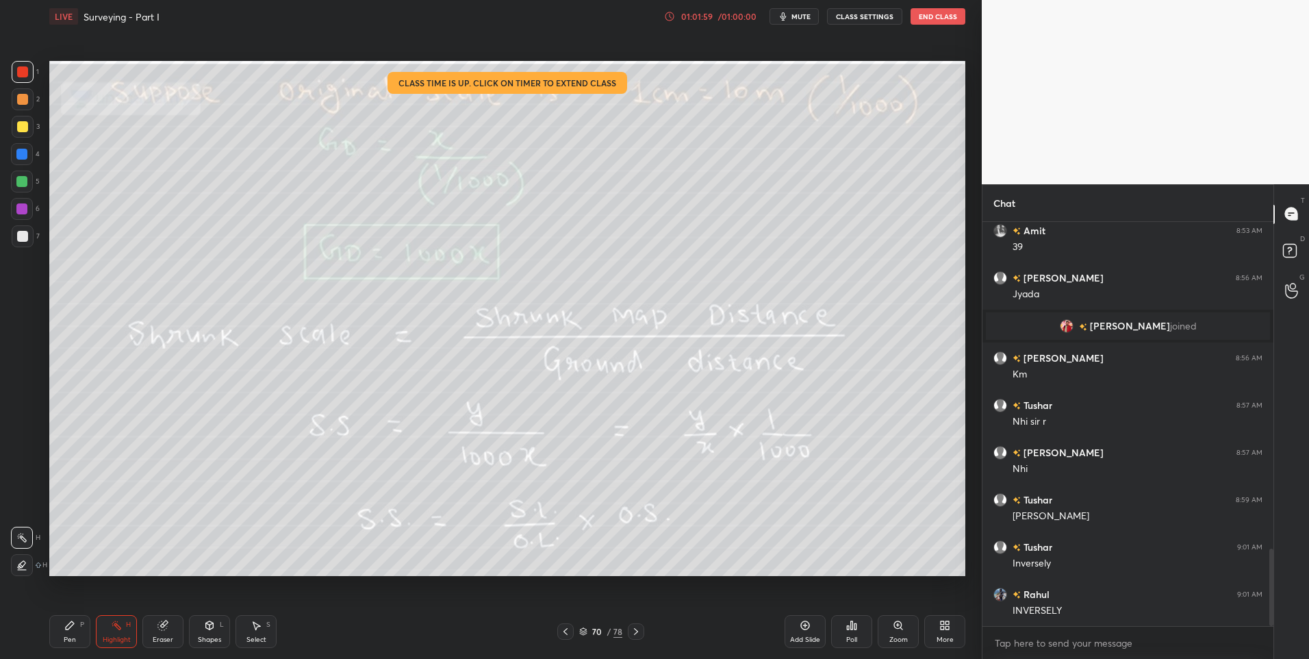
click at [636, 628] on icon at bounding box center [635, 631] width 11 height 11
click at [638, 626] on icon at bounding box center [635, 631] width 11 height 11
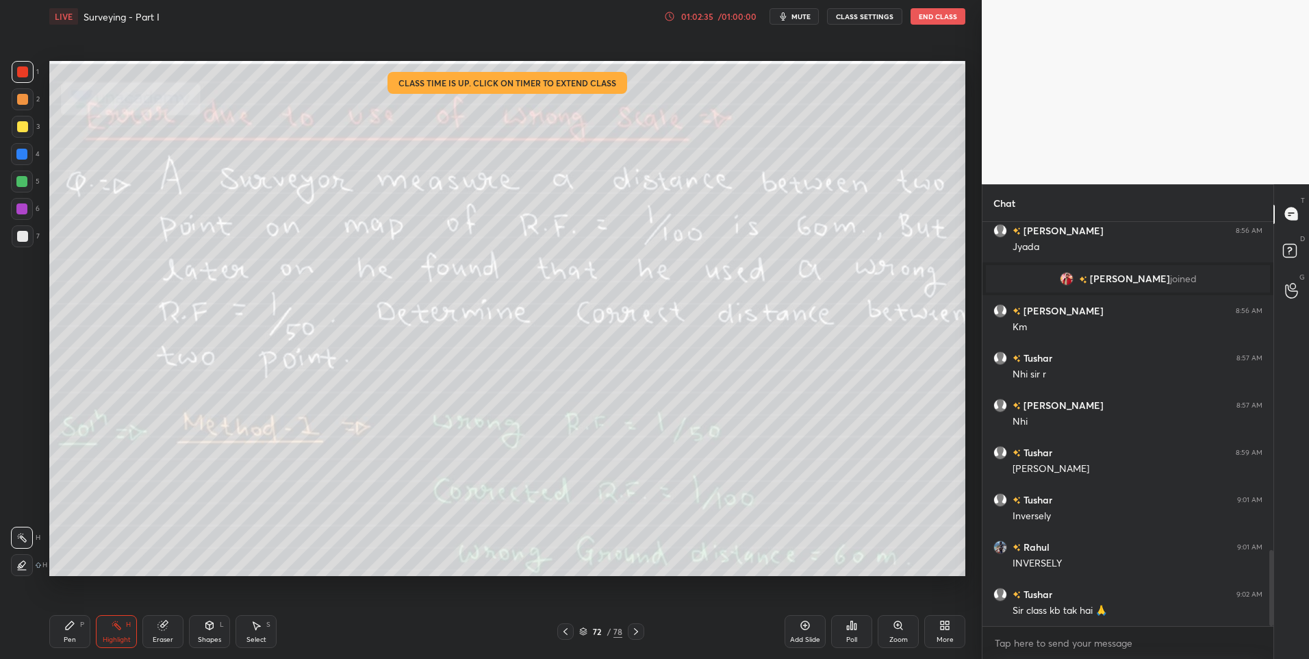
click at [634, 632] on icon at bounding box center [635, 631] width 11 height 11
click at [633, 628] on icon at bounding box center [635, 631] width 11 height 11
click at [641, 633] on div at bounding box center [636, 631] width 16 height 16
click at [635, 629] on icon at bounding box center [635, 631] width 11 height 11
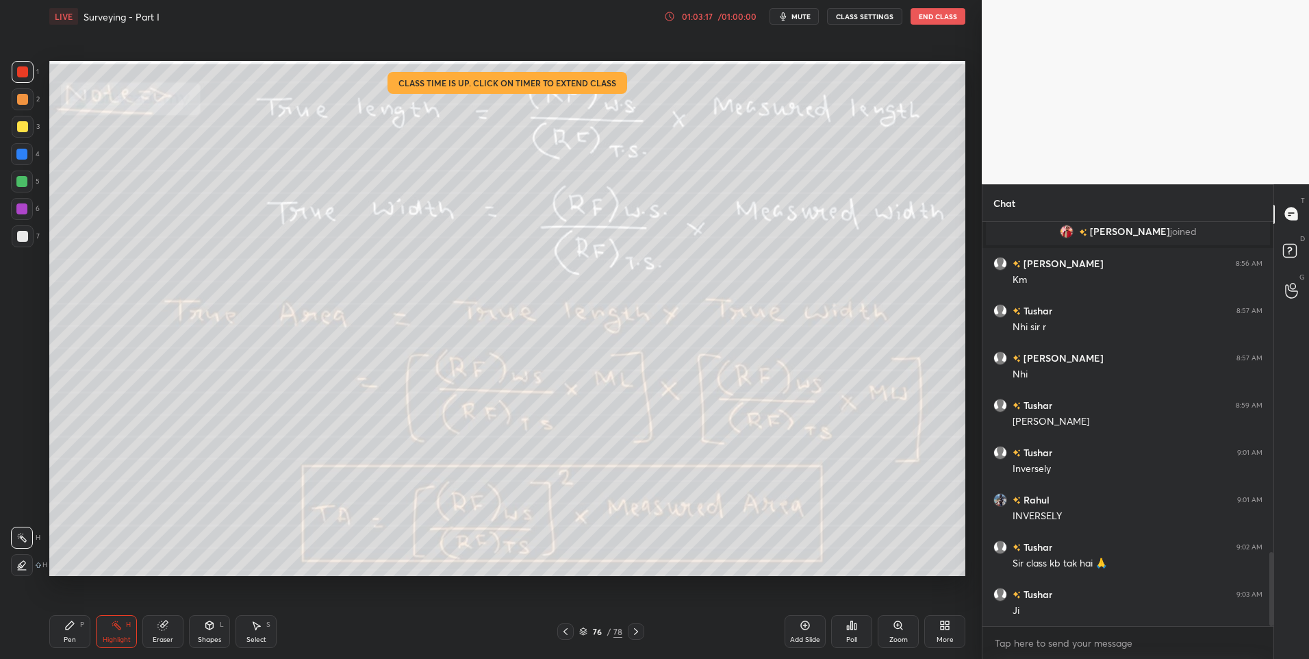
click at [633, 628] on icon at bounding box center [635, 631] width 11 height 11
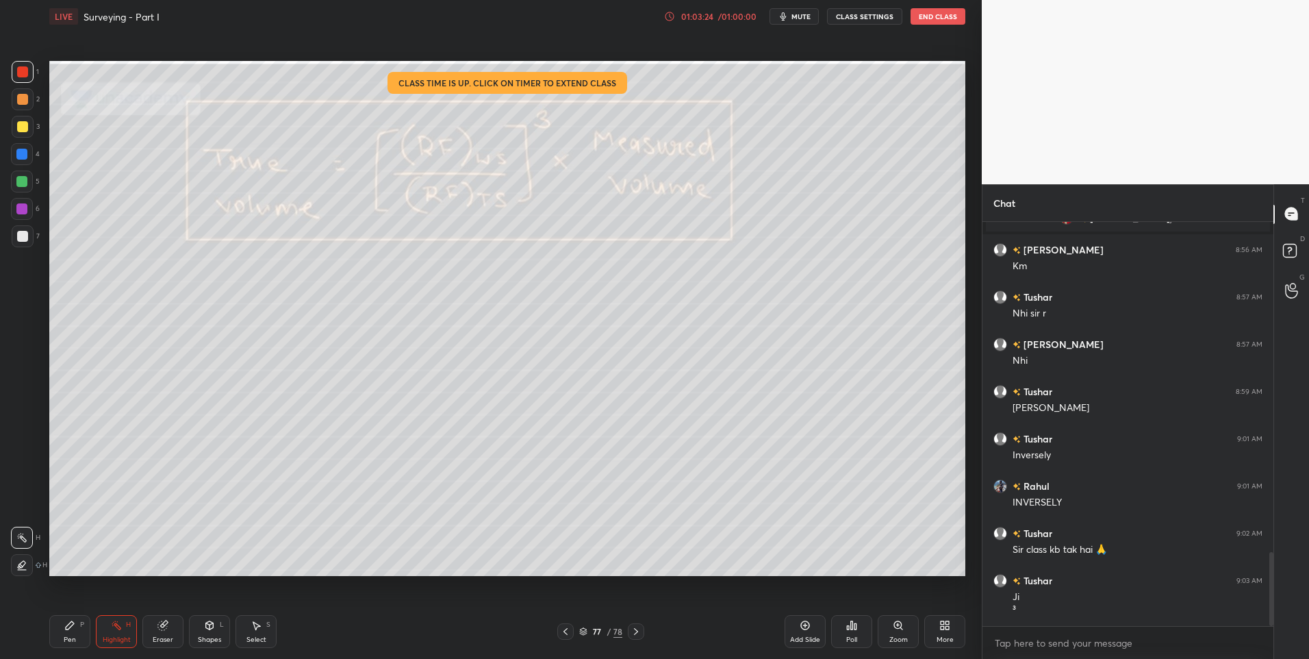
click at [638, 632] on icon at bounding box center [635, 631] width 11 height 11
click at [633, 630] on icon at bounding box center [635, 631] width 11 height 11
click at [72, 624] on icon at bounding box center [70, 625] width 8 height 8
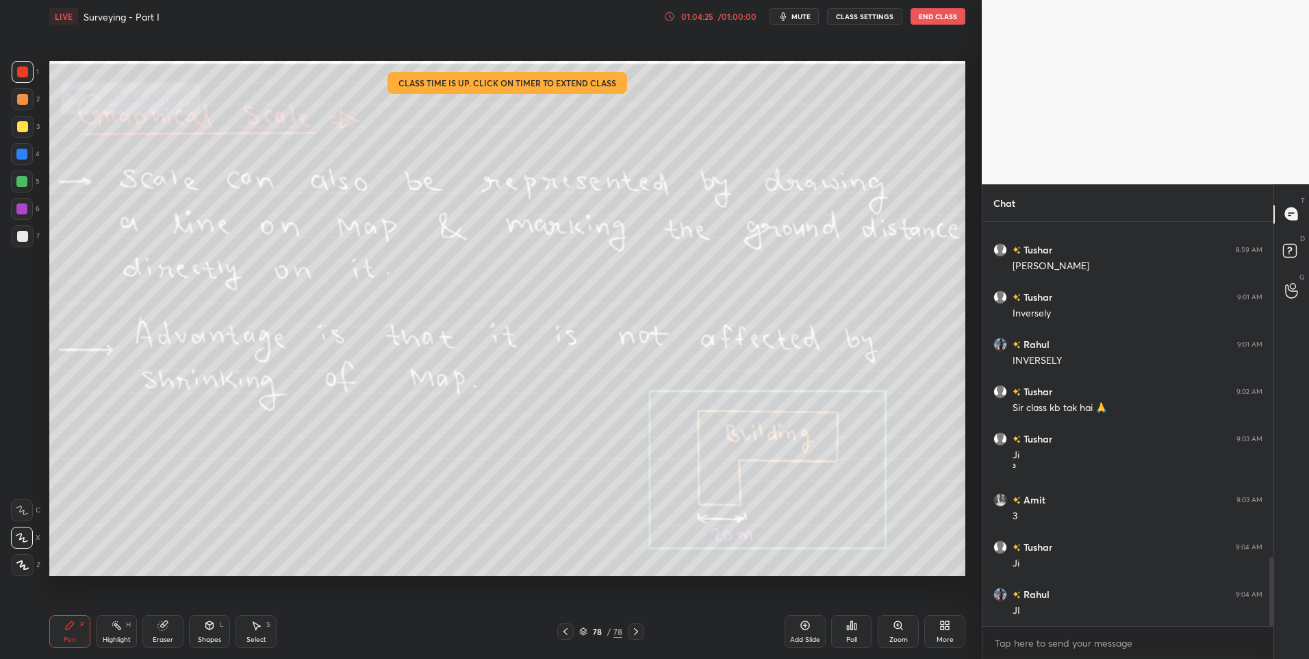
click at [126, 626] on div "H" at bounding box center [128, 624] width 5 height 7
click at [569, 632] on icon at bounding box center [565, 631] width 11 height 11
click at [563, 632] on icon at bounding box center [565, 631] width 11 height 11
click at [560, 632] on icon at bounding box center [565, 631] width 11 height 11
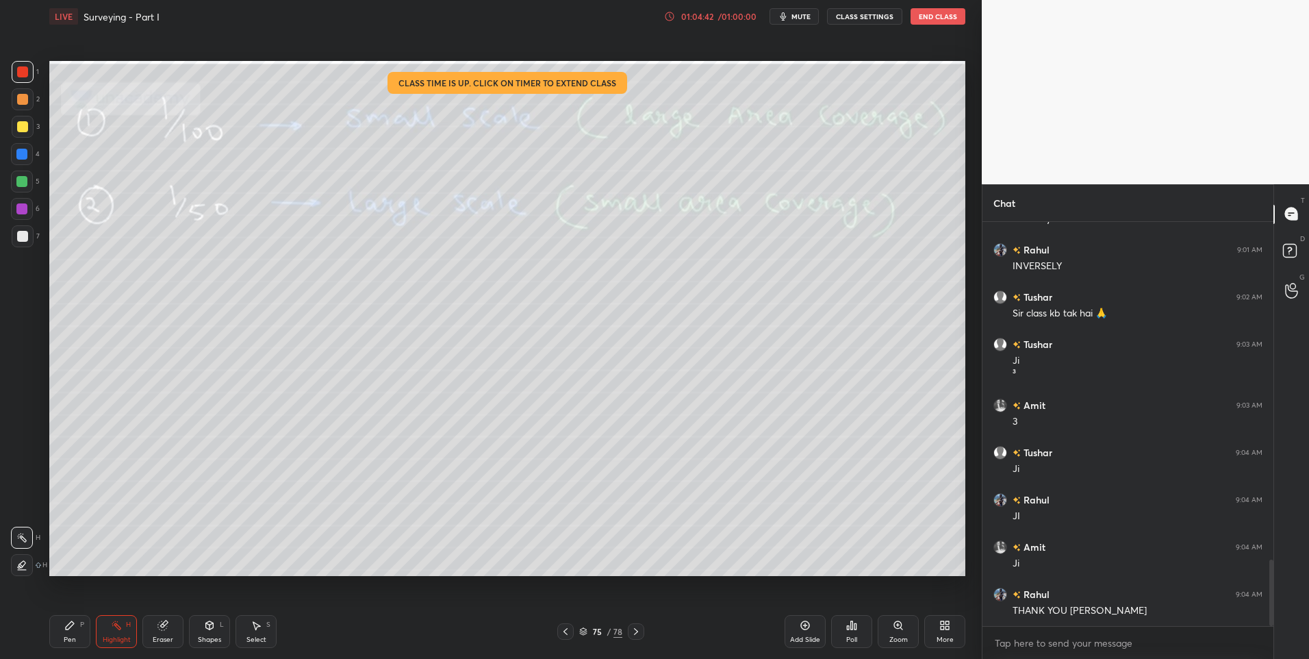
click at [561, 631] on icon at bounding box center [565, 631] width 11 height 11
click at [563, 630] on icon at bounding box center [565, 631] width 11 height 11
click at [570, 632] on icon at bounding box center [565, 631] width 11 height 11
click at [570, 633] on icon at bounding box center [565, 631] width 11 height 11
click at [639, 630] on icon at bounding box center [635, 631] width 11 height 11
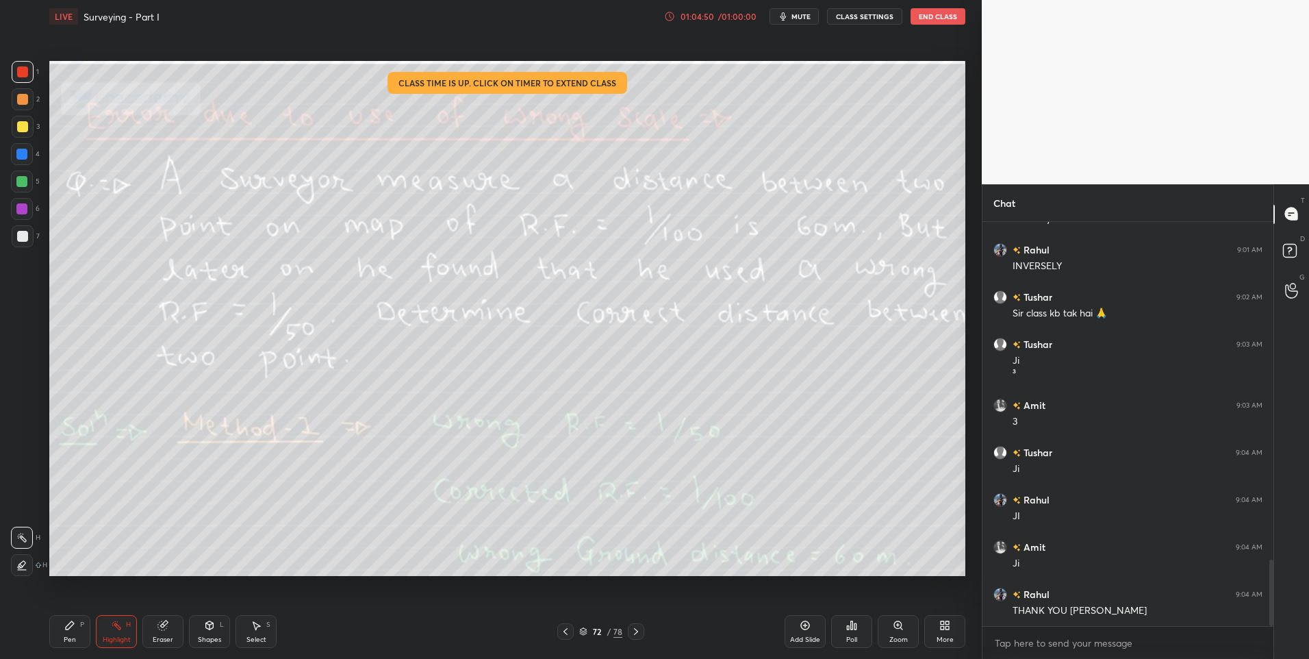
scroll to position [2091, 0]
click at [566, 624] on div at bounding box center [565, 631] width 16 height 16
click at [567, 629] on icon at bounding box center [565, 631] width 11 height 11
click at [567, 633] on icon at bounding box center [565, 631] width 11 height 11
click at [569, 637] on div at bounding box center [565, 631] width 16 height 16
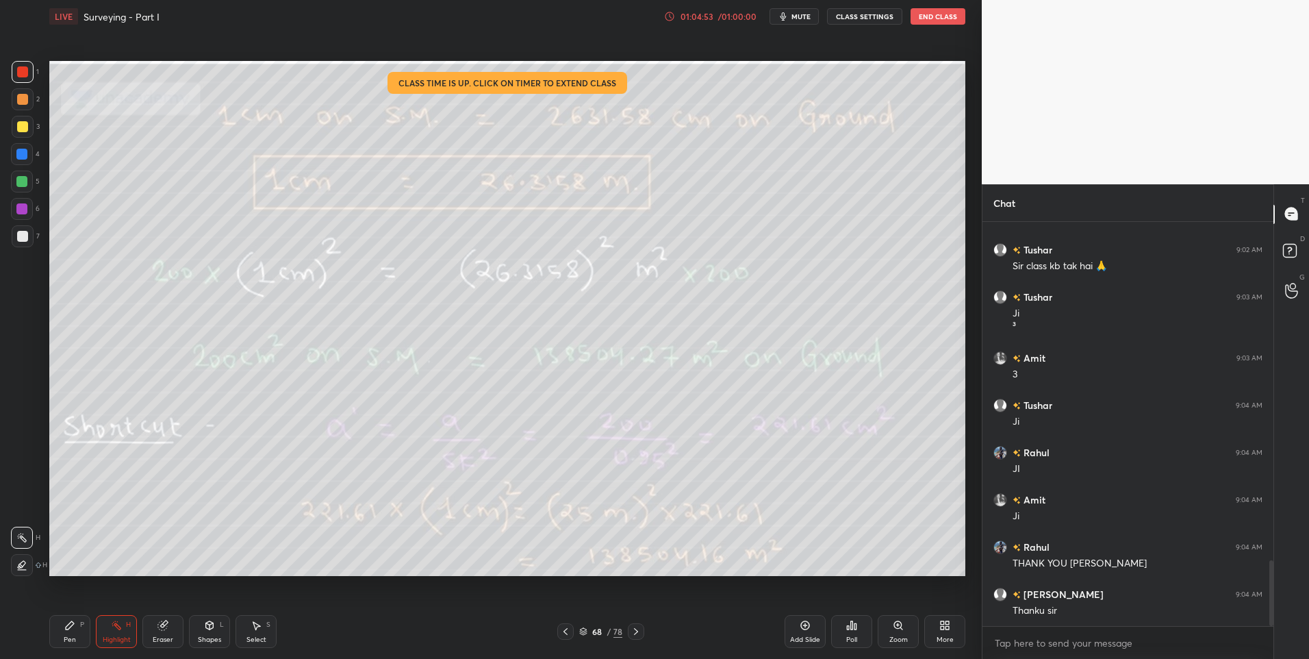
click at [574, 636] on div at bounding box center [565, 631] width 16 height 16
click at [572, 639] on div at bounding box center [565, 631] width 16 height 16
click at [570, 638] on div at bounding box center [565, 631] width 16 height 16
click at [568, 637] on div at bounding box center [565, 631] width 16 height 16
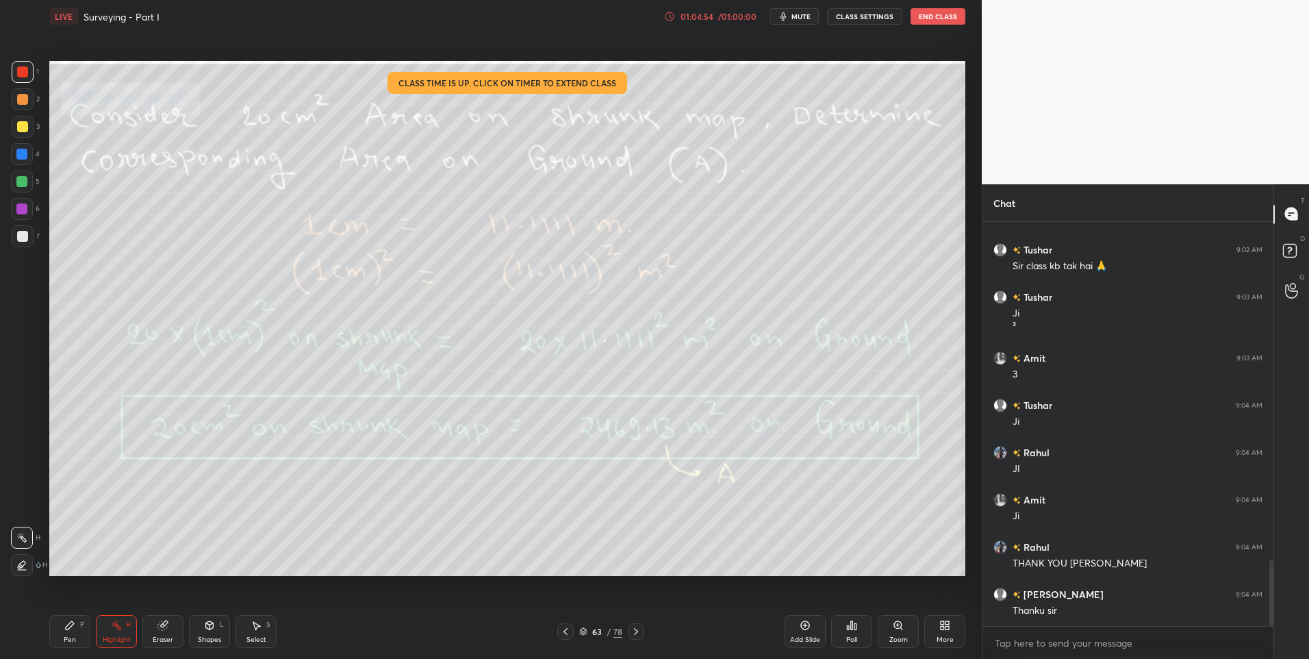
click at [570, 637] on div at bounding box center [565, 631] width 16 height 16
click at [569, 638] on div at bounding box center [565, 631] width 16 height 16
click at [569, 641] on div "Pen P Highlight H Eraser Shapes L Select S 61 / 78 Add Slide Poll Zoom More" at bounding box center [507, 631] width 916 height 55
click at [569, 640] on div "Pen P Highlight H Eraser Shapes L Select S 61 / 78 Add Slide Poll Zoom More" at bounding box center [507, 631] width 916 height 55
click at [574, 640] on div "Pen P Highlight H Eraser Shapes L Select S 61 / 78 Add Slide Poll Zoom More" at bounding box center [507, 631] width 916 height 55
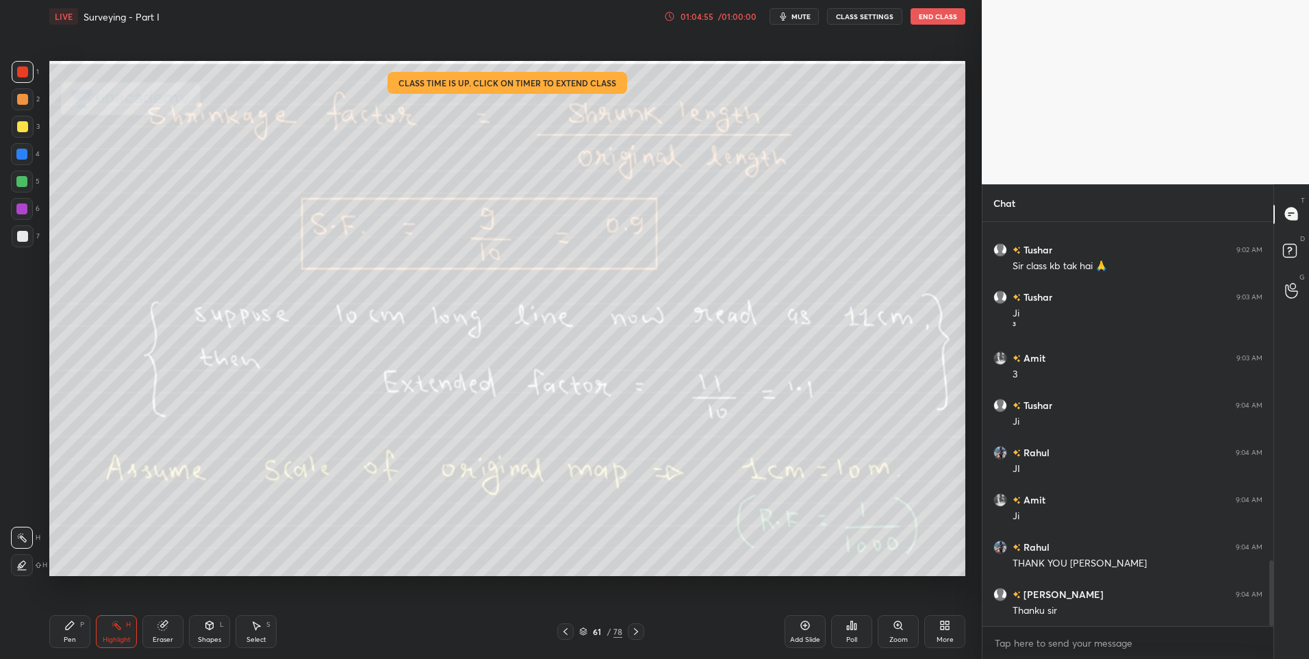
click at [572, 635] on div at bounding box center [565, 631] width 16 height 16
click at [566, 634] on icon at bounding box center [565, 631] width 11 height 11
click at [561, 637] on div at bounding box center [565, 631] width 16 height 16
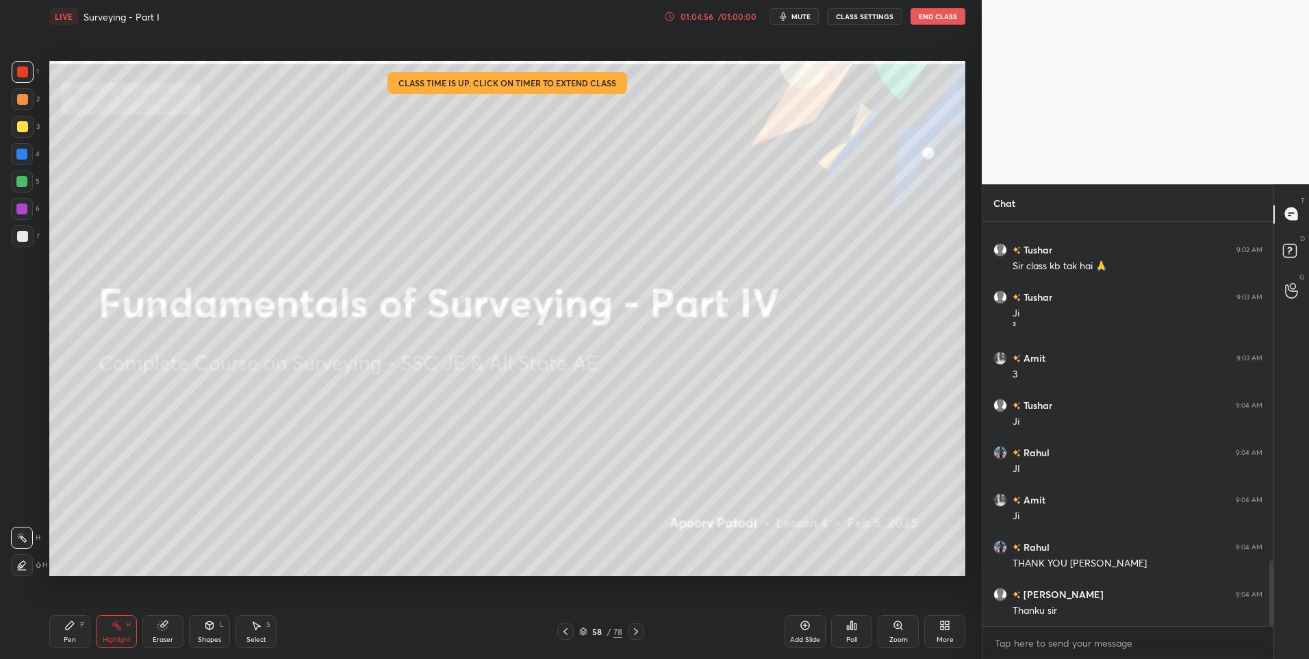
click at [565, 635] on icon at bounding box center [565, 631] width 11 height 11
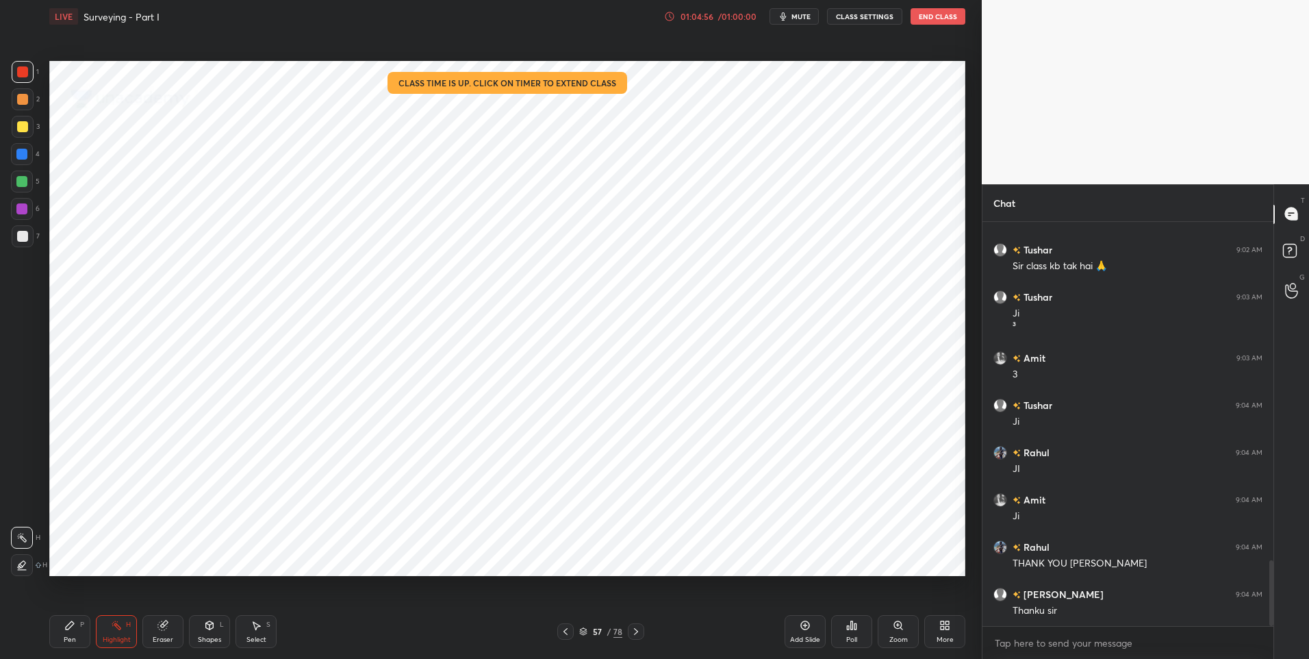
click at [566, 635] on icon at bounding box center [565, 631] width 11 height 11
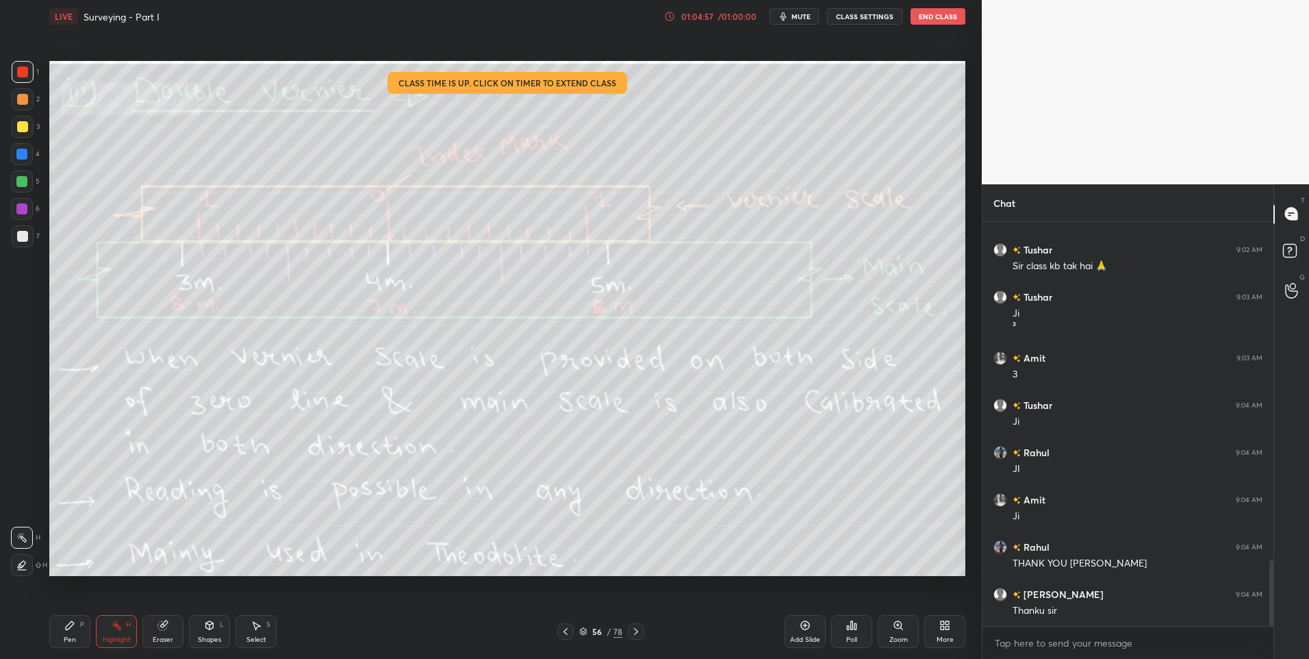
click at [568, 635] on icon at bounding box center [565, 631] width 11 height 11
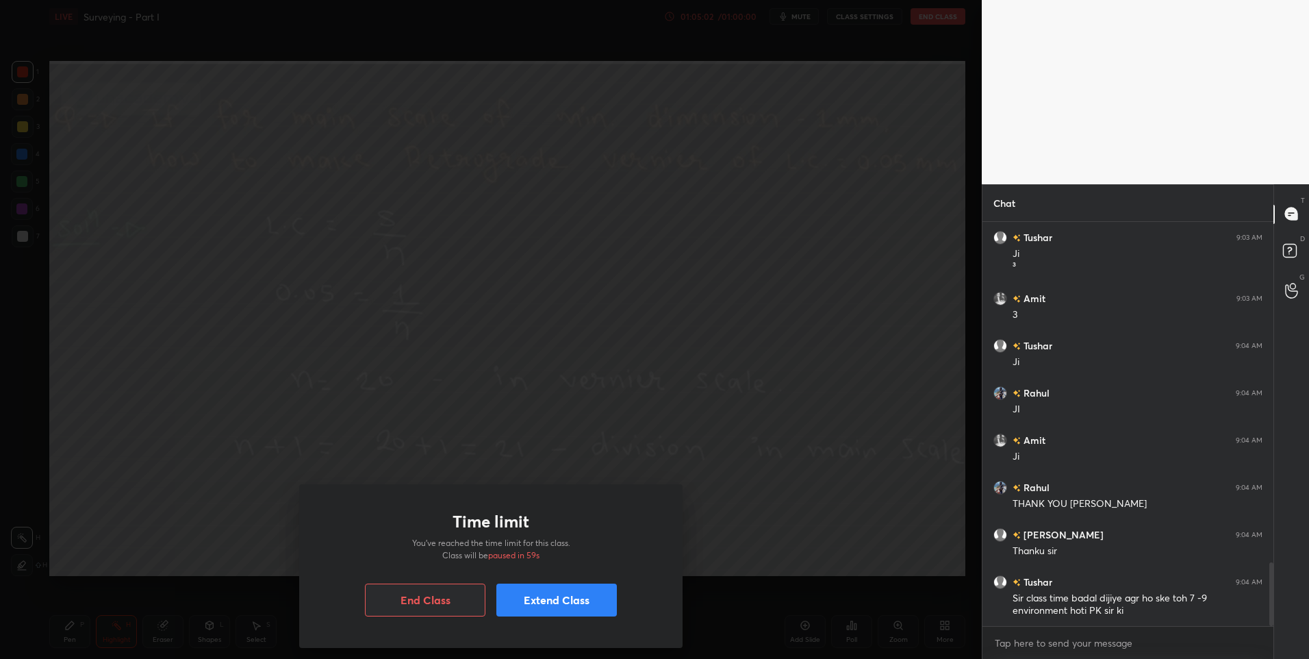
click at [558, 604] on button "Extend Class" at bounding box center [556, 599] width 120 height 33
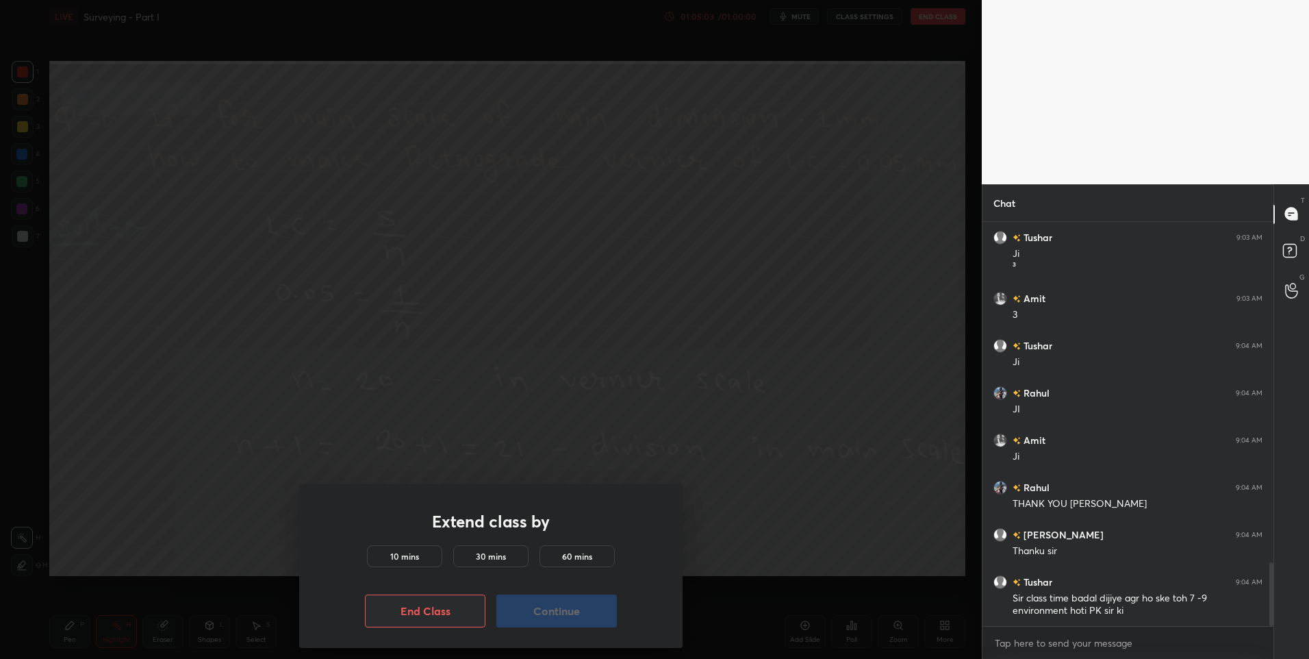
click at [424, 559] on div "10 mins" at bounding box center [404, 556] width 75 height 22
click at [555, 606] on button "Continue" at bounding box center [556, 610] width 120 height 33
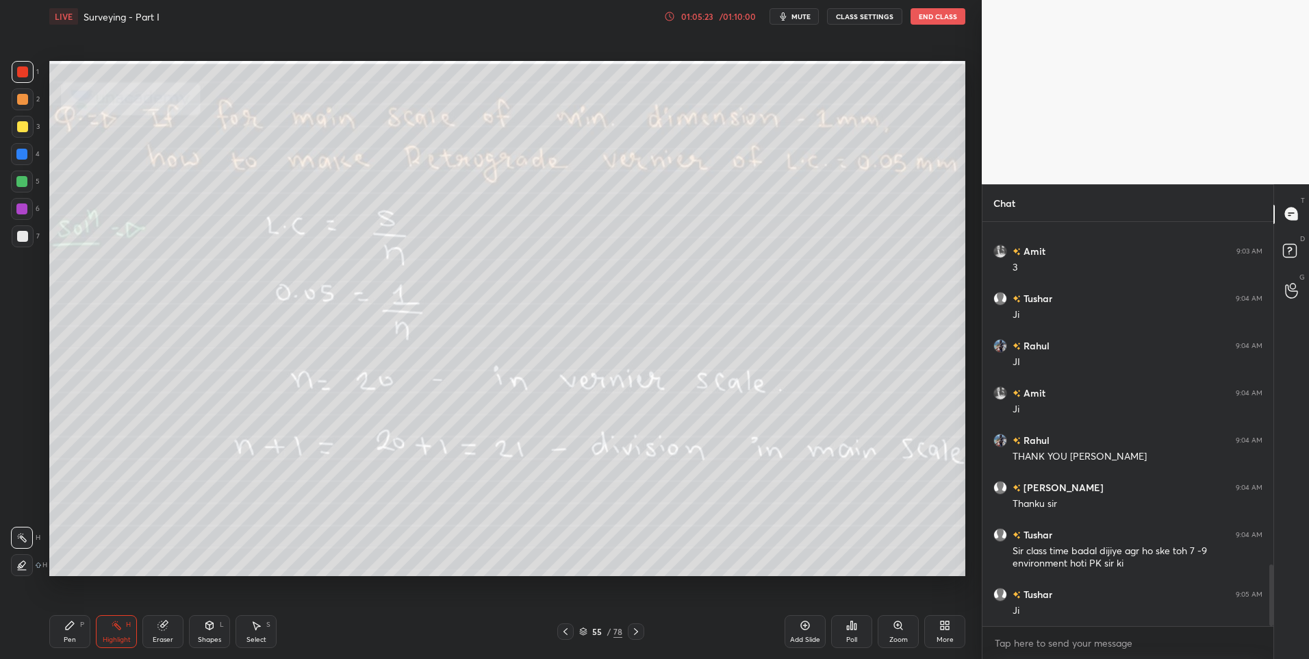
scroll to position [2245, 0]
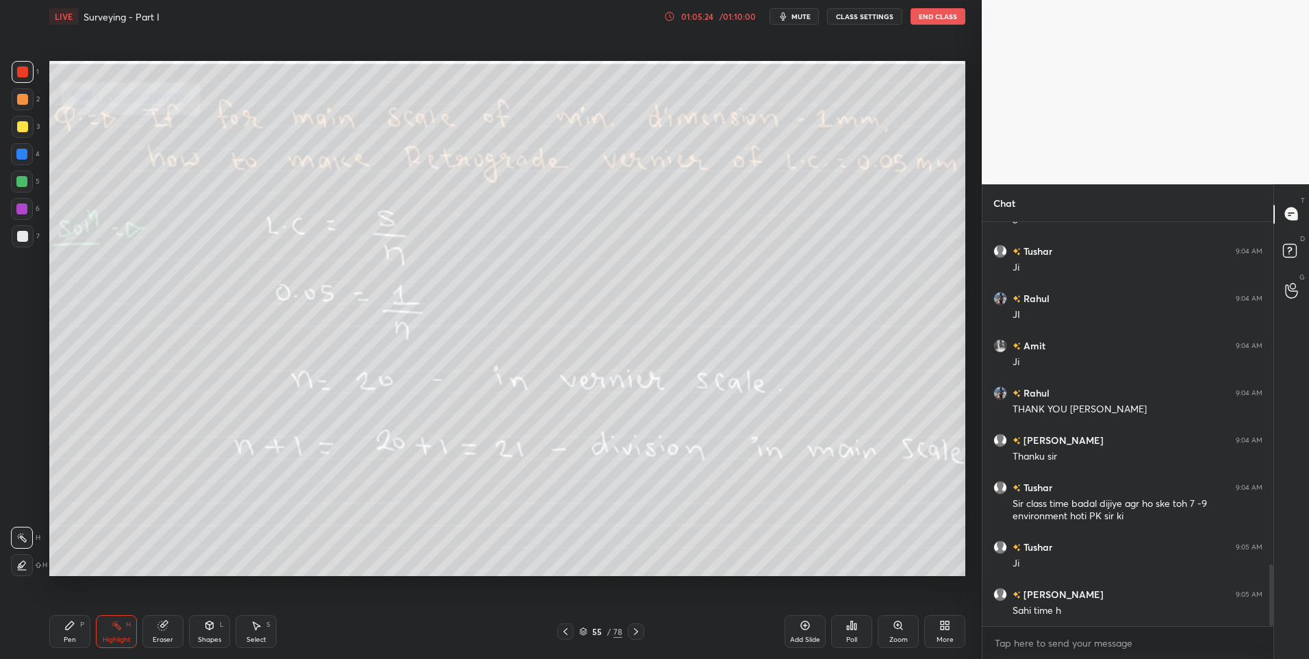
click at [24, 75] on div at bounding box center [22, 71] width 11 height 11
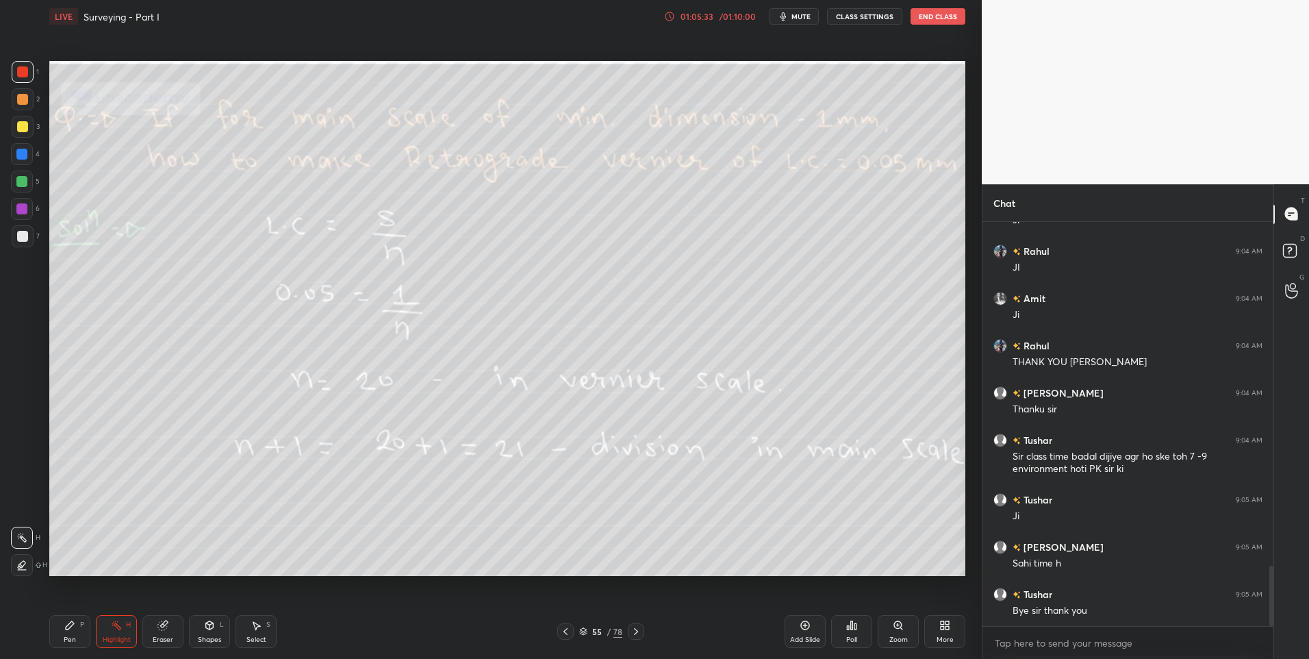
click at [939, 14] on button "End Class" at bounding box center [937, 16] width 55 height 16
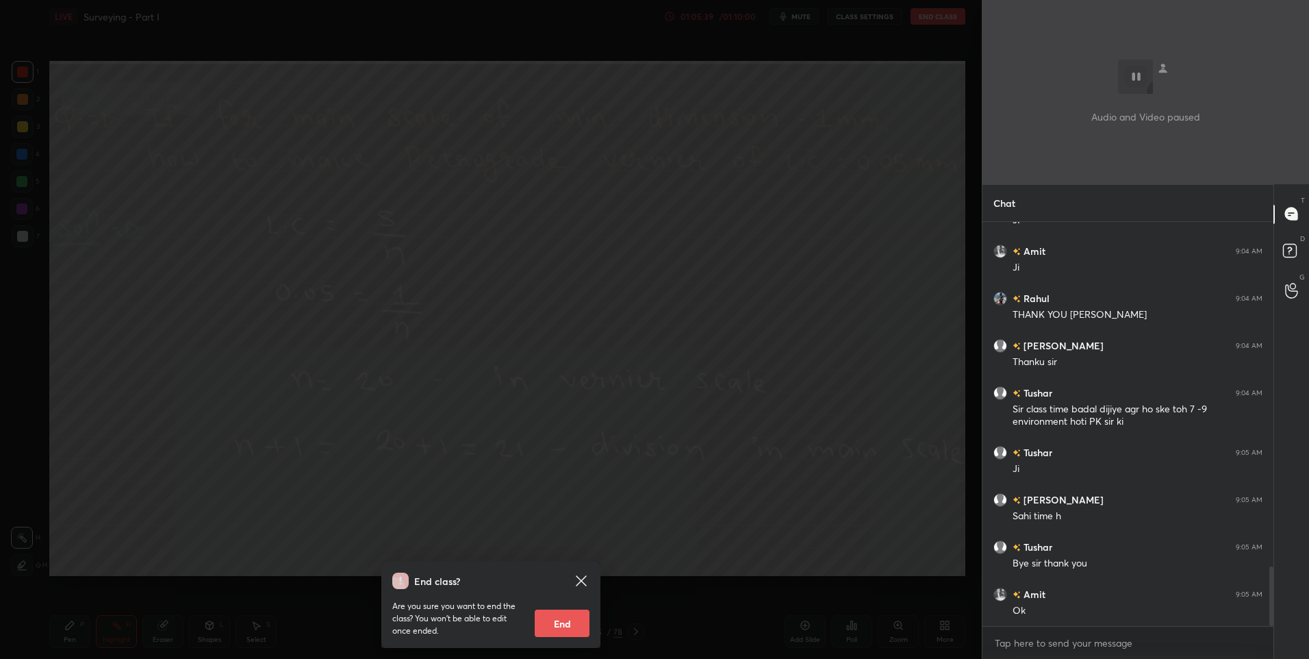
scroll to position [2353, 0]
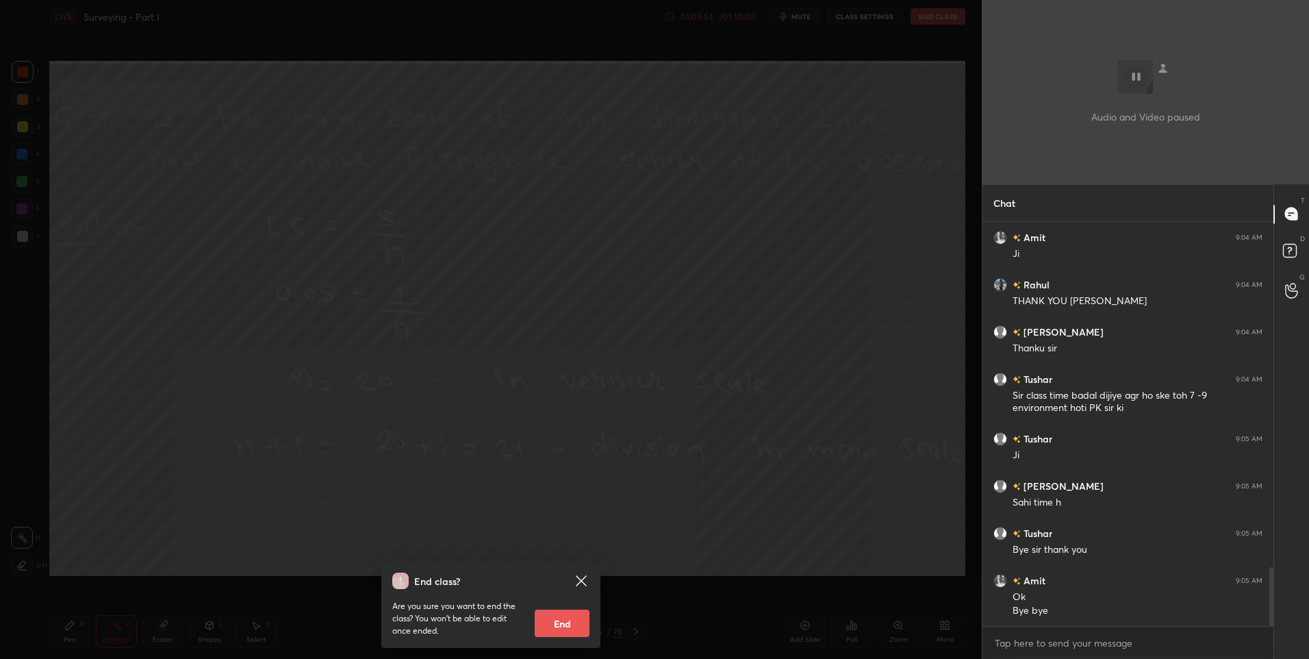
click at [566, 621] on button "End" at bounding box center [562, 622] width 55 height 27
type textarea "x"
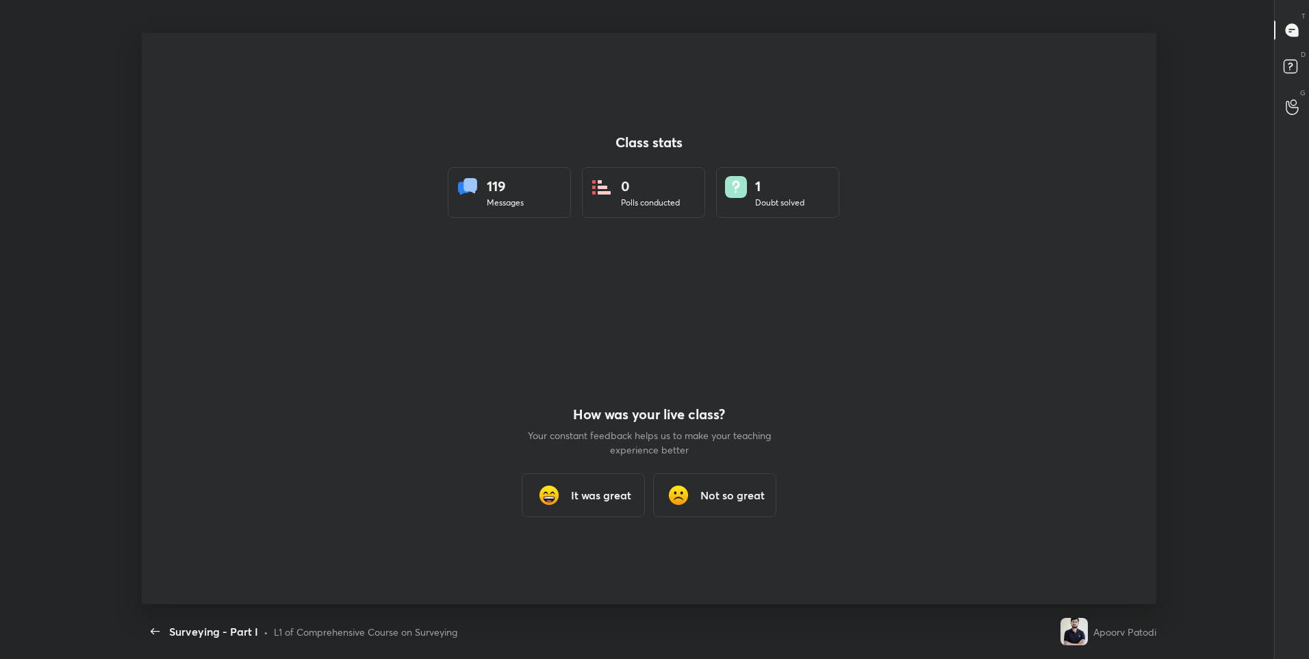
scroll to position [0, 0]
click at [615, 495] on h3 "It was great" at bounding box center [601, 495] width 60 height 16
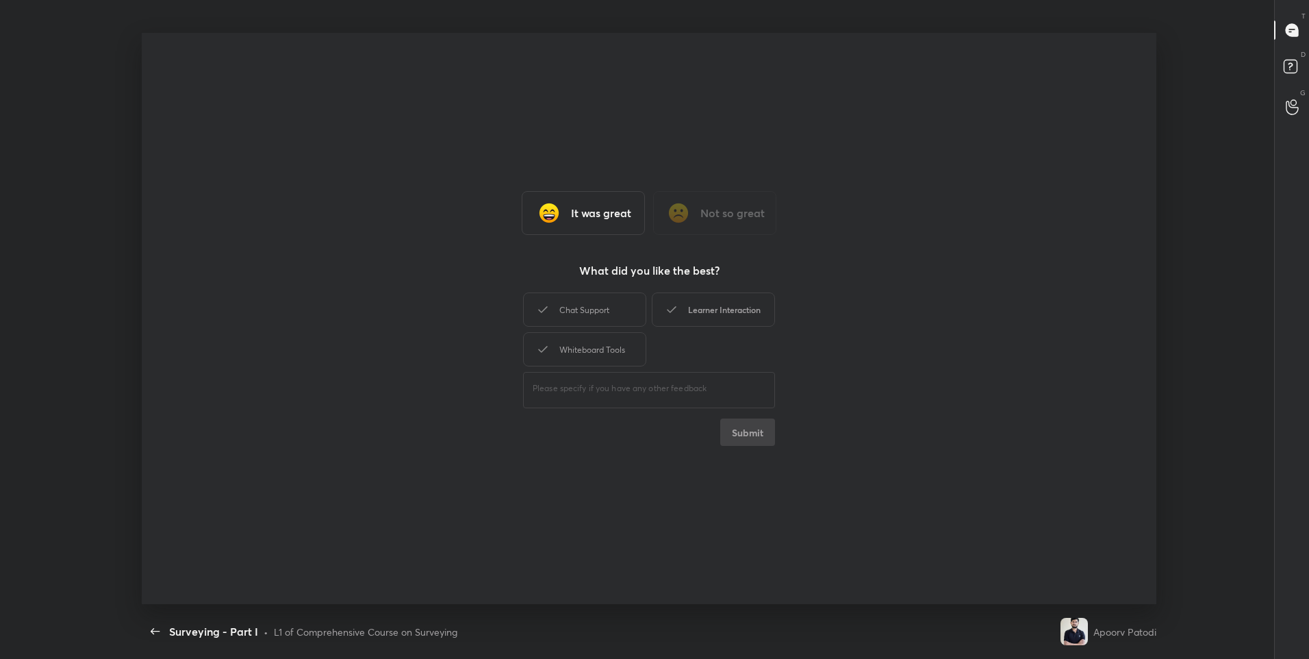
click at [607, 307] on div "Chat Support" at bounding box center [584, 309] width 123 height 34
click at [706, 307] on div "Learner Interaction" at bounding box center [713, 309] width 123 height 34
click at [607, 341] on div "Whiteboard Tools" at bounding box center [584, 349] width 123 height 34
click at [755, 431] on button "Submit" at bounding box center [747, 431] width 55 height 27
